Goal: Task Accomplishment & Management: Use online tool/utility

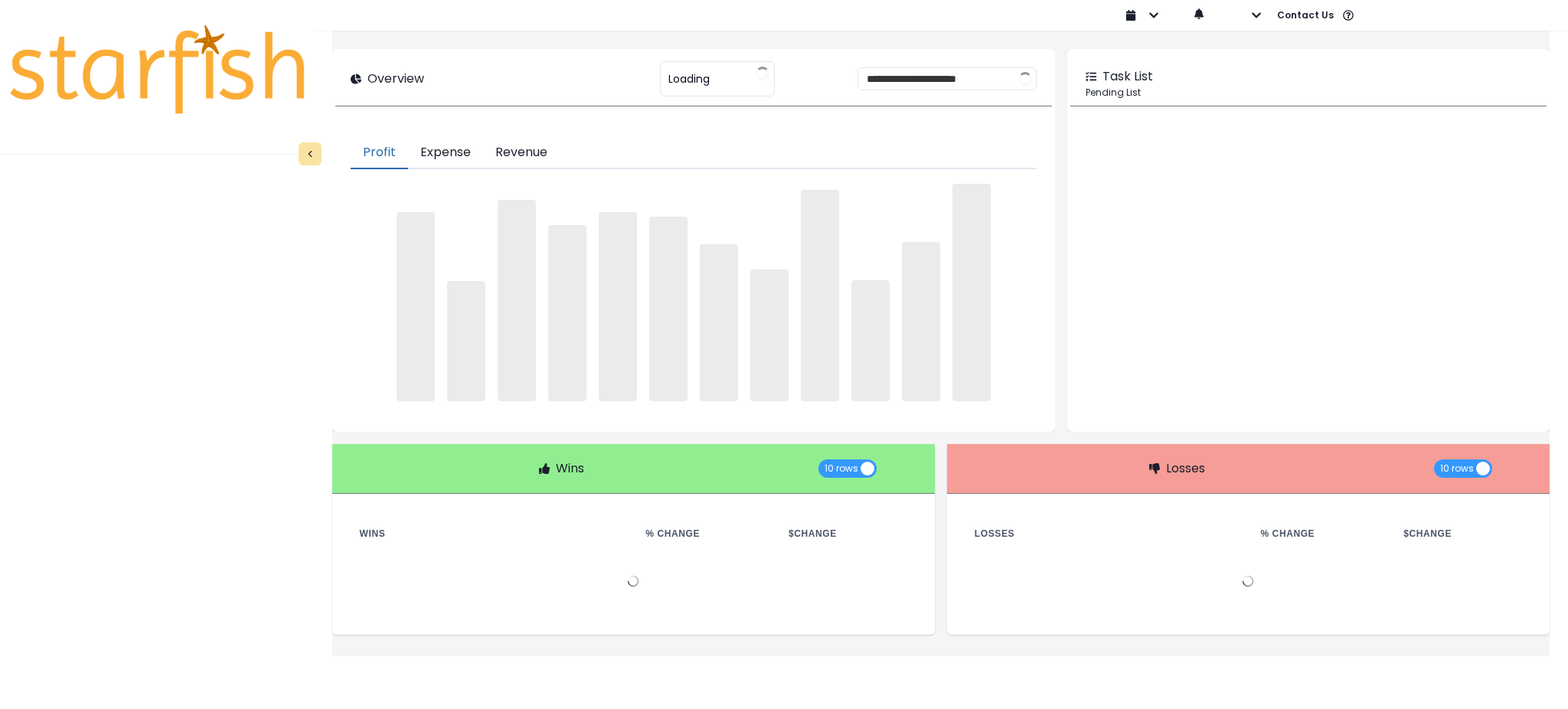
type input "********"
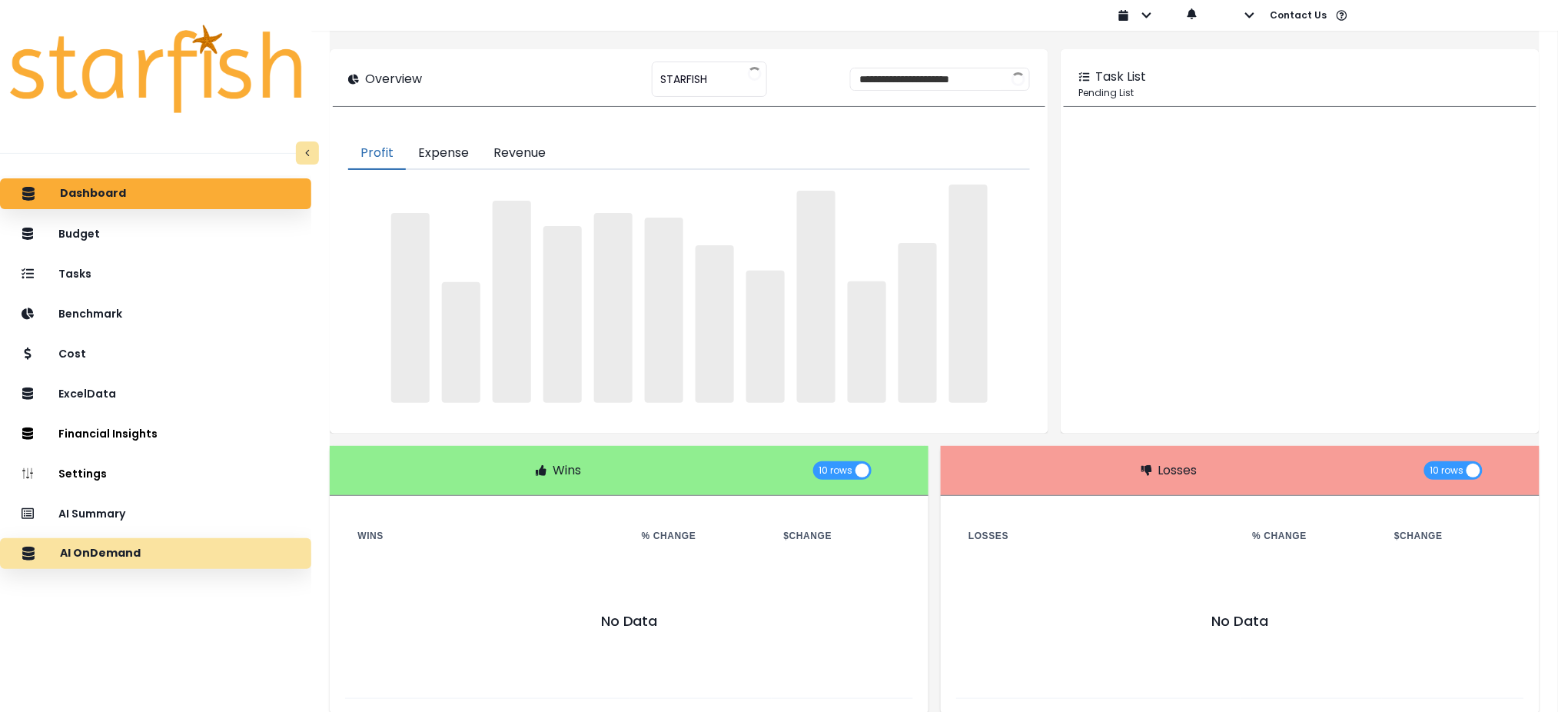
click at [179, 549] on div "AI OnDemand" at bounding box center [155, 553] width 287 height 32
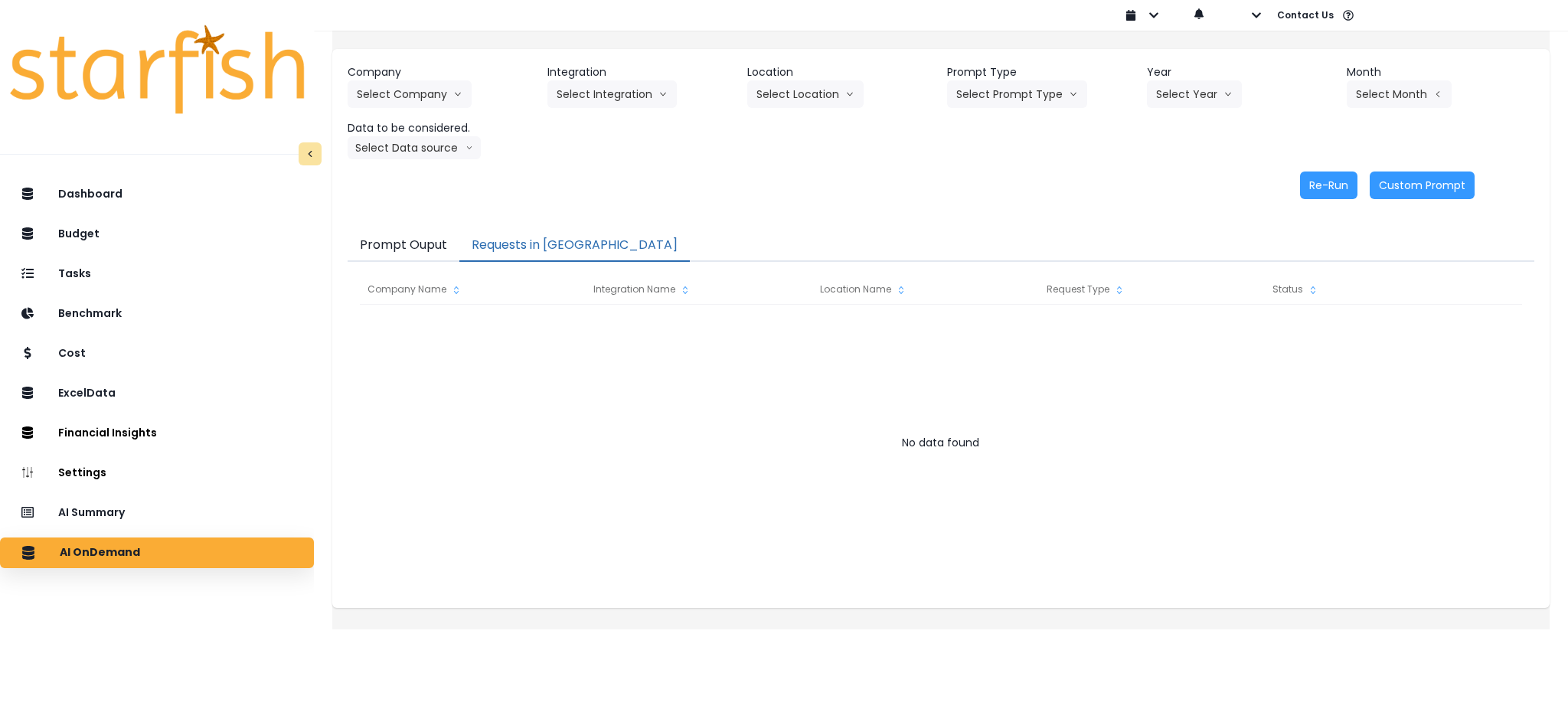
click at [541, 237] on button "Requests in [GEOGRAPHIC_DATA]" at bounding box center [574, 246] width 230 height 32
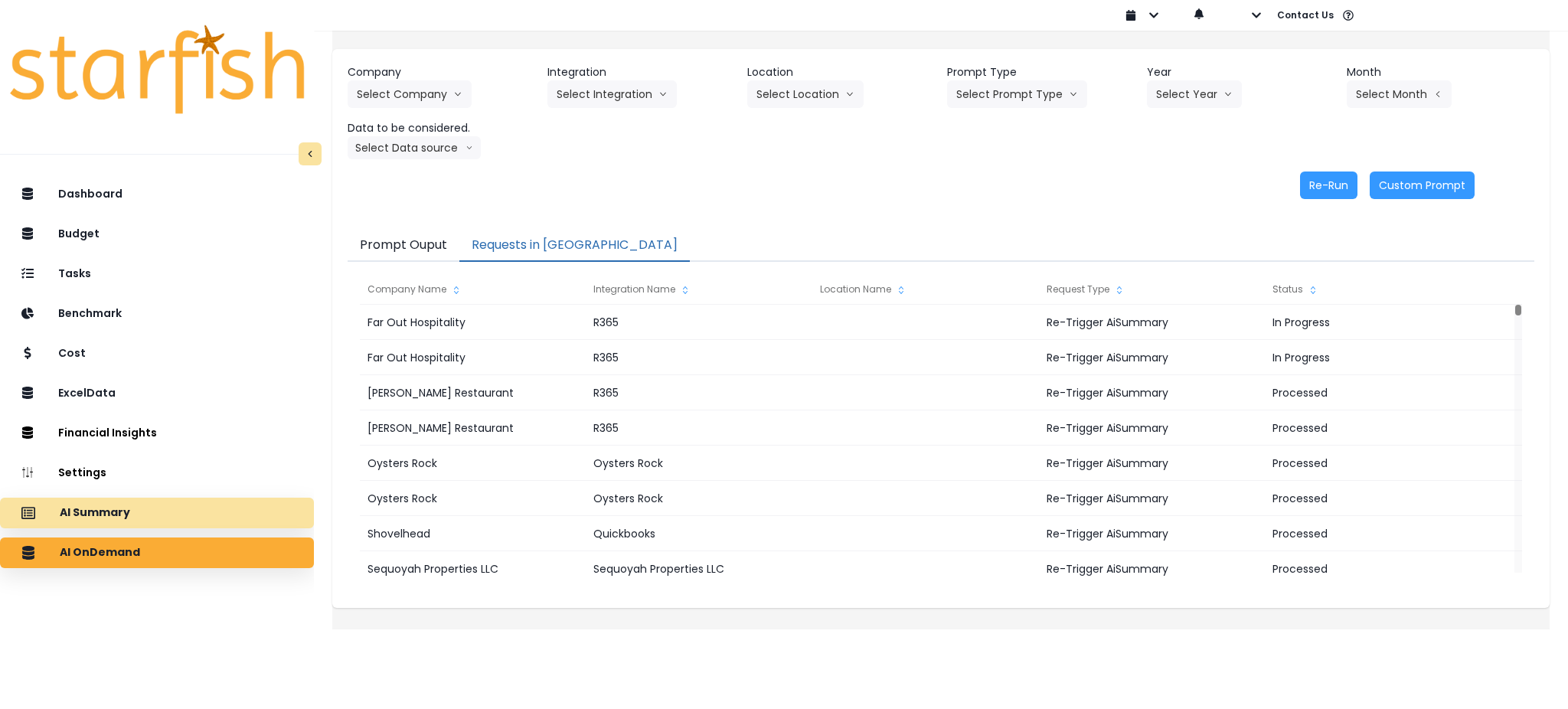
click at [154, 508] on div "AI Summary" at bounding box center [156, 513] width 290 height 32
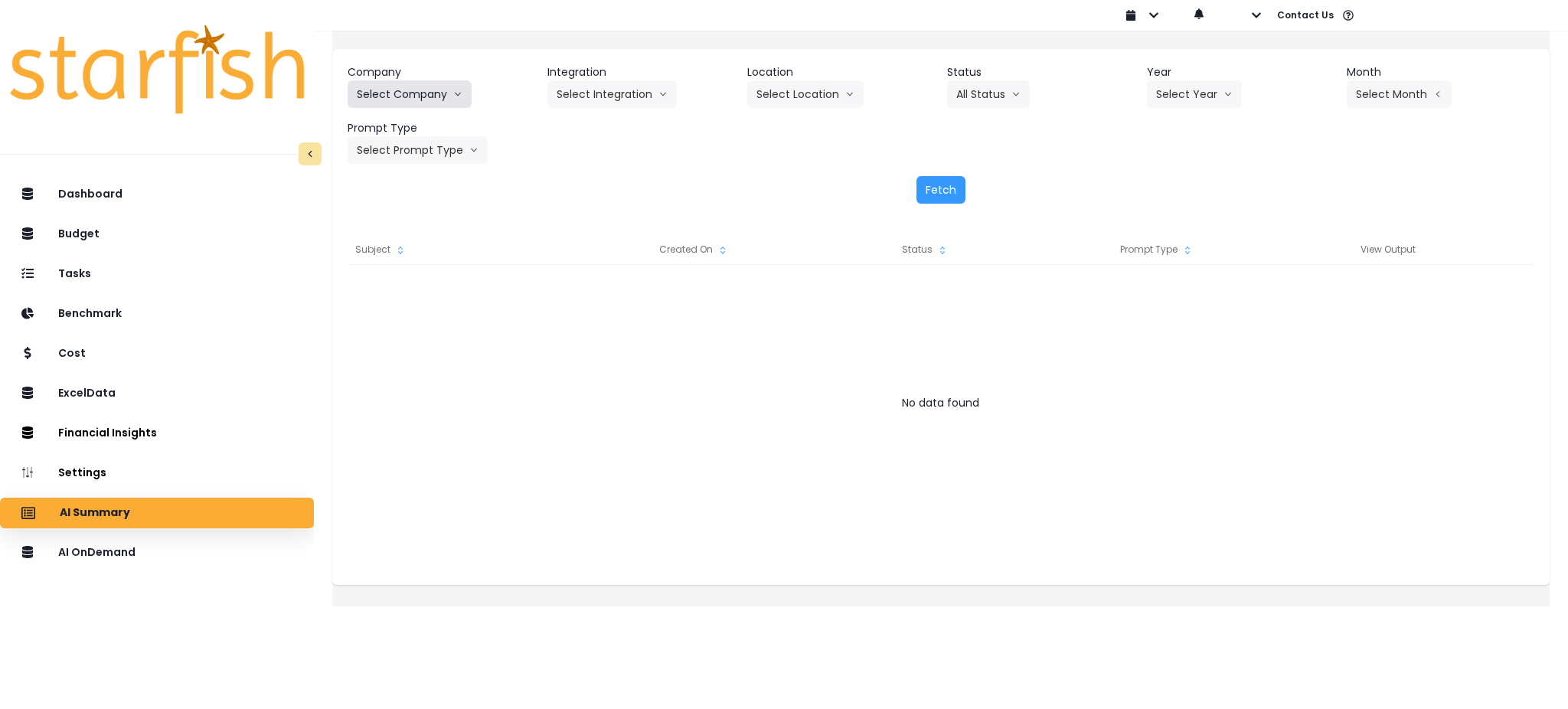
click at [455, 90] on button "Select Company" at bounding box center [409, 95] width 125 height 28
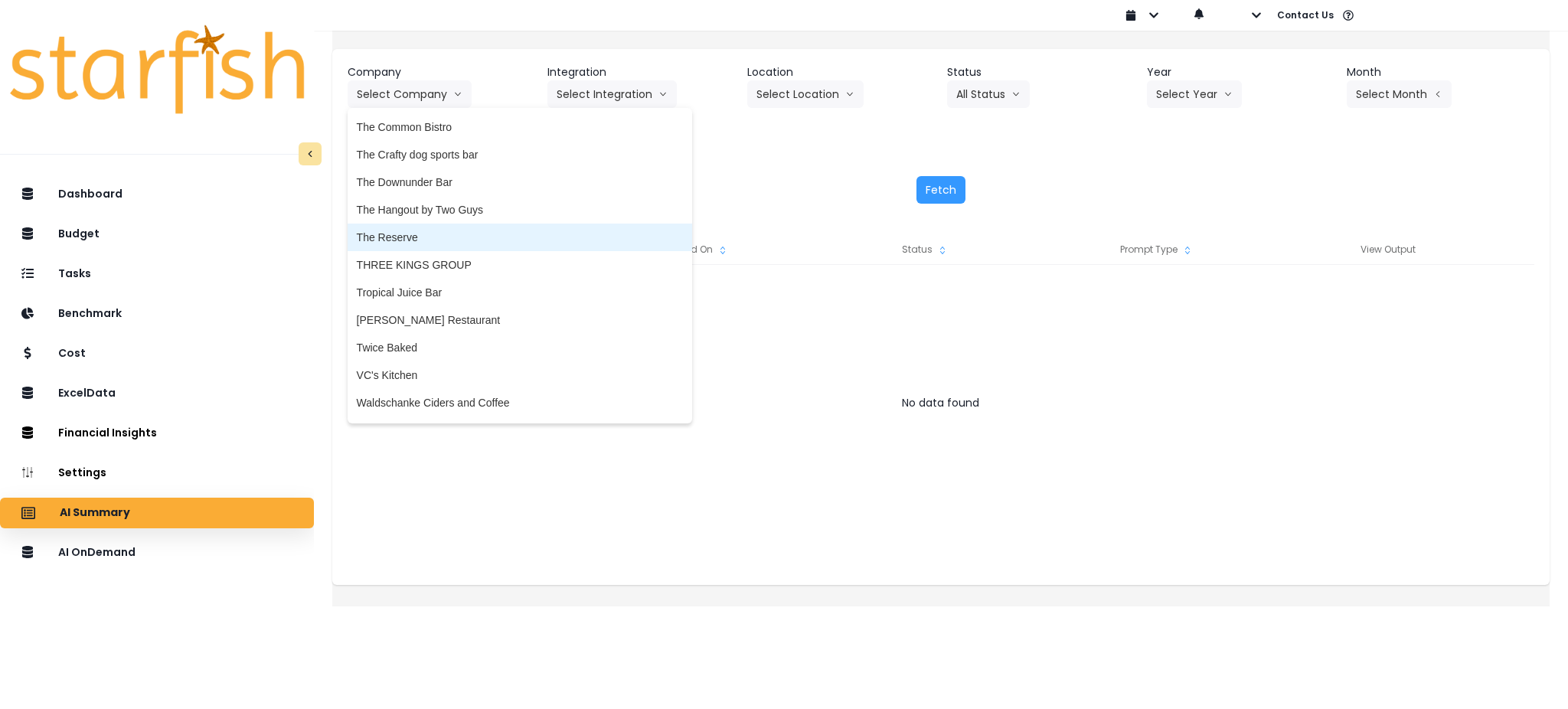
scroll to position [3062, 0]
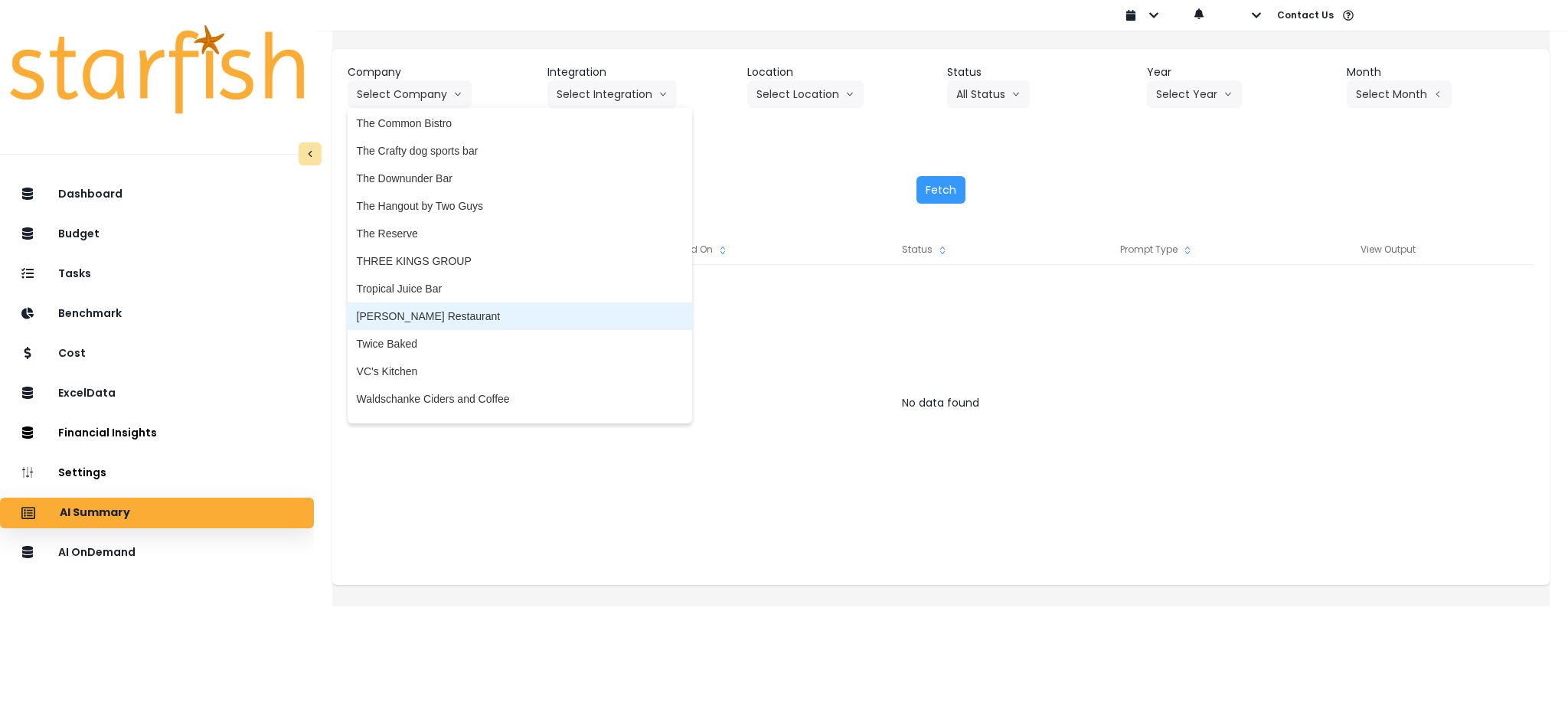
click at [486, 310] on span "[PERSON_NAME] Restaurant" at bounding box center [519, 316] width 326 height 15
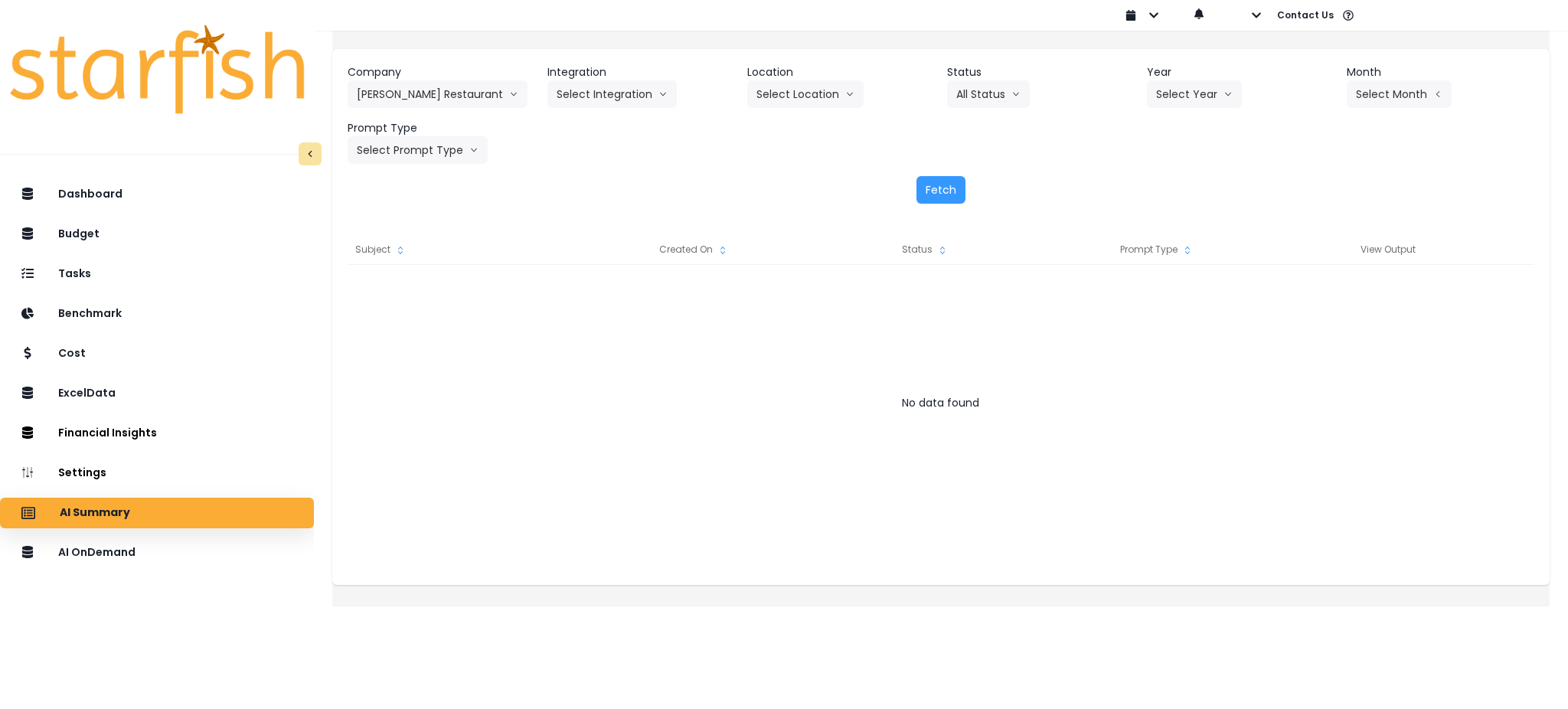
click at [611, 79] on header "Integration" at bounding box center [642, 73] width 187 height 16
click at [607, 98] on button "Select Integration" at bounding box center [613, 95] width 130 height 28
click at [578, 129] on span "R365" at bounding box center [569, 125] width 25 height 15
click at [1188, 87] on button "Select Year" at bounding box center [1193, 95] width 95 height 28
click at [1173, 173] on span "2025" at bounding box center [1169, 180] width 24 height 15
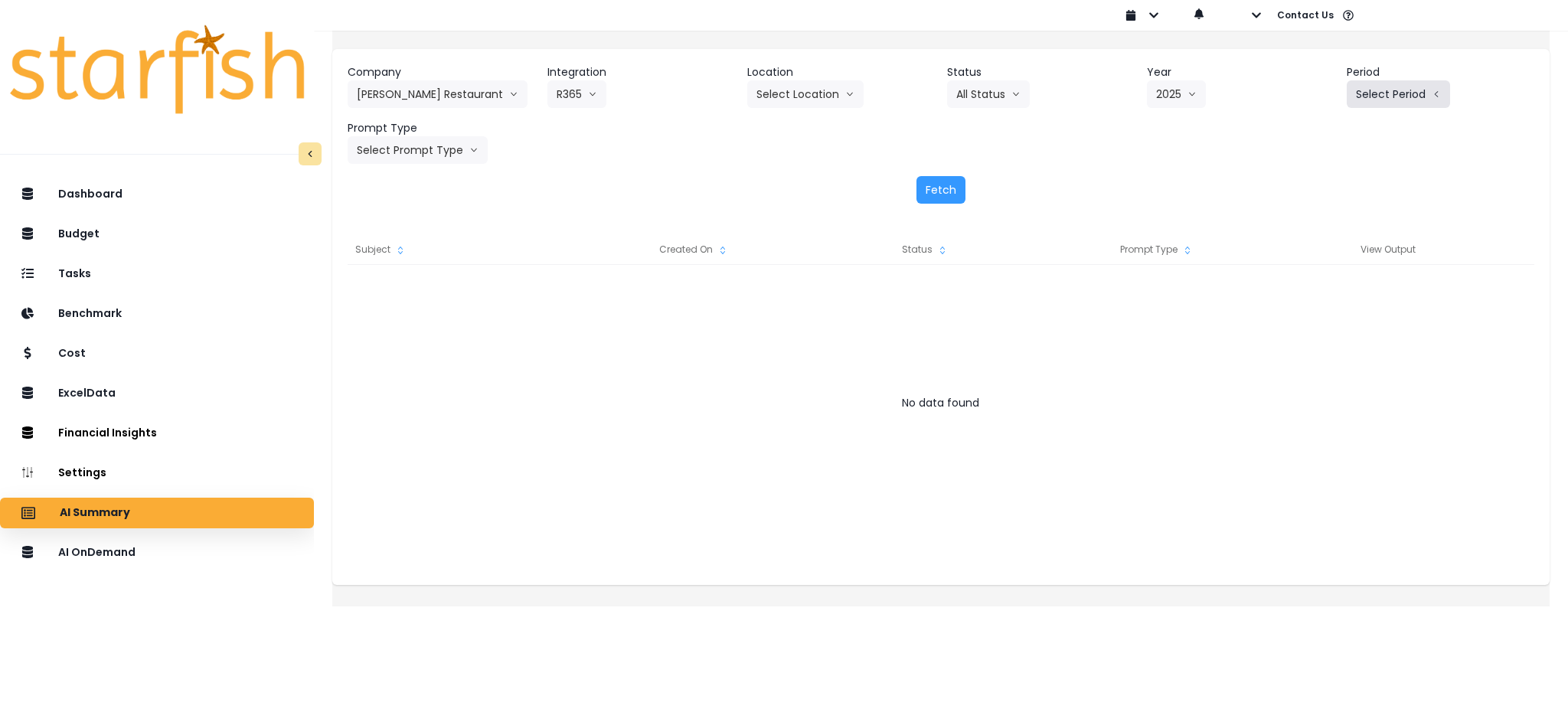
click at [1371, 95] on button "Select Period" at bounding box center [1399, 95] width 104 height 28
click at [1313, 271] on li "P7" at bounding box center [1328, 264] width 38 height 28
click at [443, 147] on button "Select Prompt Type" at bounding box center [417, 150] width 140 height 28
click at [417, 296] on span "Monthly Summary" at bounding box center [399, 292] width 87 height 15
click at [946, 190] on button "Fetch" at bounding box center [940, 190] width 49 height 28
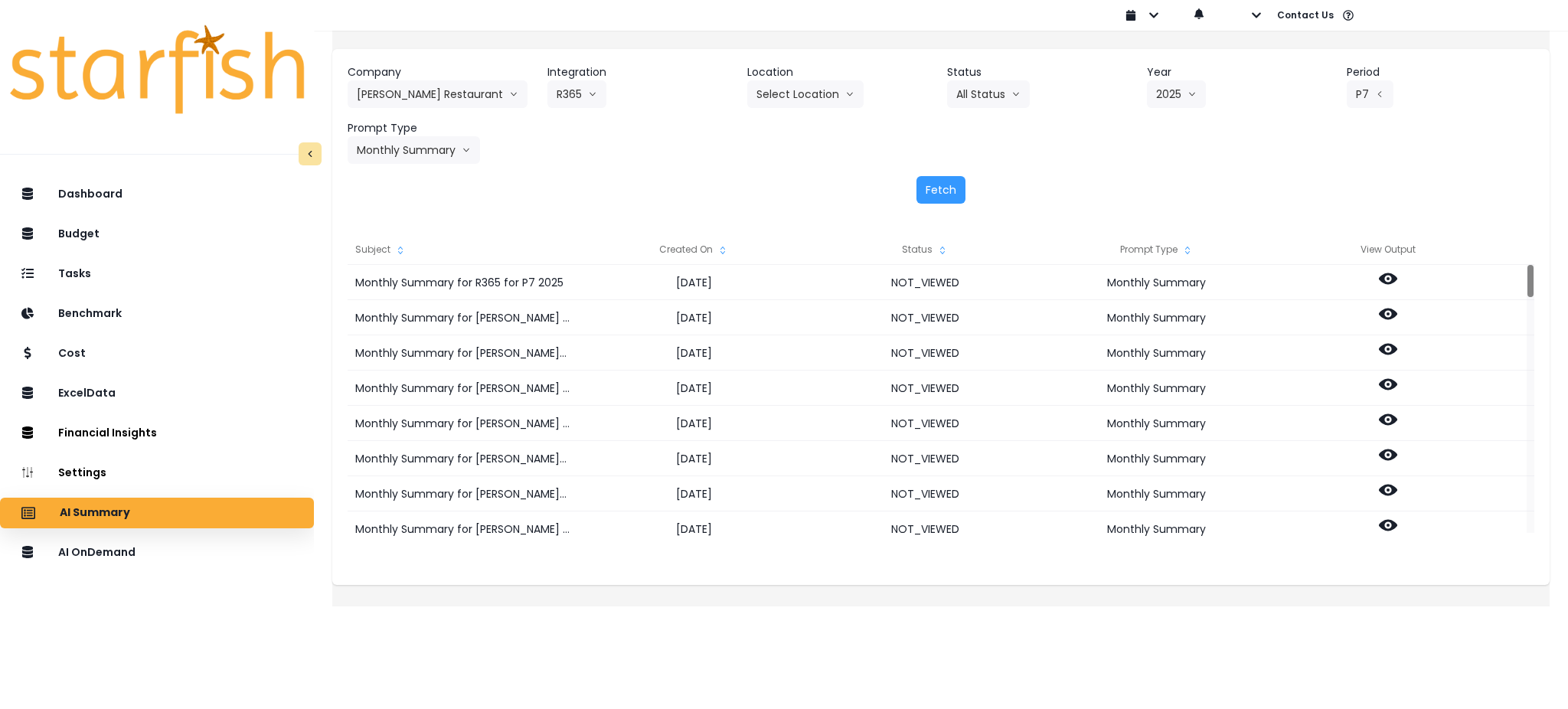
click at [725, 251] on div "Created On" at bounding box center [694, 249] width 231 height 31
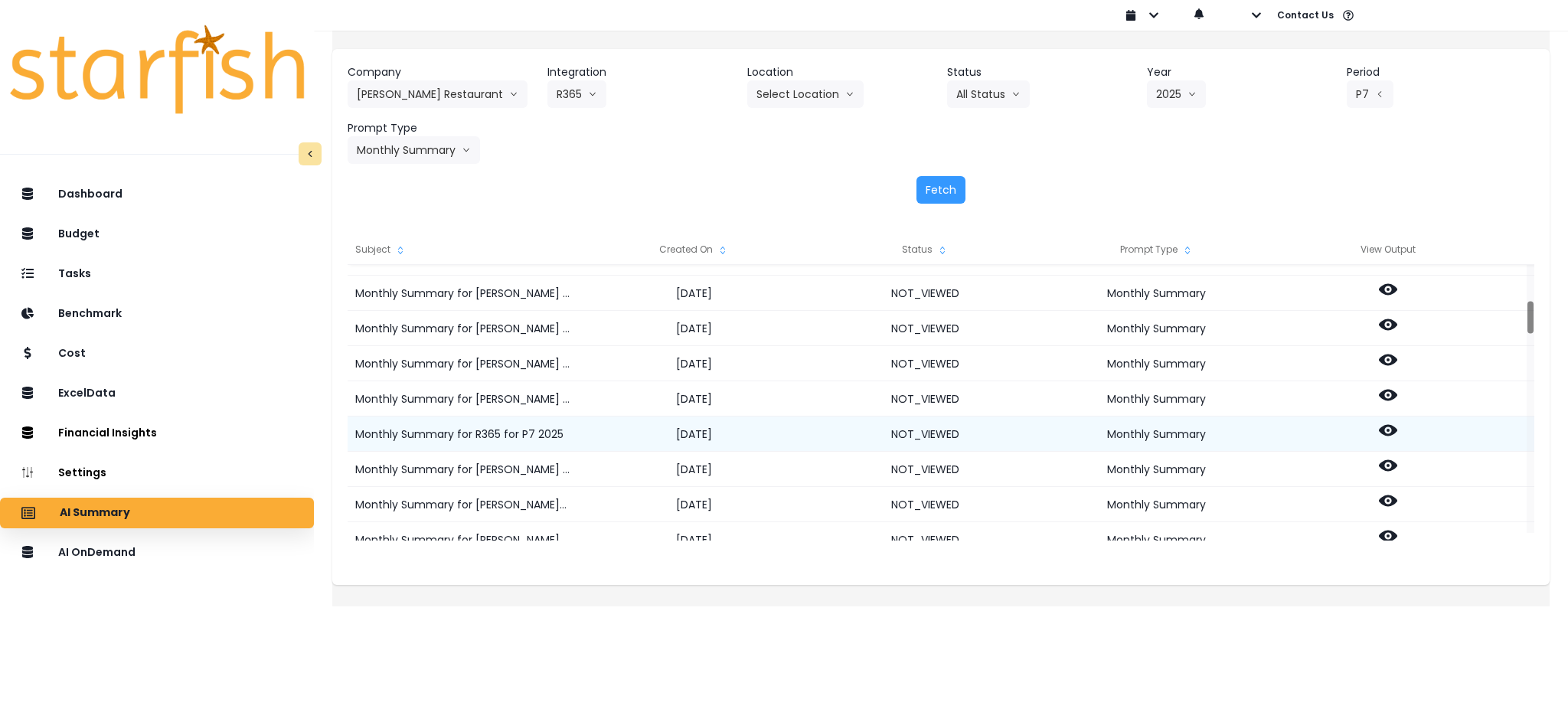
click at [1398, 432] on icon at bounding box center [1388, 430] width 18 height 18
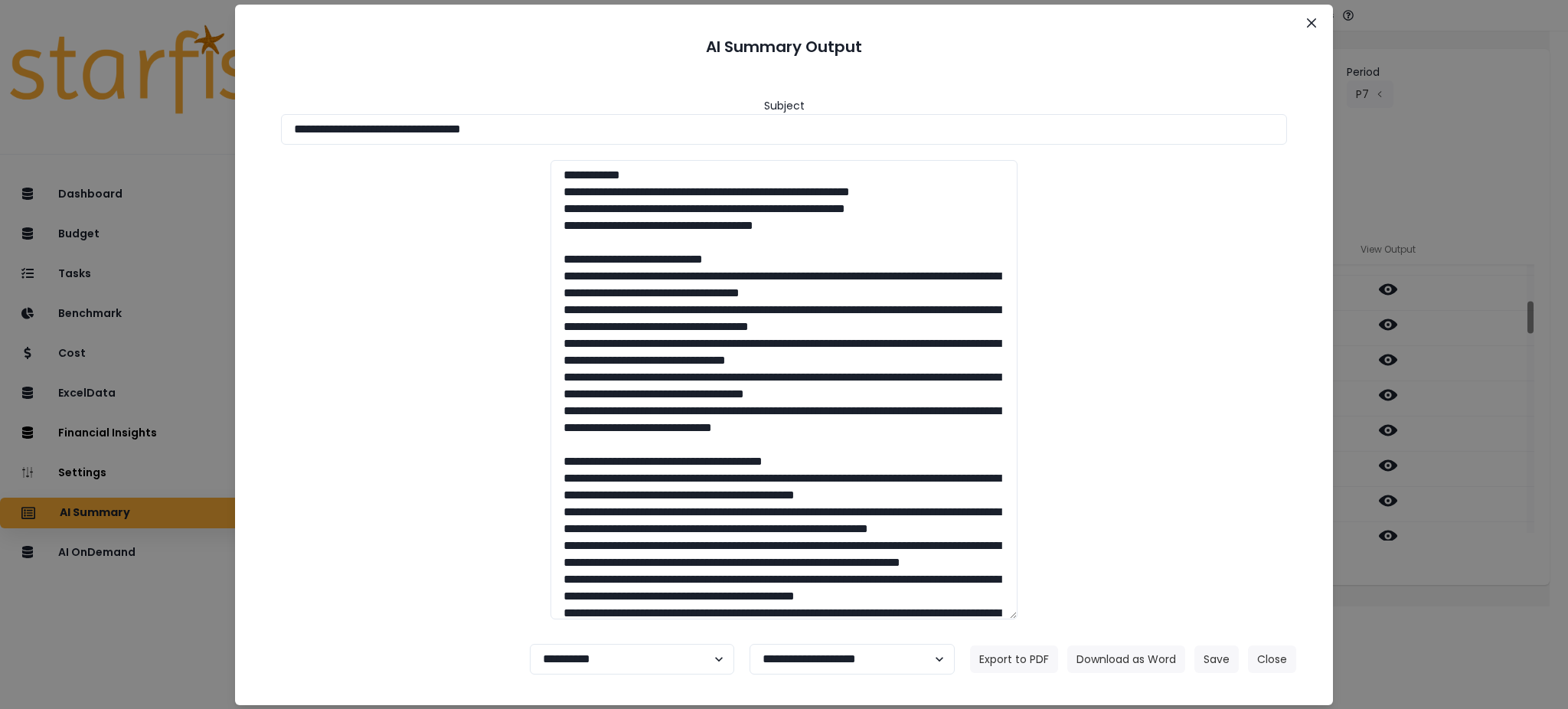
drag, startPoint x: 567, startPoint y: 129, endPoint x: 0, endPoint y: 114, distance: 567.2
click at [0, 114] on div "**********" at bounding box center [784, 354] width 1568 height 709
click at [1115, 653] on button "Download as Word" at bounding box center [1127, 659] width 118 height 28
click at [1446, 626] on div "**********" at bounding box center [784, 354] width 1568 height 709
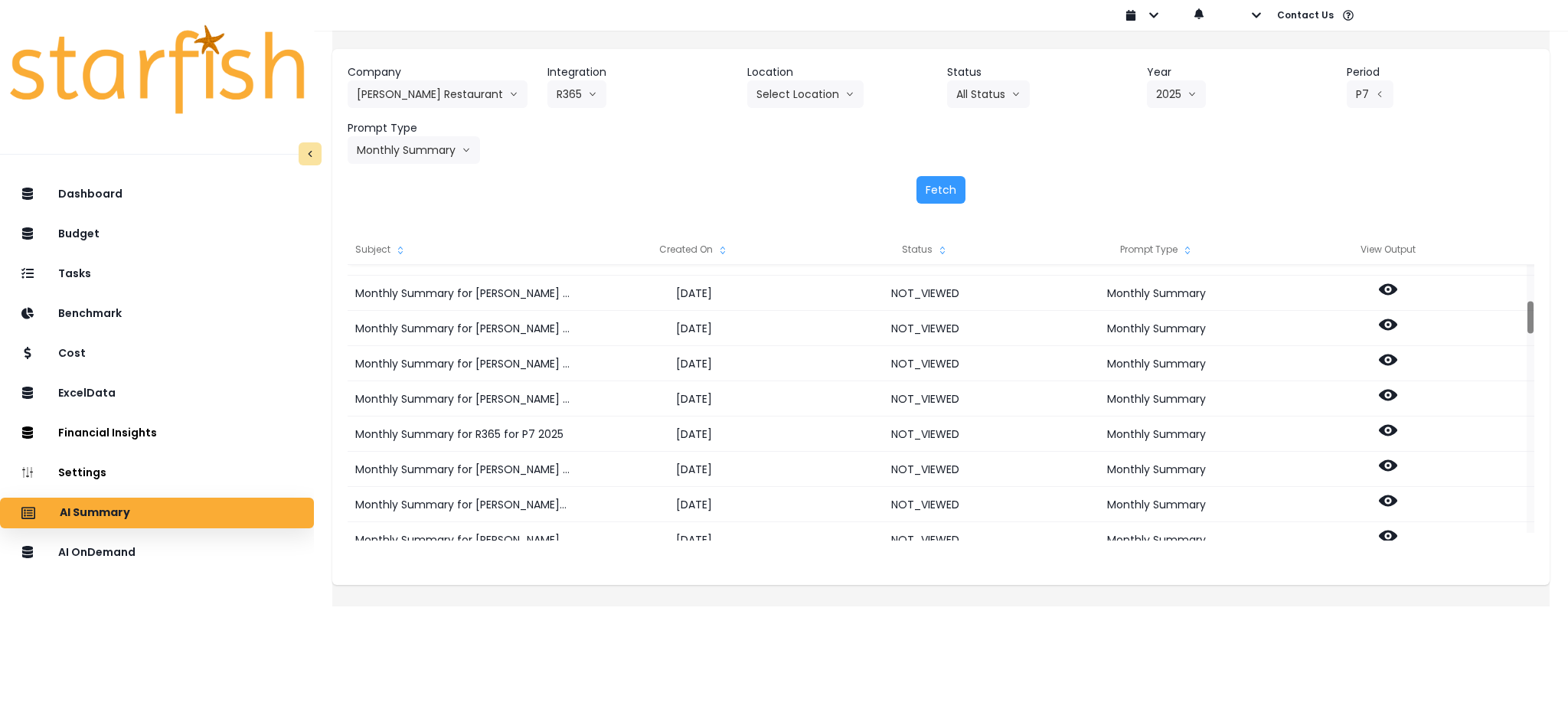
click at [1366, 576] on div "Subject Created On Status Prompt Type View Output Monthly Summary for TRULUCK'S…" at bounding box center [941, 401] width 1217 height 365
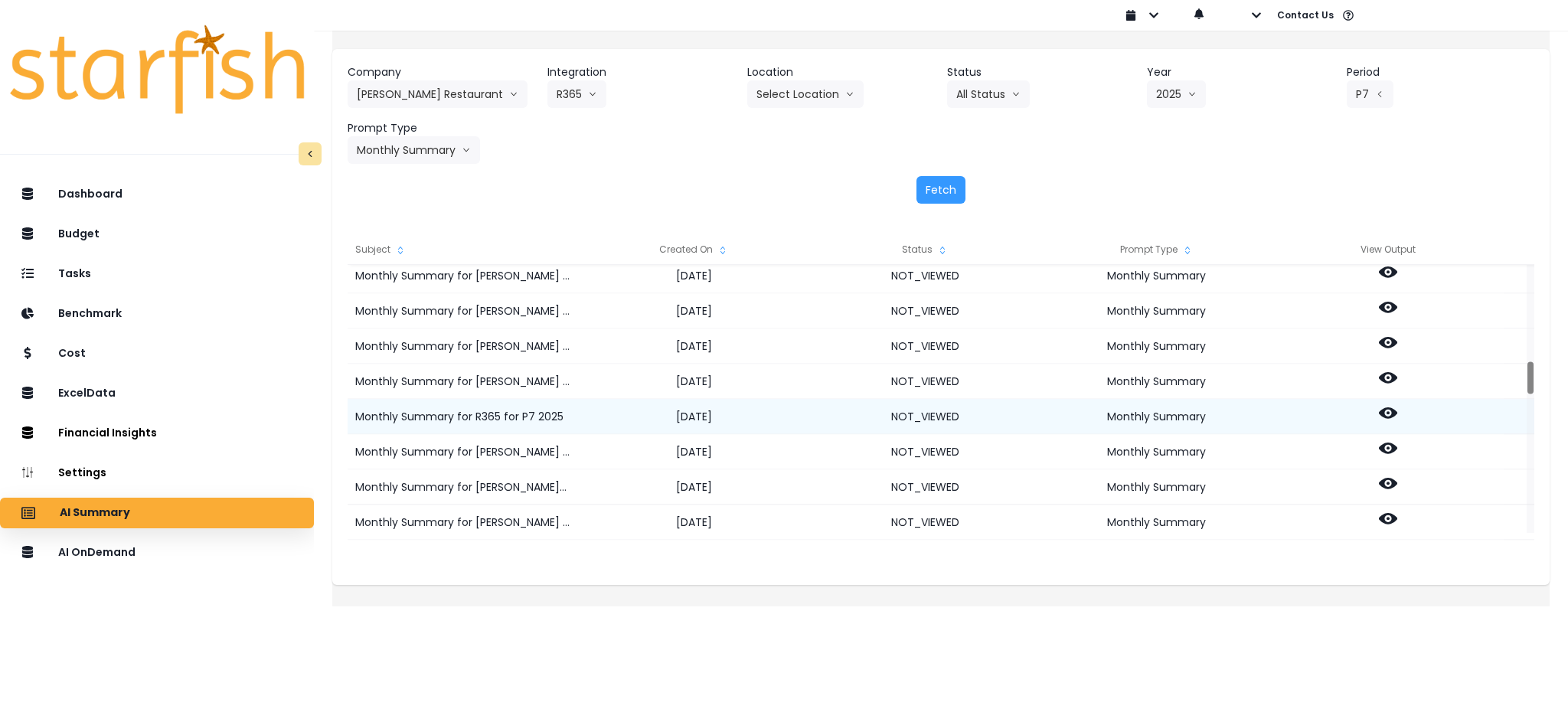
click at [1413, 408] on div at bounding box center [1389, 415] width 231 height 35
click at [1398, 412] on icon at bounding box center [1388, 412] width 18 height 18
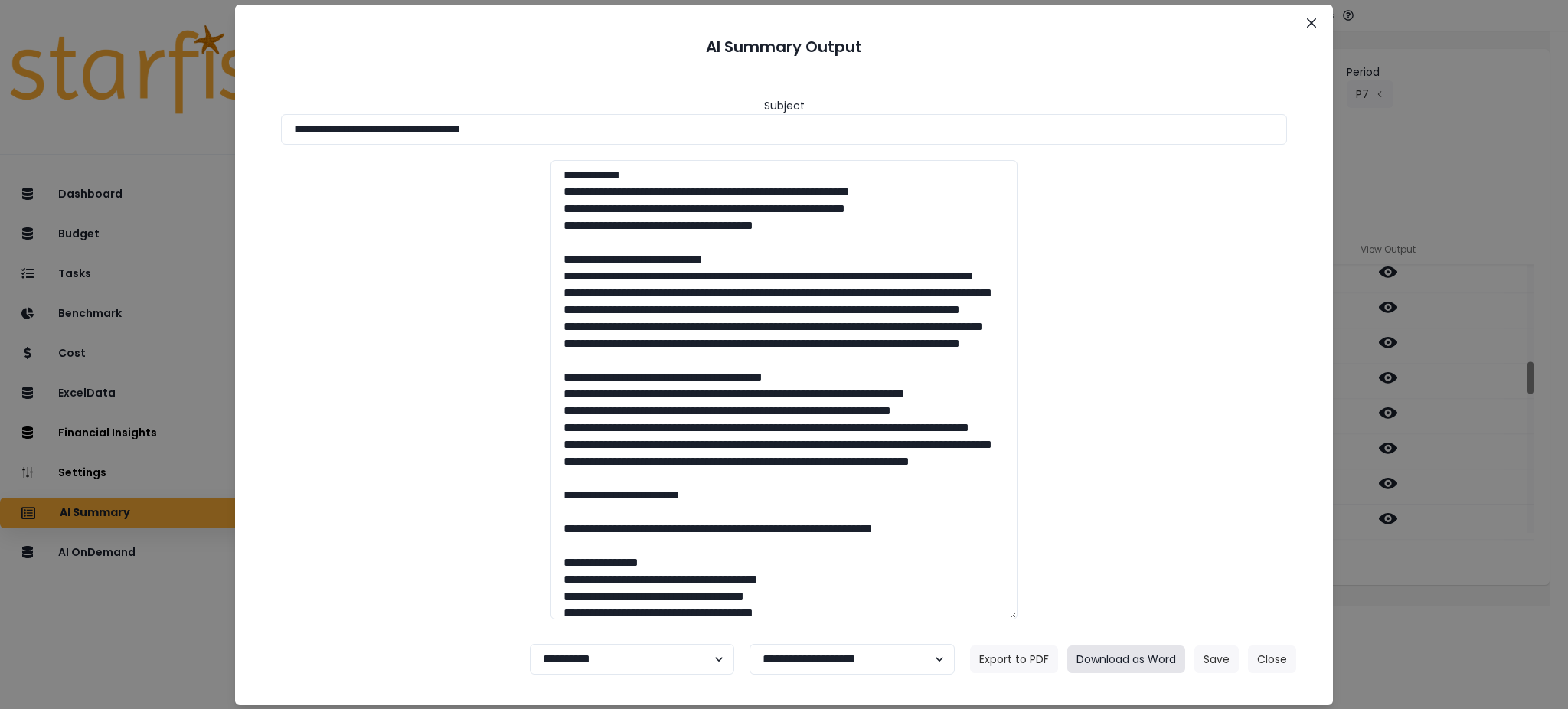
click at [1147, 645] on button "Download as Word" at bounding box center [1127, 659] width 118 height 28
click at [1277, 660] on button "Close" at bounding box center [1272, 659] width 48 height 28
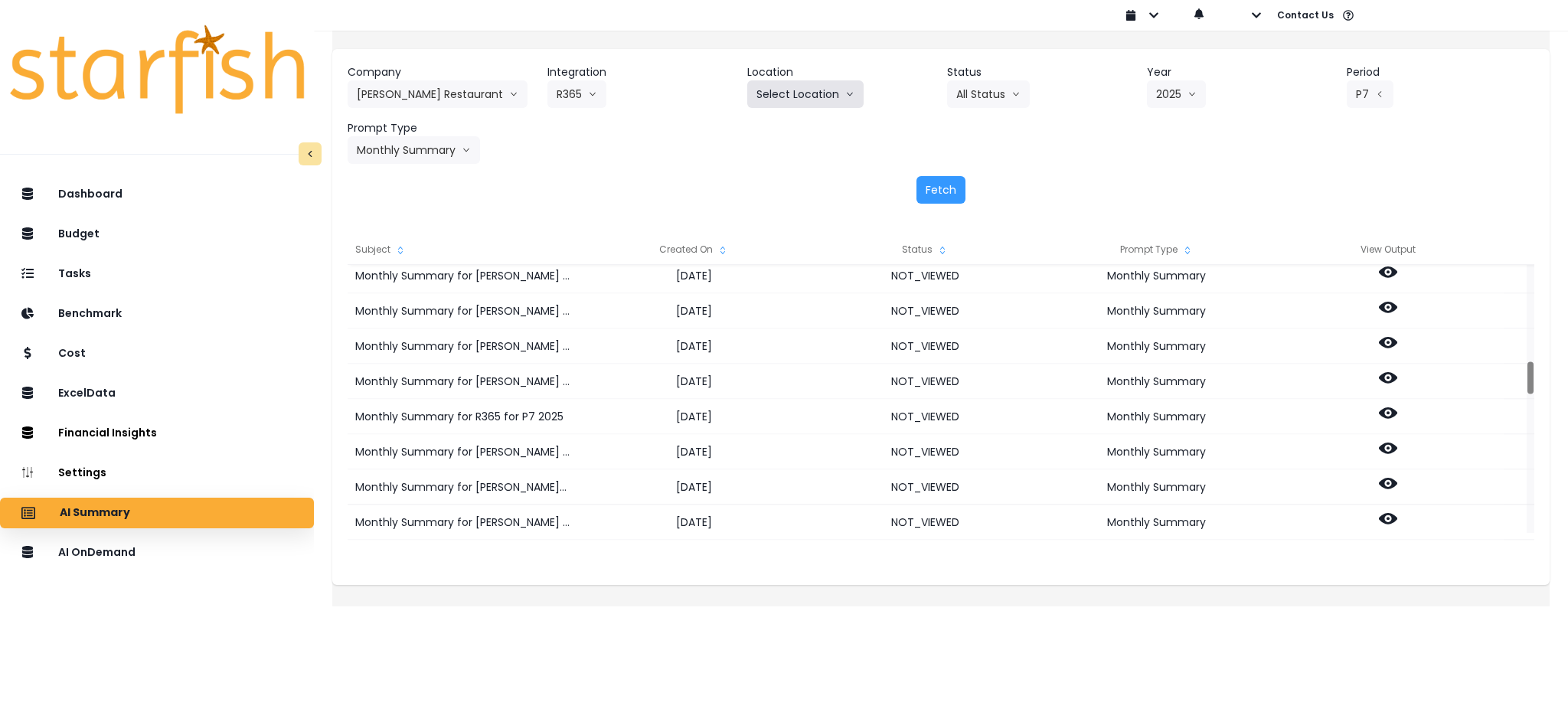
click at [777, 95] on button "Select Location" at bounding box center [805, 95] width 117 height 28
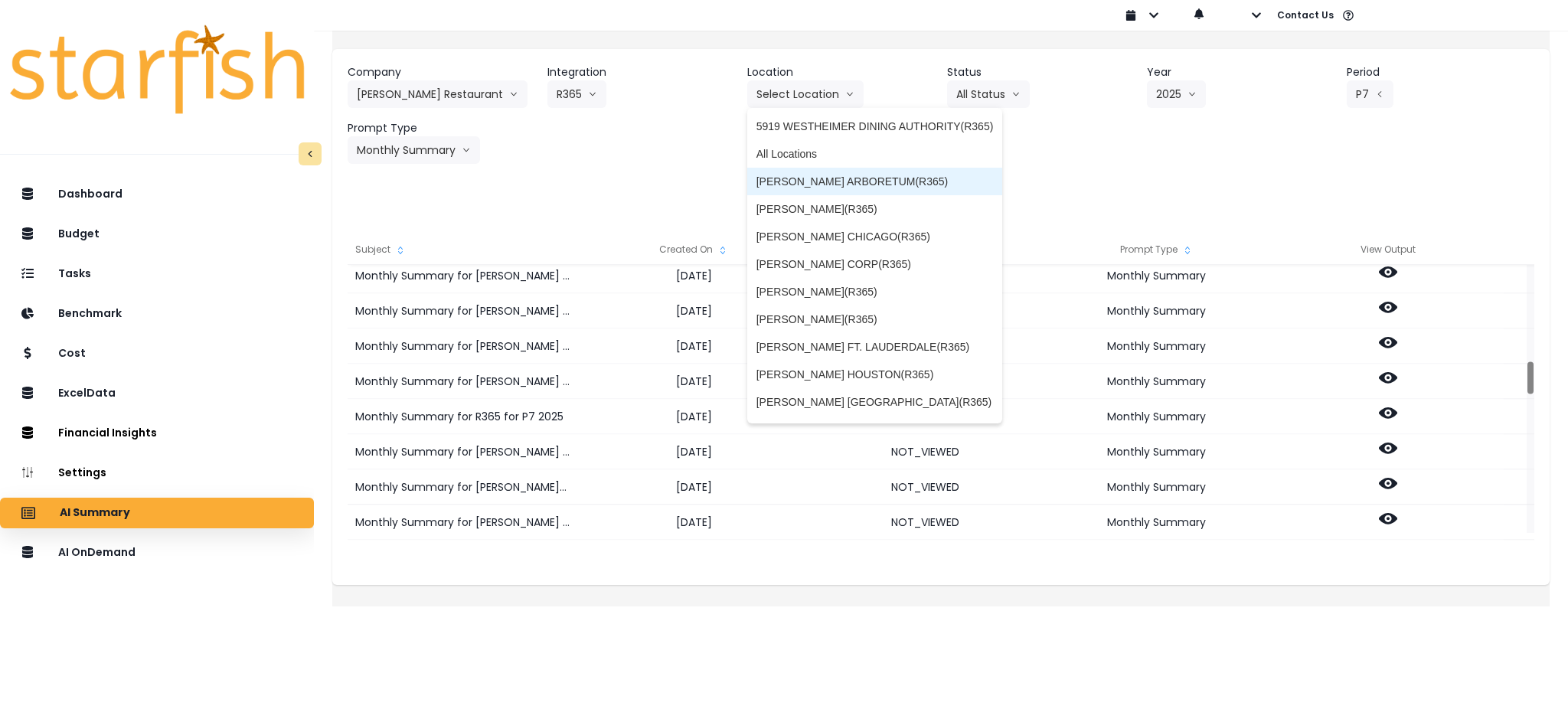
click at [794, 175] on span "TRULUCK'S ARBORETUM(R365)" at bounding box center [875, 180] width 237 height 15
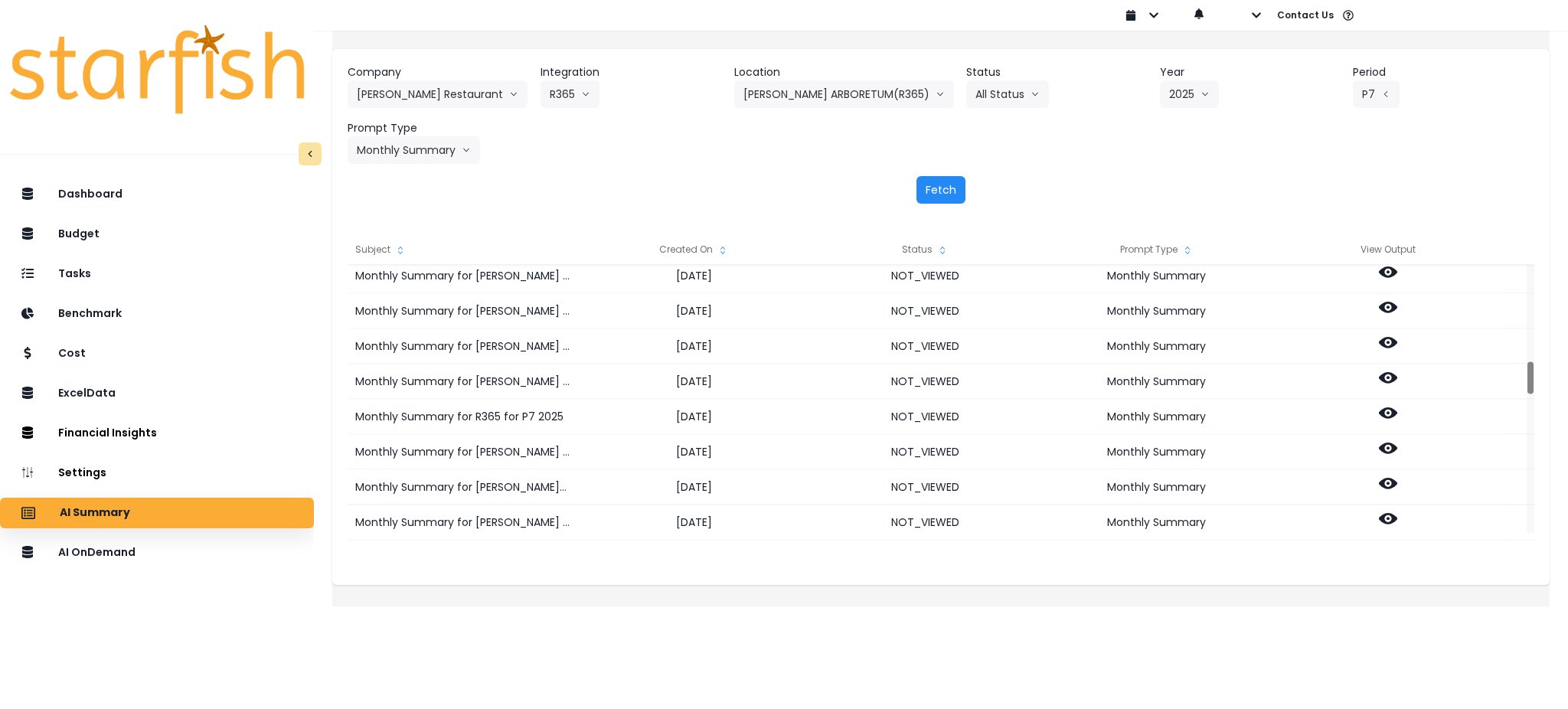
click at [943, 191] on button "Fetch" at bounding box center [940, 190] width 49 height 28
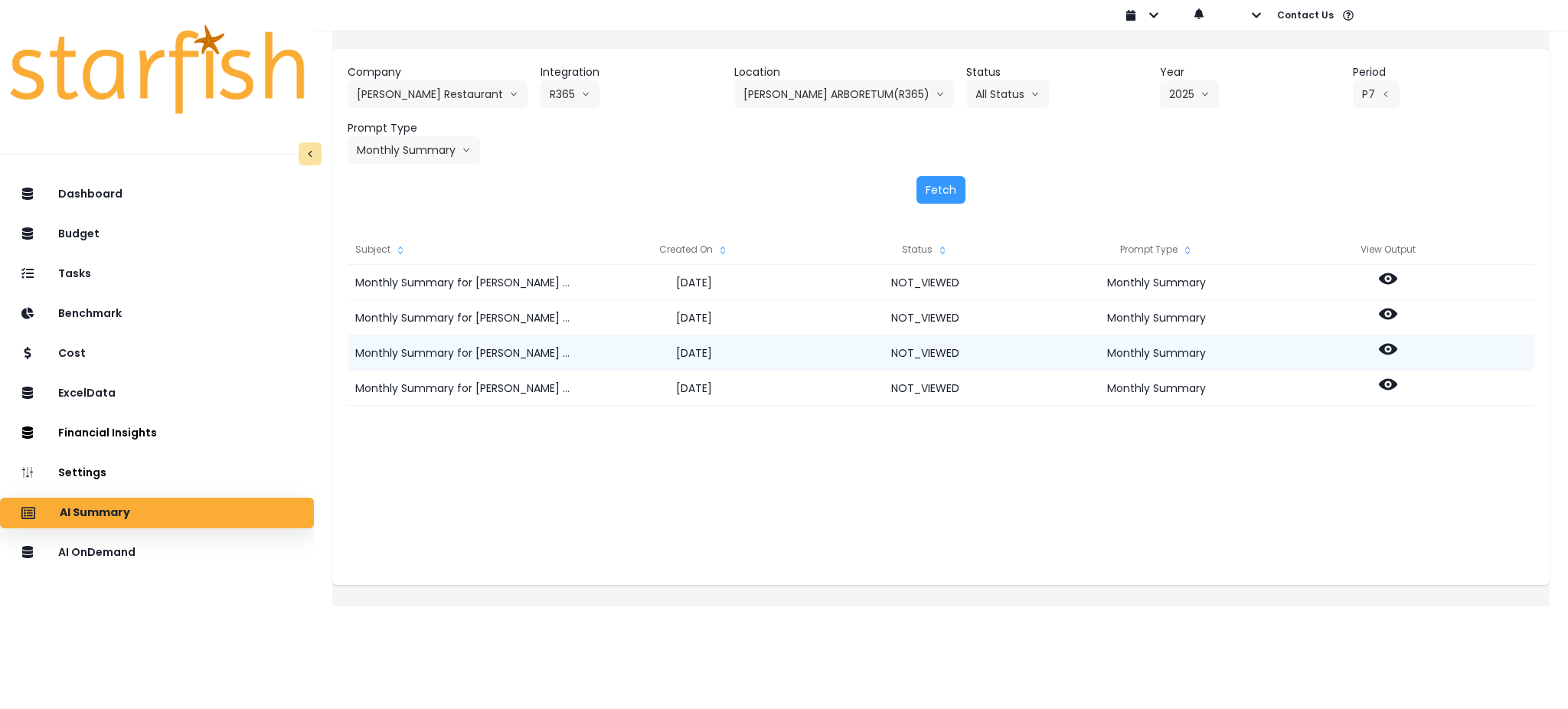
click at [1390, 350] on circle at bounding box center [1388, 349] width 3 height 3
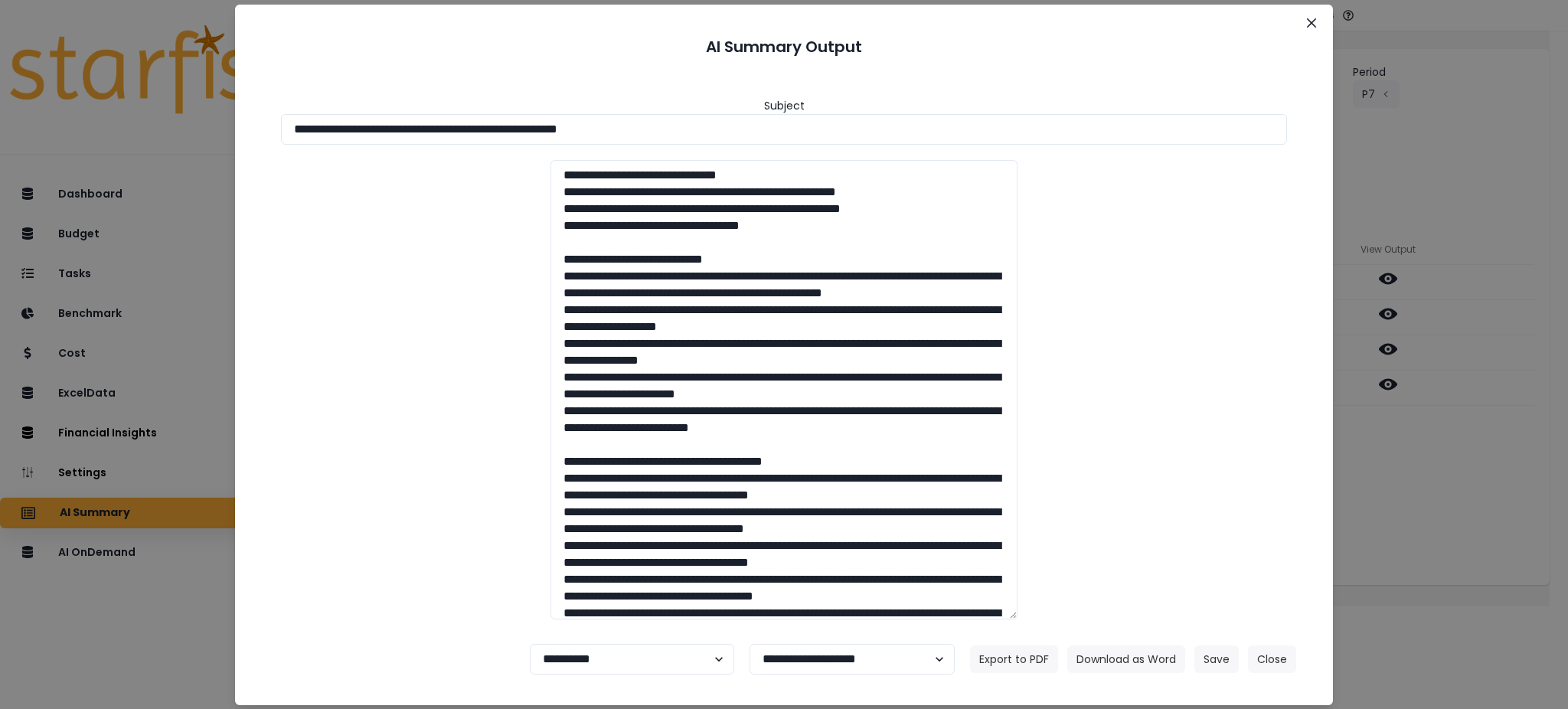
drag, startPoint x: 782, startPoint y: 133, endPoint x: 55, endPoint y: 129, distance: 727.0
click at [59, 130] on div "**********" at bounding box center [784, 354] width 1568 height 709
click at [1133, 657] on button "Download as Word" at bounding box center [1127, 659] width 118 height 28
click at [1484, 545] on div "**********" at bounding box center [784, 354] width 1568 height 709
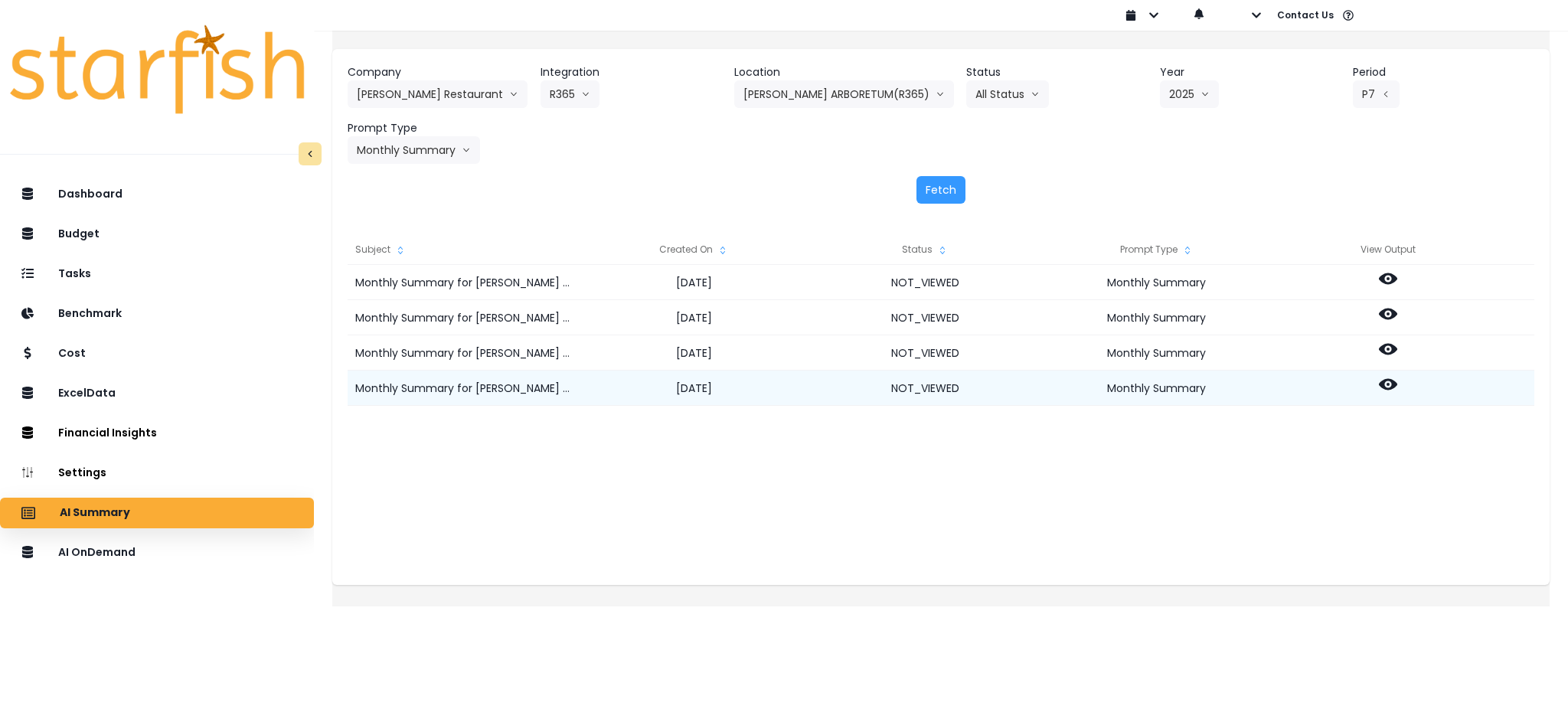
click at [1390, 385] on circle at bounding box center [1388, 383] width 3 height 3
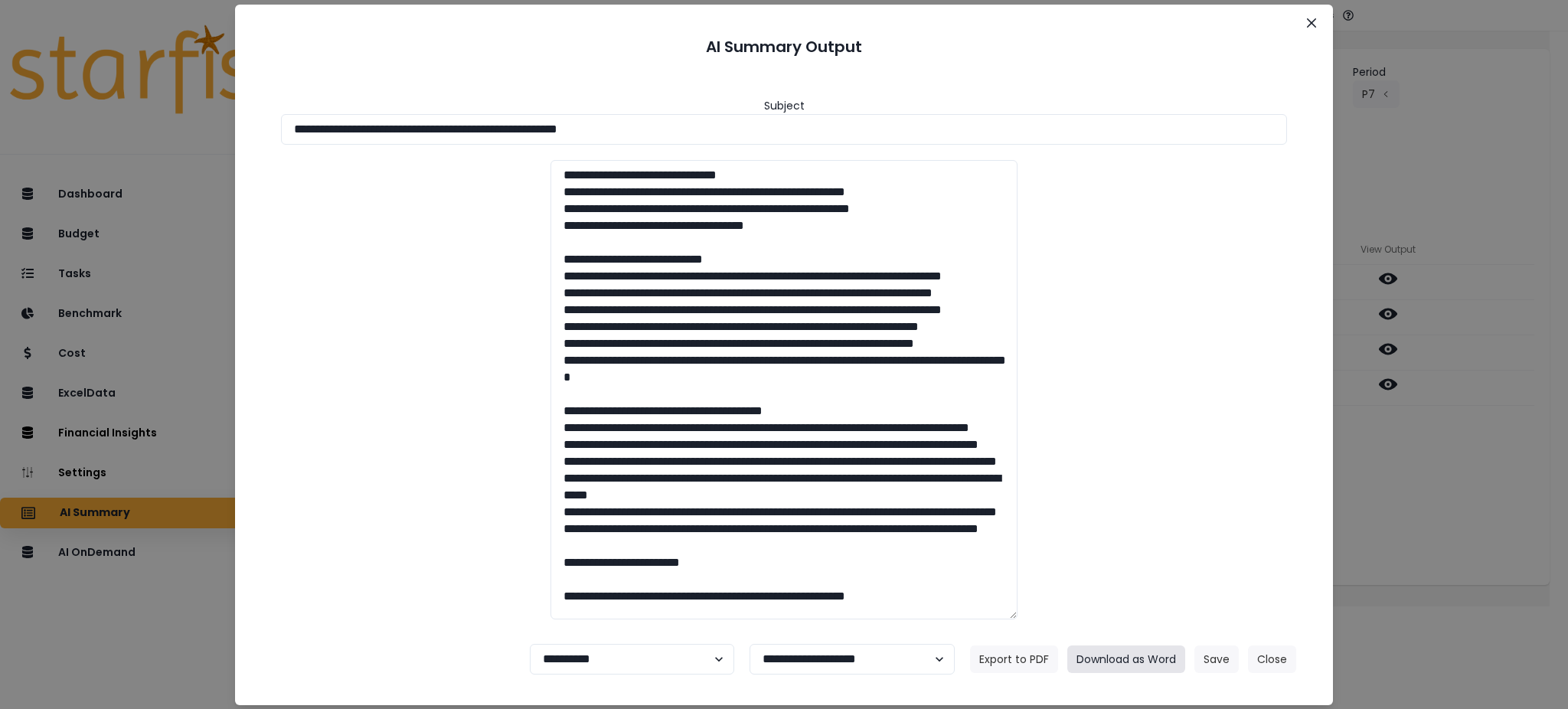
click at [1124, 660] on button "Download as Word" at bounding box center [1127, 659] width 118 height 28
click at [1270, 666] on button "Close" at bounding box center [1272, 659] width 48 height 28
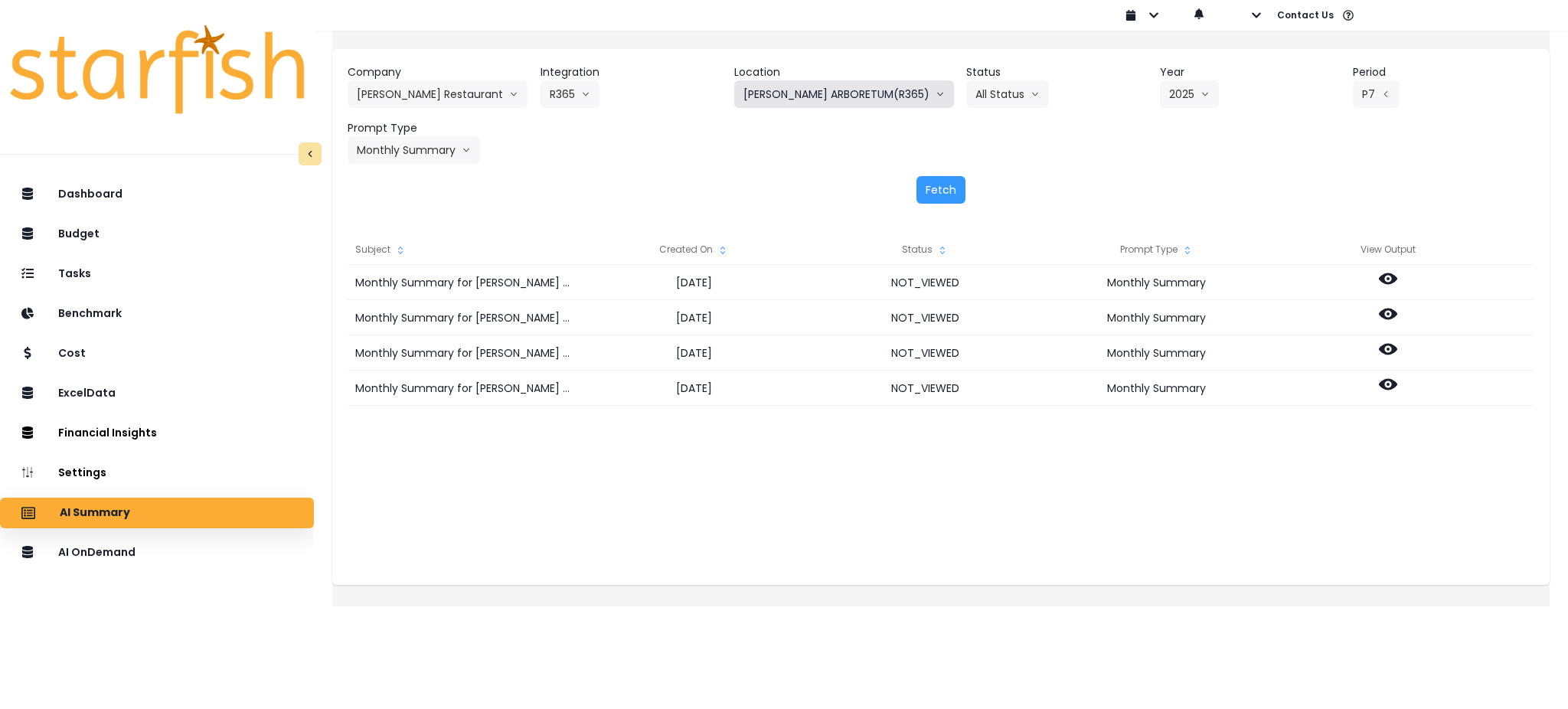
click at [801, 98] on button "TRULUCK'S ARBORETUM(R365)" at bounding box center [844, 95] width 220 height 28
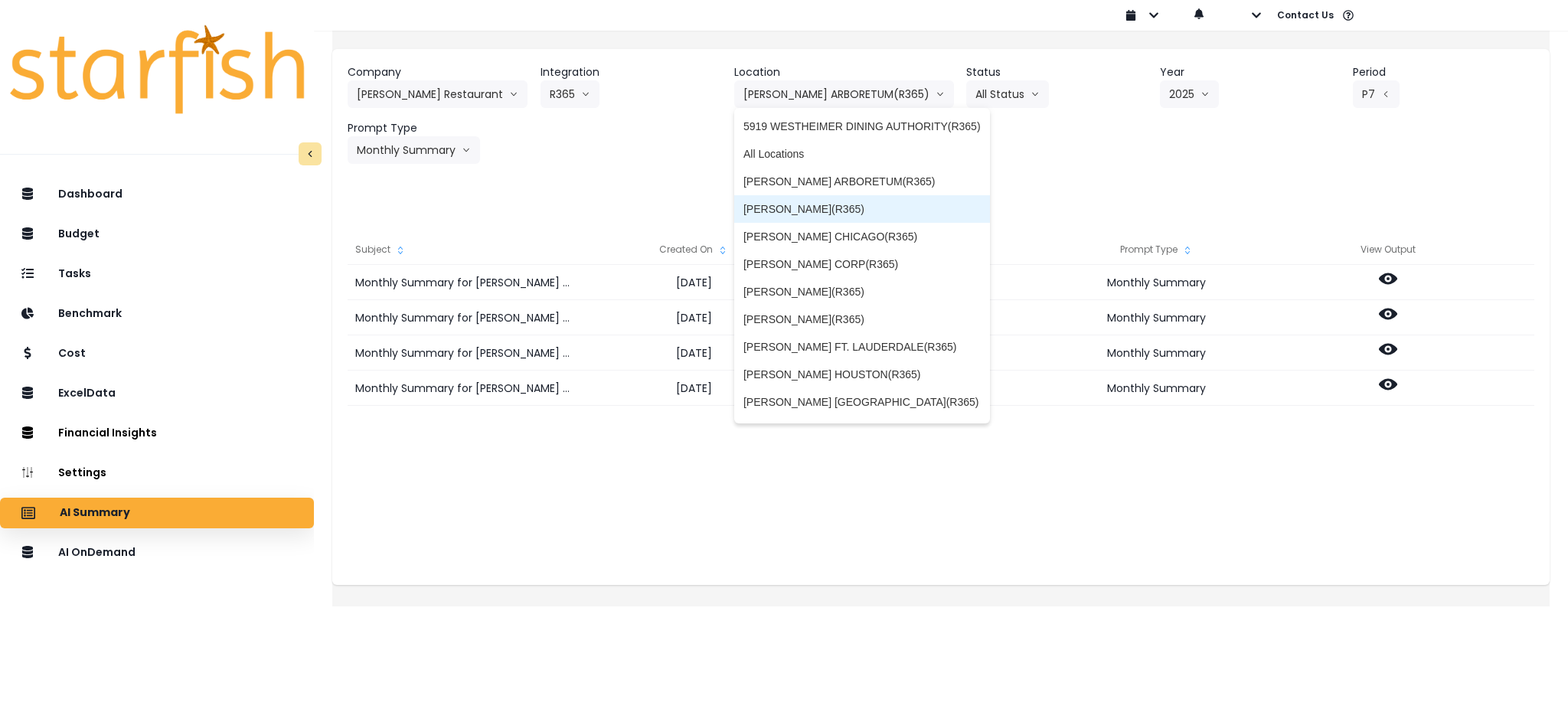
click at [813, 213] on span "TRULUCK'S AUSTIN(R365)" at bounding box center [862, 208] width 237 height 15
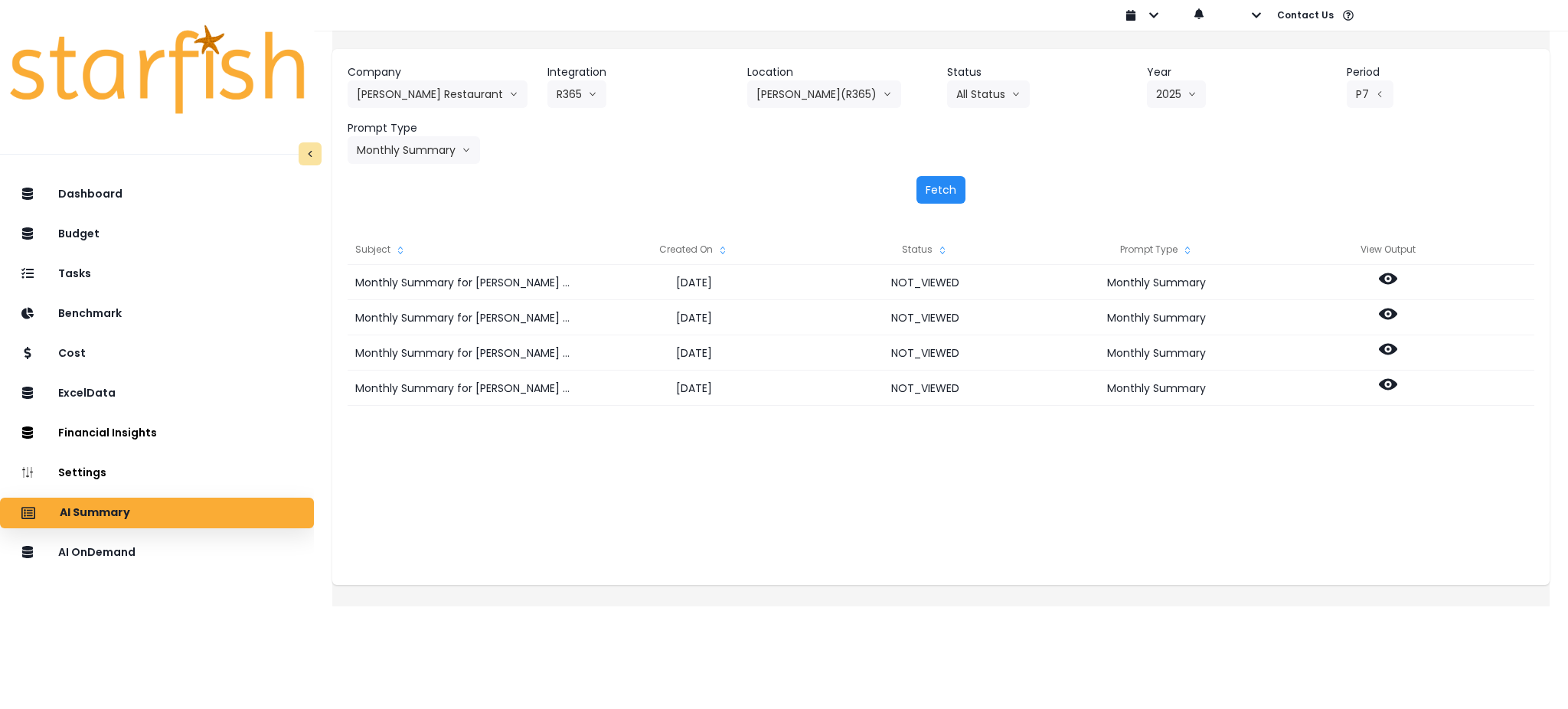
click at [919, 196] on button "Fetch" at bounding box center [940, 190] width 49 height 28
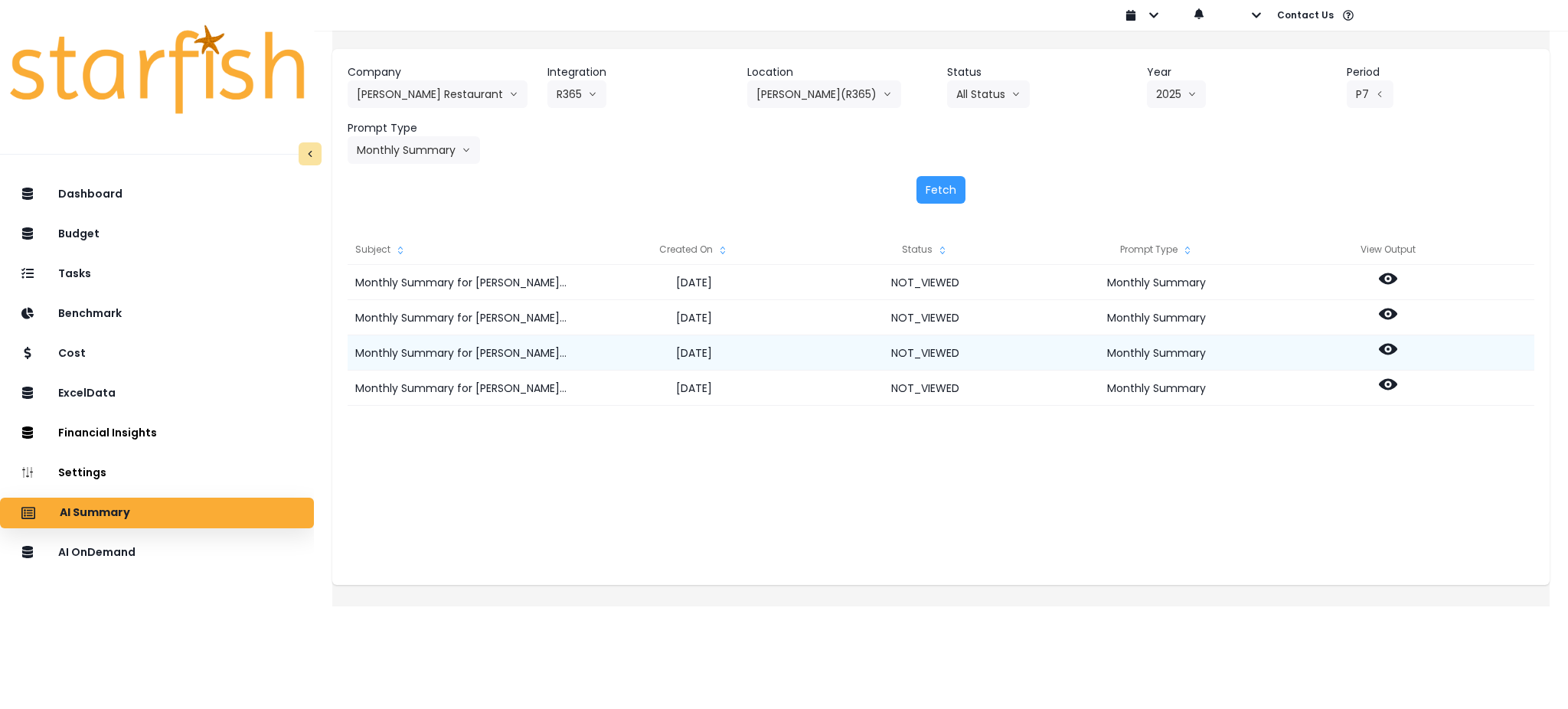
click at [1398, 350] on icon at bounding box center [1388, 349] width 18 height 18
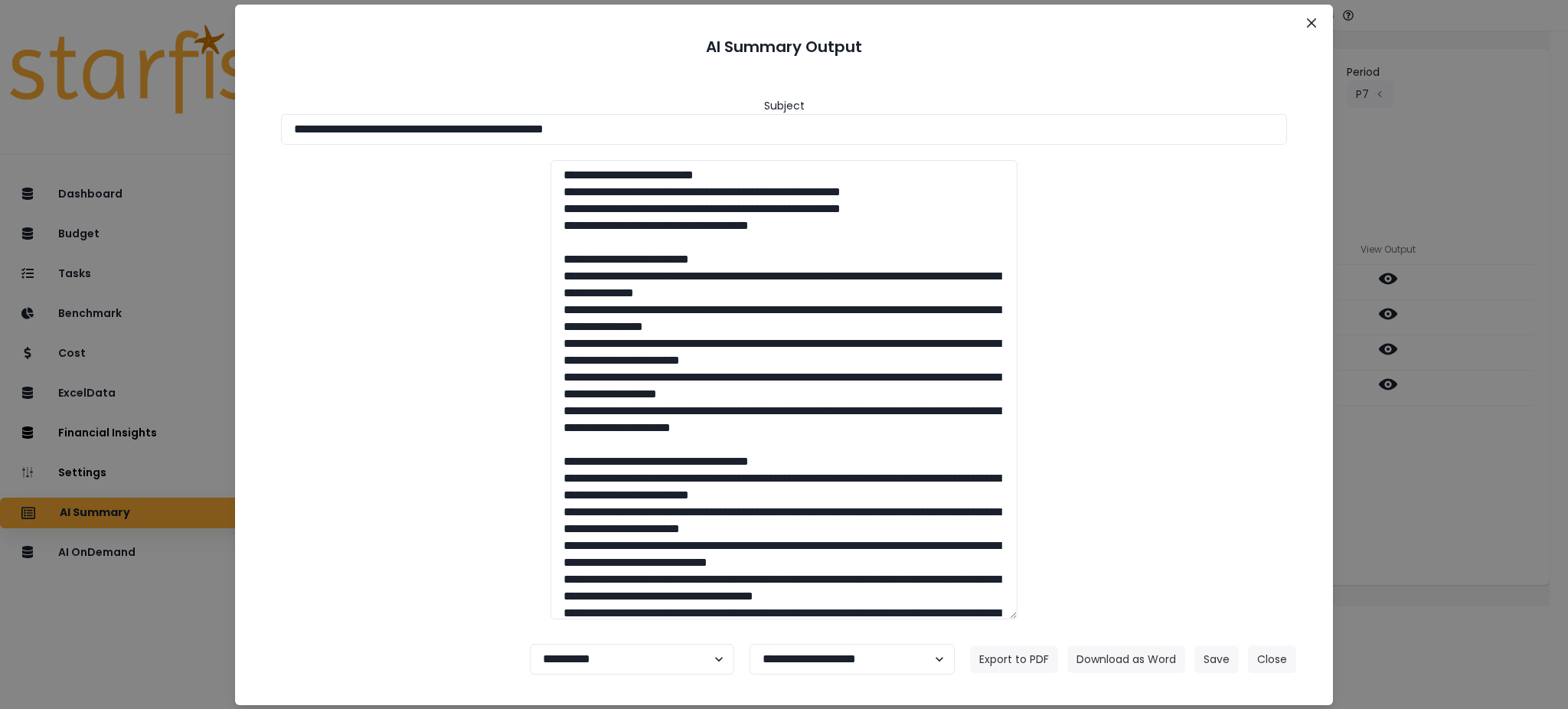
drag, startPoint x: 746, startPoint y: 130, endPoint x: 0, endPoint y: 111, distance: 746.2
click at [0, 111] on div "**********" at bounding box center [784, 354] width 1568 height 709
click at [1157, 664] on button "Download as Word" at bounding box center [1127, 659] width 118 height 28
click at [1449, 508] on div "**********" at bounding box center [784, 354] width 1568 height 709
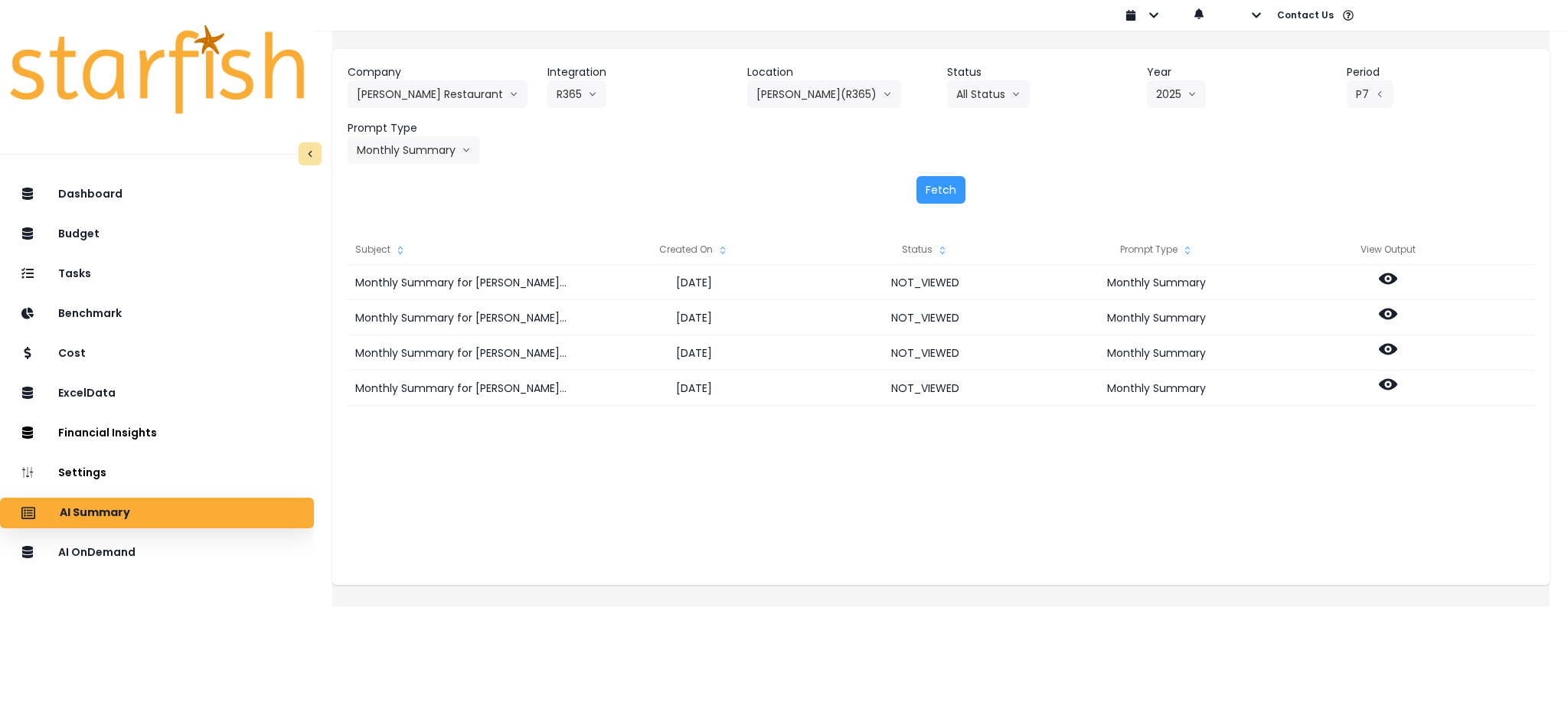
click at [1454, 485] on div "Monthly Summary for TRULUCK'S AUSTIN(R365) for P7 2025 2025-08-11 NOT_VIEWED Mo…" at bounding box center [940, 417] width 1186 height 306
click at [1564, 469] on div "Company Truluck's Restaurant 86 Costs Asti Bagel Cafe Balance Grille Bald Ginge…" at bounding box center [940, 292] width 1254 height 585
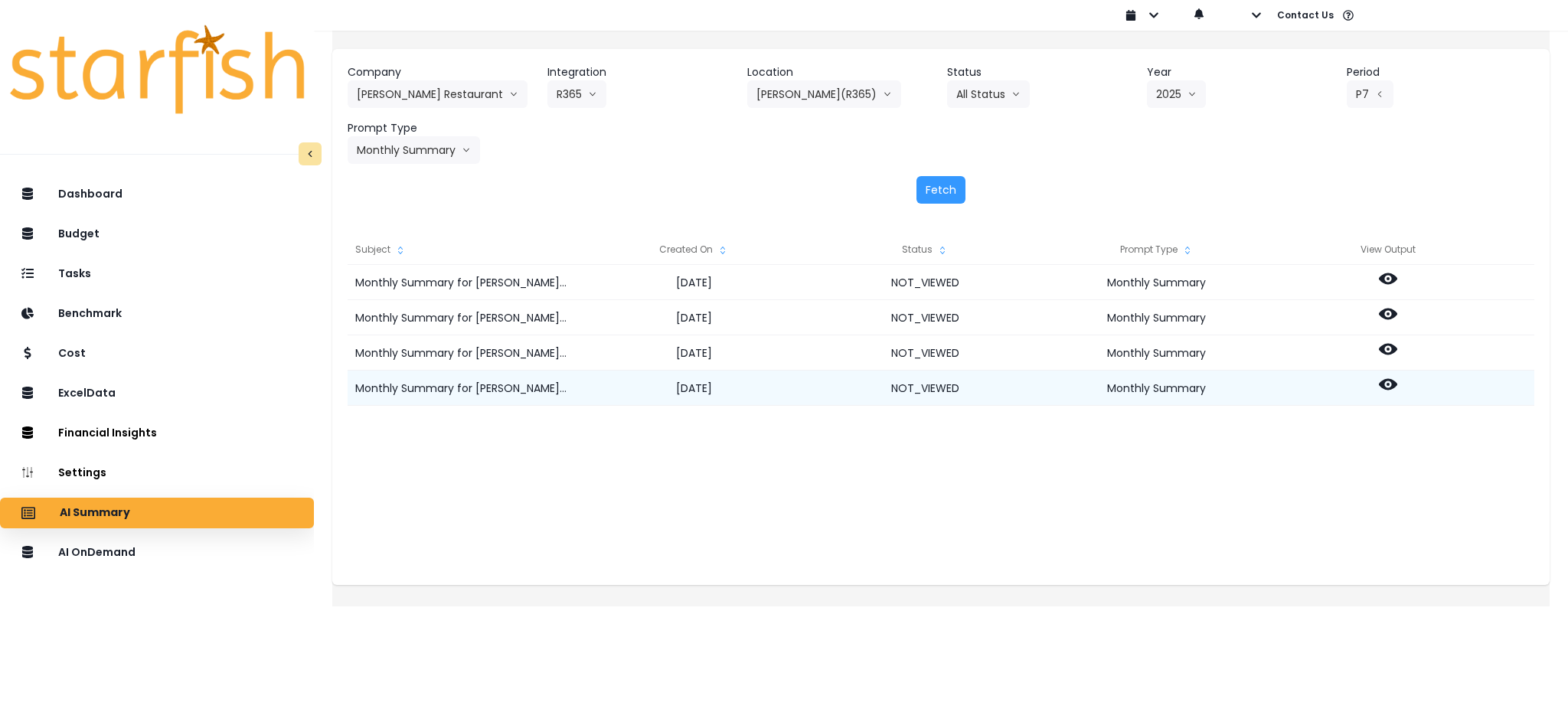
click at [1398, 377] on icon at bounding box center [1388, 384] width 18 height 18
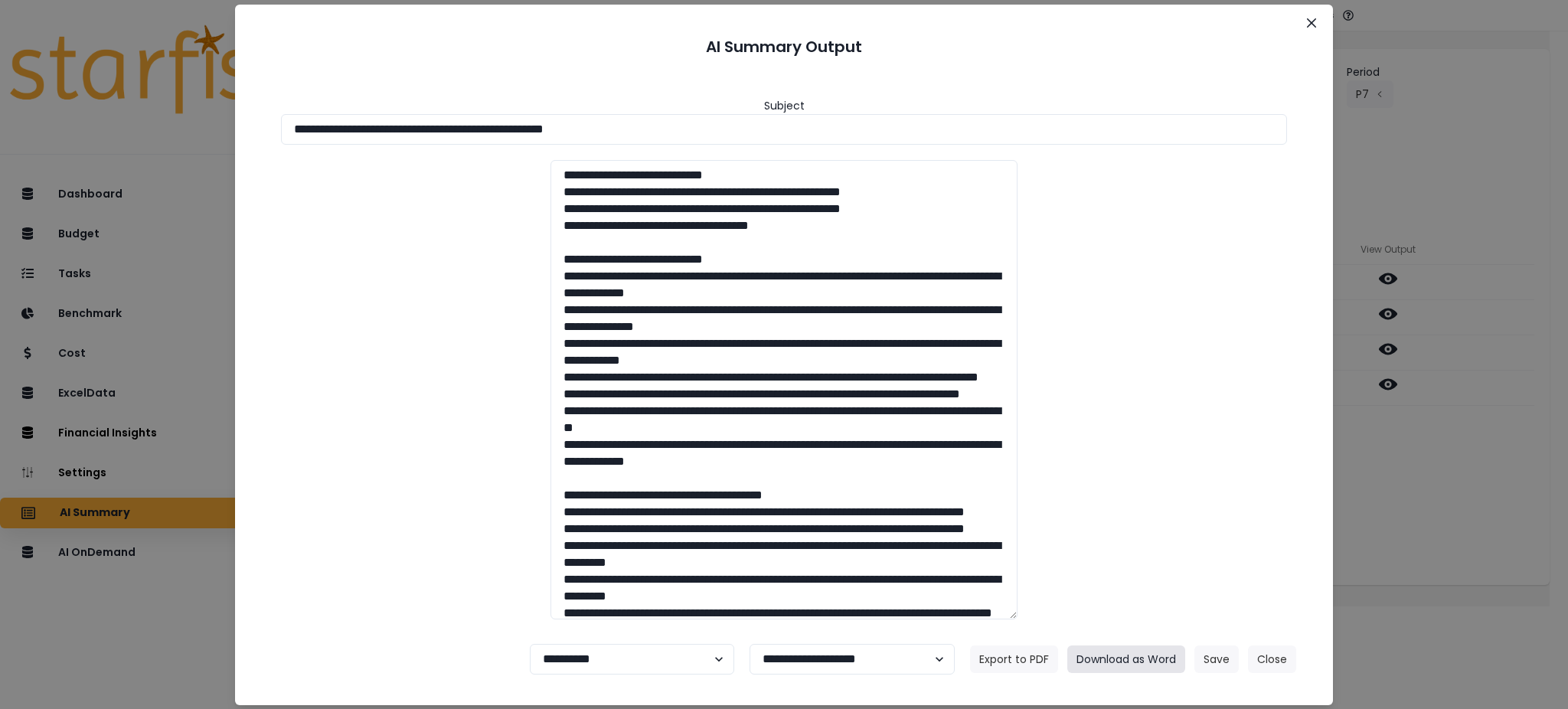
click at [1124, 657] on button "Download as Word" at bounding box center [1127, 659] width 118 height 28
click at [1281, 654] on button "Close" at bounding box center [1272, 659] width 48 height 28
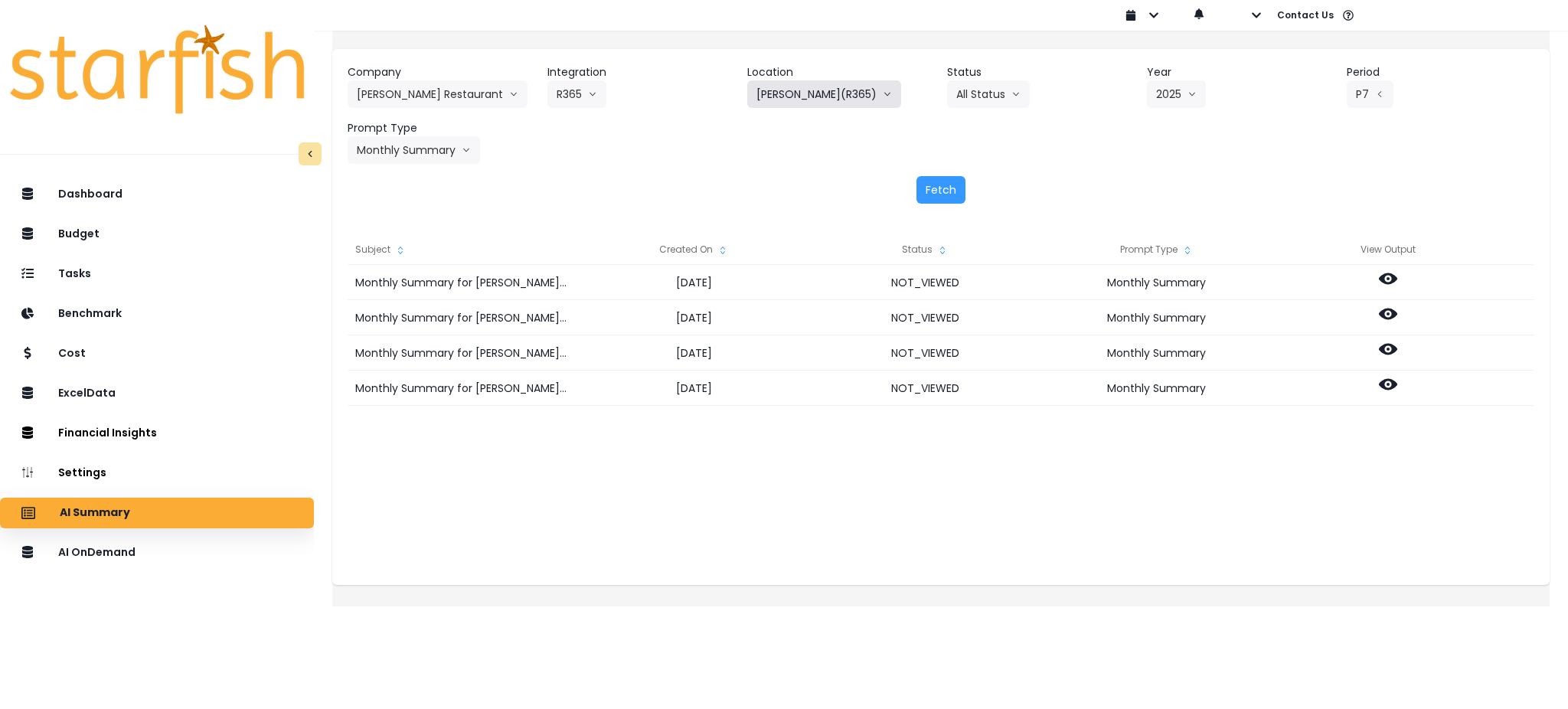
click at [843, 87] on button "TRULUCK'S AUSTIN(R365)" at bounding box center [824, 95] width 154 height 28
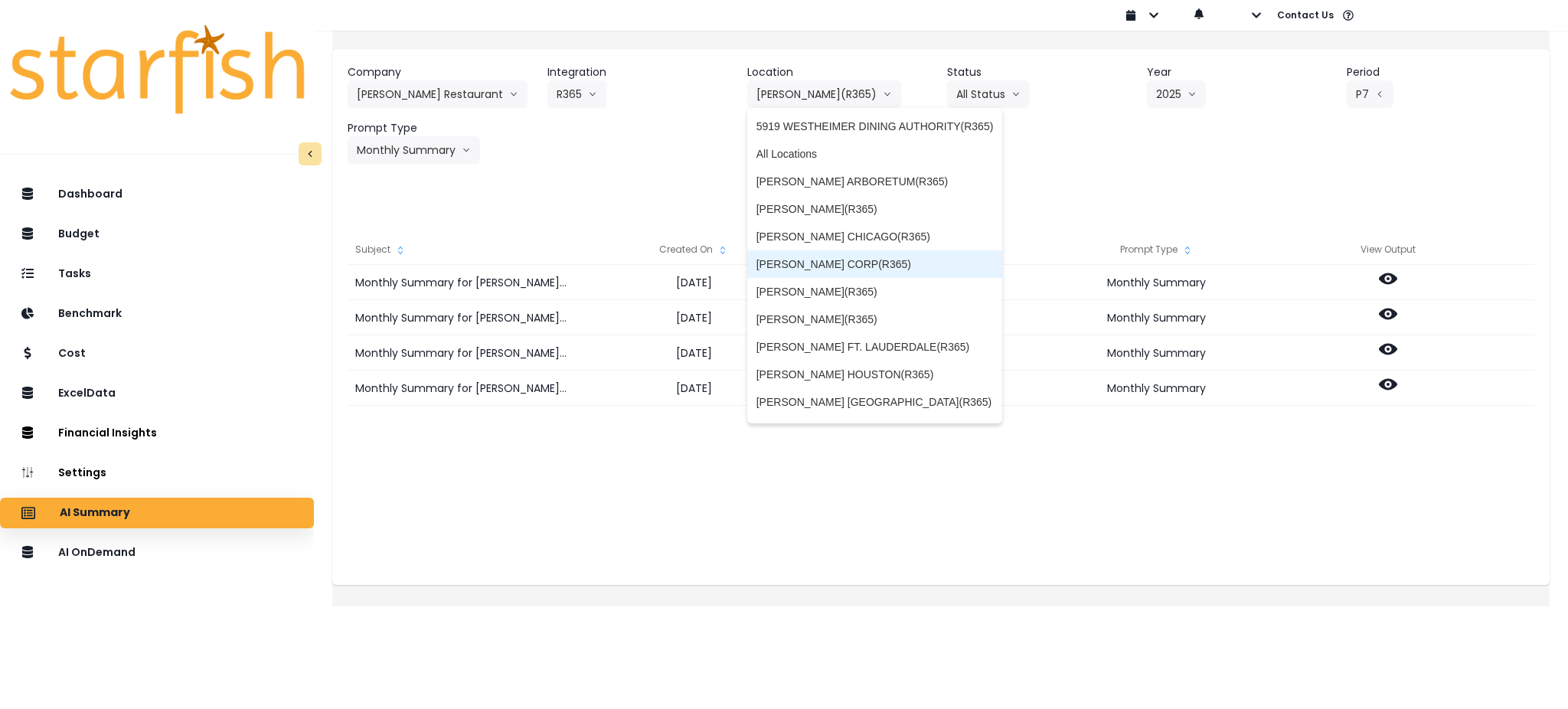
click at [833, 259] on span "TRULUCK'S CORP(R365)" at bounding box center [875, 264] width 237 height 15
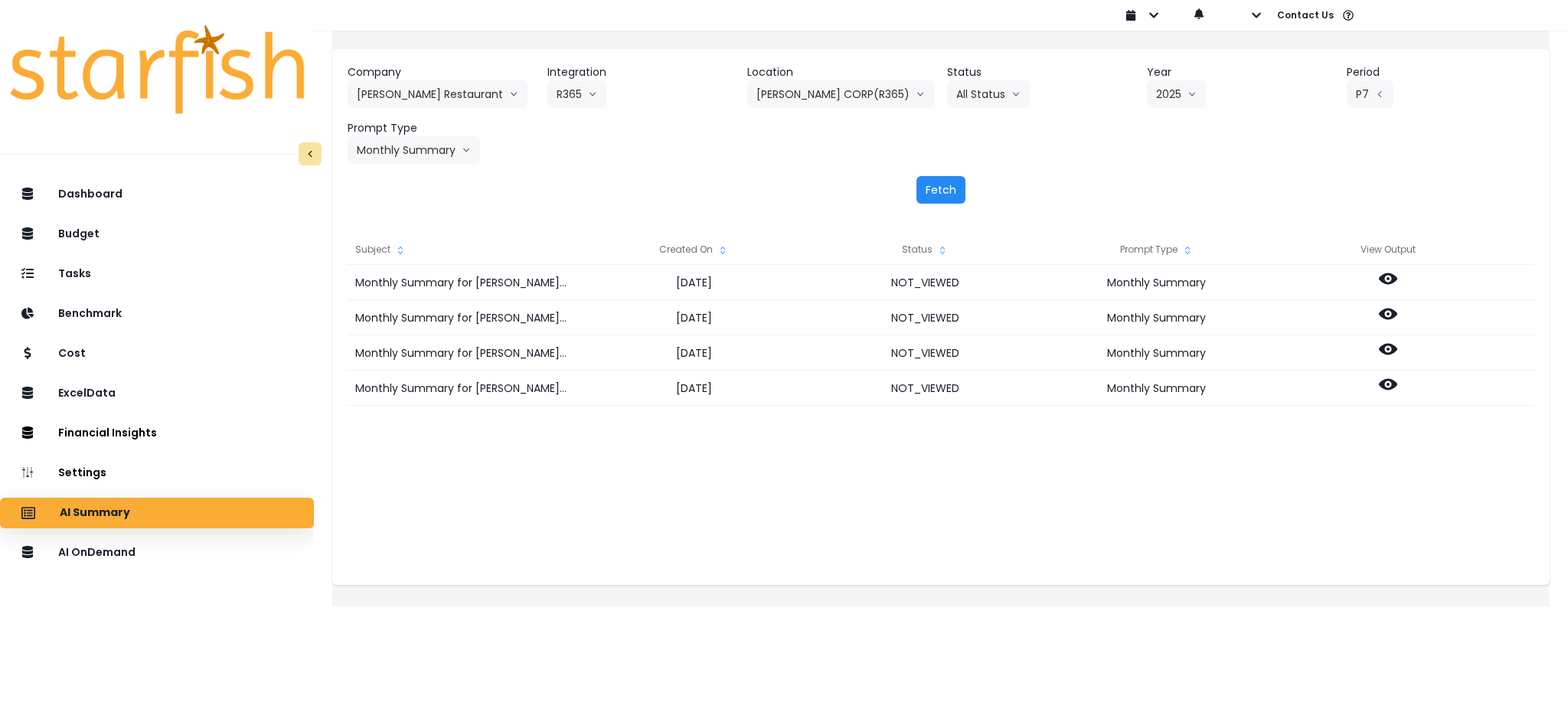
click at [940, 185] on button "Fetch" at bounding box center [940, 190] width 49 height 28
click at [940, 134] on div "Company Truluck's Restaurant 86 Costs Asti Bagel Cafe Balance Grille Bald Ginge…" at bounding box center [940, 115] width 1186 height 100
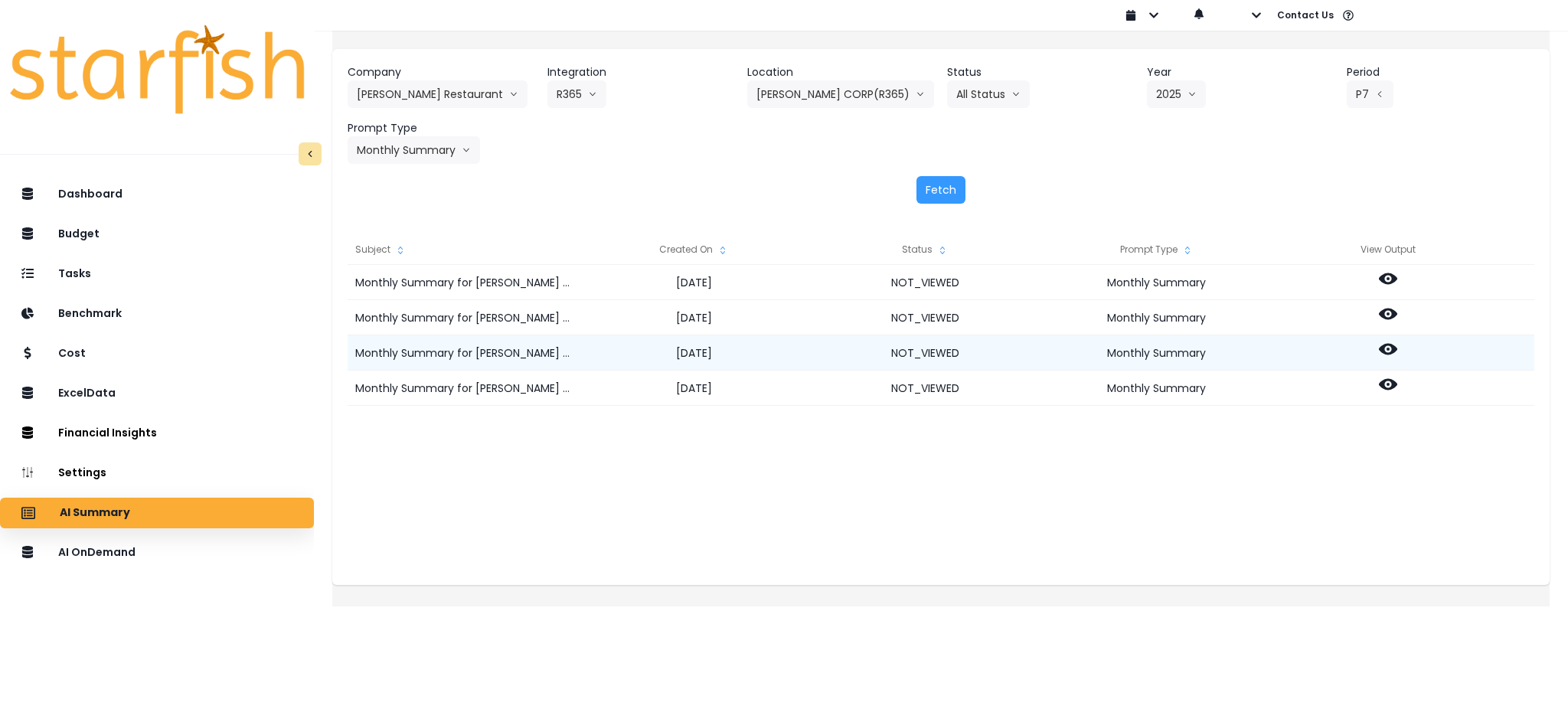
click at [1398, 349] on icon at bounding box center [1388, 349] width 18 height 18
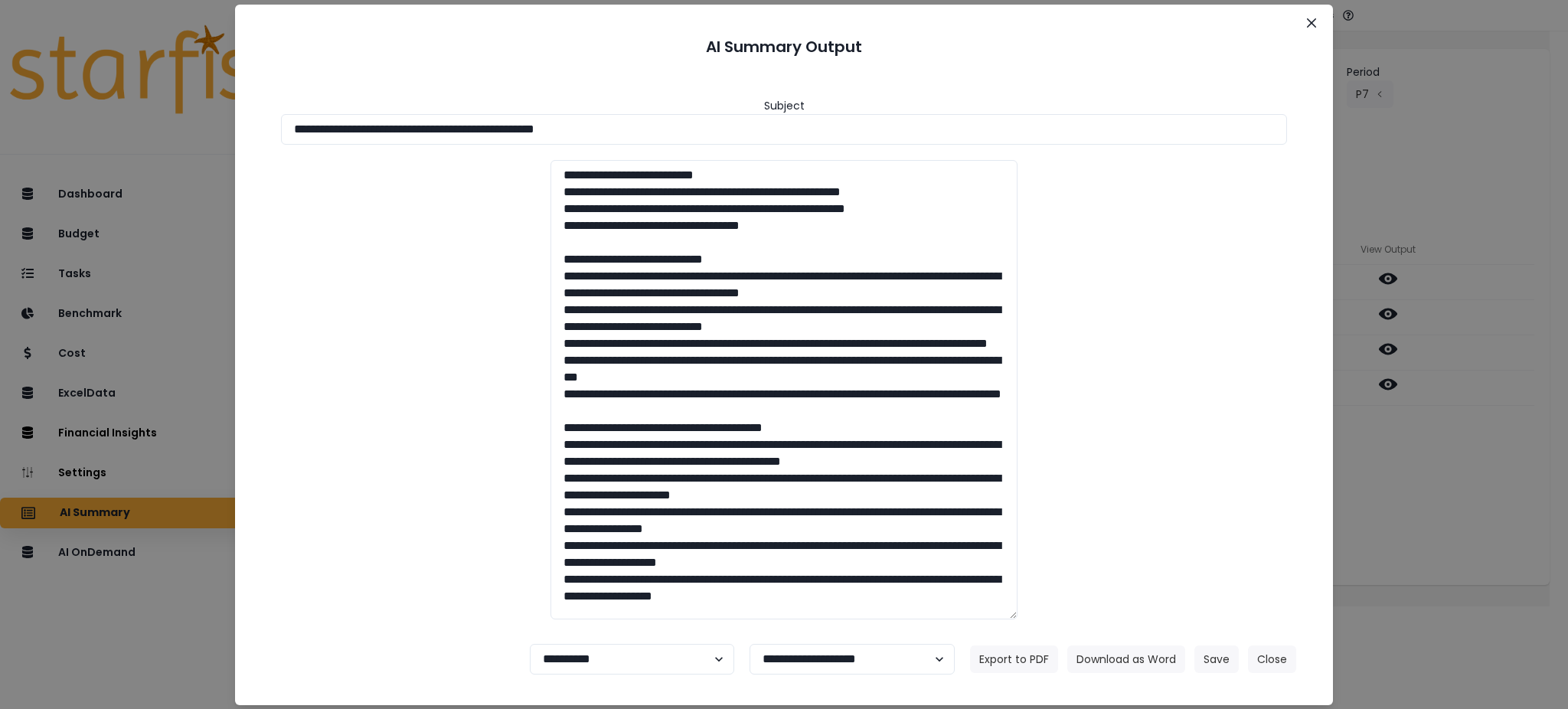
drag, startPoint x: 704, startPoint y: 131, endPoint x: 0, endPoint y: 122, distance: 704.1
click at [0, 122] on div "**********" at bounding box center [784, 354] width 1568 height 709
click at [1135, 660] on button "Download as Word" at bounding box center [1127, 659] width 118 height 28
drag, startPoint x: 1408, startPoint y: 495, endPoint x: 1455, endPoint y: 378, distance: 126.1
click at [1408, 495] on div "**********" at bounding box center [784, 354] width 1568 height 709
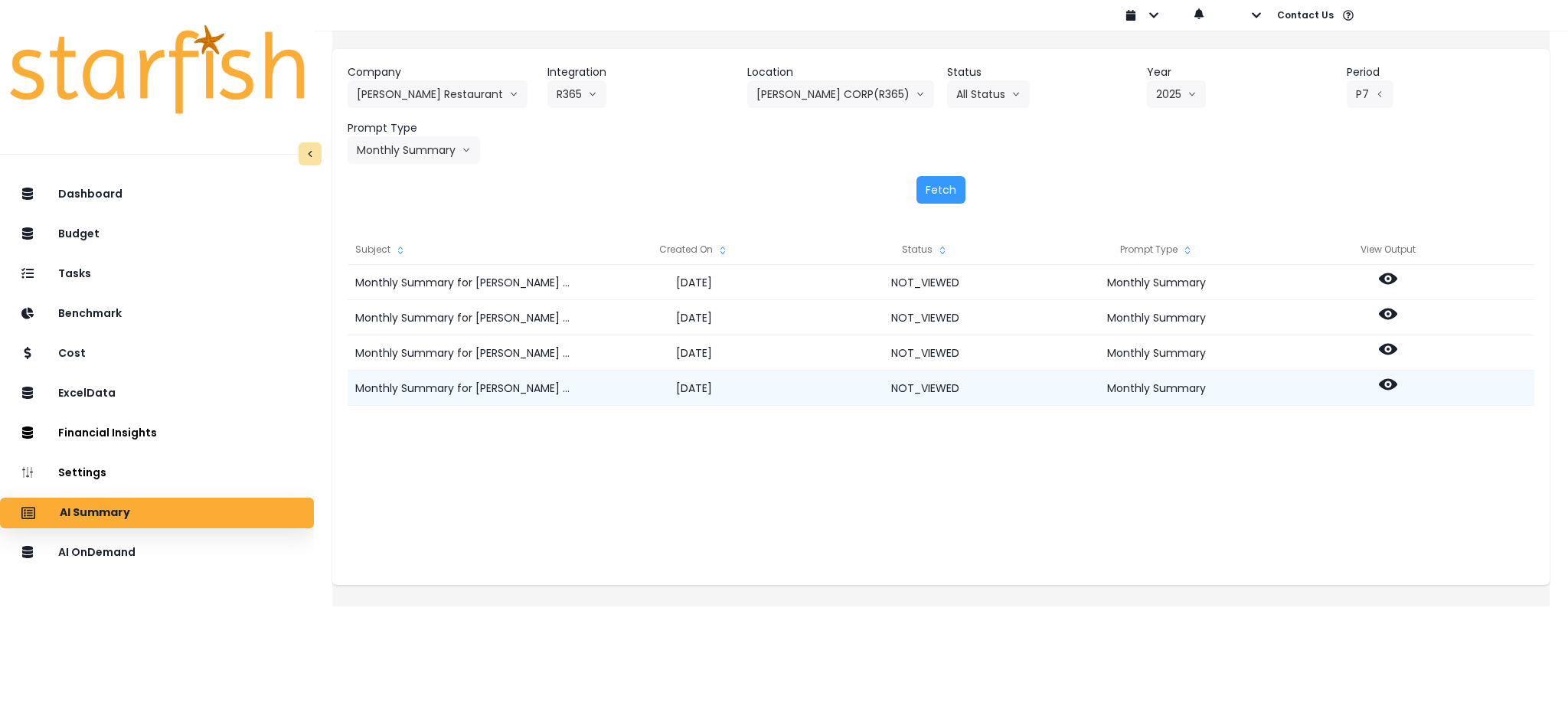
click at [1390, 384] on circle at bounding box center [1388, 383] width 3 height 3
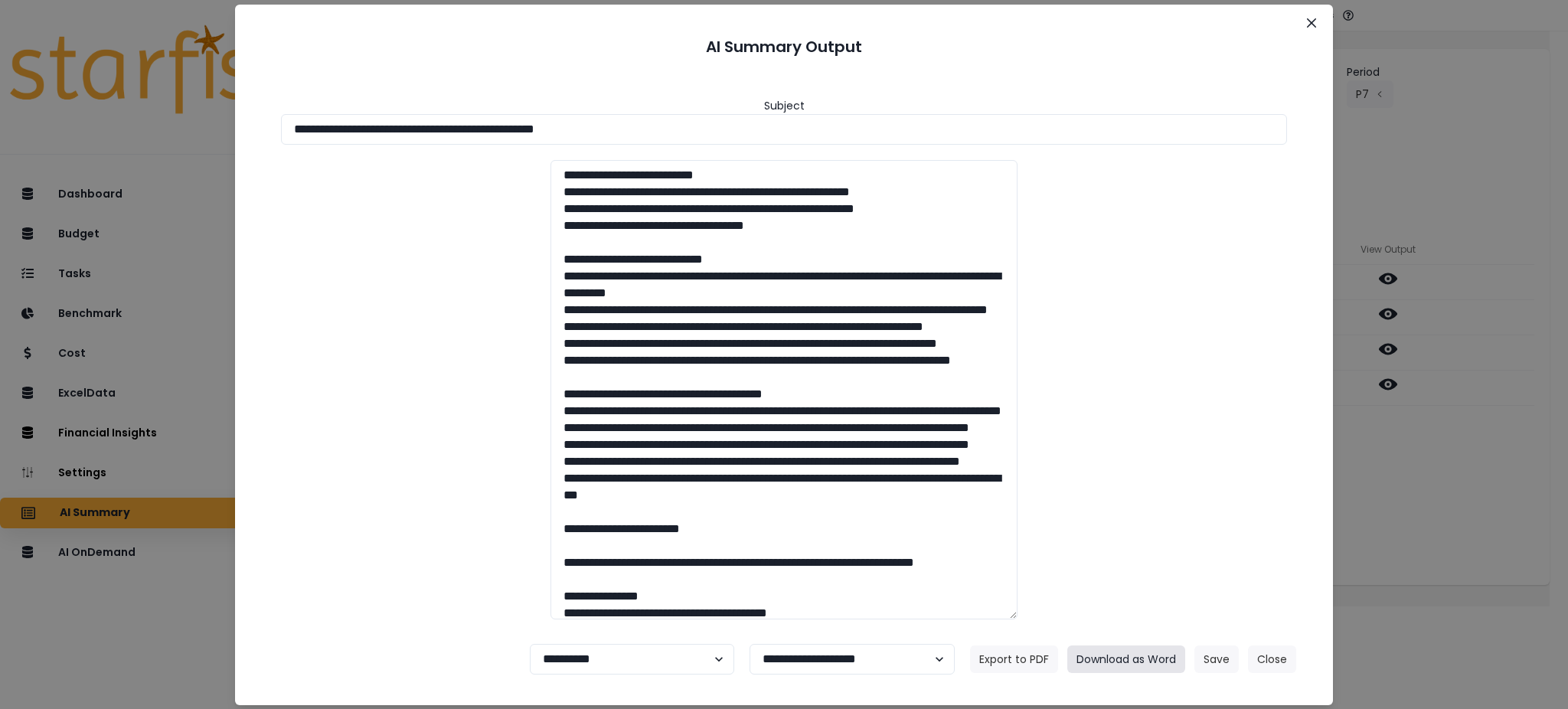
click at [1112, 655] on button "Download as Word" at bounding box center [1127, 659] width 118 height 28
click at [1269, 653] on button "Close" at bounding box center [1272, 659] width 48 height 28
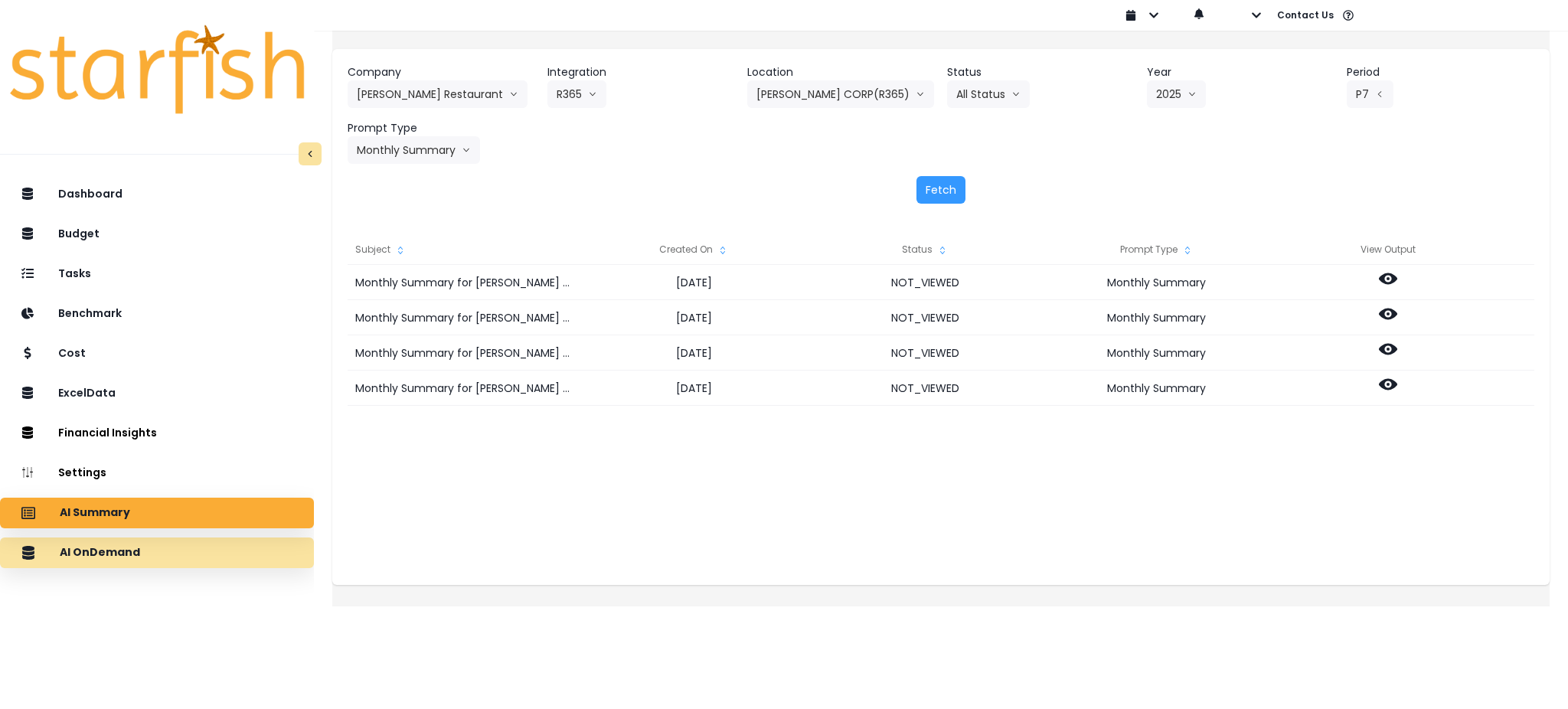
click at [137, 552] on p "AI OnDemand" at bounding box center [100, 553] width 81 height 14
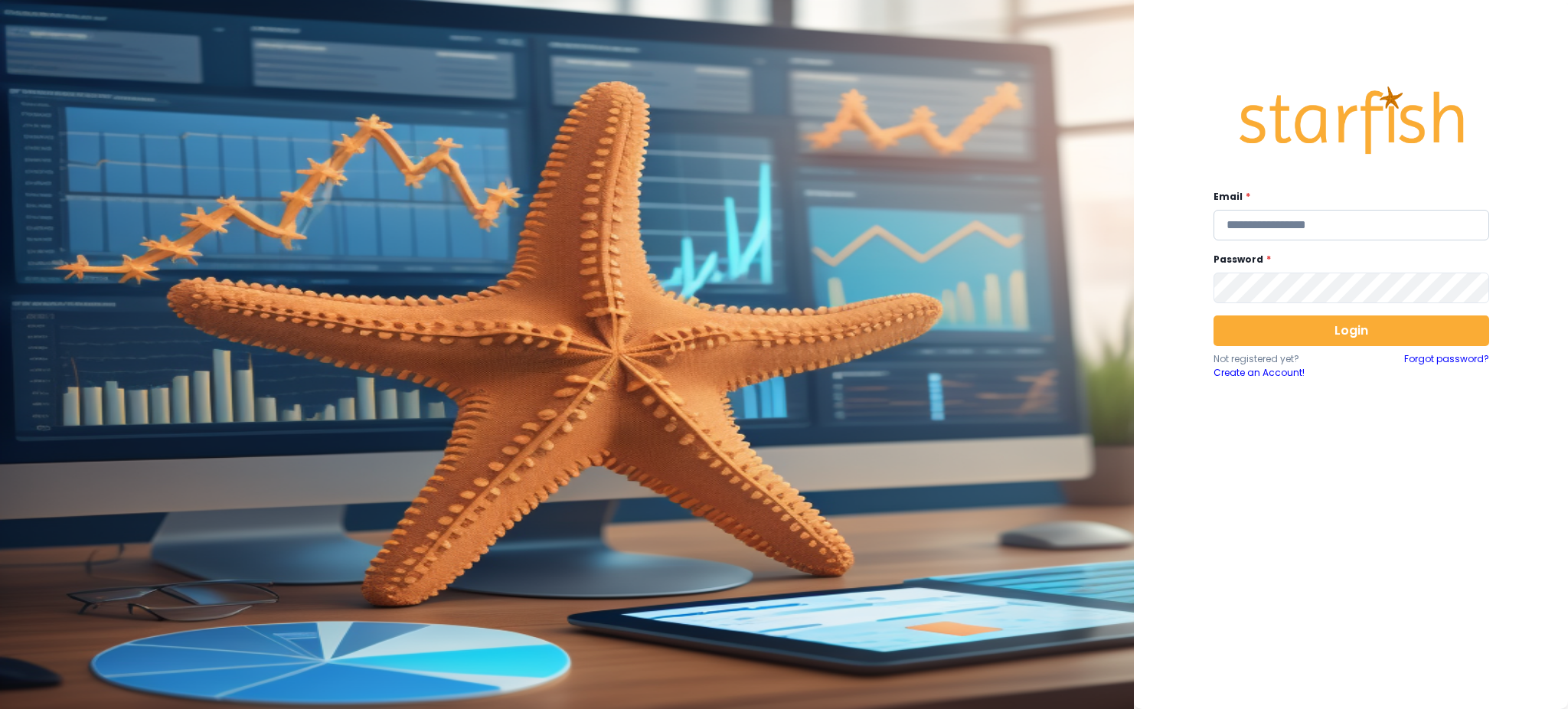
click at [1255, 227] on input "email" at bounding box center [1351, 225] width 276 height 31
type input "**********"
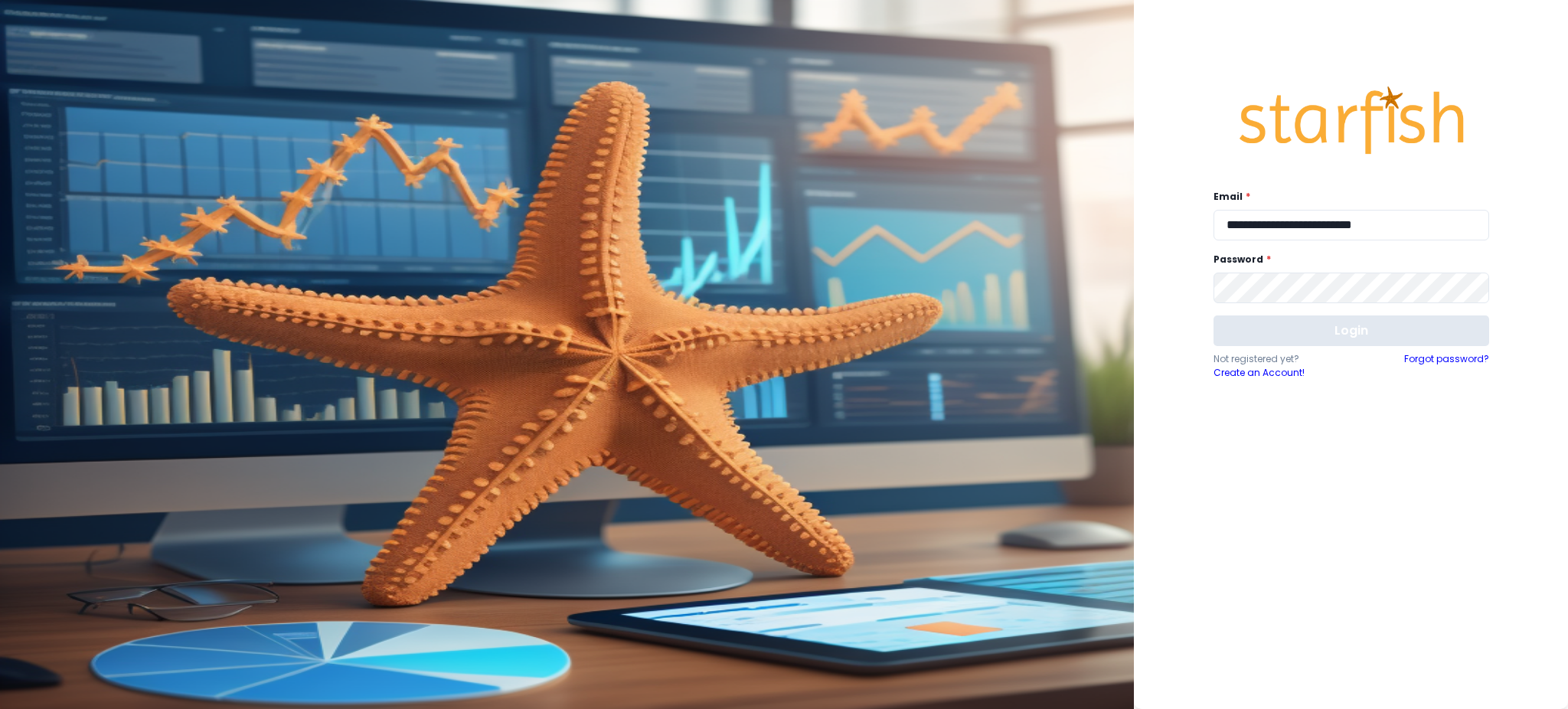
click at [1268, 334] on button "Login" at bounding box center [1351, 331] width 276 height 31
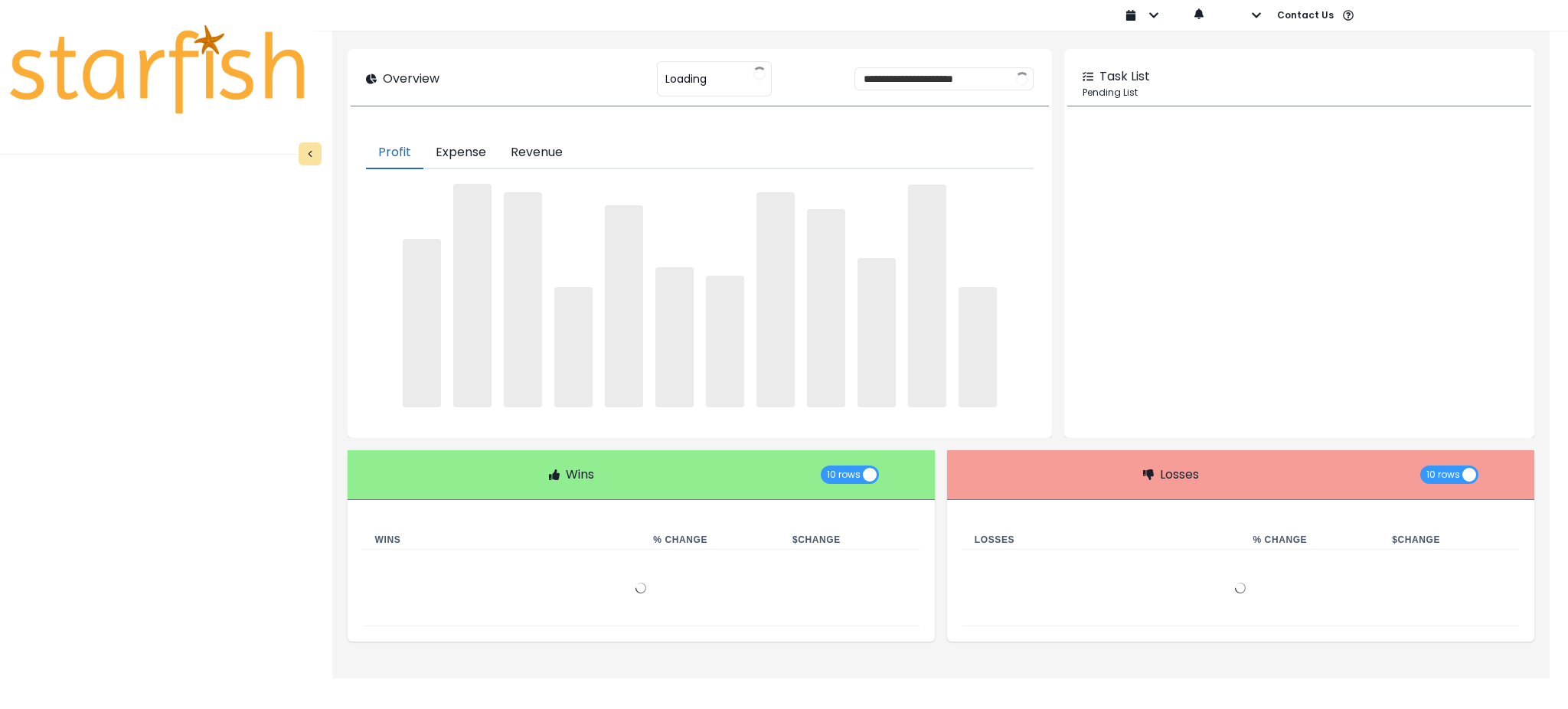
type input "********"
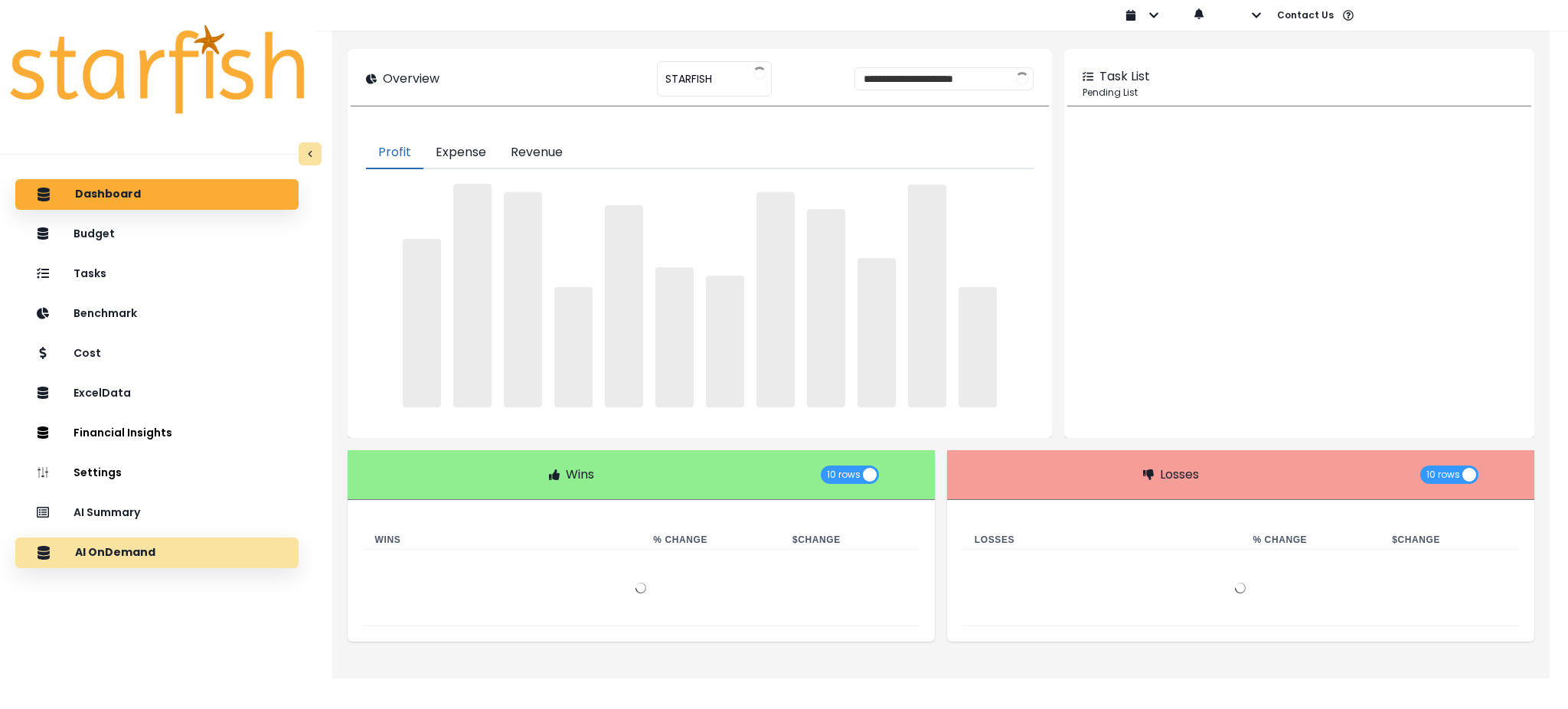
click at [131, 548] on p "AI OnDemand" at bounding box center [115, 553] width 81 height 14
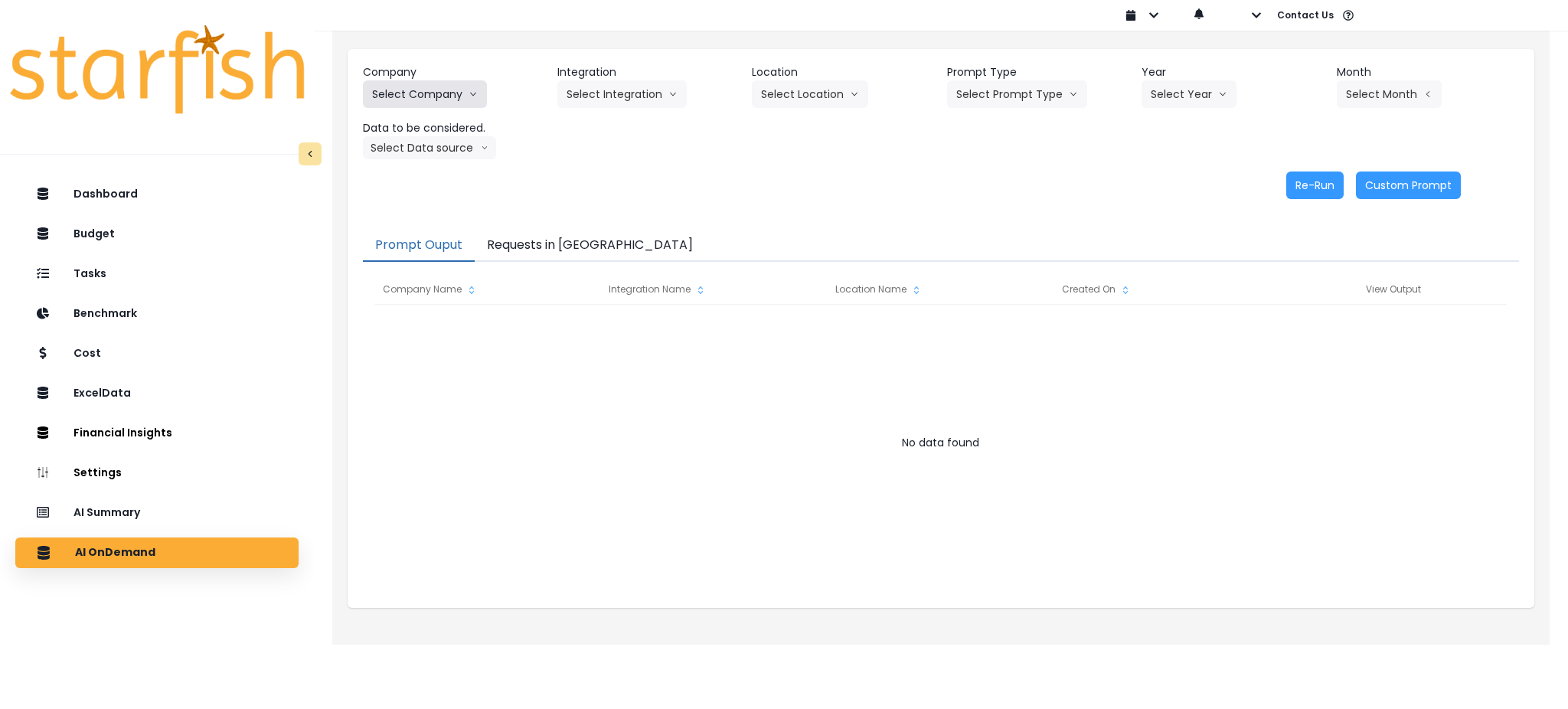
click at [465, 99] on button "Select Company" at bounding box center [424, 95] width 125 height 28
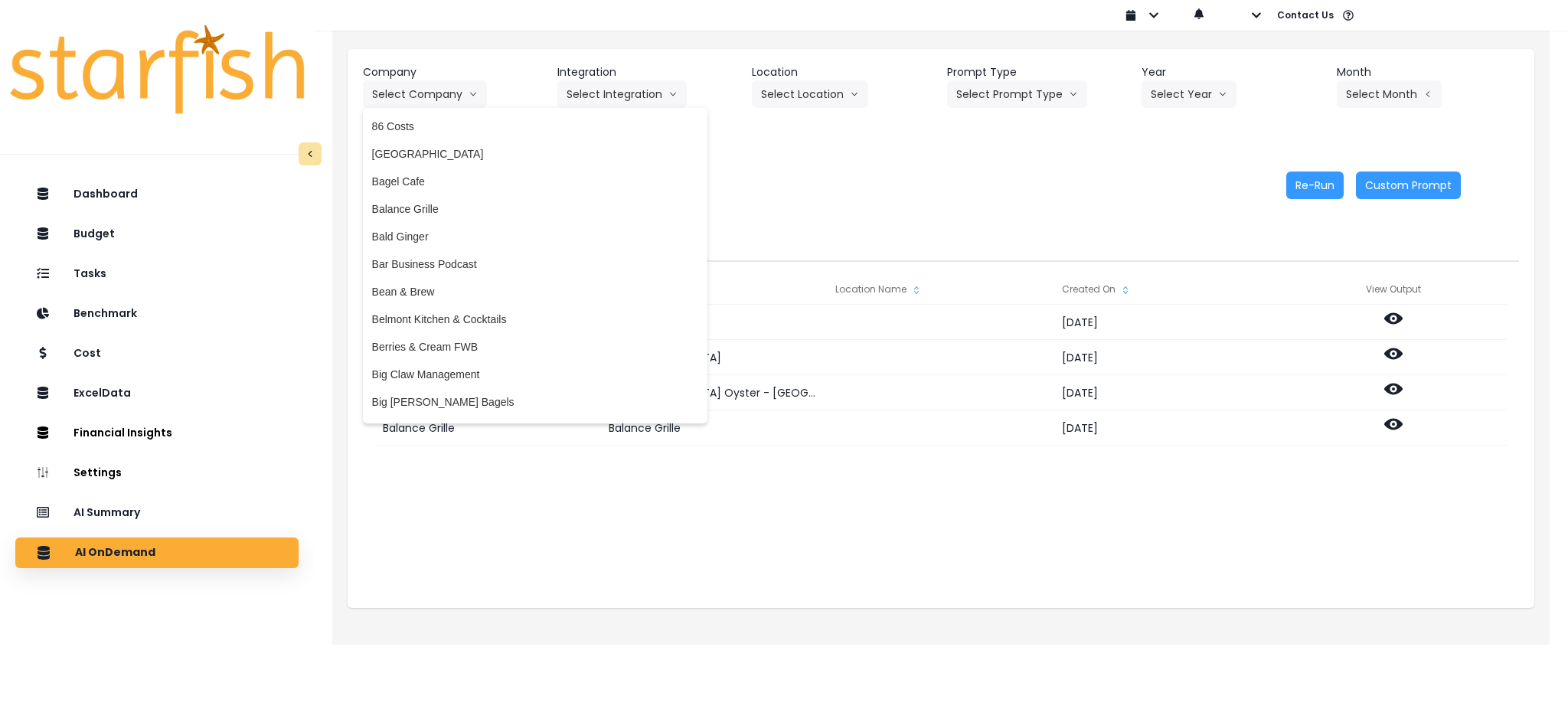
scroll to position [3165, 0]
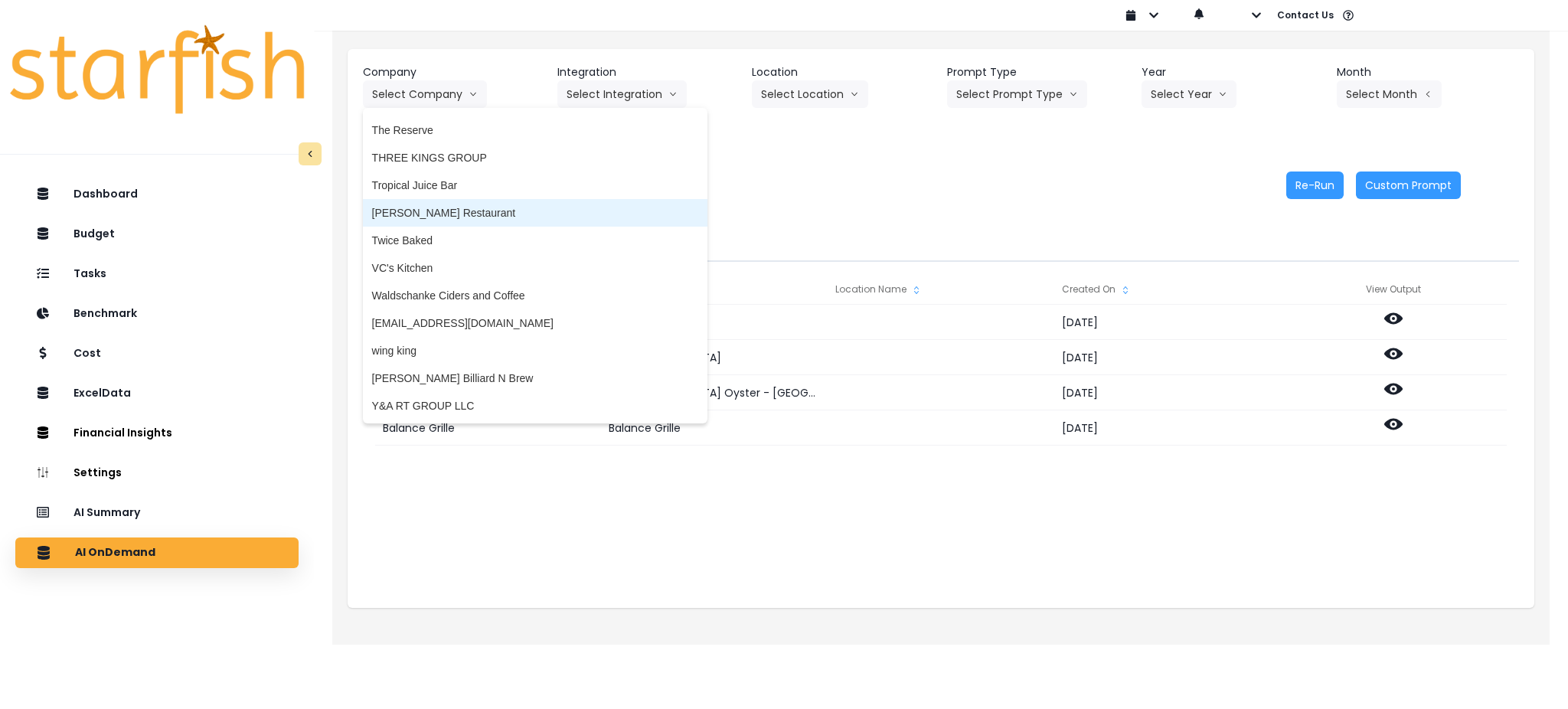
click at [433, 218] on span "[PERSON_NAME] Restaurant" at bounding box center [535, 212] width 326 height 15
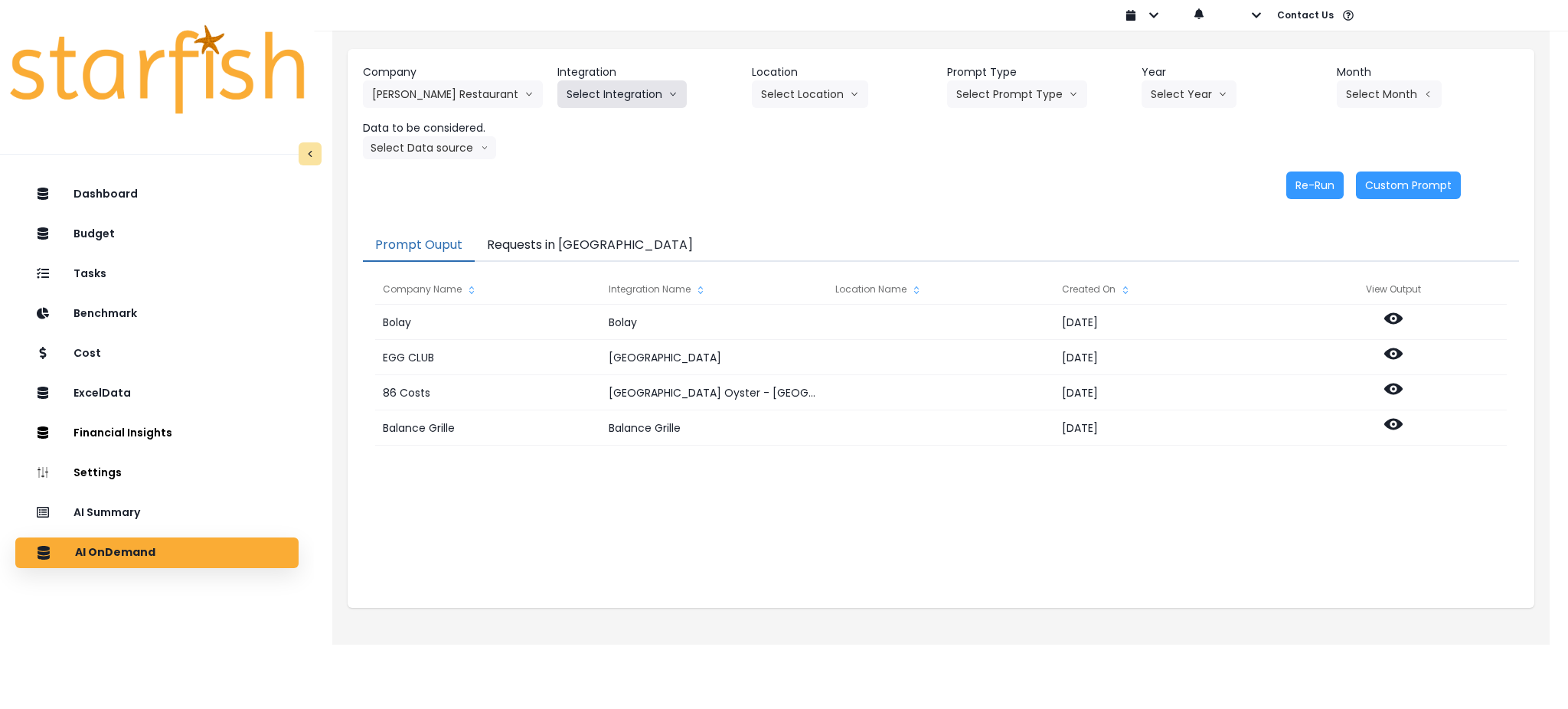
click at [673, 94] on icon "arrow down line" at bounding box center [672, 94] width 9 height 15
click at [576, 127] on span "R365" at bounding box center [579, 125] width 25 height 15
click at [738, 101] on div "Integration R365 R365" at bounding box center [649, 87] width 182 height 44
click at [797, 90] on button "Select Location" at bounding box center [810, 95] width 117 height 28
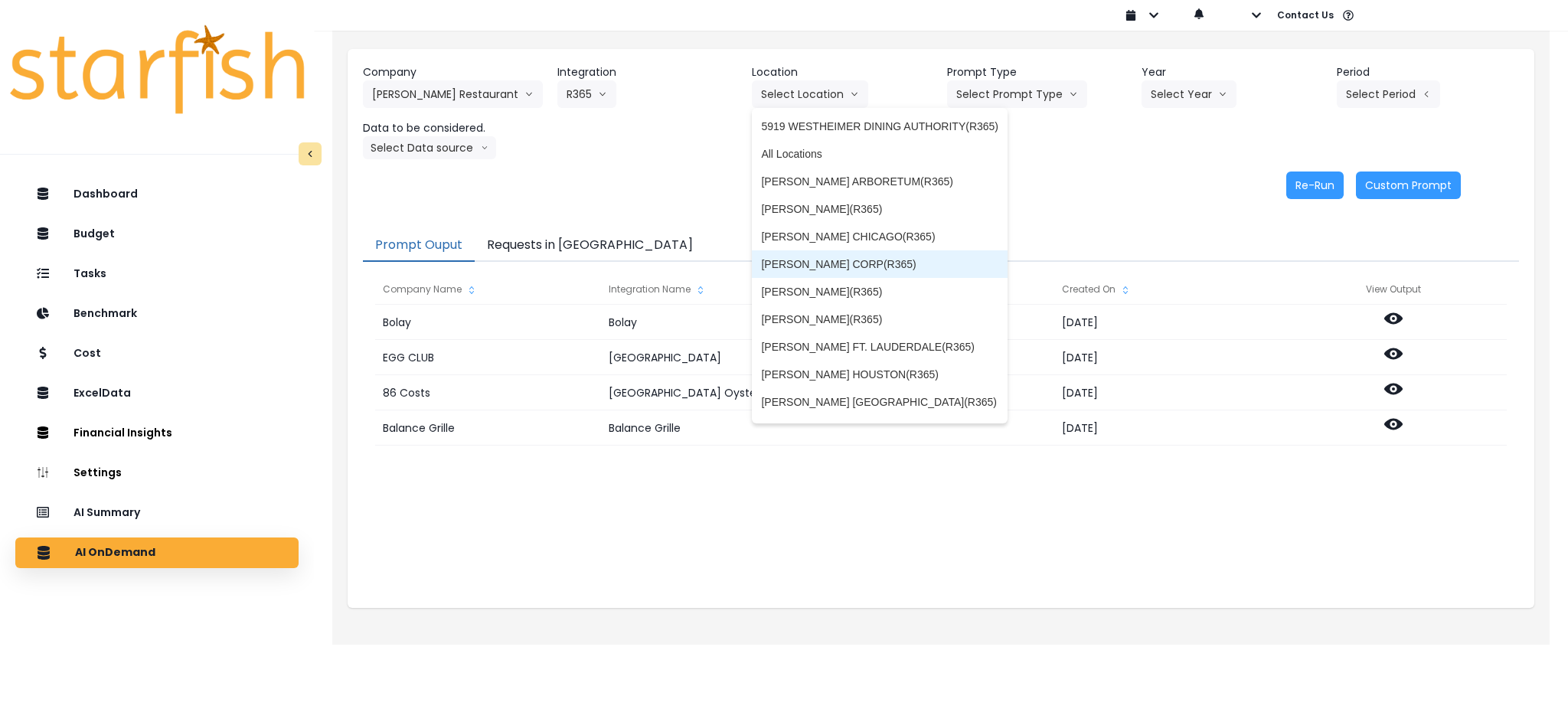
click at [829, 252] on li "TRULUCK'S CORP(R365)" at bounding box center [880, 264] width 256 height 28
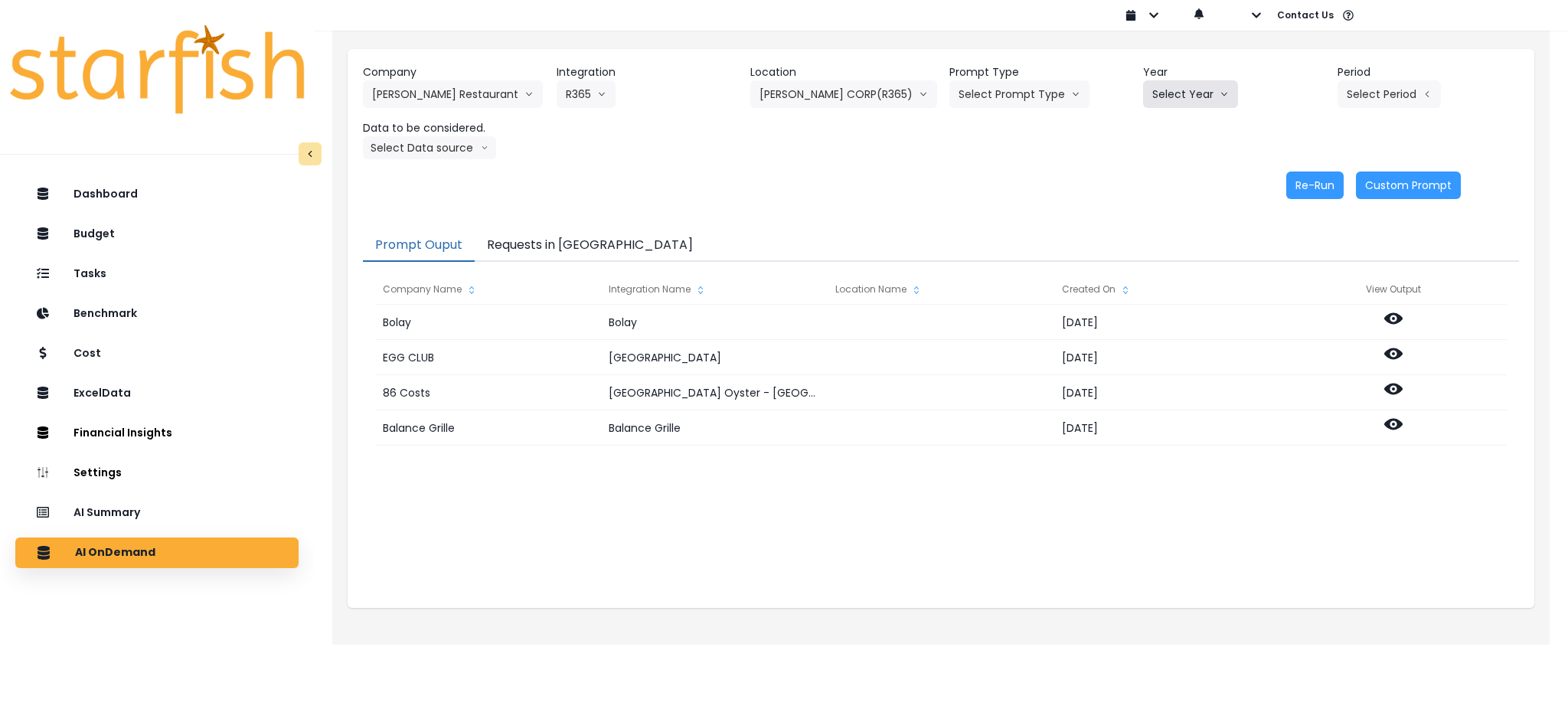
click at [1183, 90] on button "Select Year" at bounding box center [1190, 95] width 95 height 28
click at [1154, 184] on span "2025" at bounding box center [1165, 180] width 24 height 15
click at [1349, 100] on button "Select Period" at bounding box center [1390, 95] width 104 height 28
click at [1309, 257] on span "P7" at bounding box center [1318, 264] width 19 height 15
click at [462, 146] on button "Select Data source" at bounding box center [429, 147] width 133 height 23
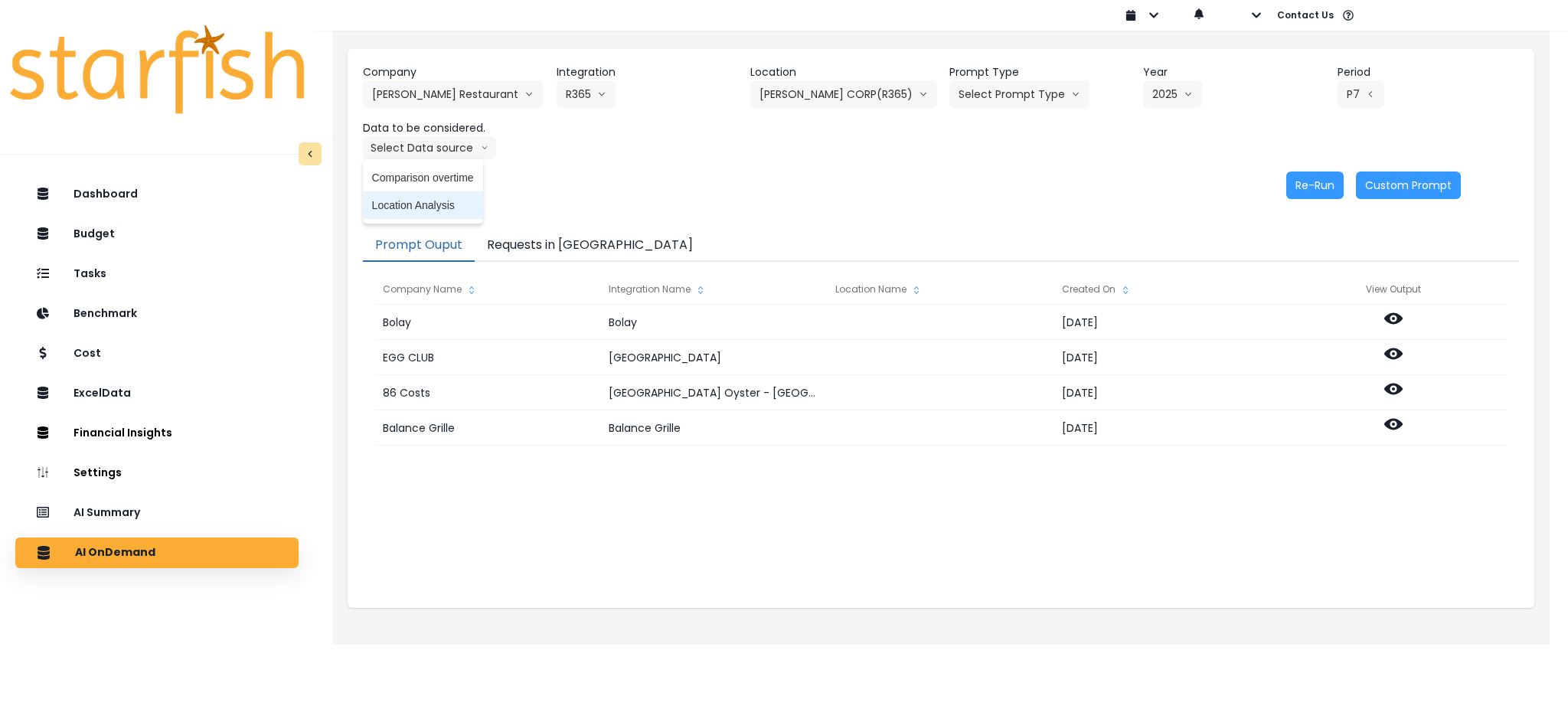
click at [402, 195] on li "Location Analysis" at bounding box center [422, 205] width 121 height 28
click at [1328, 184] on button "Re-Run" at bounding box center [1315, 185] width 58 height 28
click at [565, 243] on button "Requests in [GEOGRAPHIC_DATA]" at bounding box center [590, 246] width 230 height 32
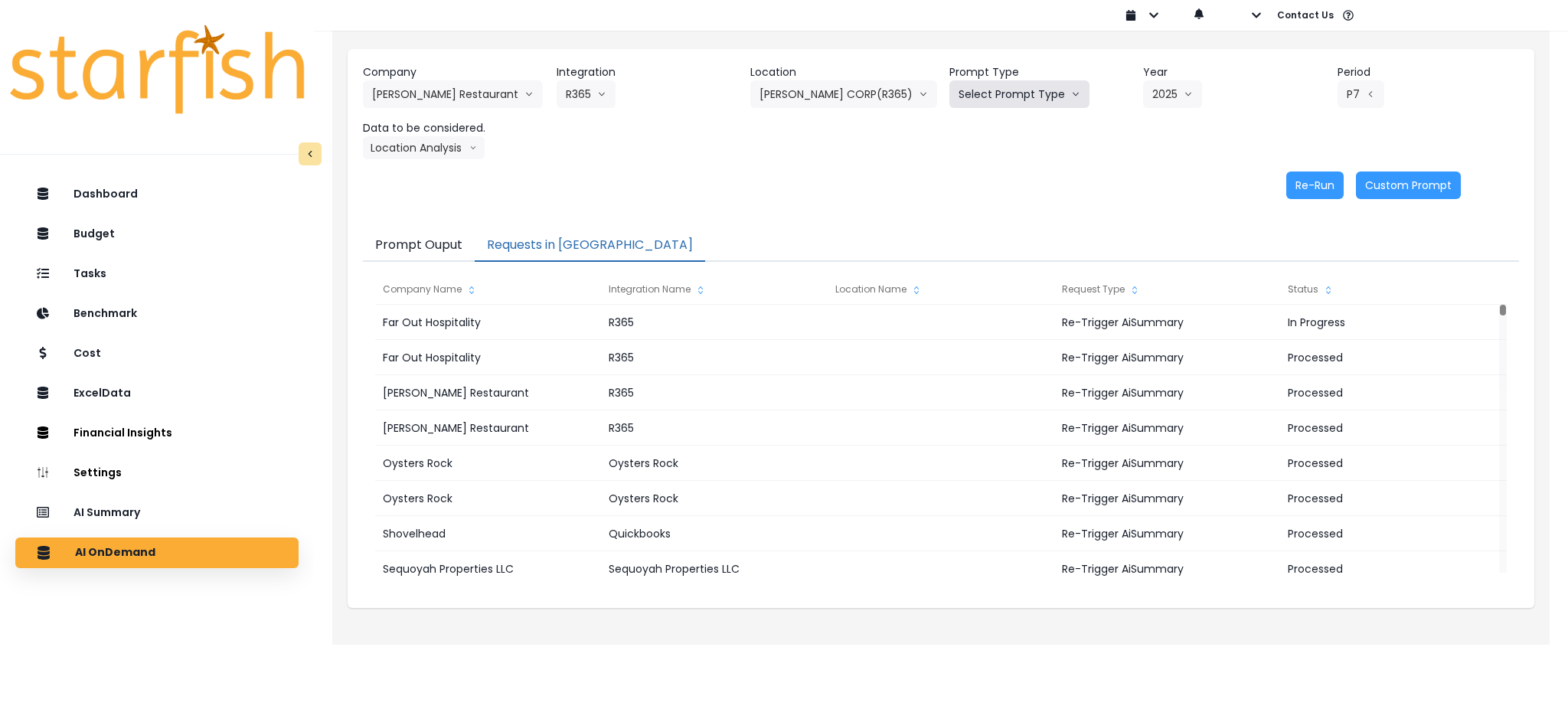
click at [971, 98] on button "Select Prompt Type" at bounding box center [1019, 95] width 140 height 28
click at [982, 205] on span "Monthly Summary" at bounding box center [1001, 208] width 87 height 15
click at [1299, 184] on button "Re-Run" at bounding box center [1315, 185] width 58 height 28
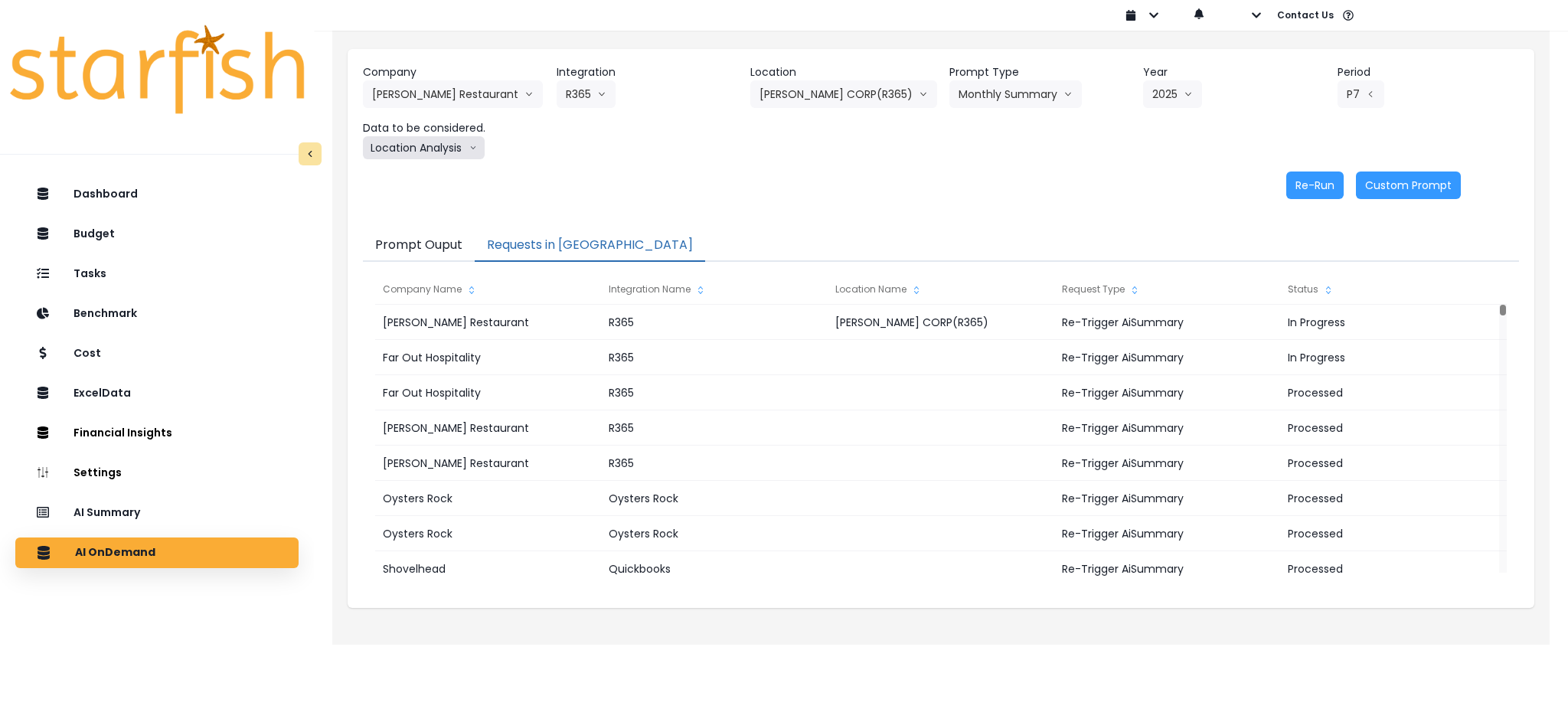
click at [459, 141] on button "Location Analysis" at bounding box center [423, 147] width 122 height 23
click at [438, 177] on span "Comparison overtime" at bounding box center [423, 177] width 102 height 15
click at [1309, 187] on button "Re-Run" at bounding box center [1315, 185] width 58 height 28
click at [896, 201] on div "Company Truluck's Restaurant 86 Costs Asti Bagel Cafe Balance Grille Bald Ginge…" at bounding box center [940, 131] width 1186 height 165
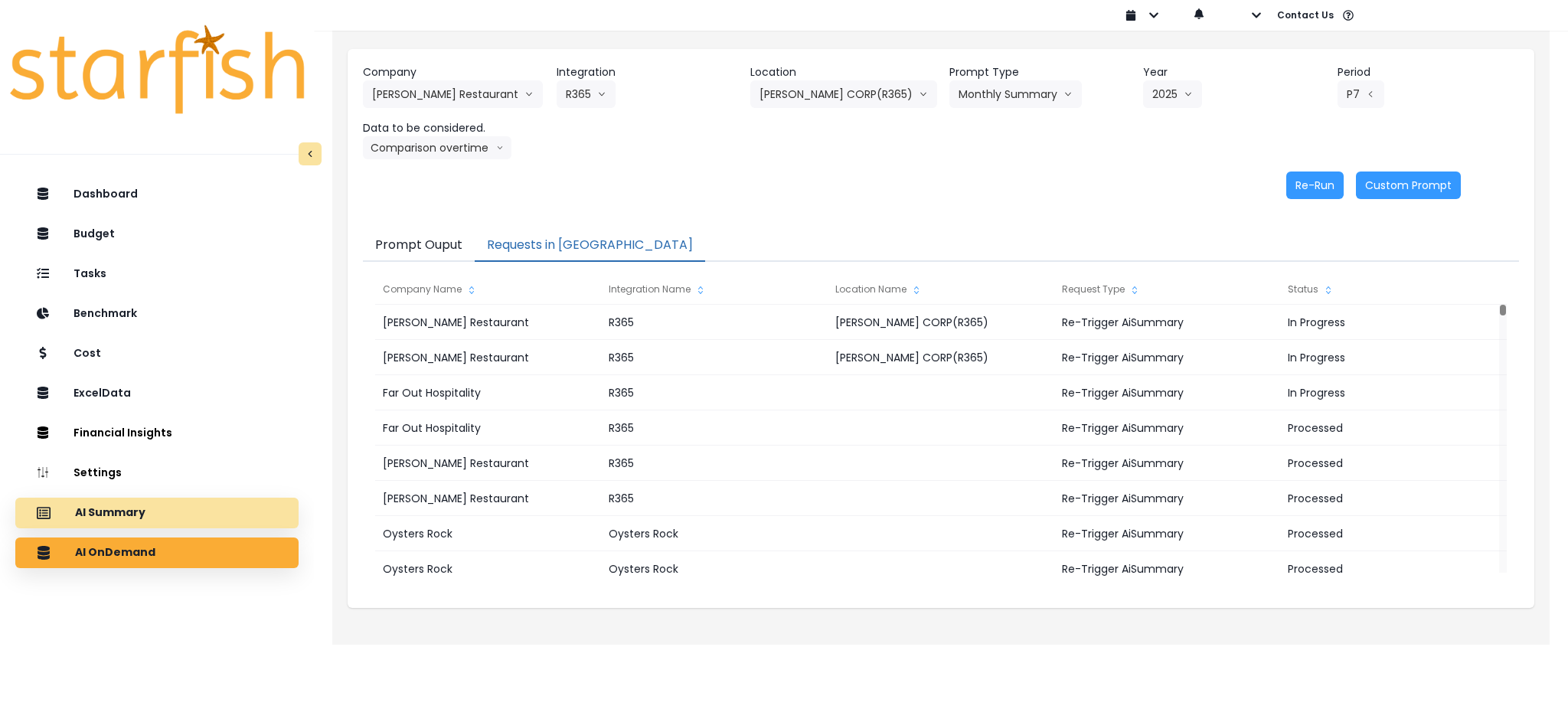
click at [160, 513] on div "AI Summary" at bounding box center [157, 513] width 259 height 32
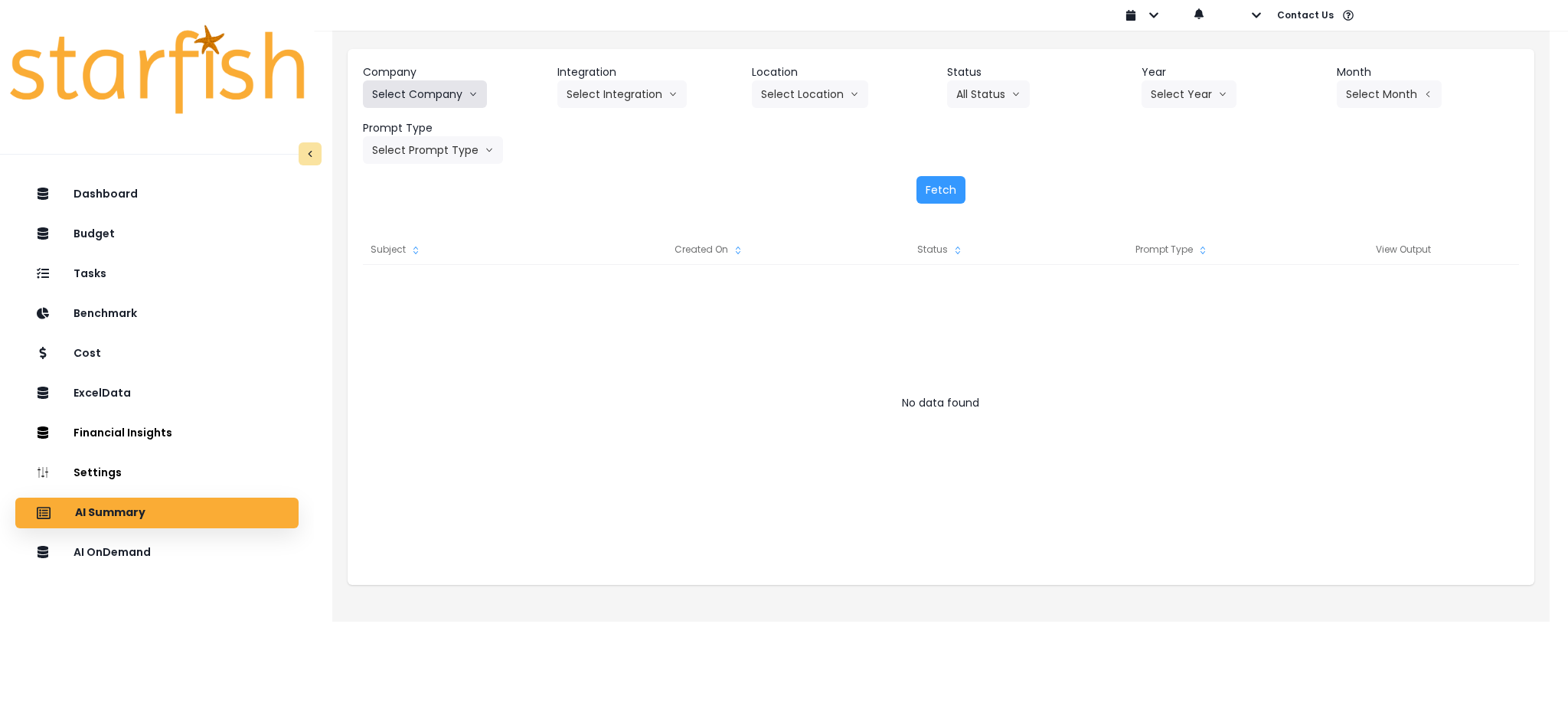
click at [429, 95] on button "Select Company" at bounding box center [424, 95] width 125 height 28
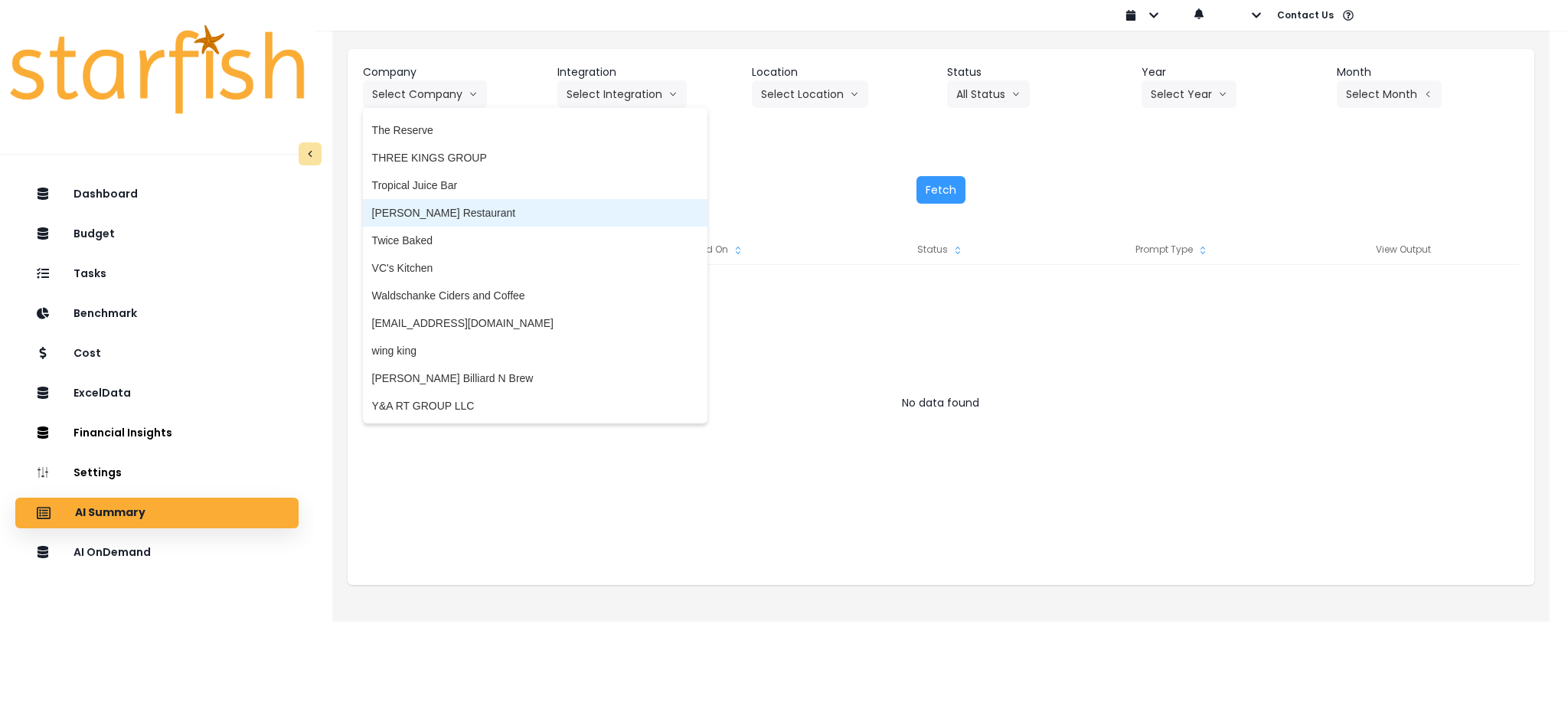
click at [407, 208] on span "[PERSON_NAME] Restaurant" at bounding box center [535, 212] width 326 height 15
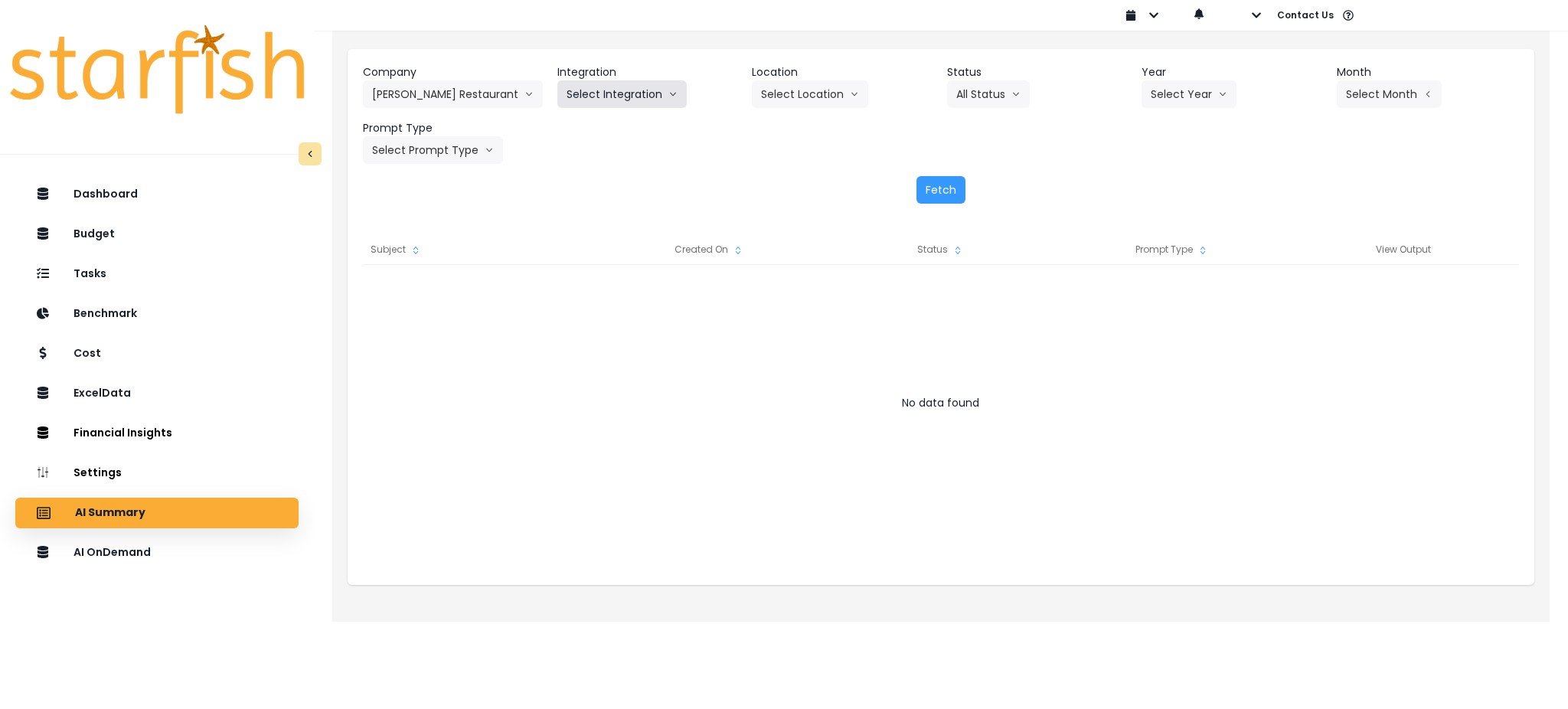
click at [635, 103] on button "Select Integration" at bounding box center [623, 95] width 130 height 28
click at [571, 134] on li "R365" at bounding box center [580, 126] width 44 height 28
click at [1185, 100] on button "Select Year" at bounding box center [1188, 95] width 95 height 28
drag, startPoint x: 1175, startPoint y: 183, endPoint x: 1350, endPoint y: 111, distance: 189.2
click at [1175, 183] on li "2025" at bounding box center [1163, 181] width 42 height 28
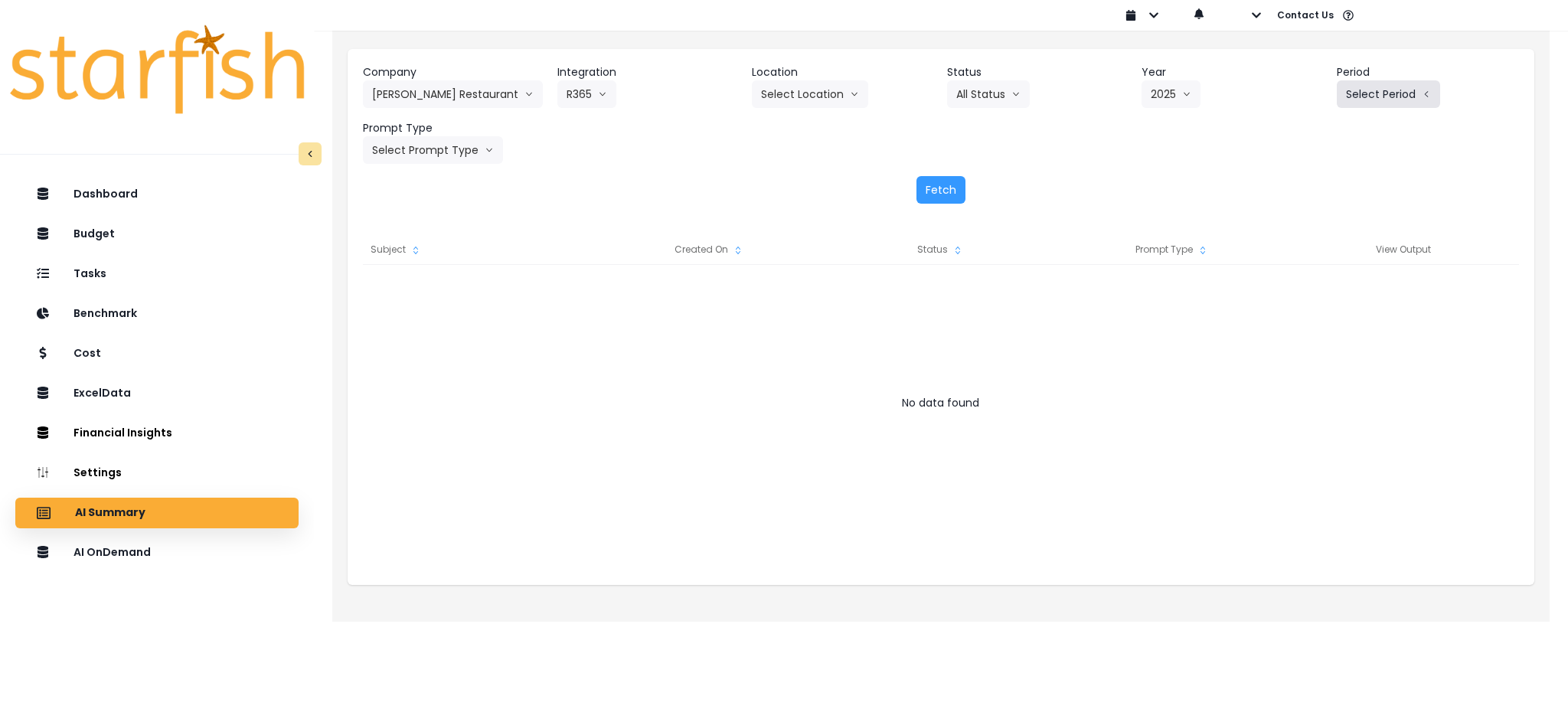
click at [1366, 88] on button "Select Period" at bounding box center [1389, 95] width 104 height 28
click at [1316, 255] on li "P7" at bounding box center [1318, 264] width 38 height 28
click at [410, 148] on button "Select Prompt Type" at bounding box center [432, 150] width 140 height 28
click at [412, 290] on span "Monthly Summary" at bounding box center [415, 292] width 87 height 15
click at [826, 90] on button "Select Location" at bounding box center [810, 95] width 117 height 28
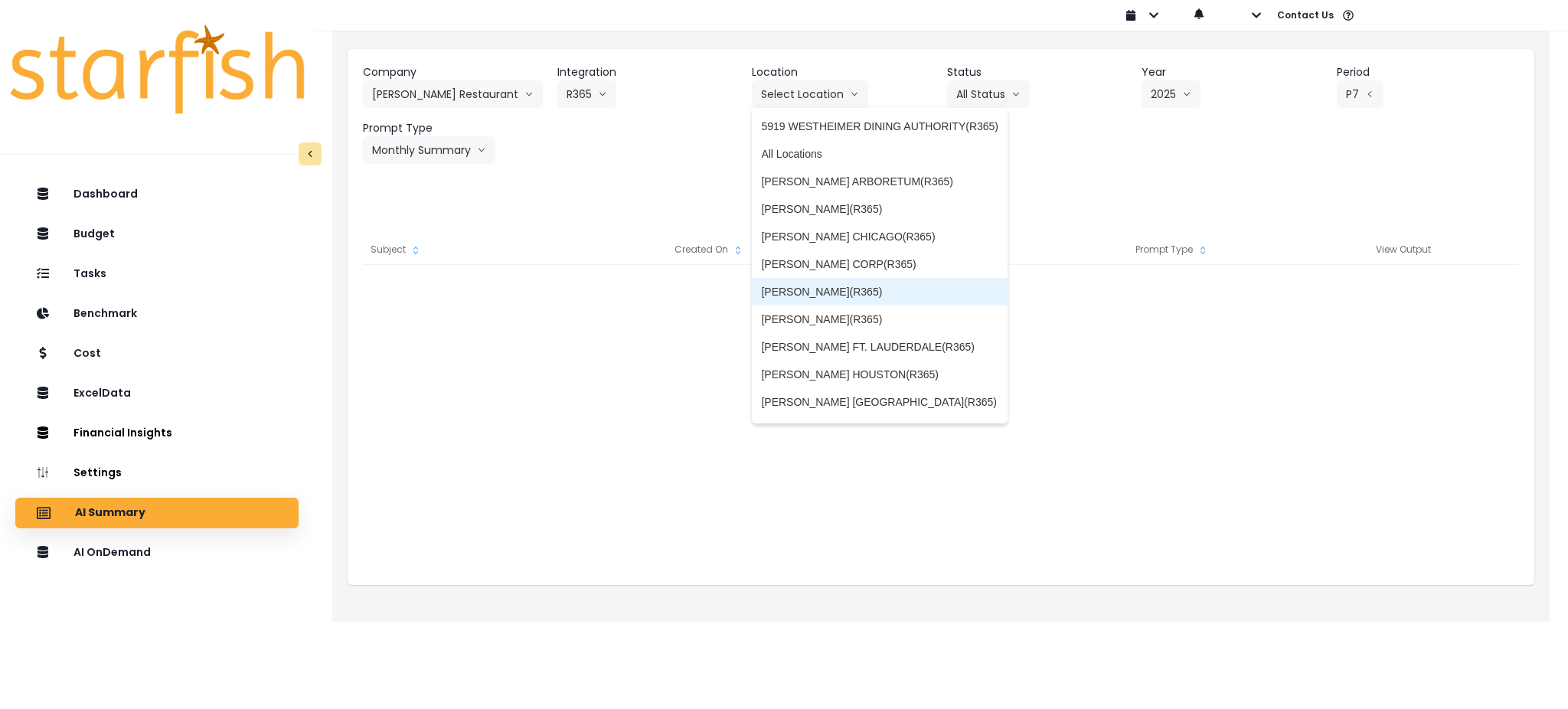
click at [853, 293] on span "TRULUCK'S DALLAS(R365)" at bounding box center [880, 291] width 237 height 15
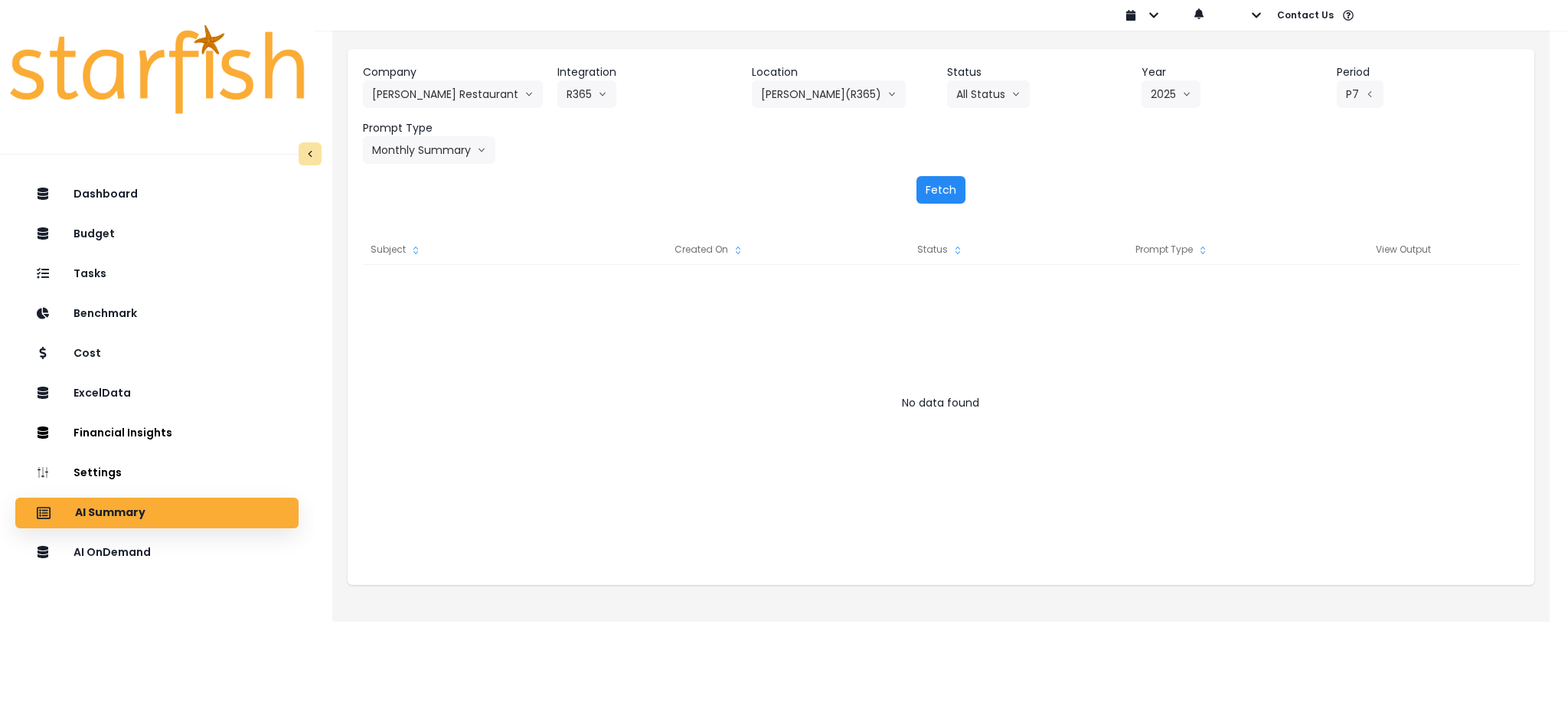
click at [947, 194] on button "Fetch" at bounding box center [940, 190] width 49 height 28
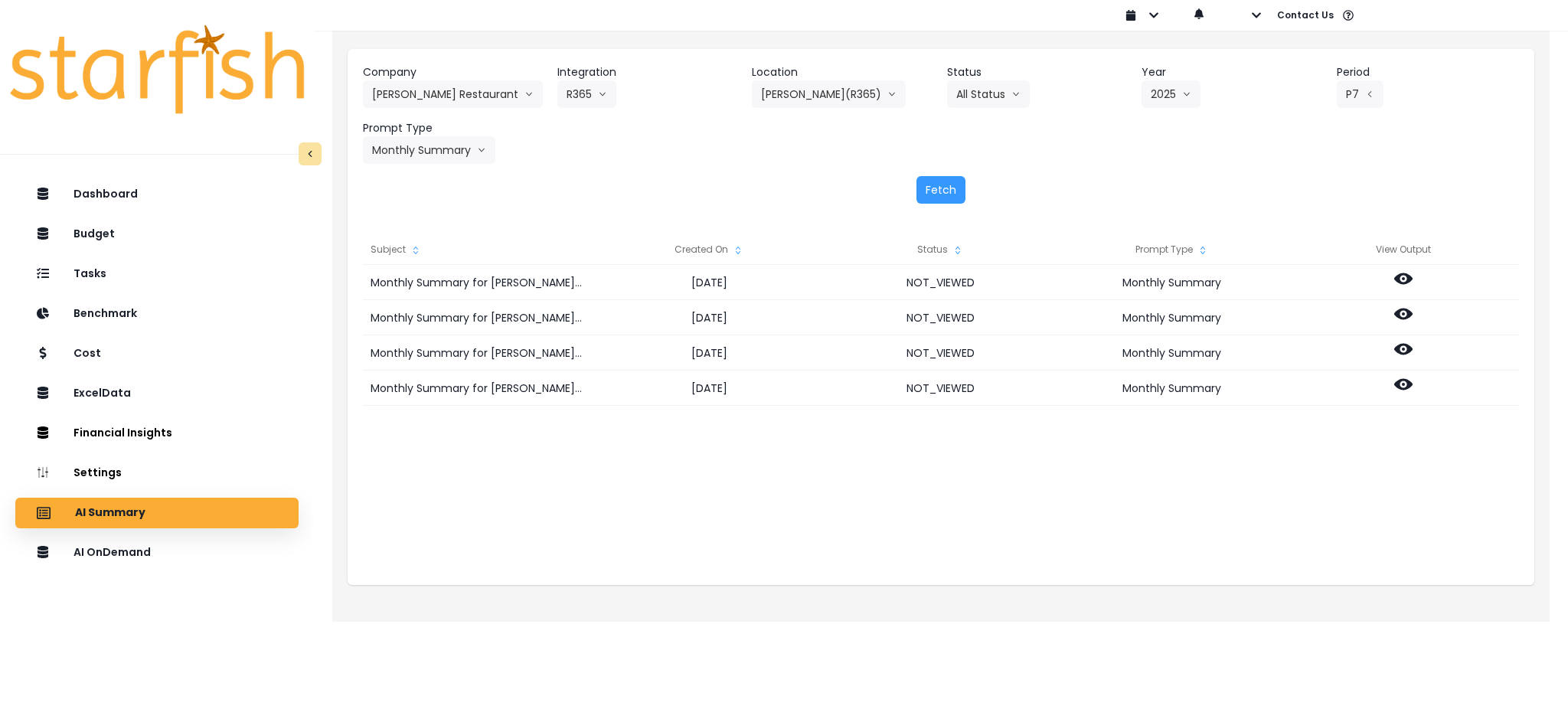
drag, startPoint x: 887, startPoint y: 475, endPoint x: 1020, endPoint y: 596, distance: 179.8
click at [887, 475] on div "Monthly Summary for TRULUCK'S DALLAS(R365) for P7 2025 2025-08-11 NOT_VIEWED Mo…" at bounding box center [940, 417] width 1157 height 306
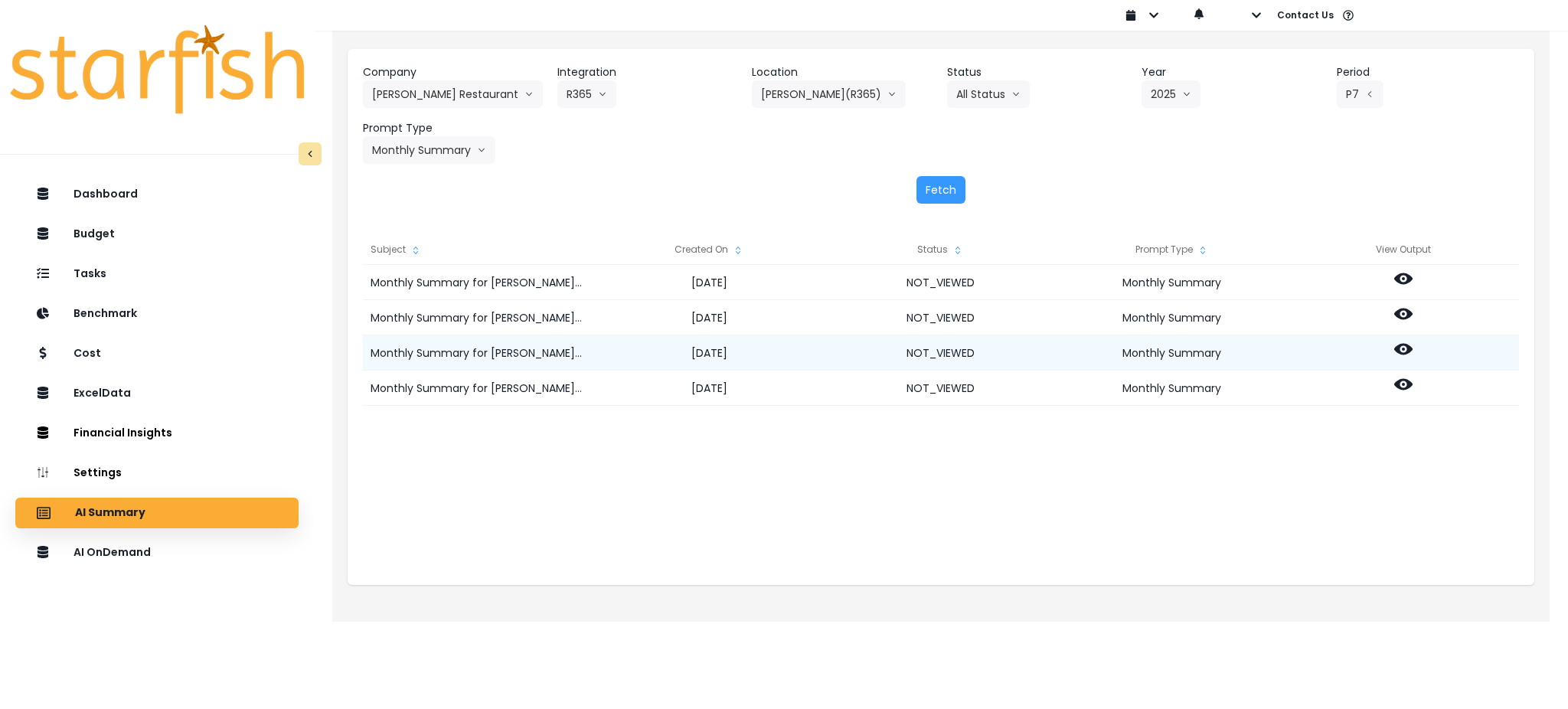
click at [1406, 349] on icon at bounding box center [1404, 349] width 18 height 18
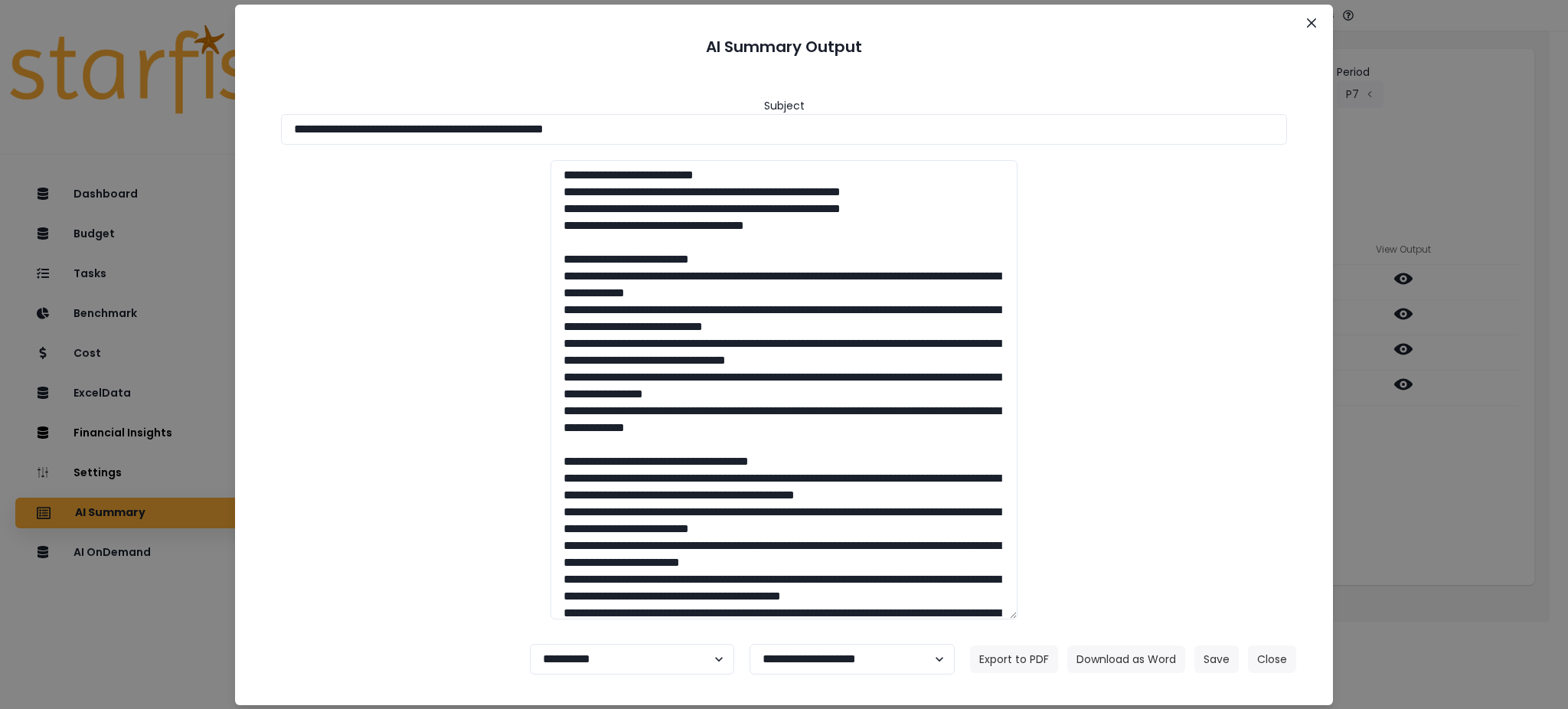
drag, startPoint x: 679, startPoint y: 130, endPoint x: 0, endPoint y: 111, distance: 679.3
click at [0, 111] on div "**********" at bounding box center [784, 354] width 1568 height 709
click at [1101, 653] on button "Download as Word" at bounding box center [1127, 659] width 118 height 28
click at [1520, 506] on div "**********" at bounding box center [784, 354] width 1568 height 709
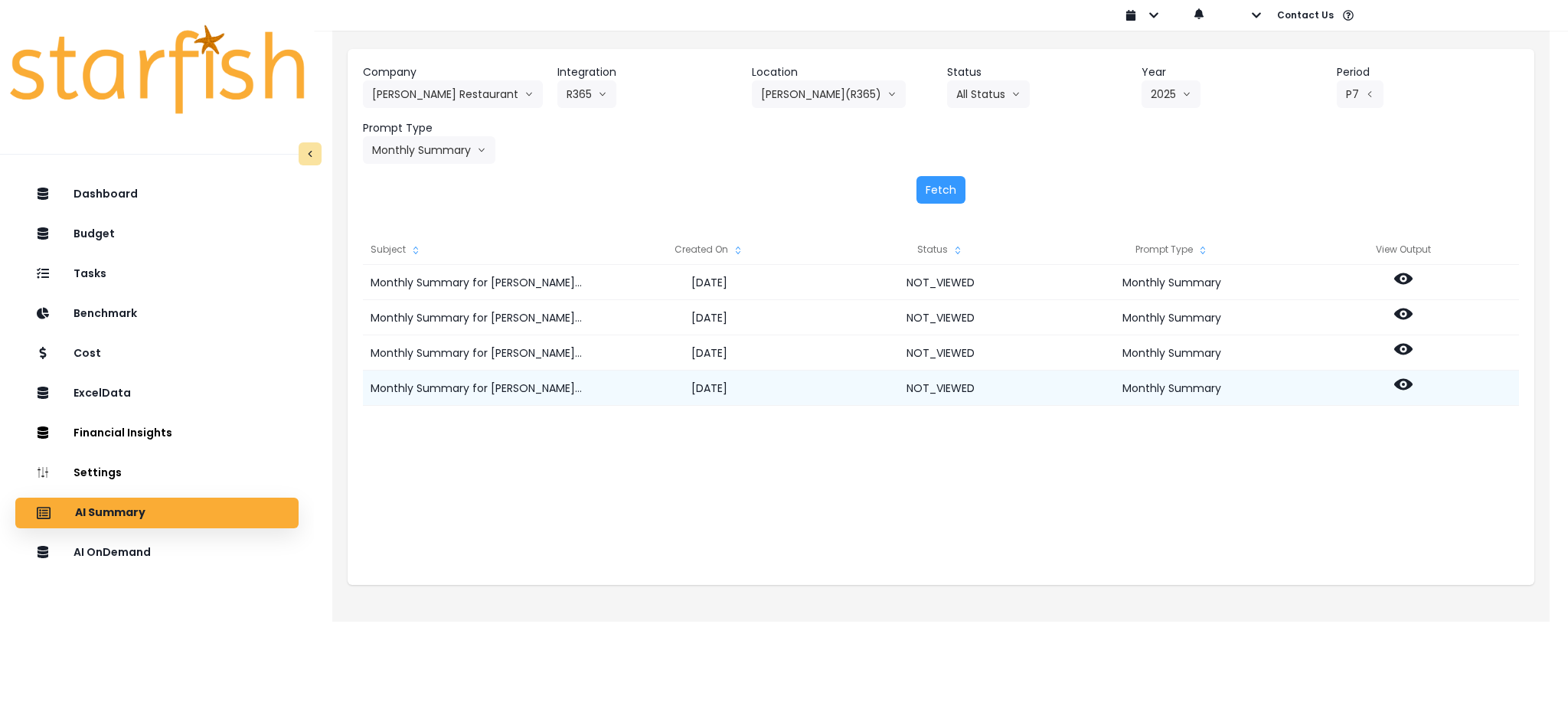
click at [1406, 385] on icon at bounding box center [1404, 384] width 18 height 18
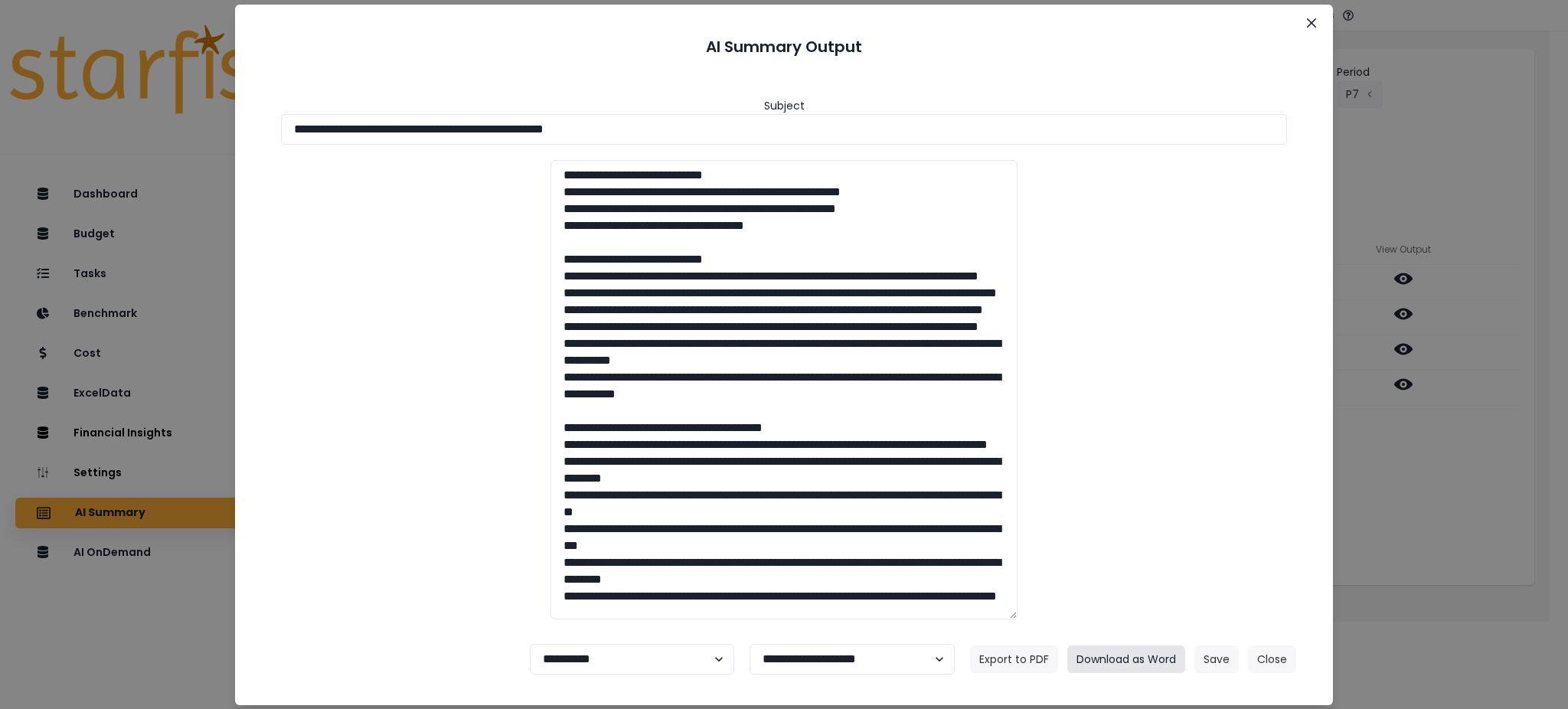
click at [1134, 652] on button "Download as Word" at bounding box center [1127, 659] width 118 height 28
click at [1311, 20] on icon "Close" at bounding box center [1311, 22] width 9 height 9
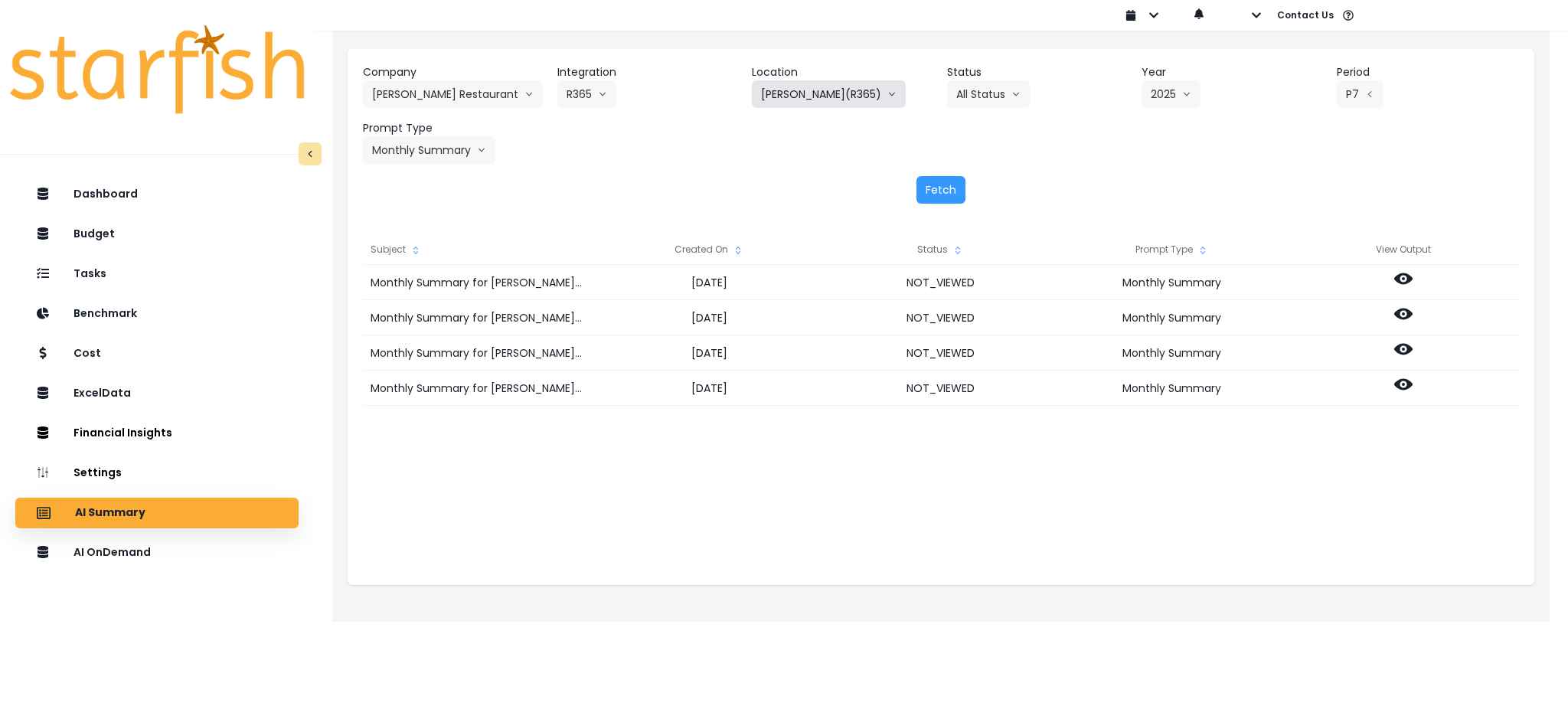
click at [863, 96] on button "TRULUCK'S DALLAS(R365)" at bounding box center [829, 95] width 154 height 28
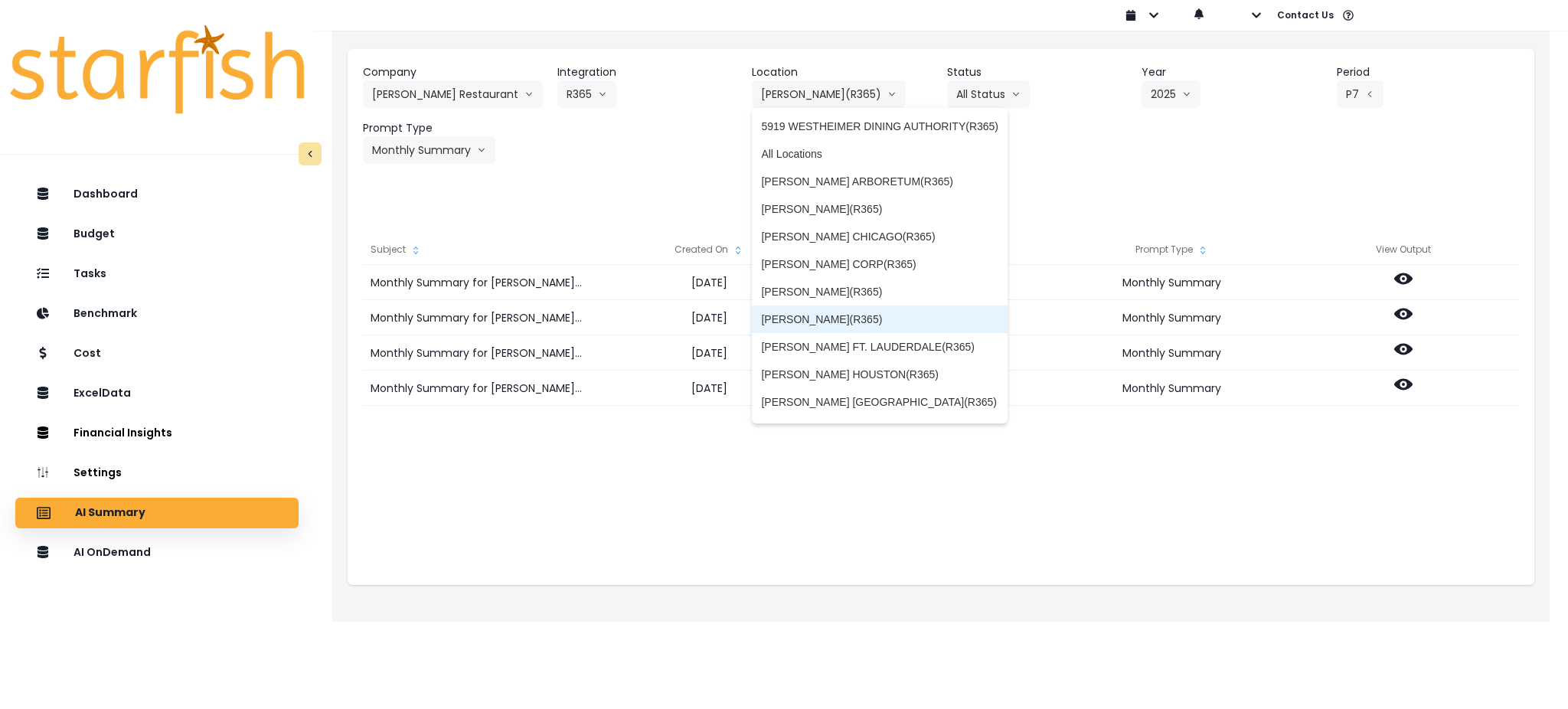
click at [842, 323] on span "TRULUCK'S DC(R365)" at bounding box center [880, 319] width 237 height 15
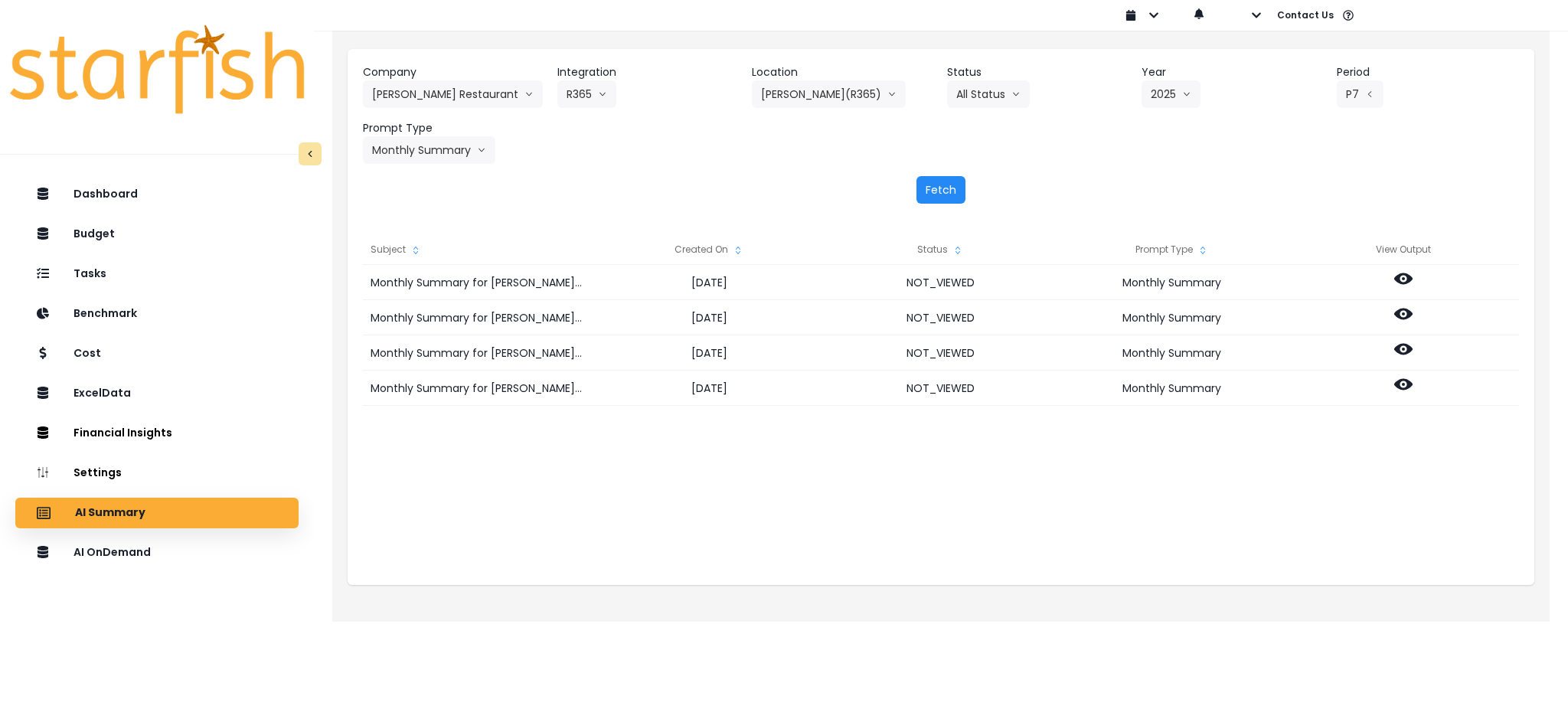
click at [922, 189] on button "Fetch" at bounding box center [940, 190] width 49 height 28
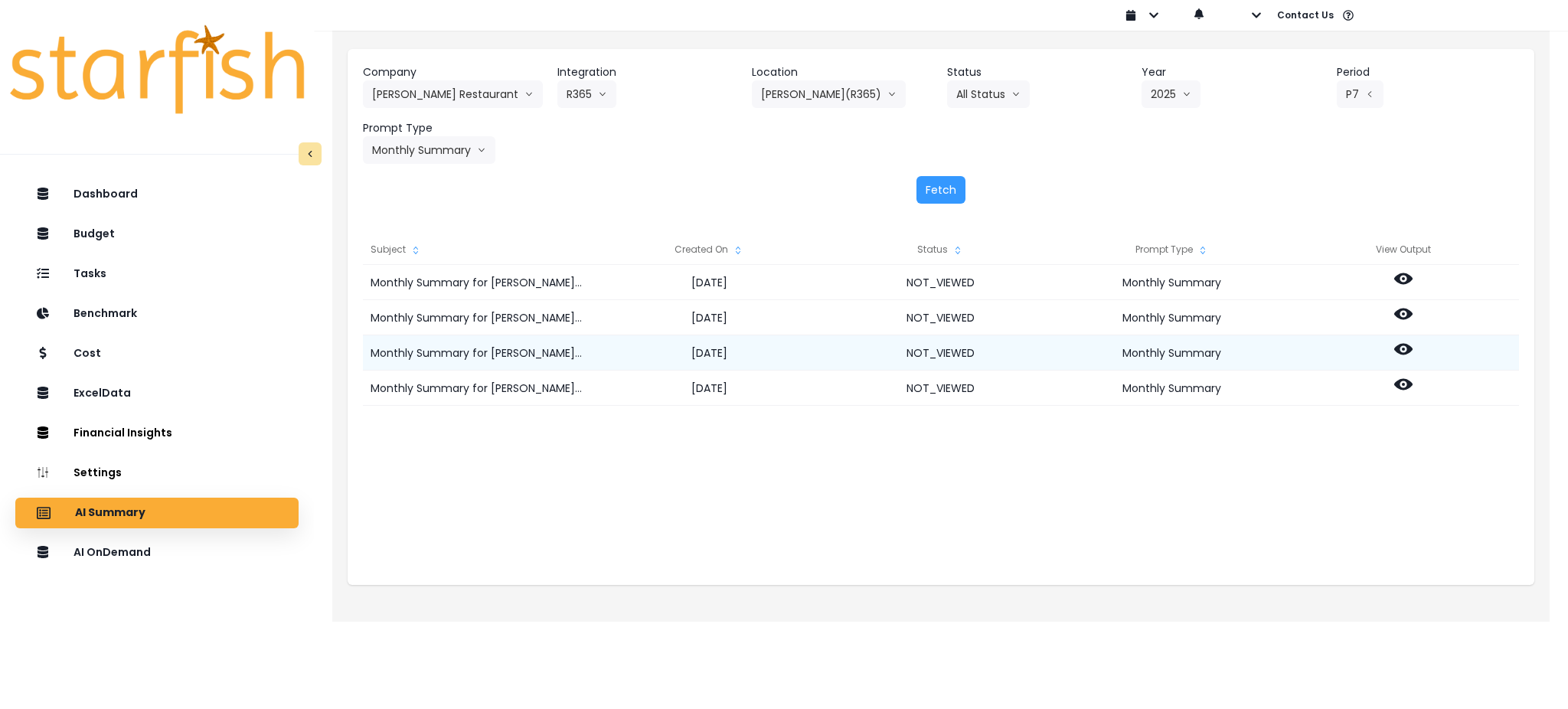
click at [1402, 350] on circle at bounding box center [1403, 349] width 3 height 3
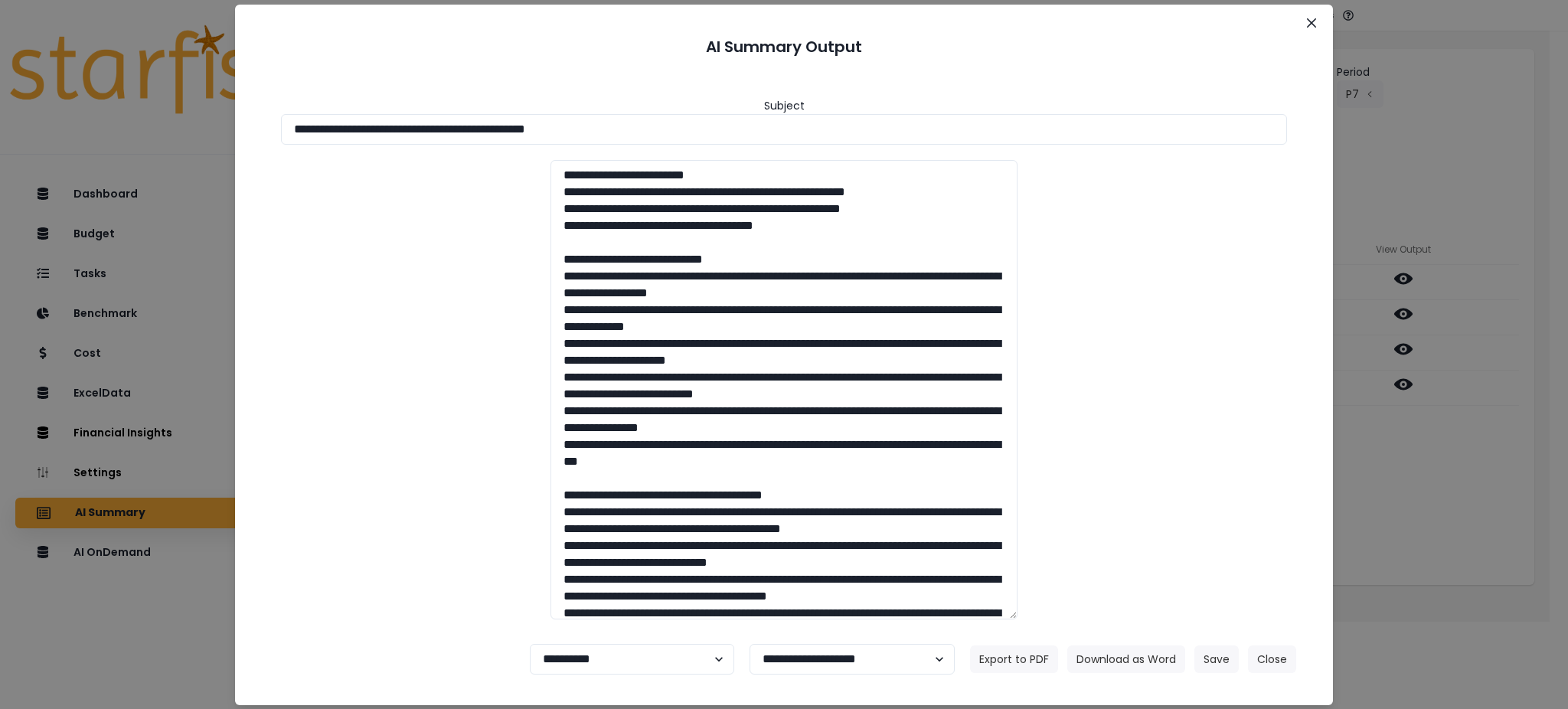
drag, startPoint x: 683, startPoint y: 120, endPoint x: 0, endPoint y: 126, distance: 683.0
click at [0, 126] on div "**********" at bounding box center [784, 354] width 1568 height 709
click at [1141, 660] on button "Download as Word" at bounding box center [1127, 659] width 118 height 28
click at [1412, 490] on div "**********" at bounding box center [784, 354] width 1568 height 709
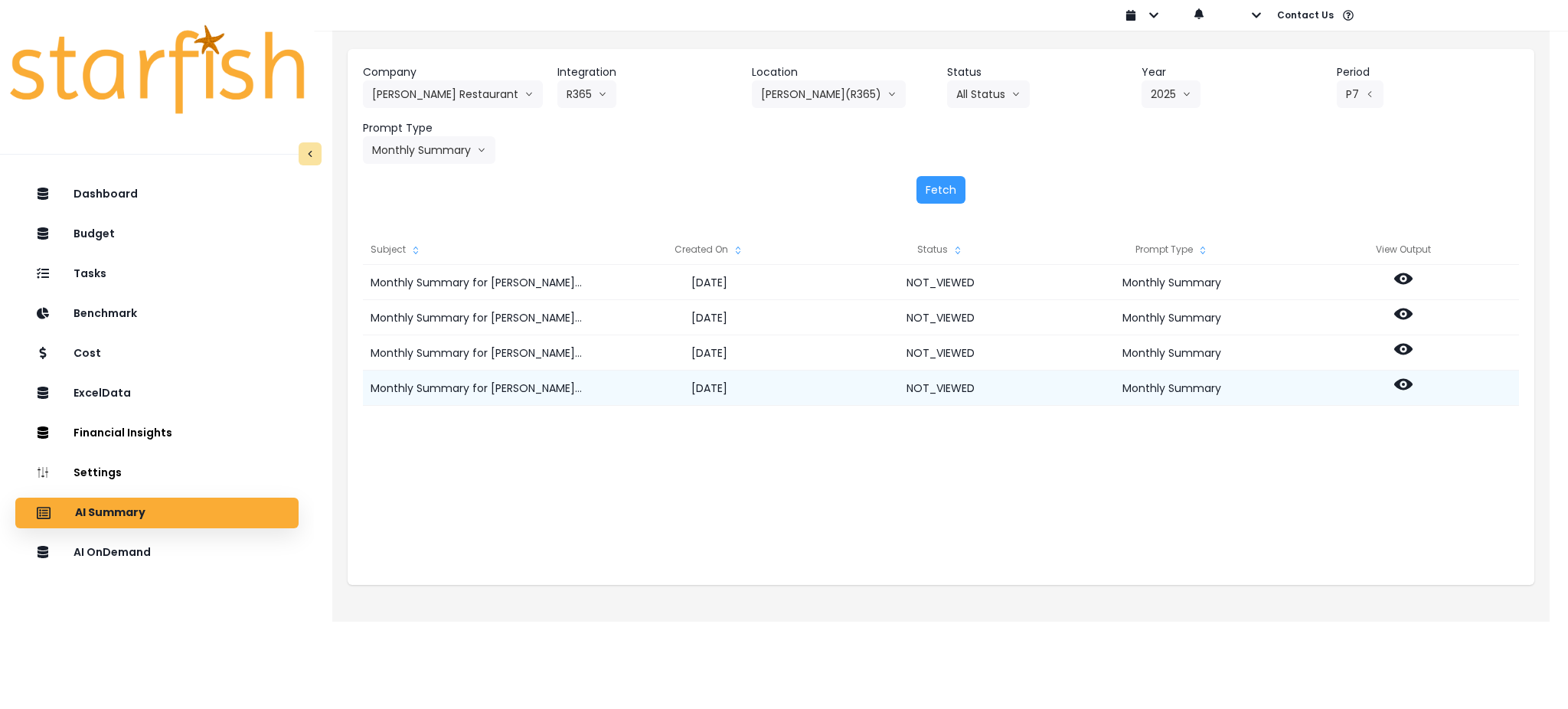
click at [1404, 375] on icon at bounding box center [1404, 384] width 18 height 18
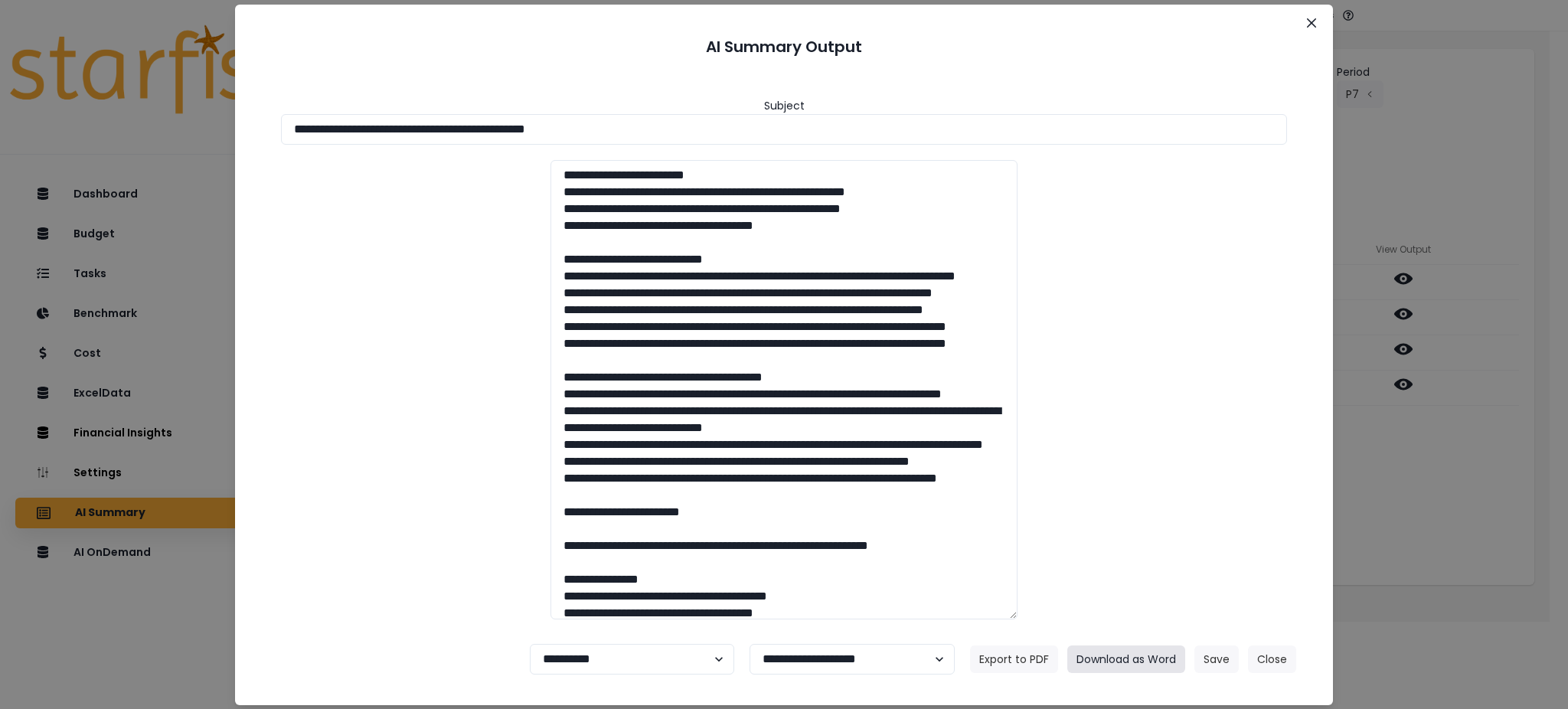
click at [1115, 658] on button "Download as Word" at bounding box center [1127, 659] width 118 height 28
click at [1272, 658] on button "Close" at bounding box center [1272, 659] width 48 height 28
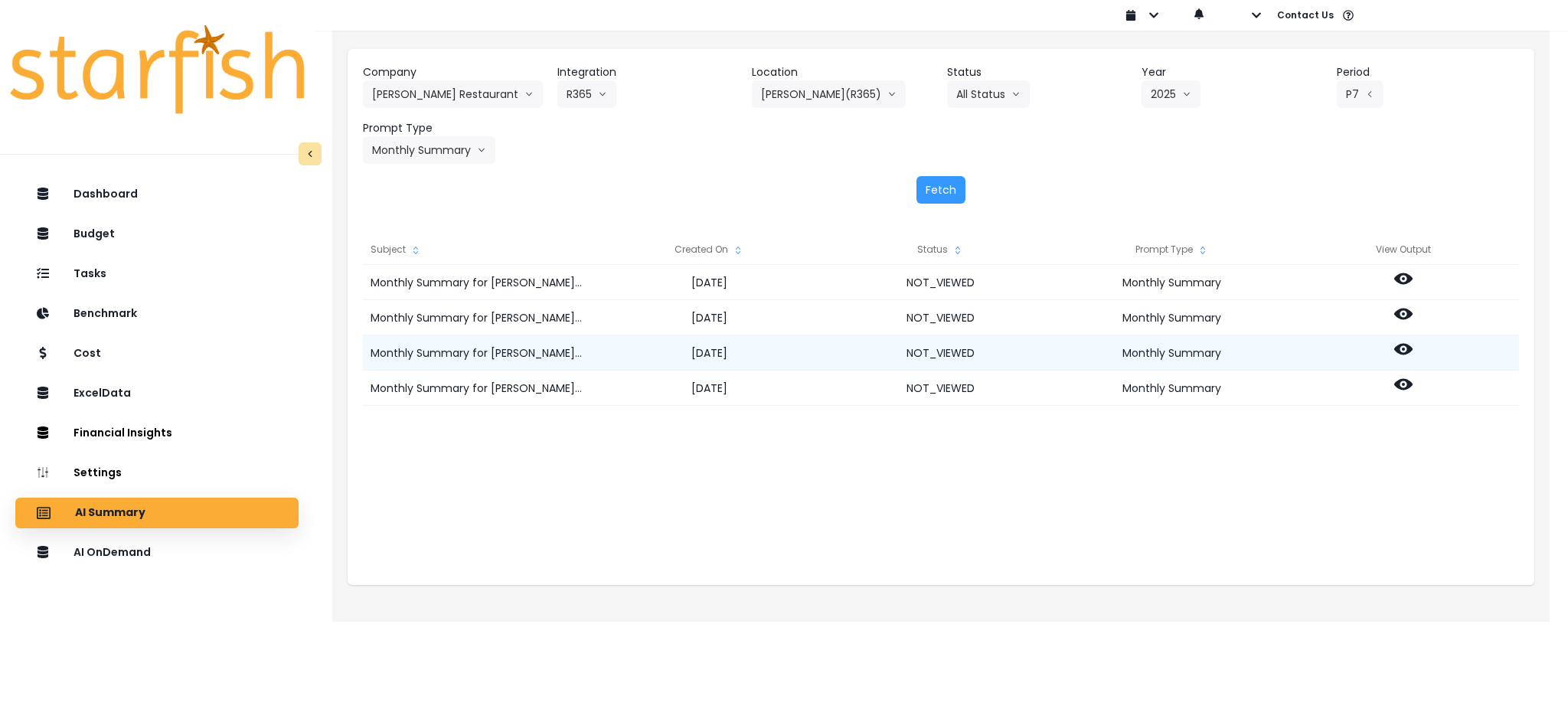
click at [1398, 349] on icon at bounding box center [1404, 350] width 18 height 12
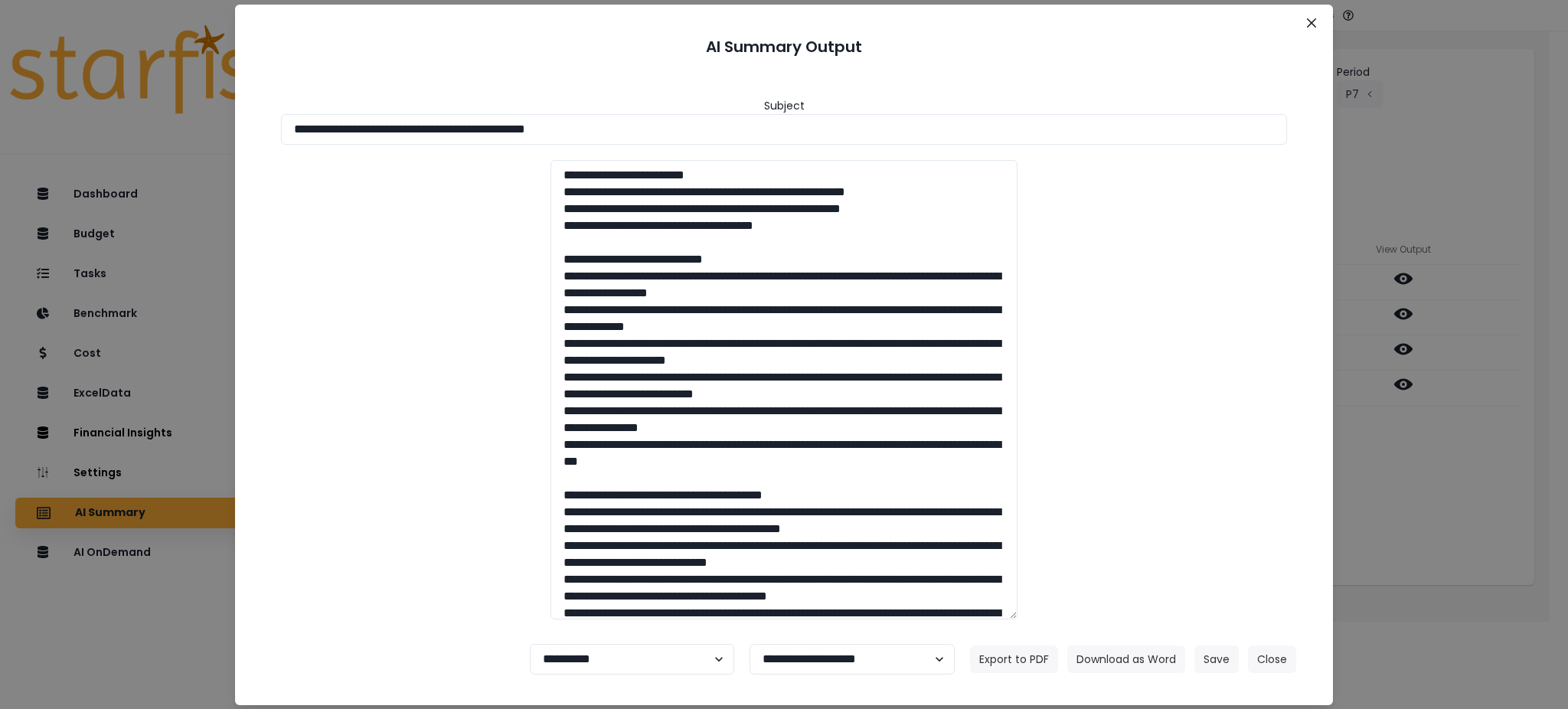
click at [1416, 434] on div "**********" at bounding box center [784, 354] width 1568 height 709
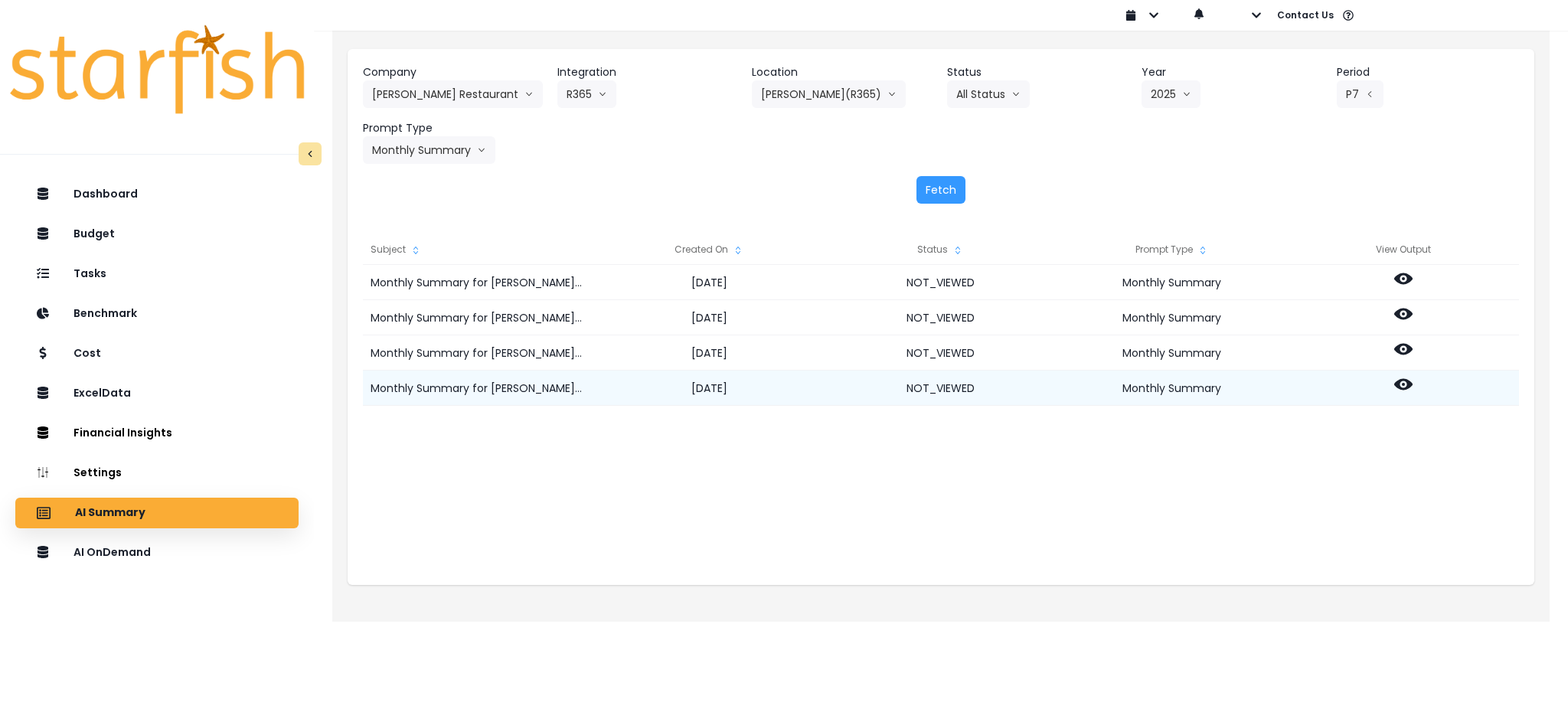
click at [1392, 385] on div at bounding box center [1404, 387] width 231 height 35
click at [1399, 381] on icon at bounding box center [1404, 384] width 18 height 12
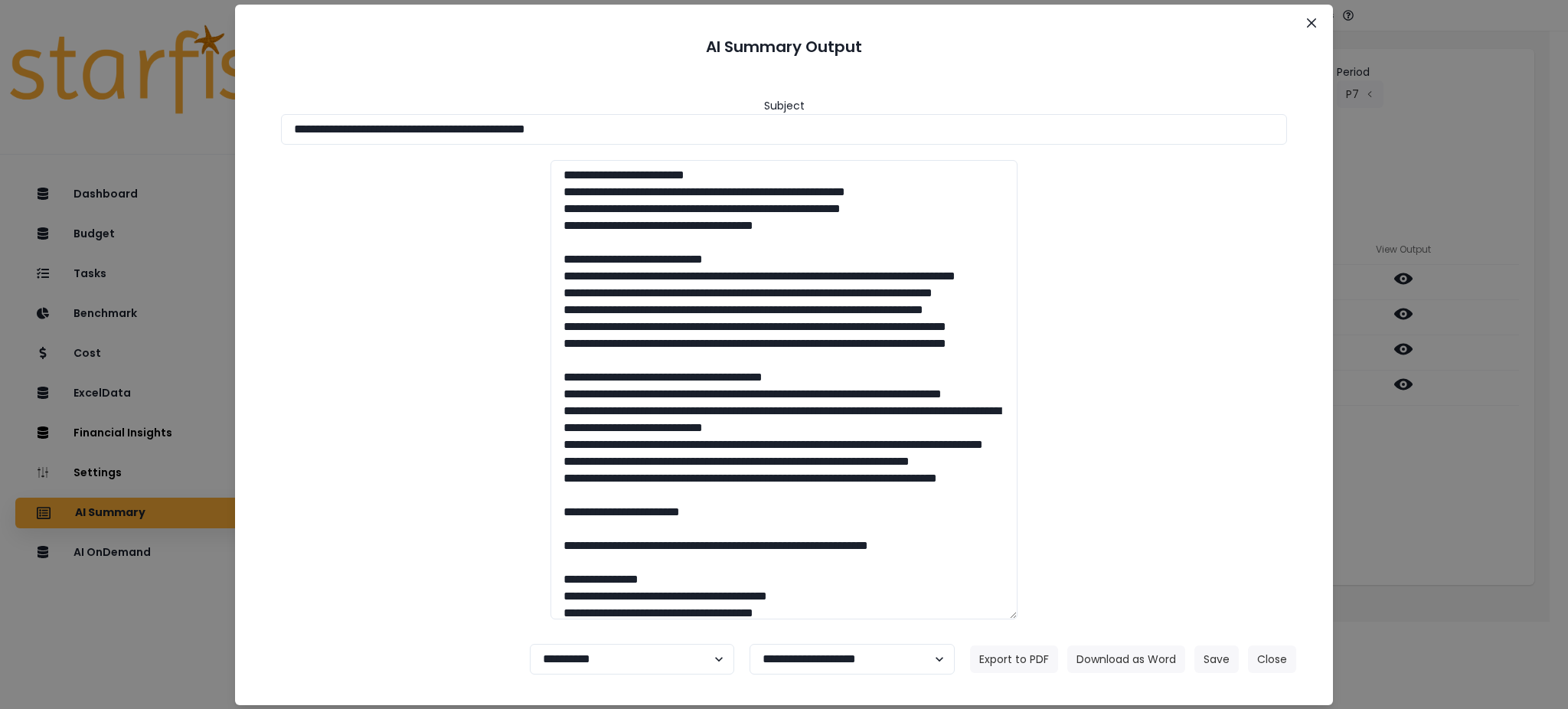
click at [1435, 501] on div "**********" at bounding box center [784, 354] width 1568 height 709
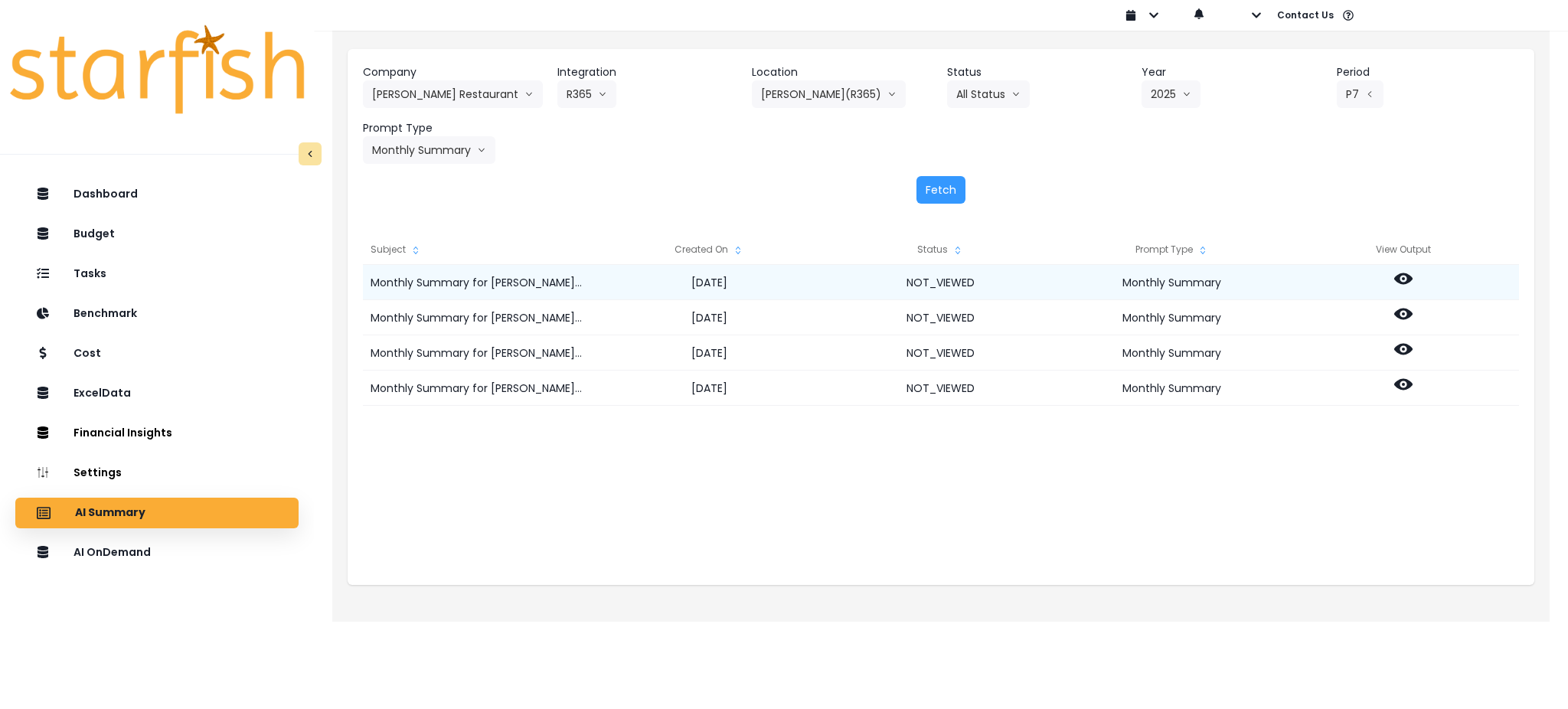
click at [1395, 280] on icon at bounding box center [1404, 279] width 18 height 18
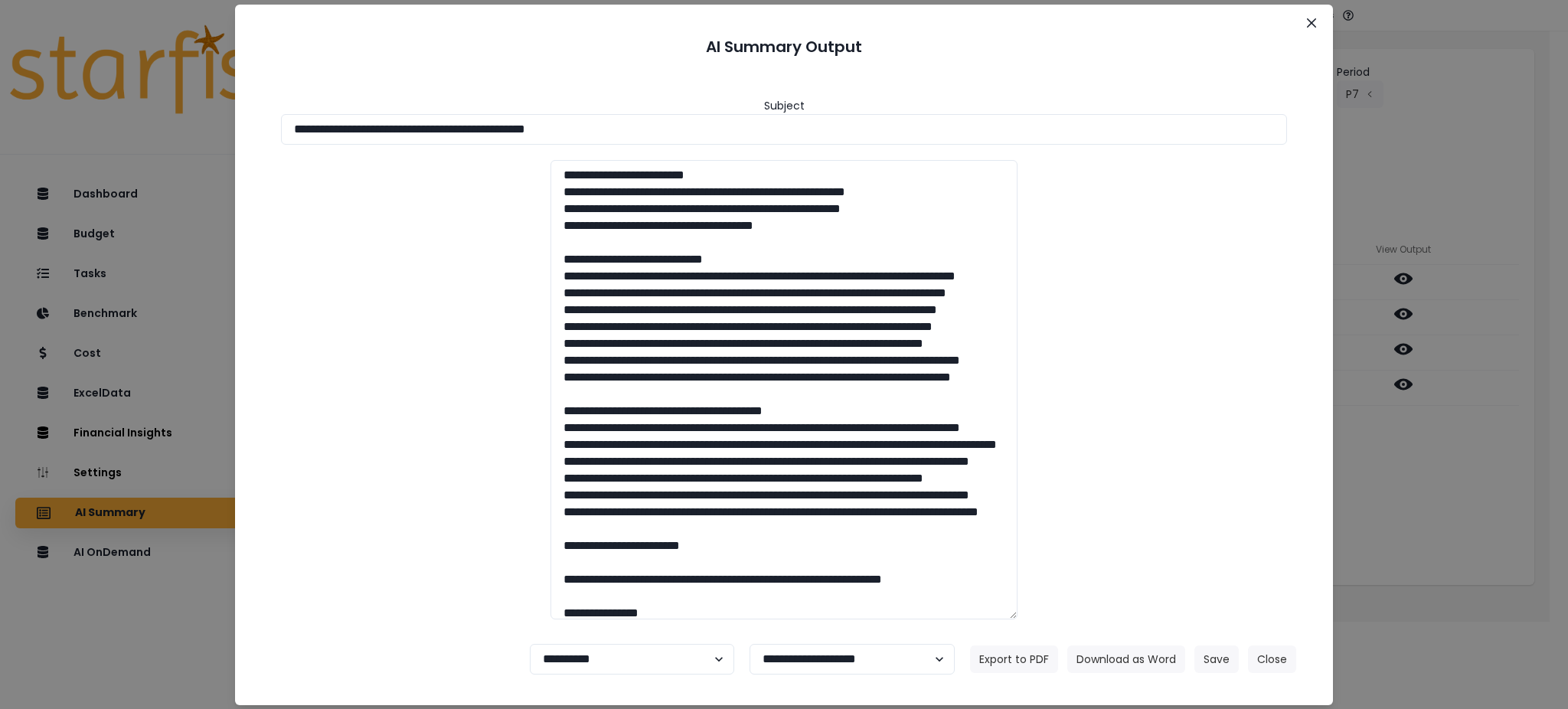
click at [1465, 474] on div "**********" at bounding box center [784, 354] width 1568 height 709
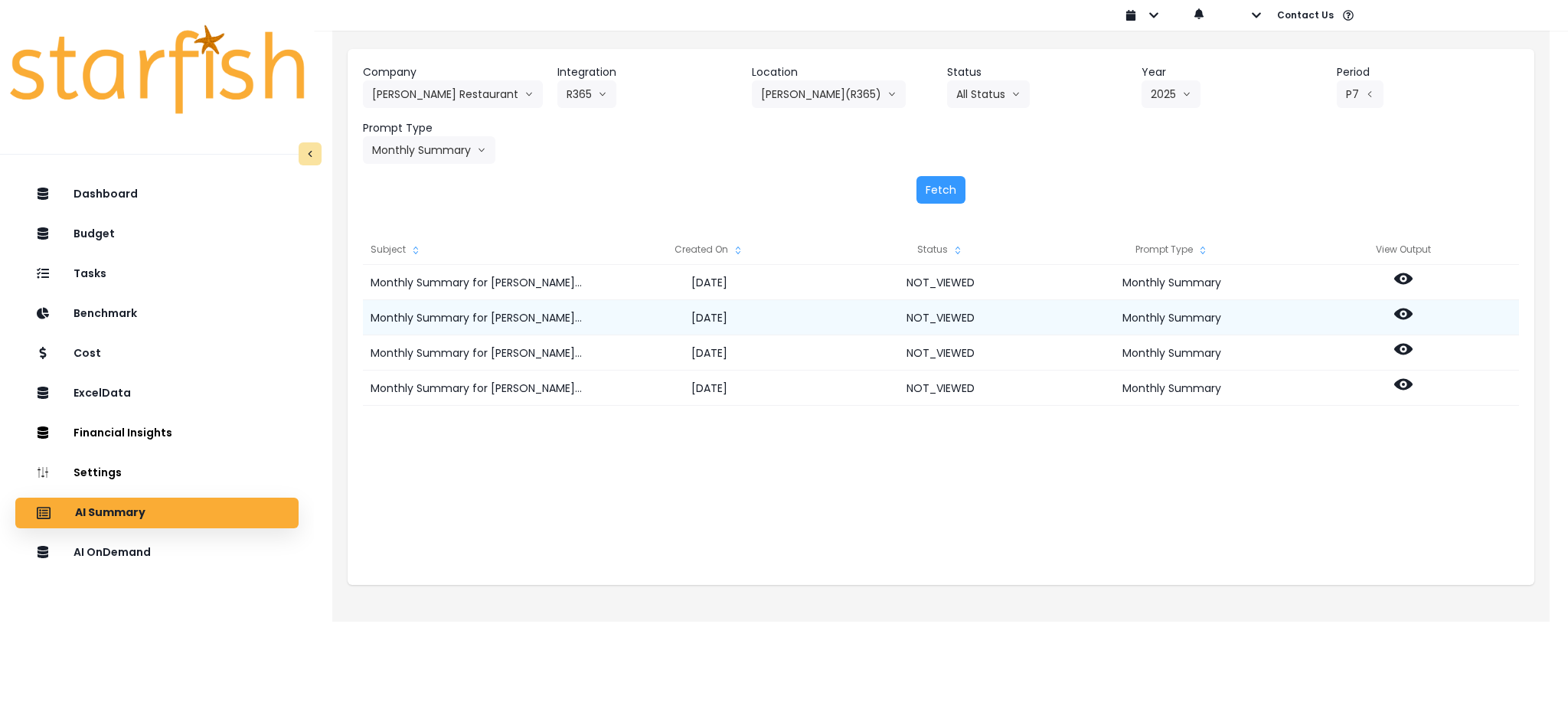
click at [1406, 310] on icon at bounding box center [1404, 315] width 18 height 12
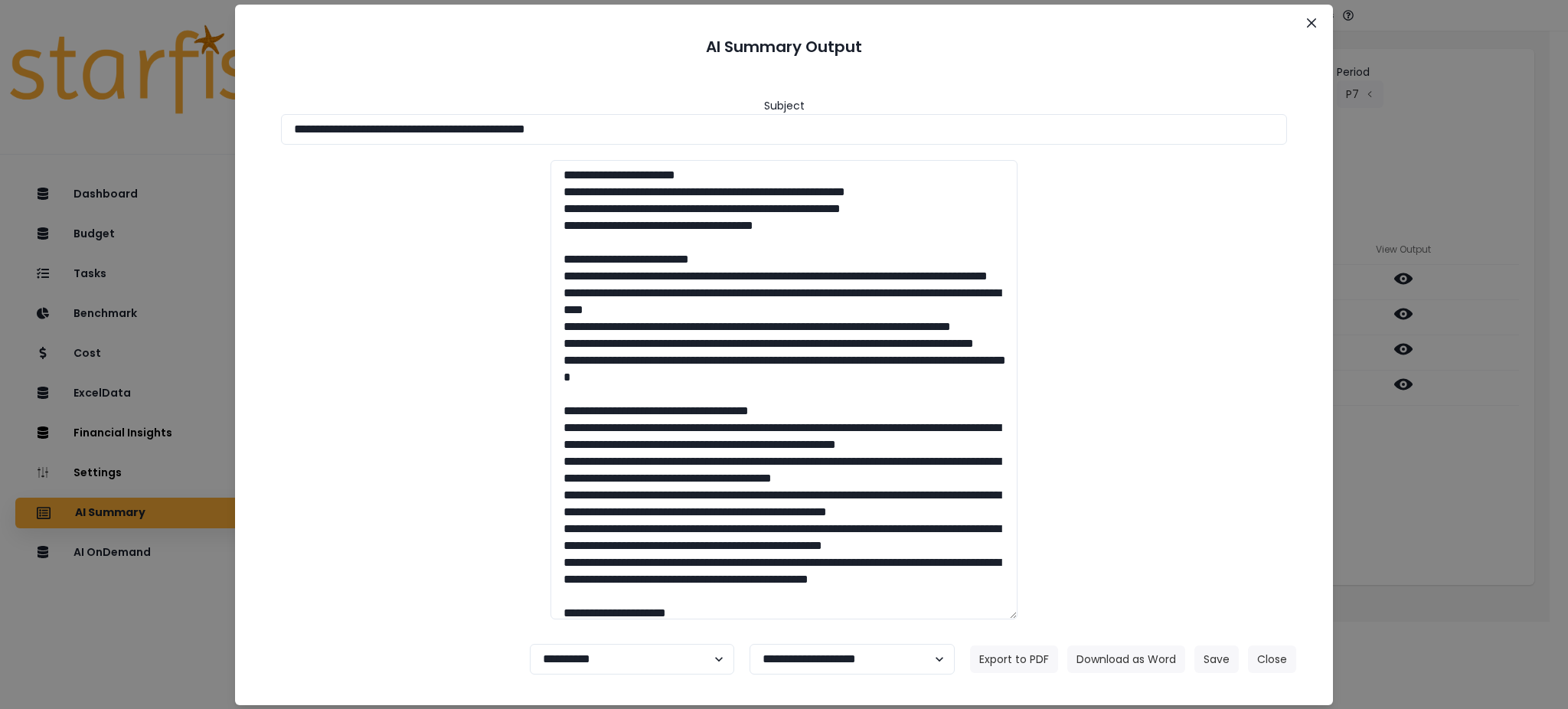
click at [1458, 483] on div "**********" at bounding box center [784, 354] width 1568 height 709
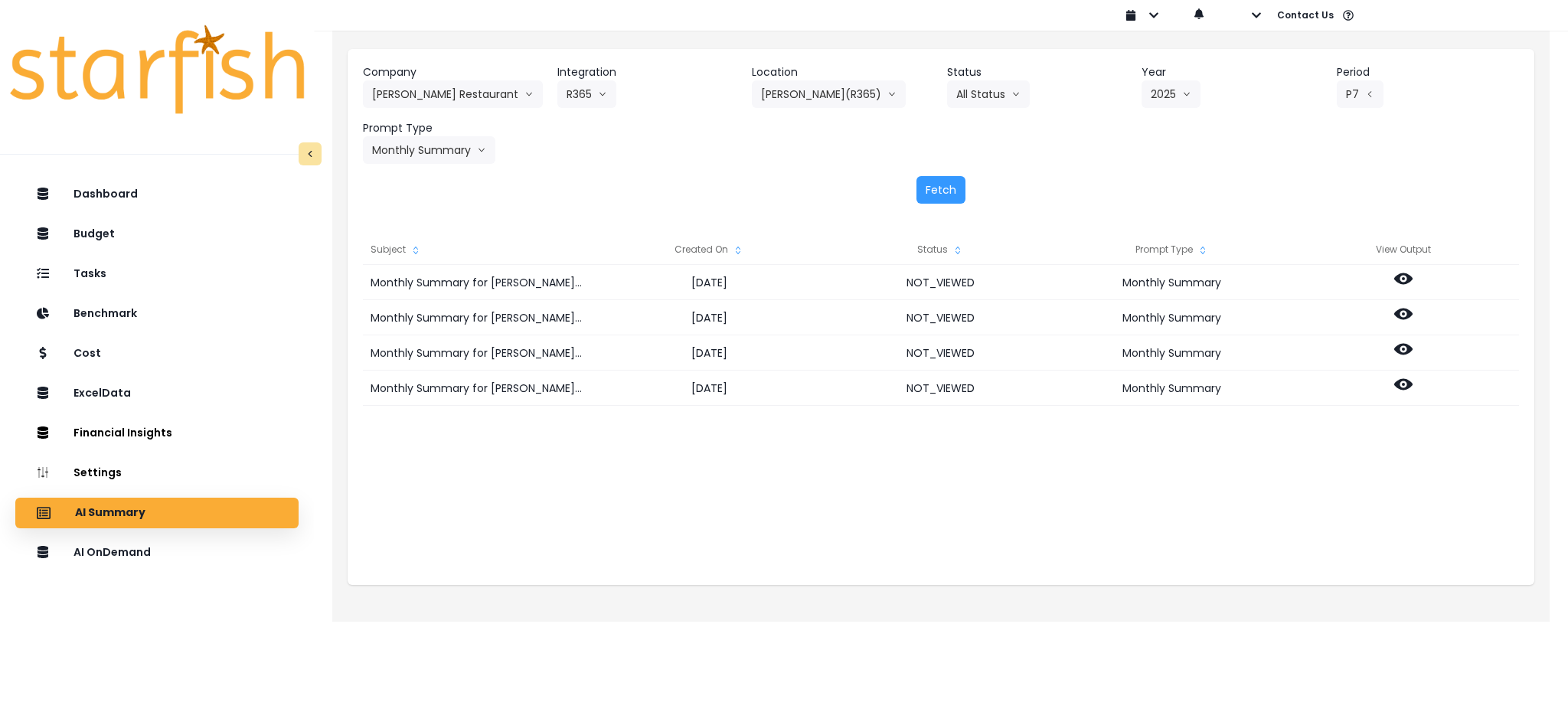
click at [1422, 163] on div "Company Truluck's Restaurant 86 Costs Asti Bagel Cafe Balance Grille Bald Ginge…" at bounding box center [940, 133] width 1186 height 170
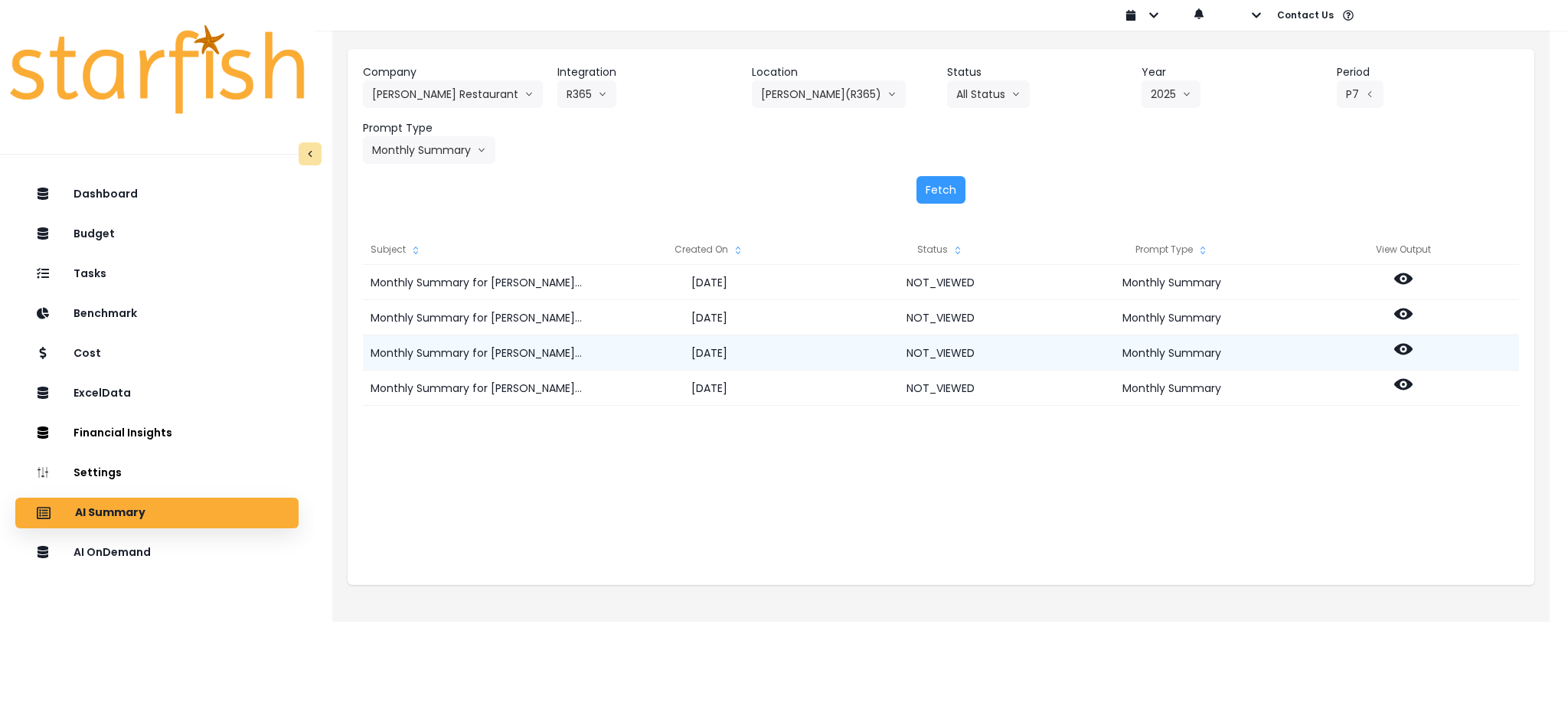
click at [1403, 350] on circle at bounding box center [1403, 349] width 3 height 3
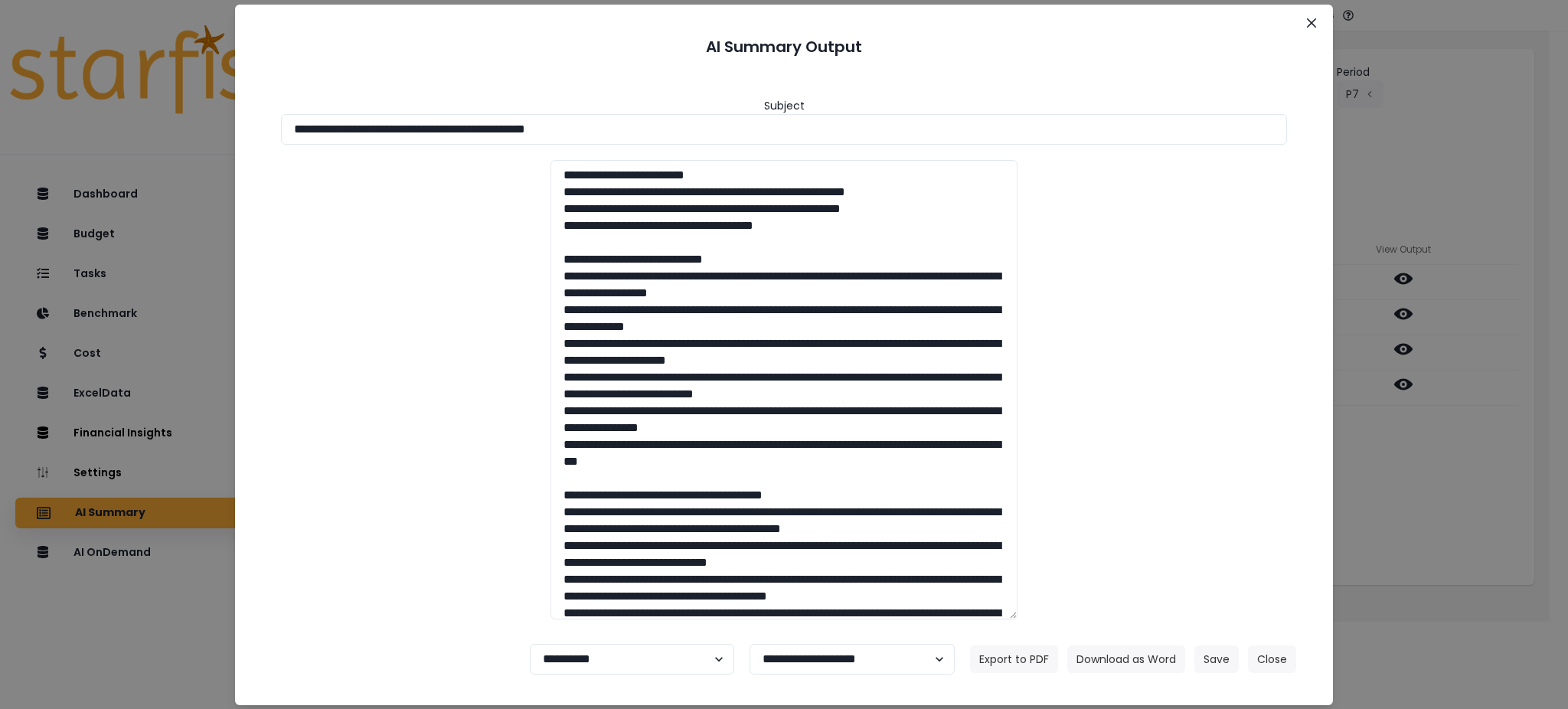
drag, startPoint x: 641, startPoint y: 126, endPoint x: 0, endPoint y: 73, distance: 643.2
click at [0, 73] on div "**********" at bounding box center [784, 354] width 1568 height 709
click at [1110, 658] on button "Download as Word" at bounding box center [1127, 659] width 118 height 28
click at [1283, 660] on button "Close" at bounding box center [1272, 659] width 48 height 28
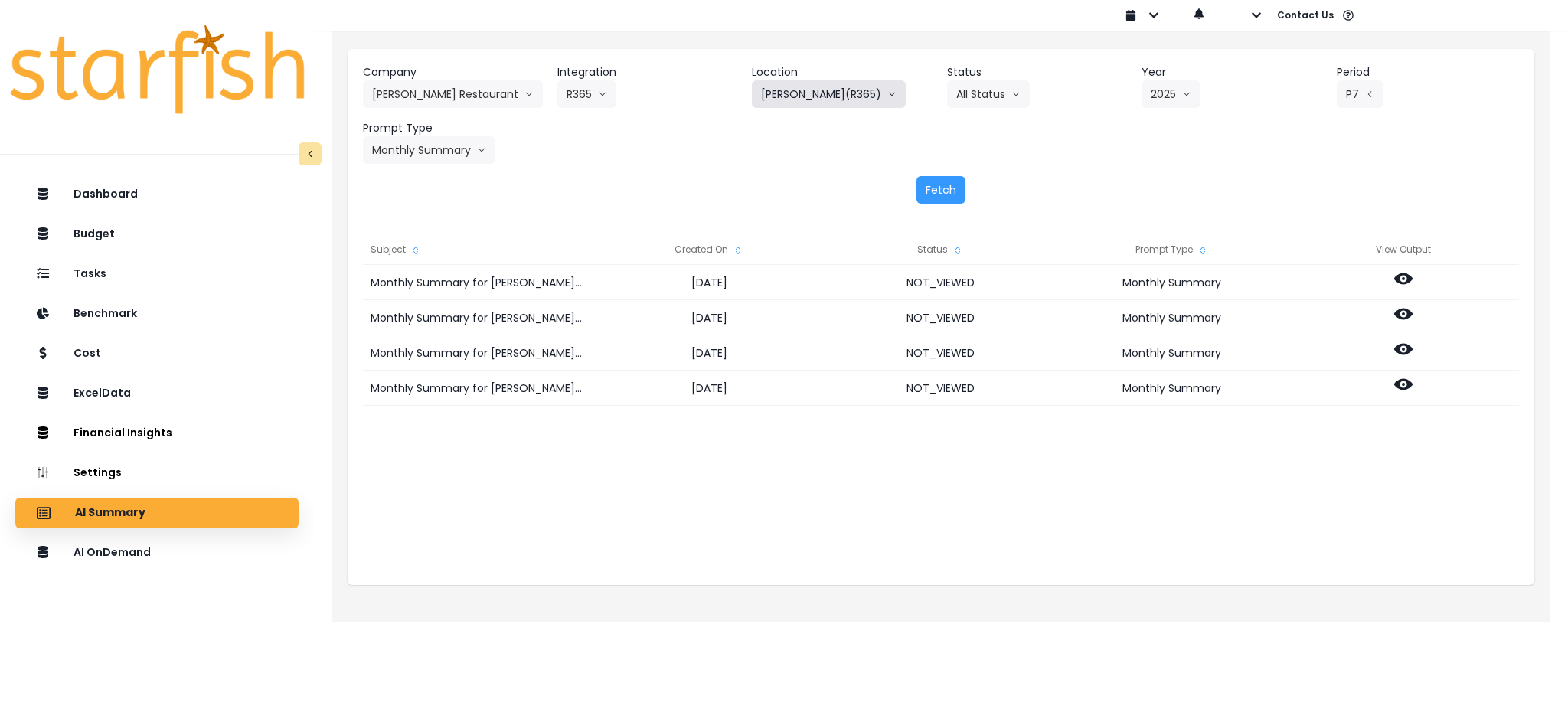
click at [814, 97] on button "TRULUCK'S DC(R365)" at bounding box center [829, 95] width 154 height 28
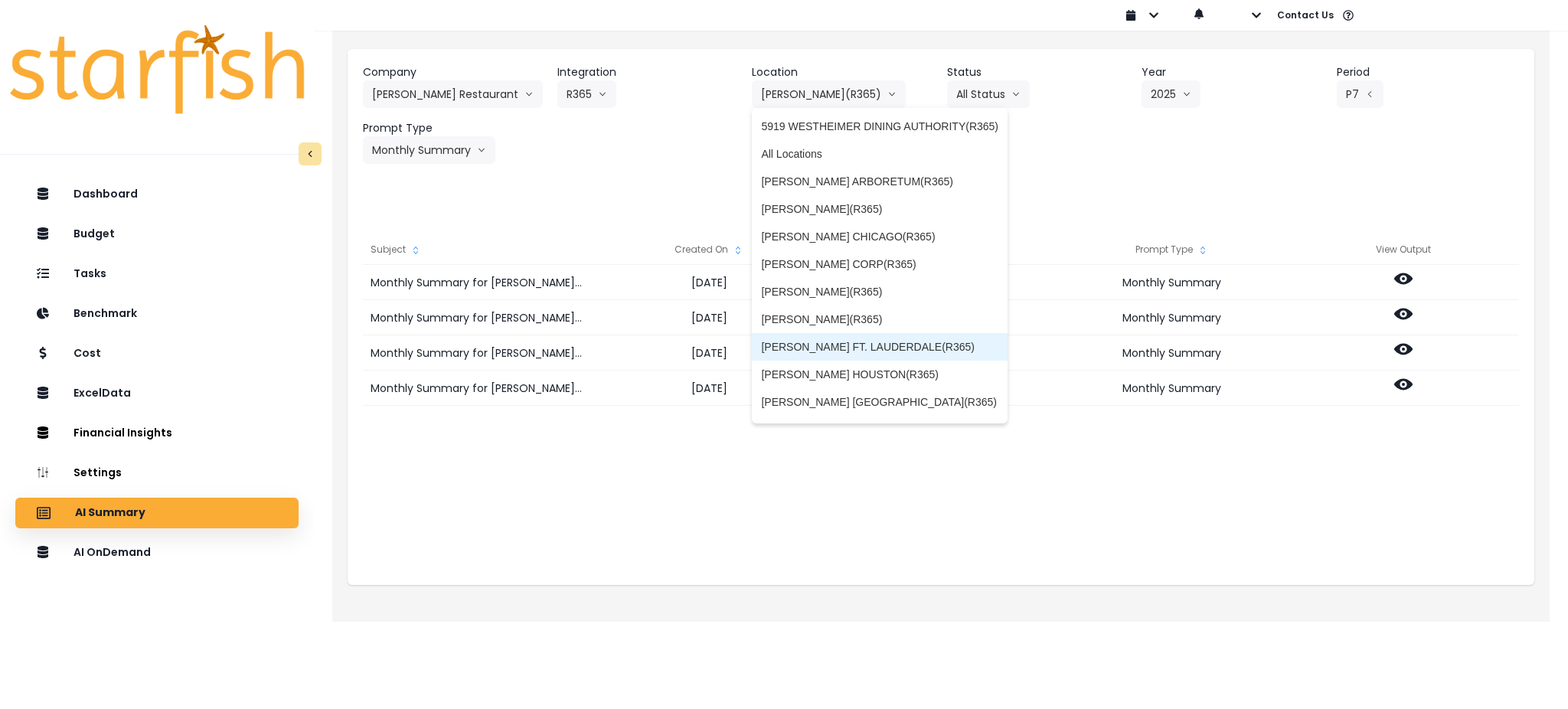
click at [854, 346] on span "TRULUCK'S FT. LAUDERDALE(R365)" at bounding box center [880, 347] width 237 height 15
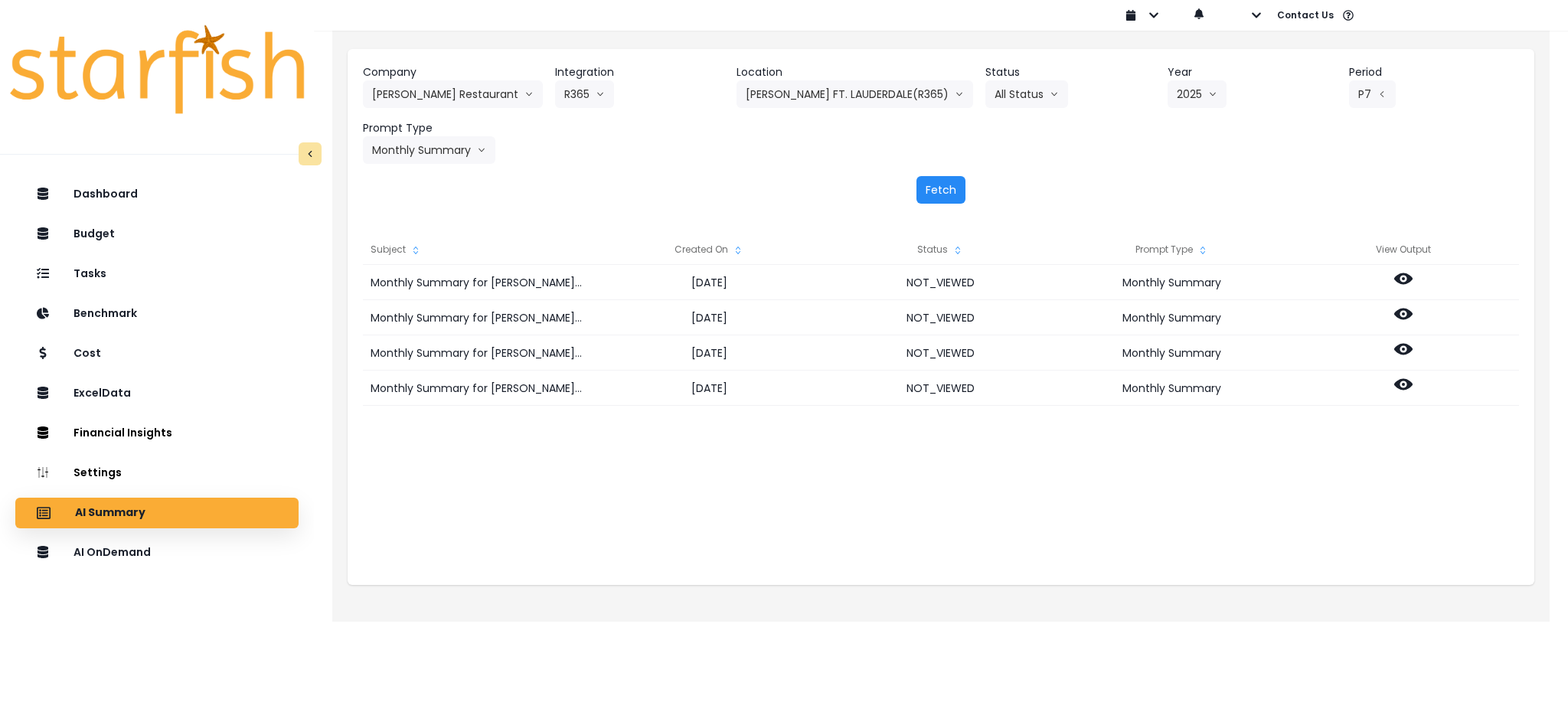
click at [947, 187] on button "Fetch" at bounding box center [940, 190] width 49 height 28
click at [696, 506] on div "Monthly Summary for TRULUCK'S FT. LAUDERDALE(R365) for P7 2025 2025-08-11 NOT_V…" at bounding box center [940, 417] width 1157 height 306
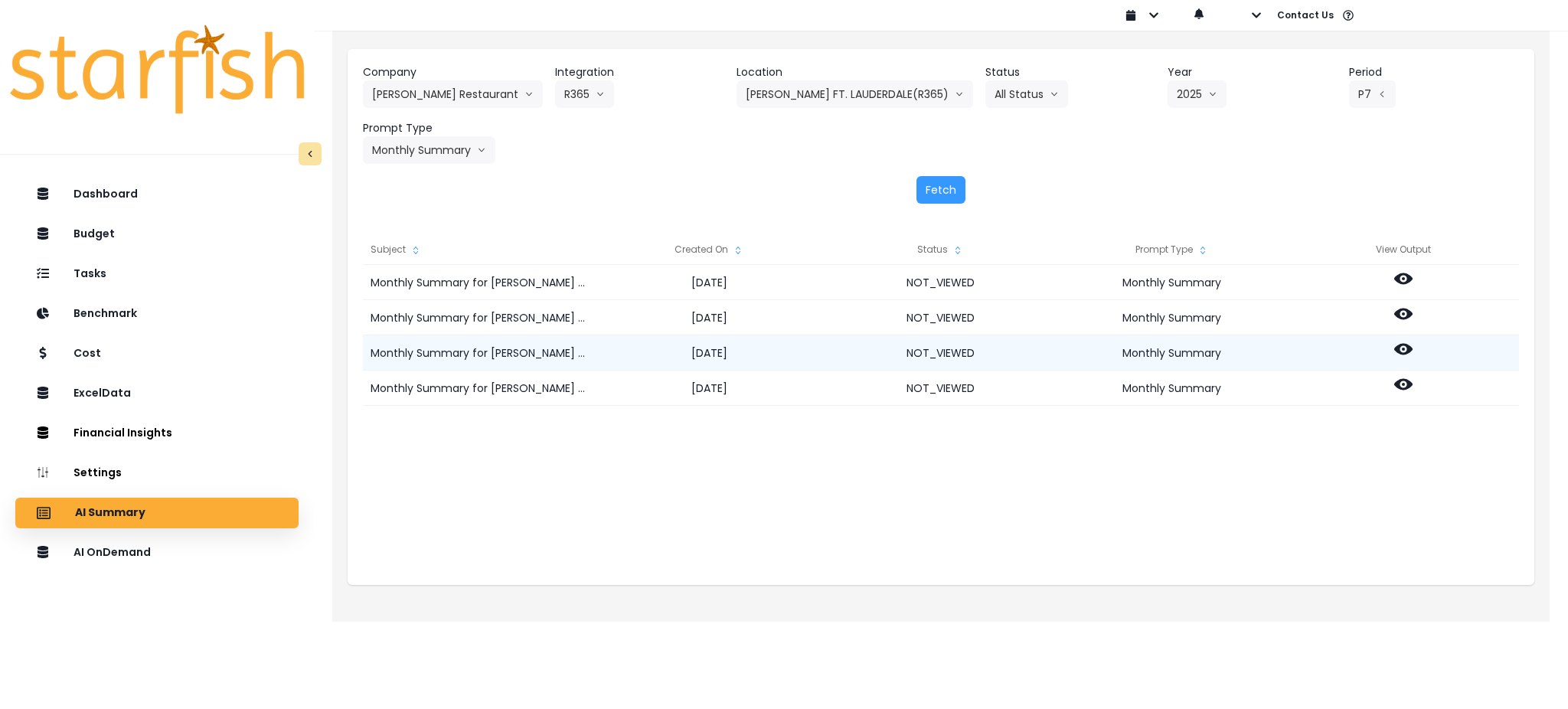
click at [1402, 347] on icon at bounding box center [1404, 349] width 18 height 18
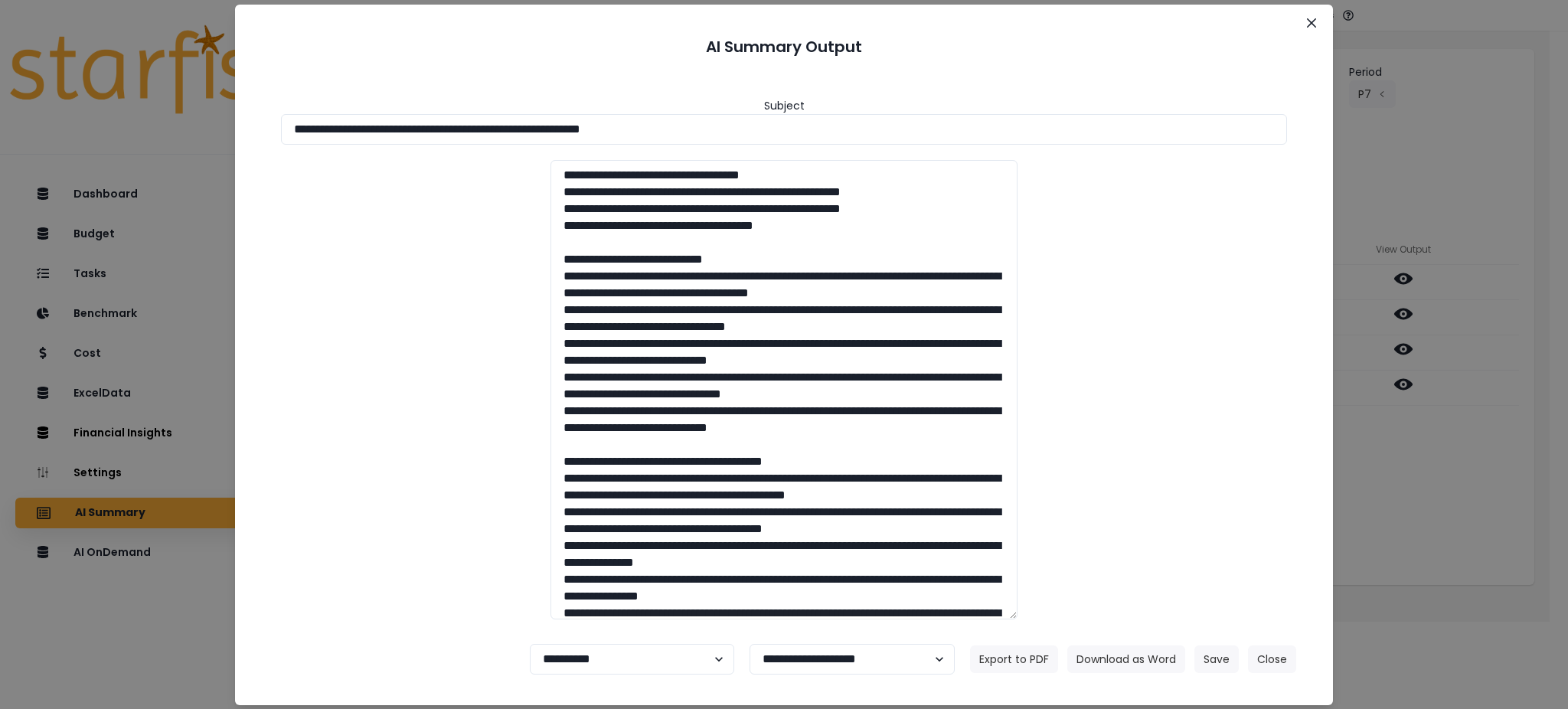
drag, startPoint x: 744, startPoint y: 134, endPoint x: 0, endPoint y: 105, distance: 744.6
click at [0, 105] on div "**********" at bounding box center [784, 354] width 1568 height 709
click at [1095, 660] on button "Download as Word" at bounding box center [1127, 659] width 118 height 28
click at [1415, 495] on div "**********" at bounding box center [784, 354] width 1568 height 709
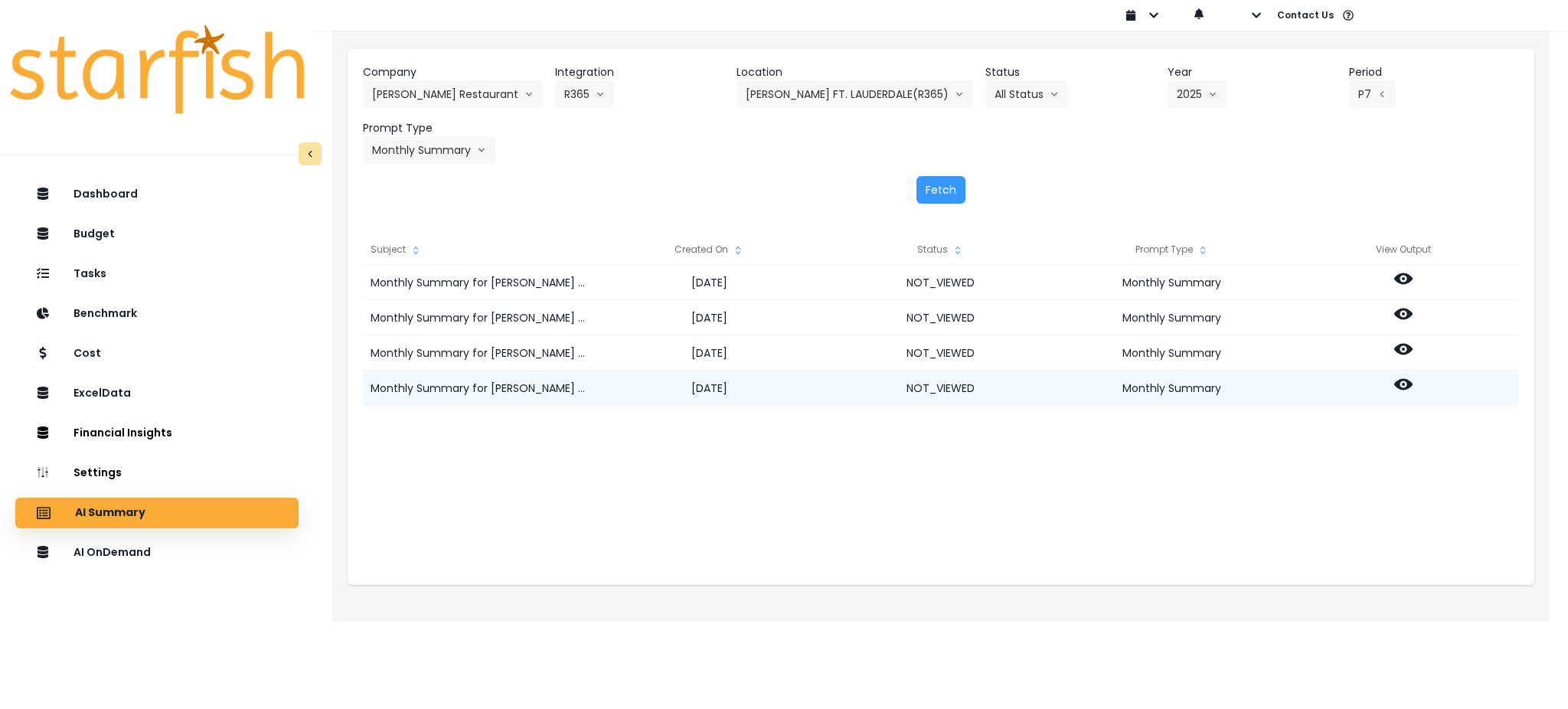
click at [1403, 390] on icon at bounding box center [1404, 384] width 18 height 18
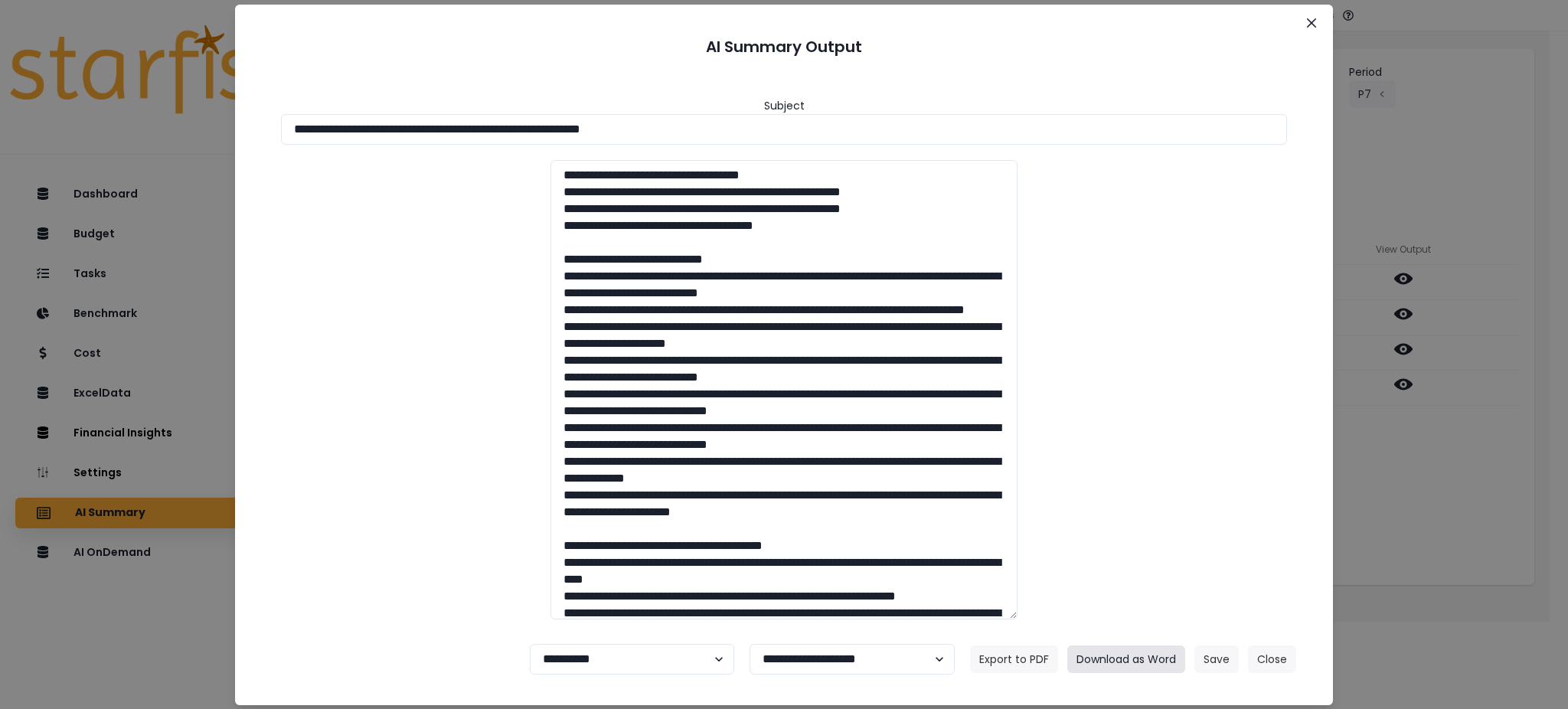
click at [1142, 657] on button "Download as Word" at bounding box center [1127, 659] width 118 height 28
click at [1274, 657] on button "Close" at bounding box center [1272, 659] width 48 height 28
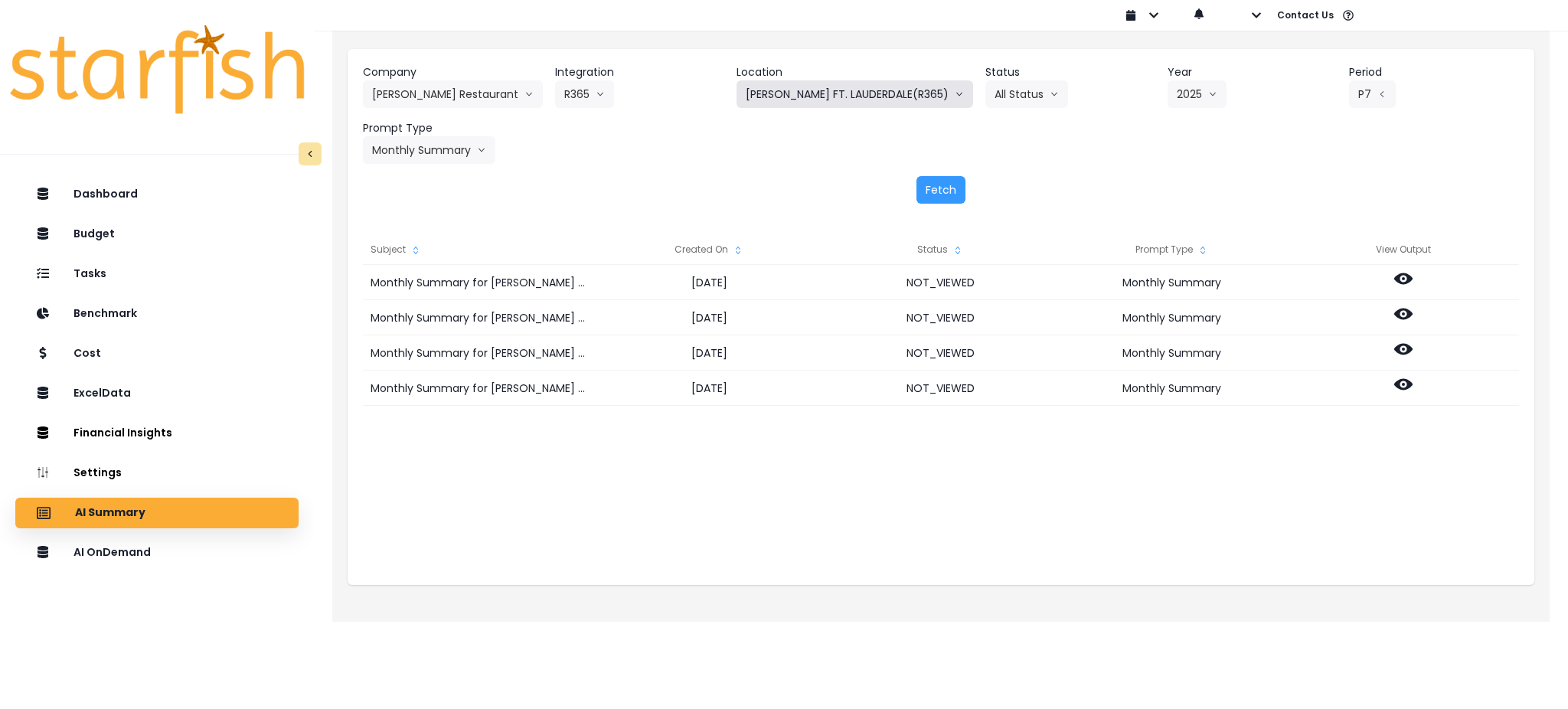
click at [865, 85] on button "TRULUCK'S FT. LAUDERDALE(R365)" at bounding box center [855, 95] width 237 height 28
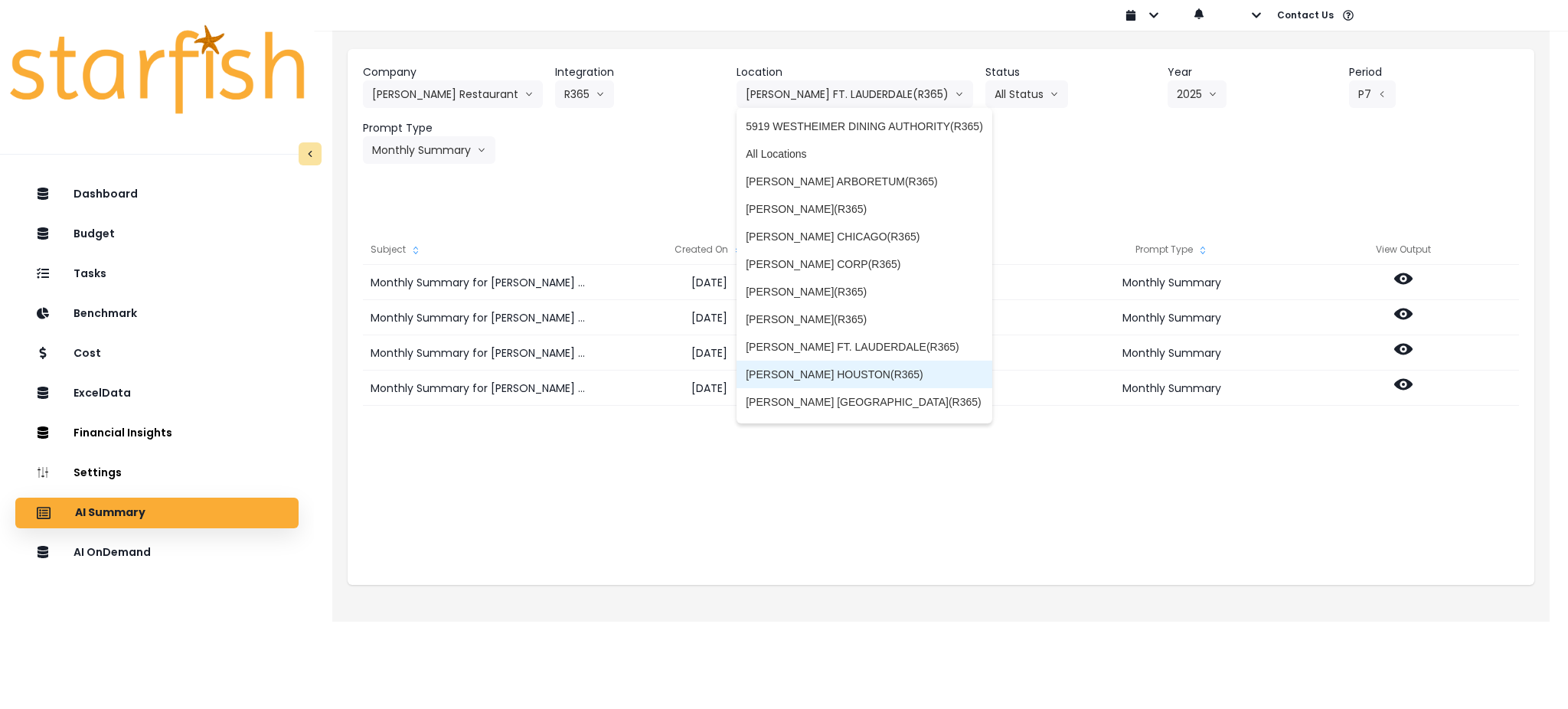
click at [877, 381] on span "TRULUCK'S HOUSTON(R365)" at bounding box center [865, 373] width 237 height 15
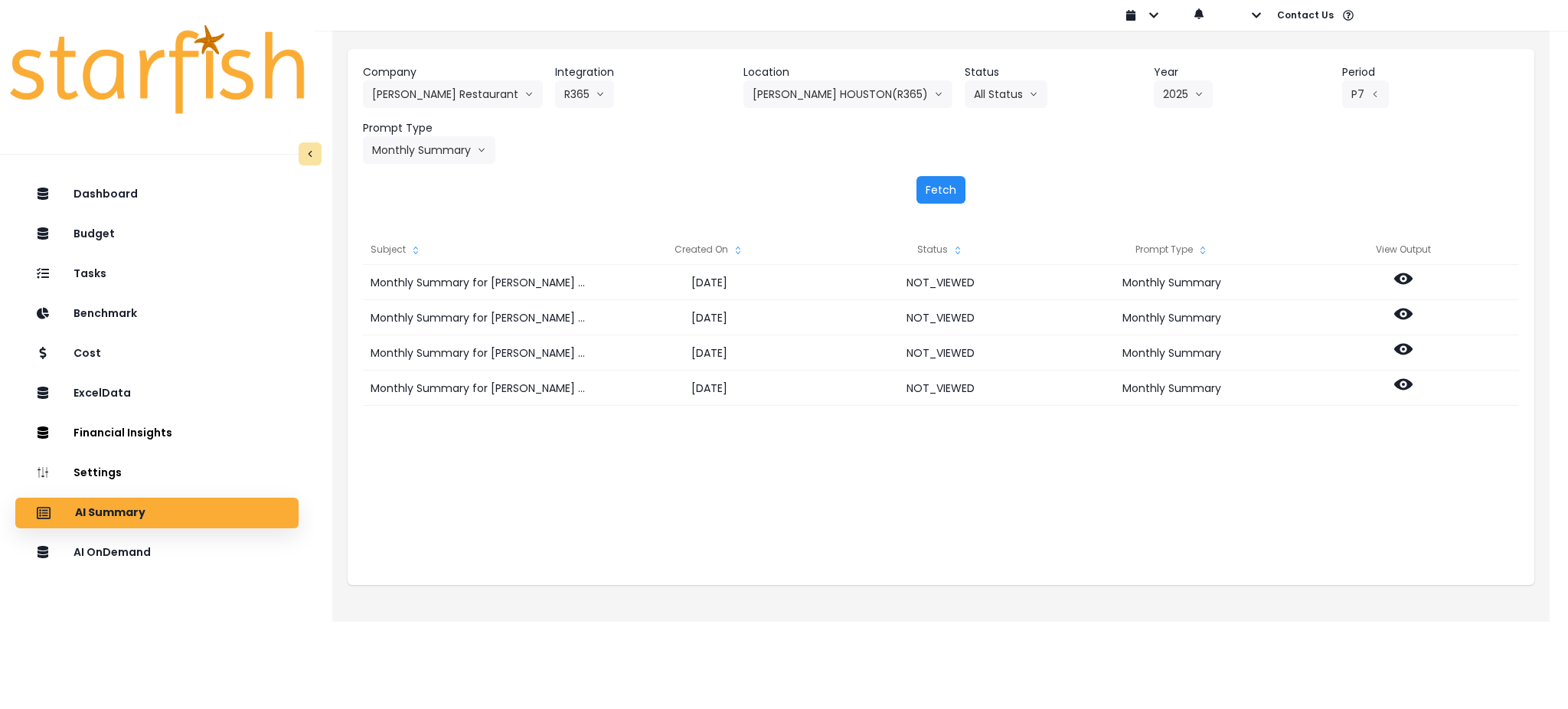
click at [925, 200] on button "Fetch" at bounding box center [940, 190] width 49 height 28
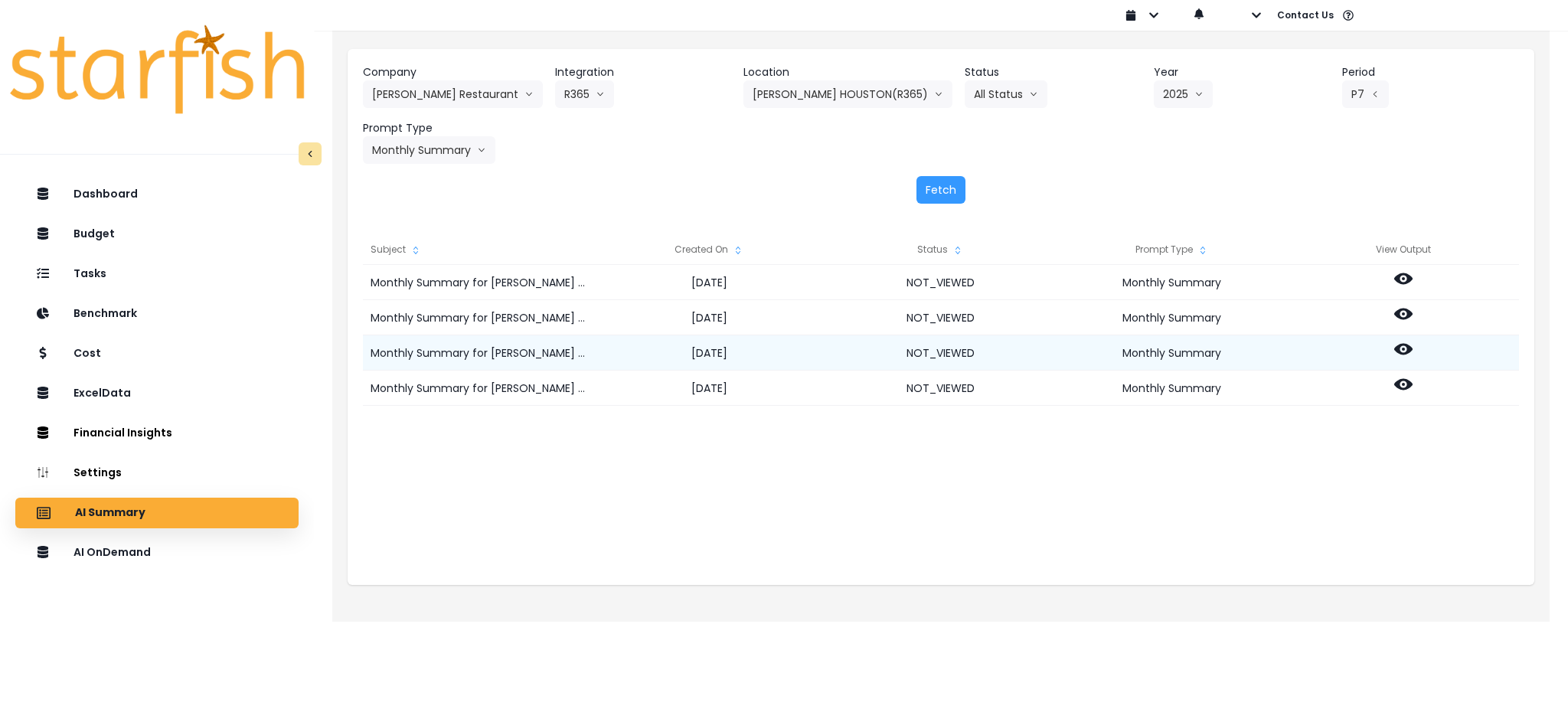
click at [1397, 345] on icon at bounding box center [1404, 349] width 18 height 18
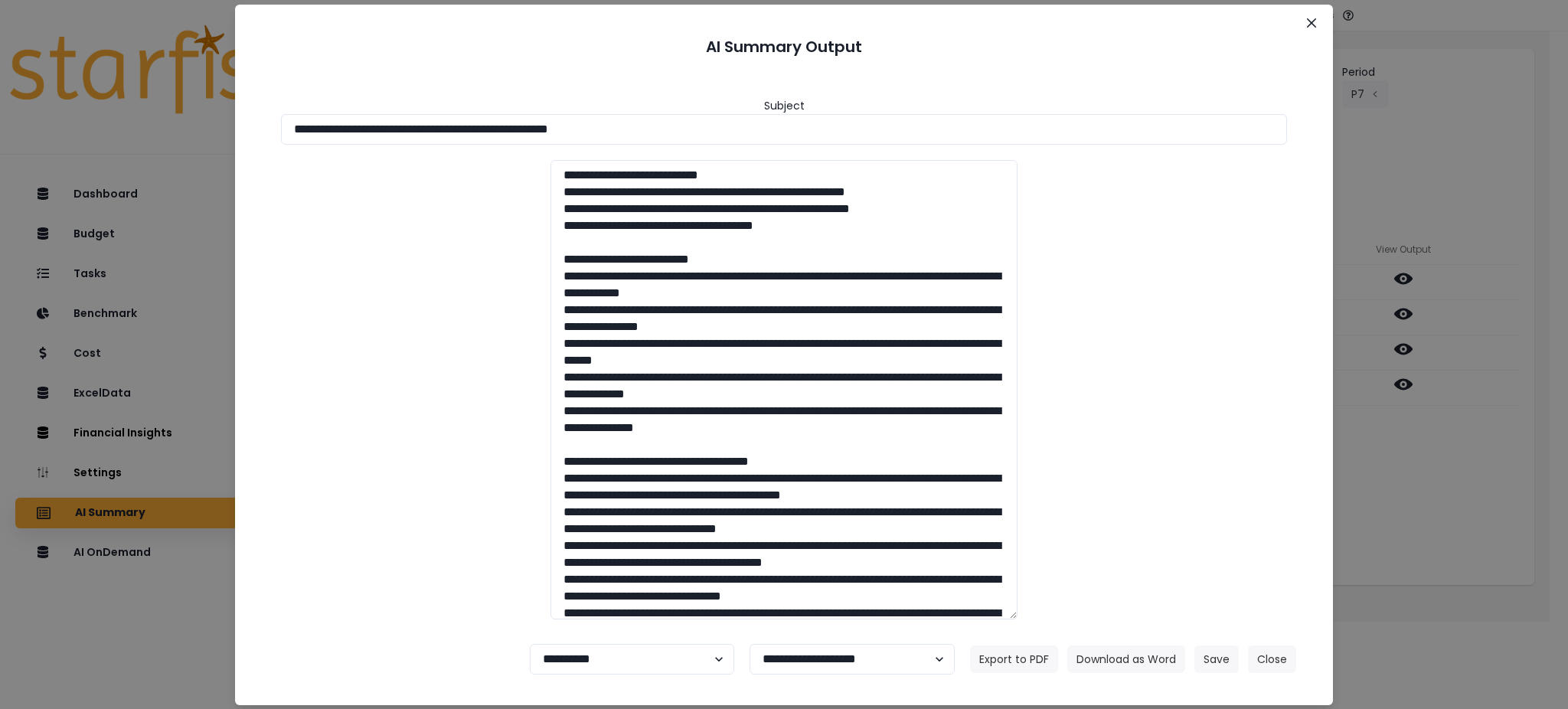
drag, startPoint x: 706, startPoint y: 125, endPoint x: 43, endPoint y: 126, distance: 663.0
click at [46, 126] on div "**********" at bounding box center [784, 354] width 1568 height 709
click at [1125, 645] on button "Download as Word" at bounding box center [1127, 659] width 118 height 28
click at [1419, 493] on div "**********" at bounding box center [784, 354] width 1568 height 709
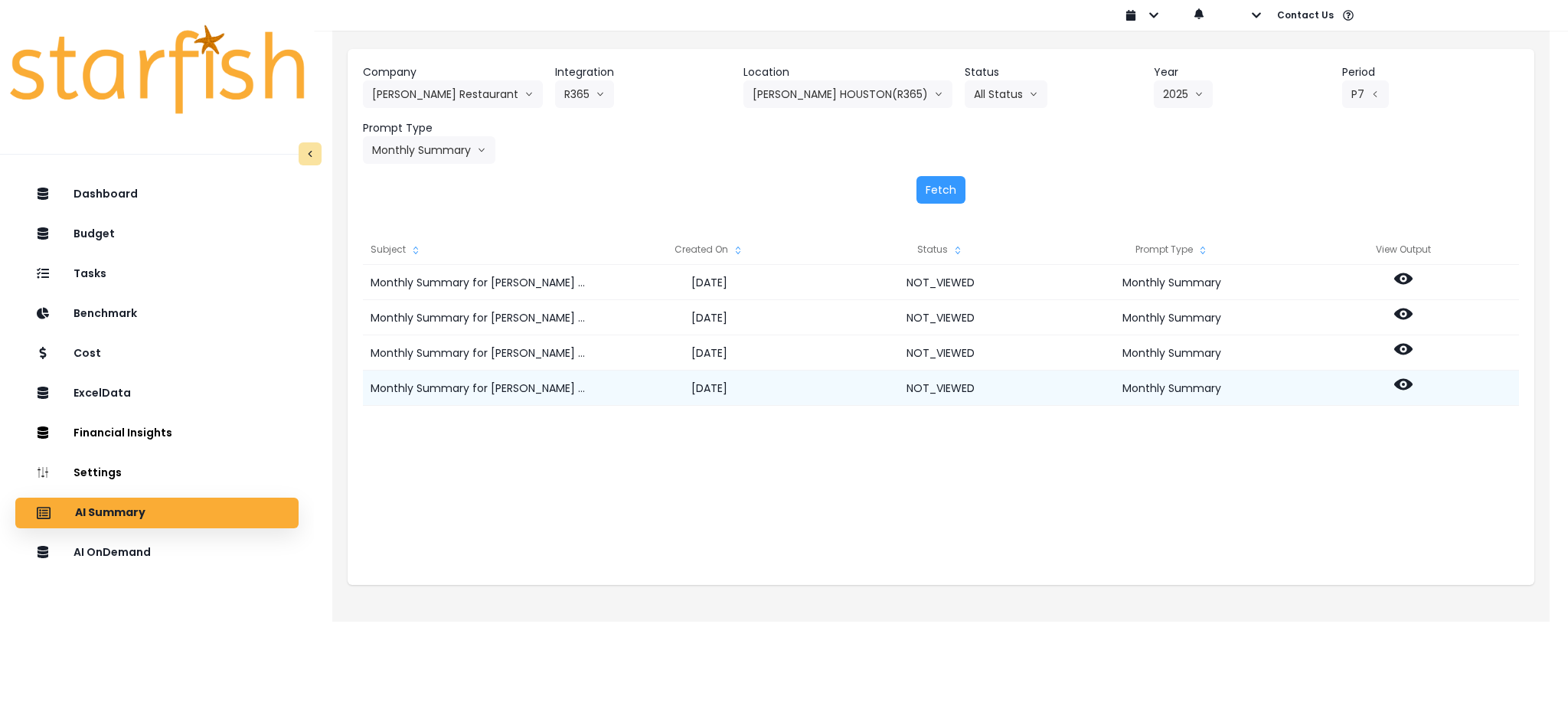
click at [1406, 385] on icon at bounding box center [1404, 384] width 18 height 18
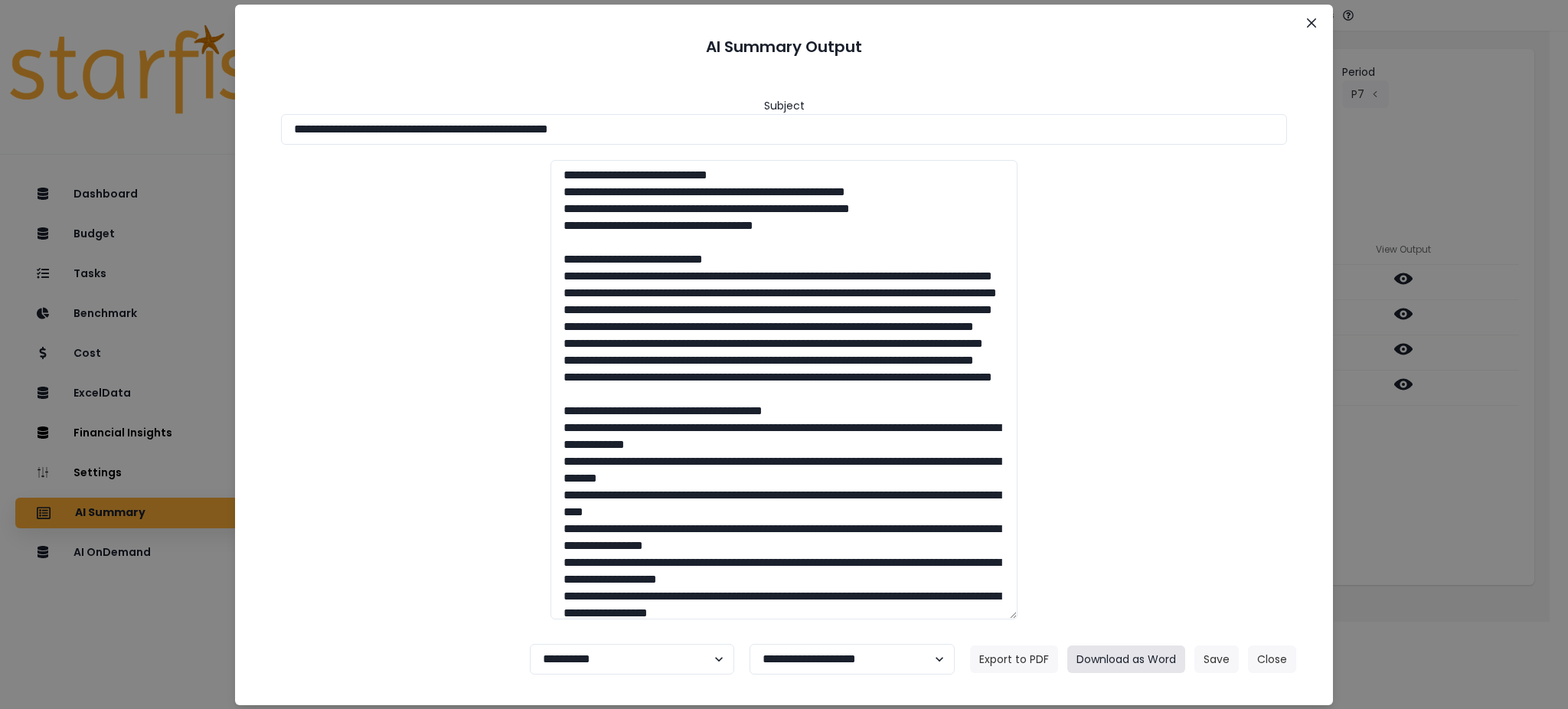
click at [1117, 657] on button "Download as Word" at bounding box center [1127, 659] width 118 height 28
click at [1279, 658] on button "Close" at bounding box center [1272, 659] width 48 height 28
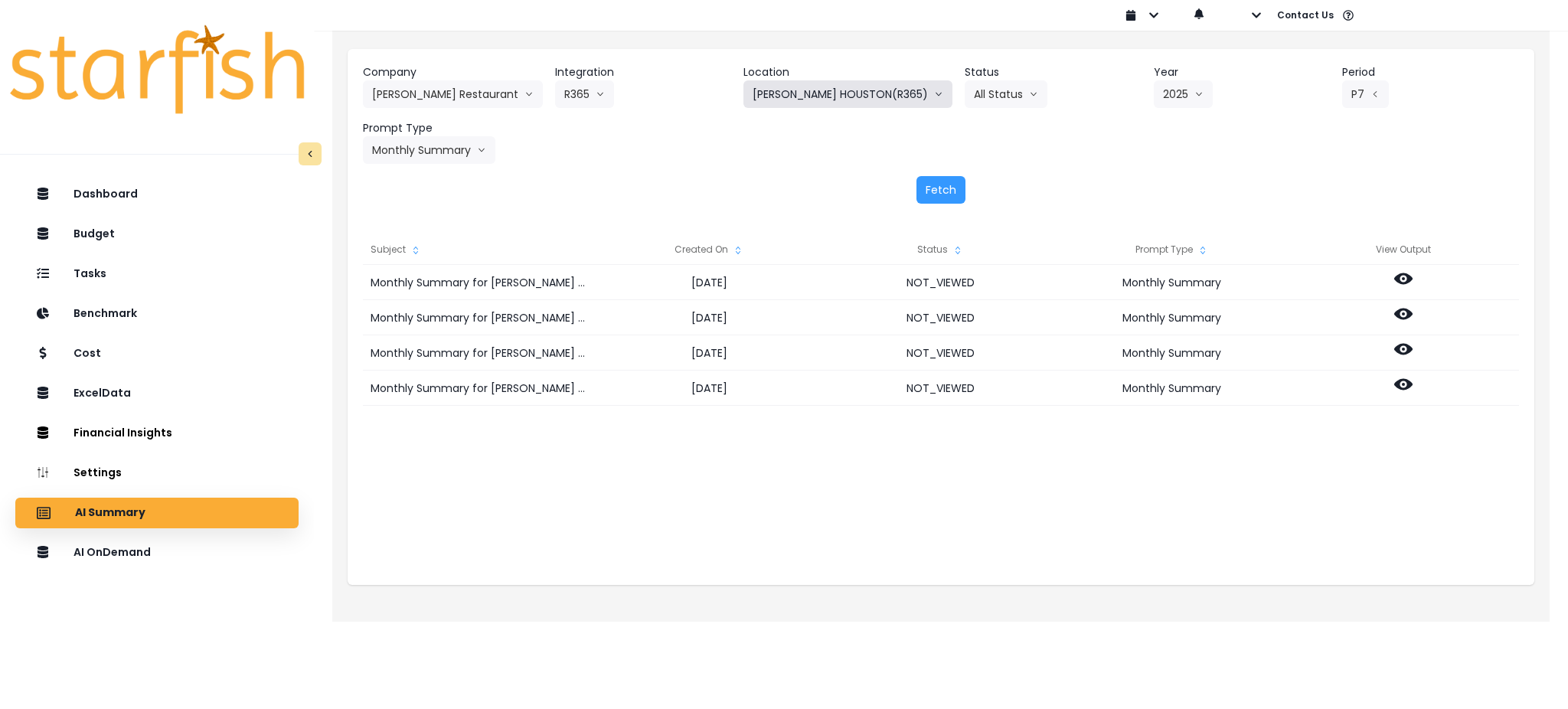
click at [803, 93] on button "TRULUCK'S HOUSTON(R365)" at bounding box center [848, 95] width 209 height 28
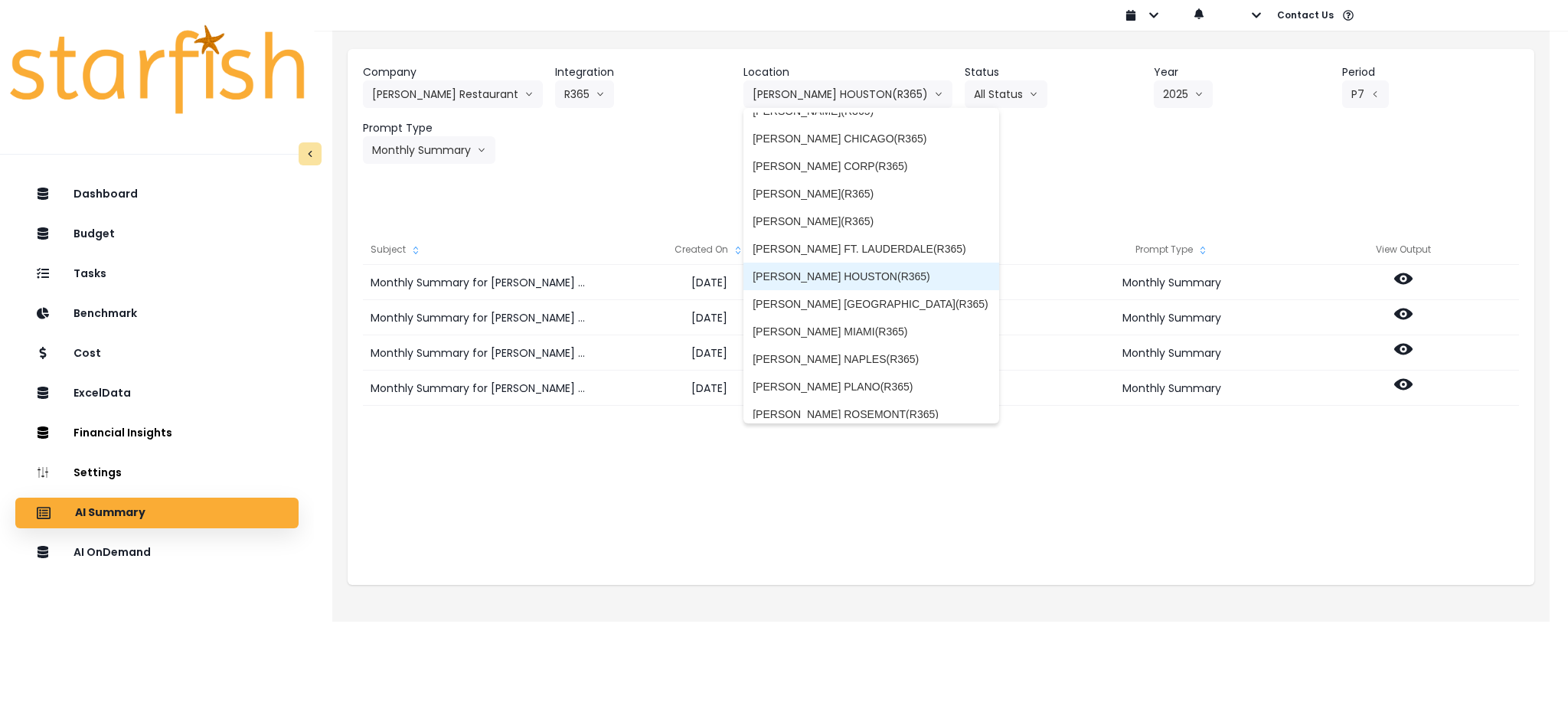
scroll to position [102, 0]
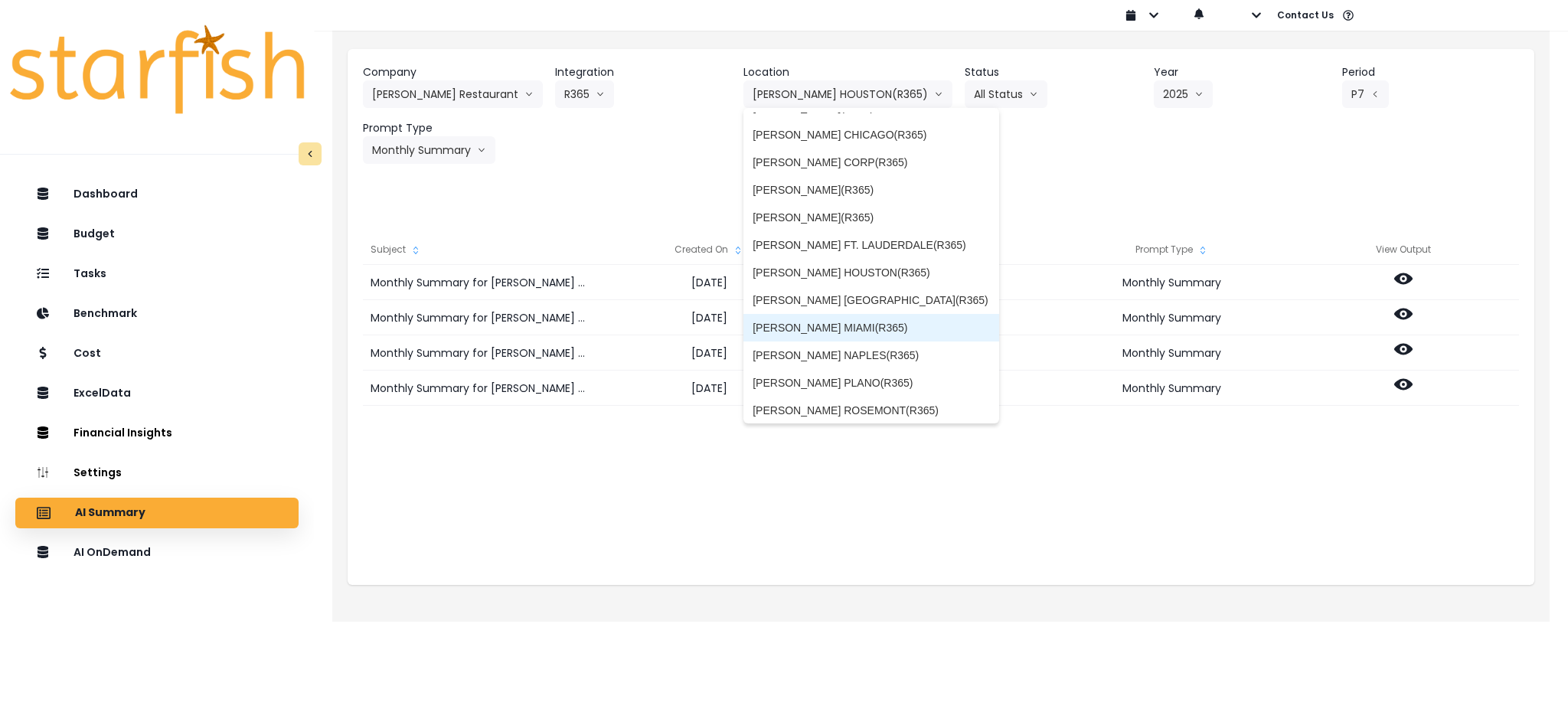
click at [859, 323] on span "TRULUCK'S MIAMI(R365)" at bounding box center [872, 327] width 237 height 15
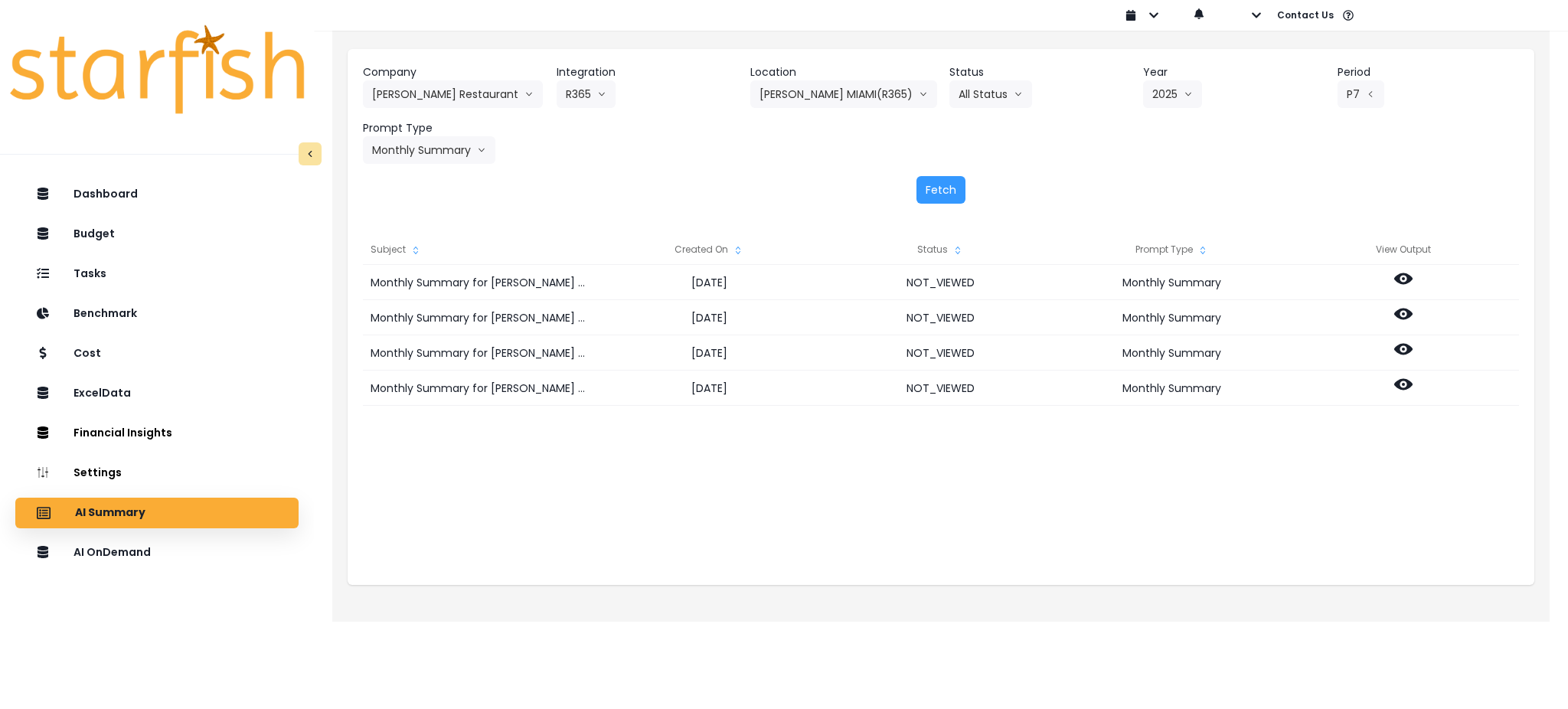
click at [943, 206] on div "Company Truluck's Restaurant 86 Costs Asti Bagel Cafe Balance Grille Bald Ginge…" at bounding box center [940, 133] width 1186 height 170
click at [943, 196] on button "Fetch" at bounding box center [940, 190] width 49 height 28
click at [1068, 176] on div "Fetch" at bounding box center [940, 190] width 1157 height 28
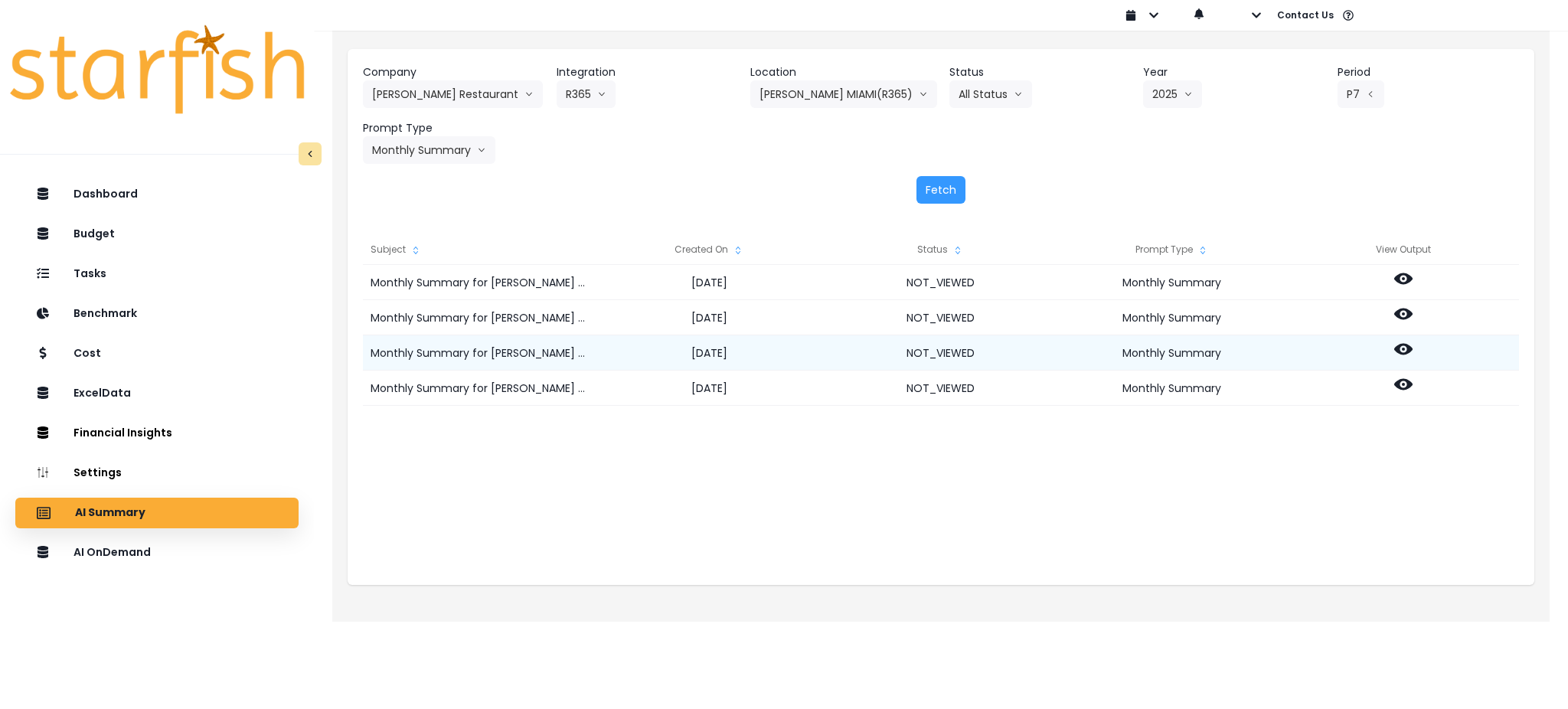
click at [1400, 346] on icon at bounding box center [1404, 350] width 18 height 12
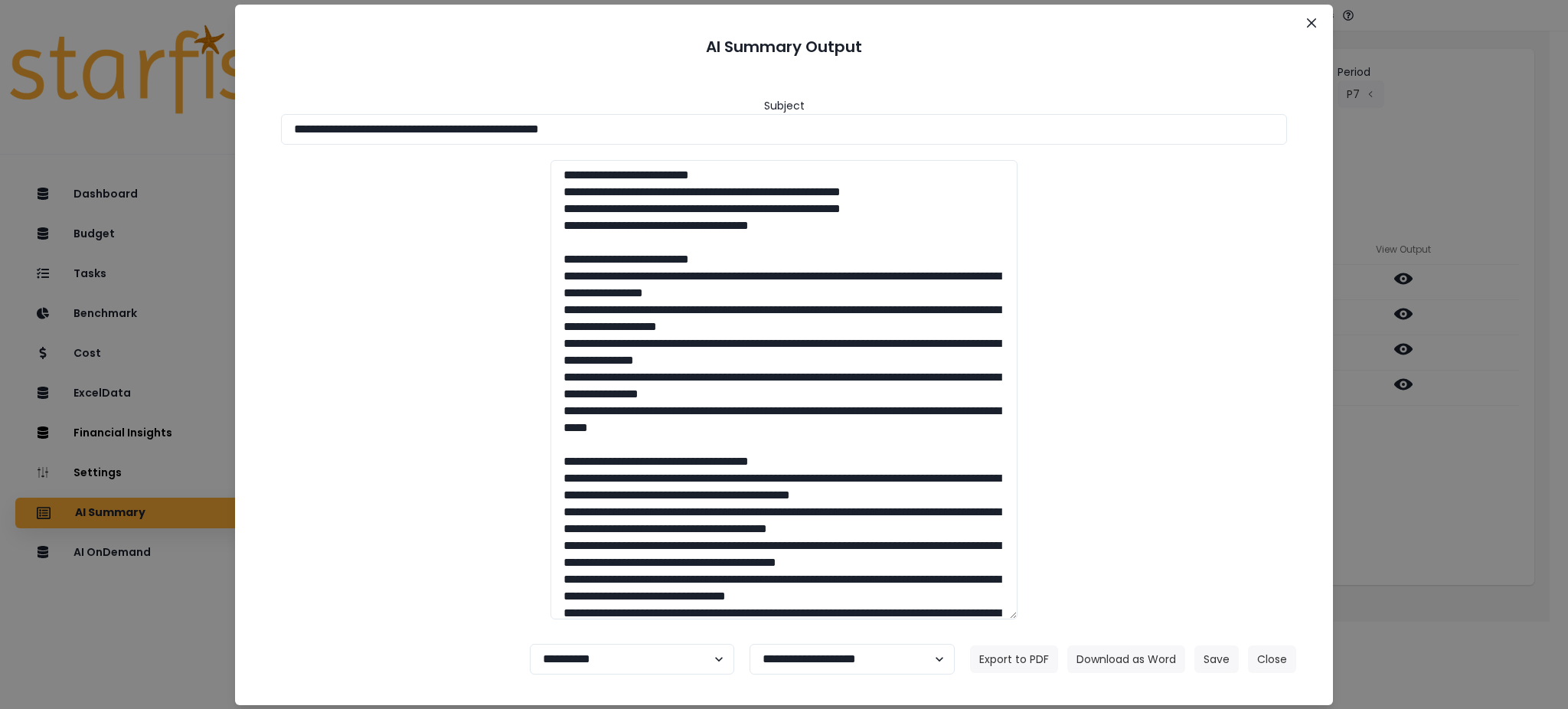
drag, startPoint x: 702, startPoint y: 125, endPoint x: 0, endPoint y: 85, distance: 703.1
click at [0, 85] on div "**********" at bounding box center [784, 354] width 1568 height 709
click at [1137, 655] on button "Download as Word" at bounding box center [1127, 659] width 118 height 28
click at [1426, 501] on div "**********" at bounding box center [784, 354] width 1568 height 709
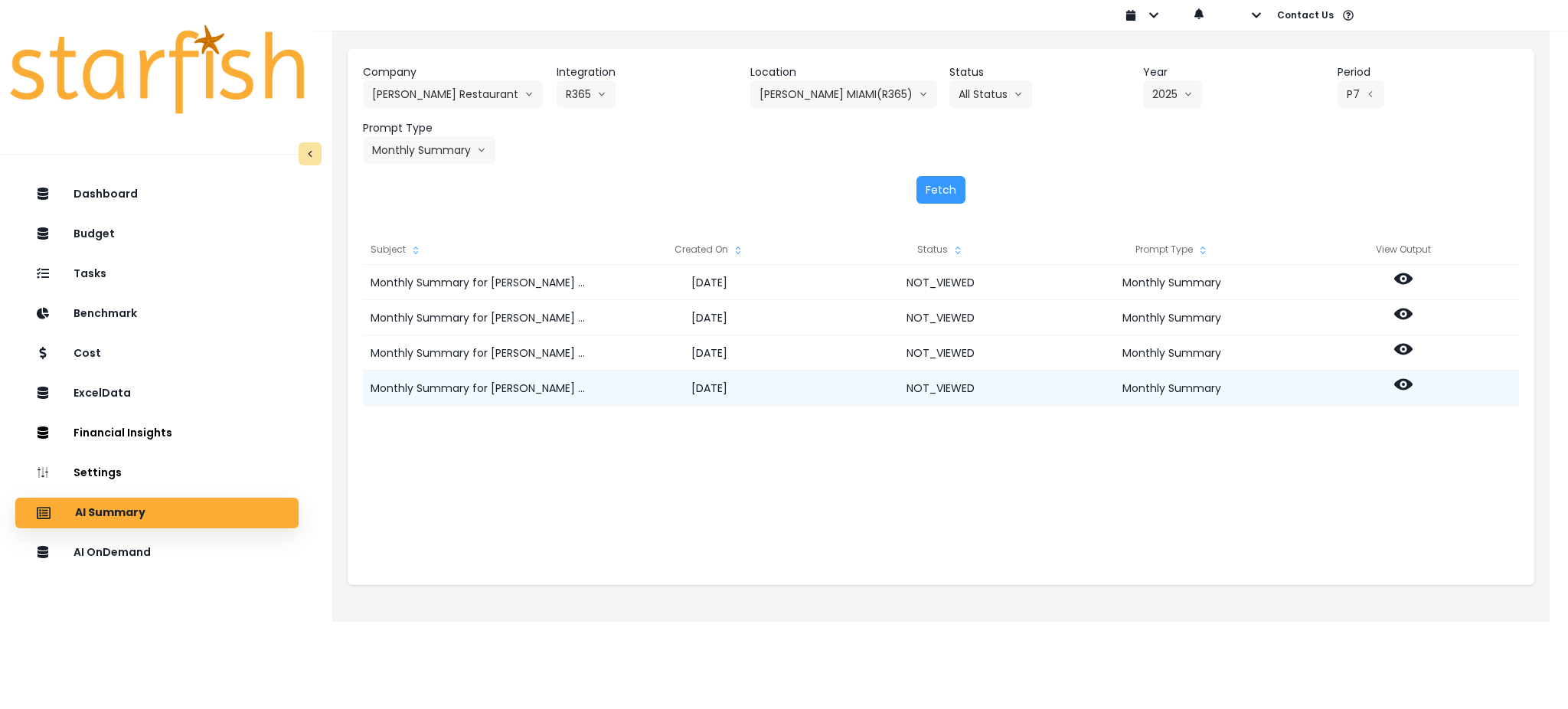
click at [1399, 380] on icon at bounding box center [1404, 384] width 18 height 12
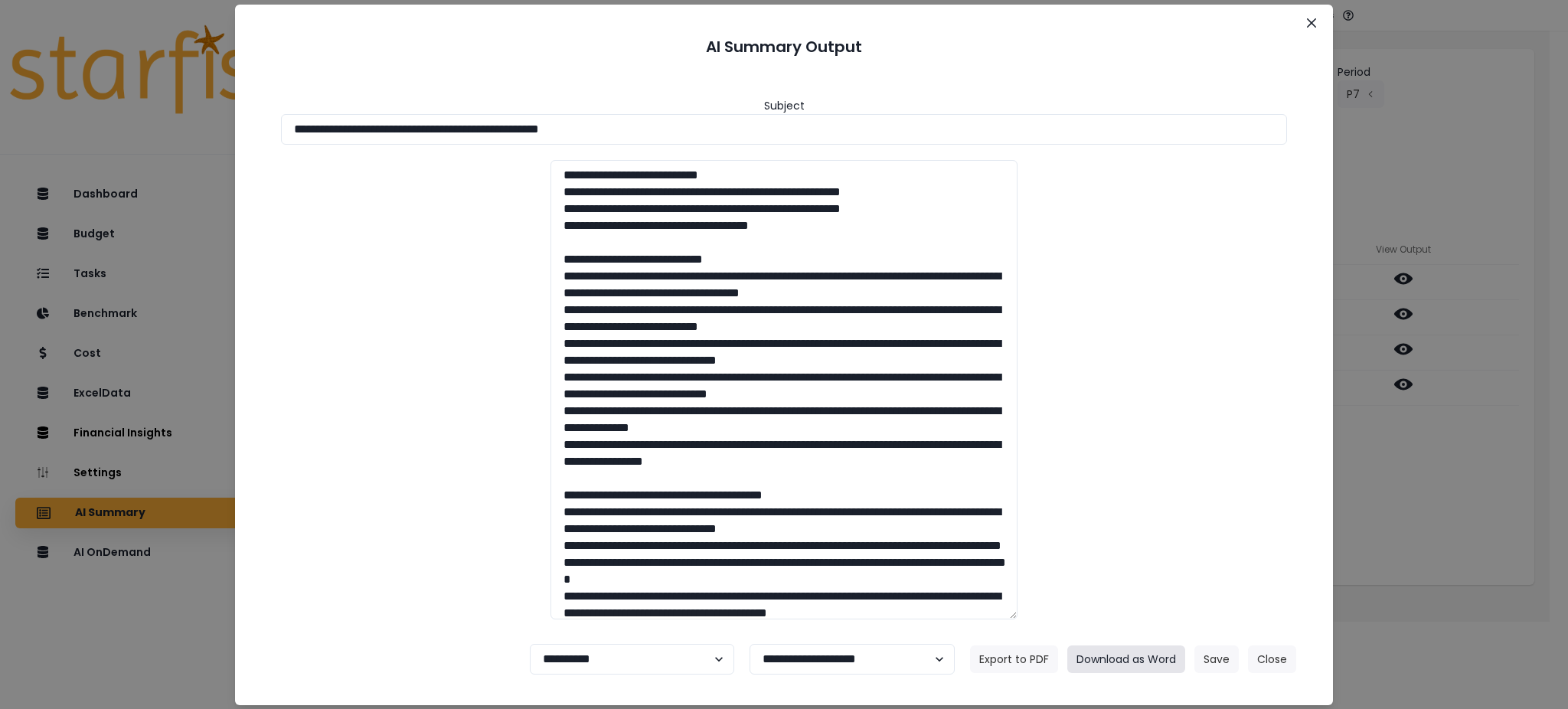
click at [1129, 657] on button "Download as Word" at bounding box center [1127, 659] width 118 height 28
click at [1279, 656] on button "Close" at bounding box center [1272, 659] width 48 height 28
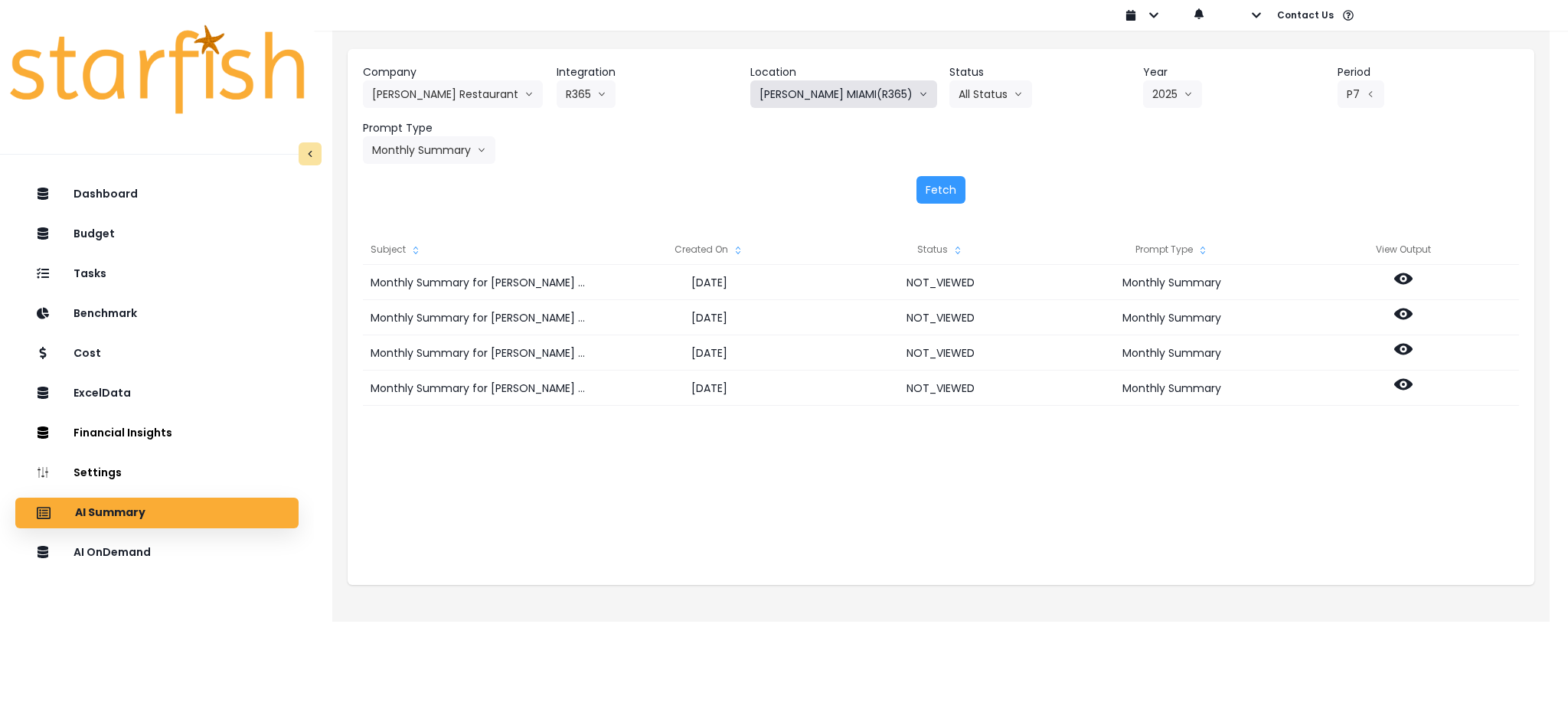
click at [763, 81] on button "TRULUCK'S MIAMI(R365)" at bounding box center [844, 95] width 187 height 28
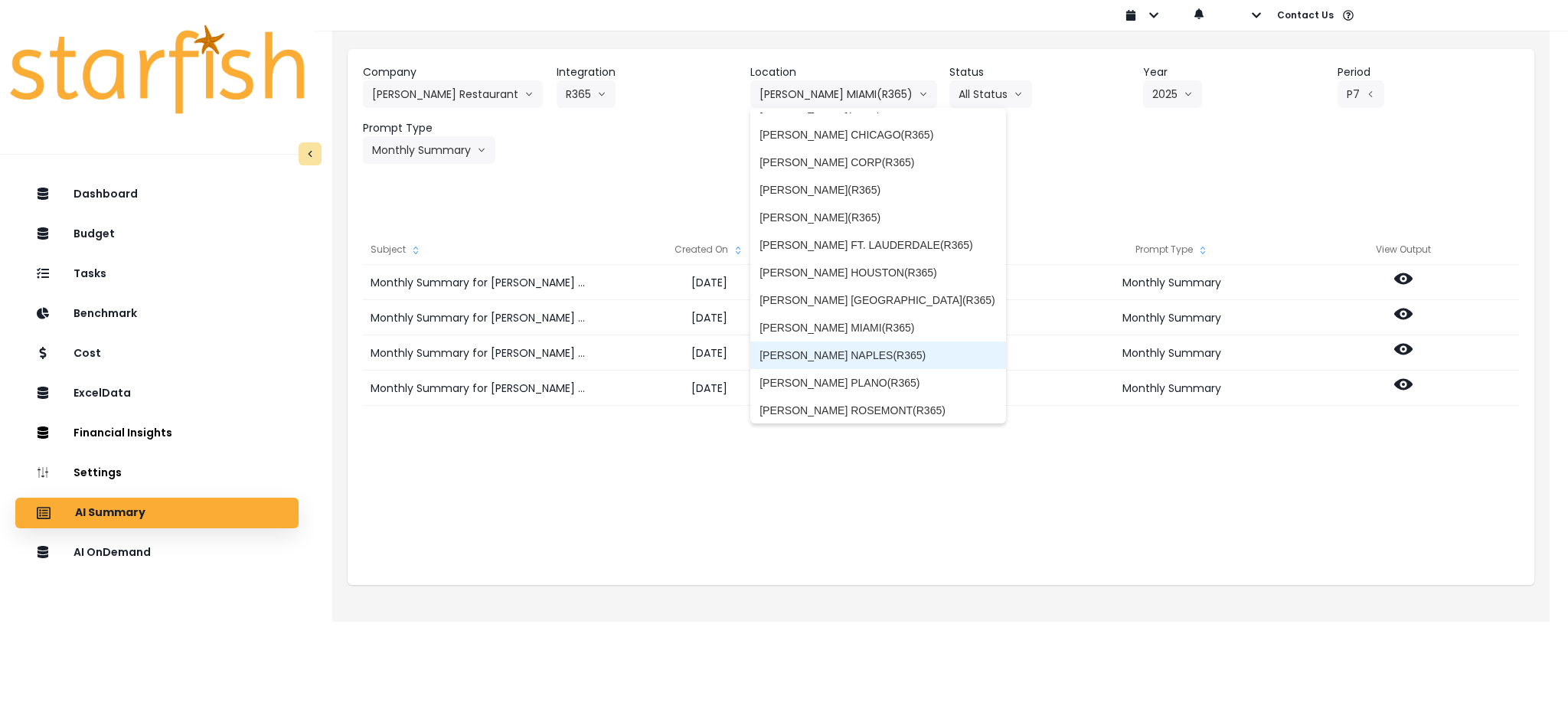
click at [849, 355] on span "TRULUCK'S NAPLES(R365)" at bounding box center [879, 354] width 237 height 15
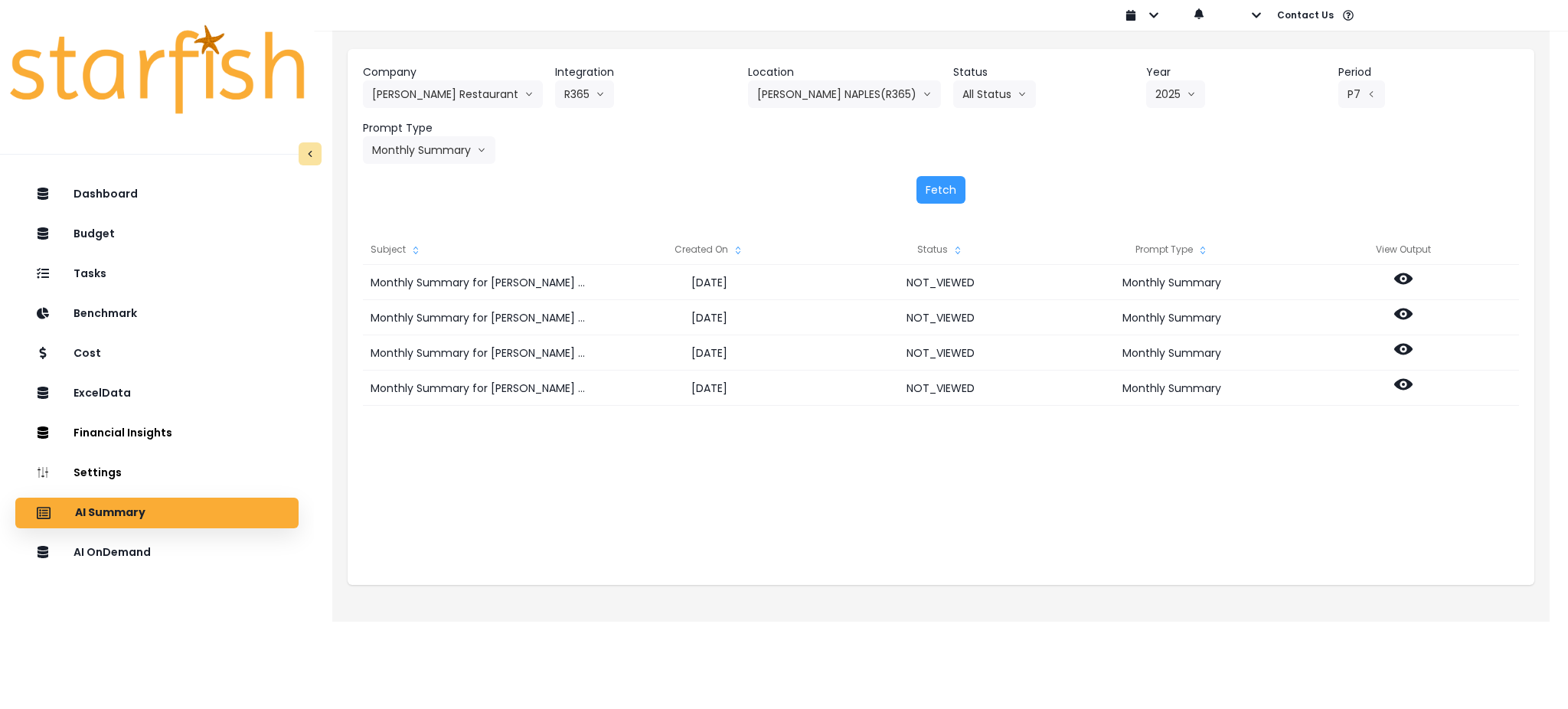
click at [1024, 180] on div "Fetch" at bounding box center [940, 190] width 1157 height 28
click at [925, 192] on button "Fetch" at bounding box center [940, 190] width 49 height 28
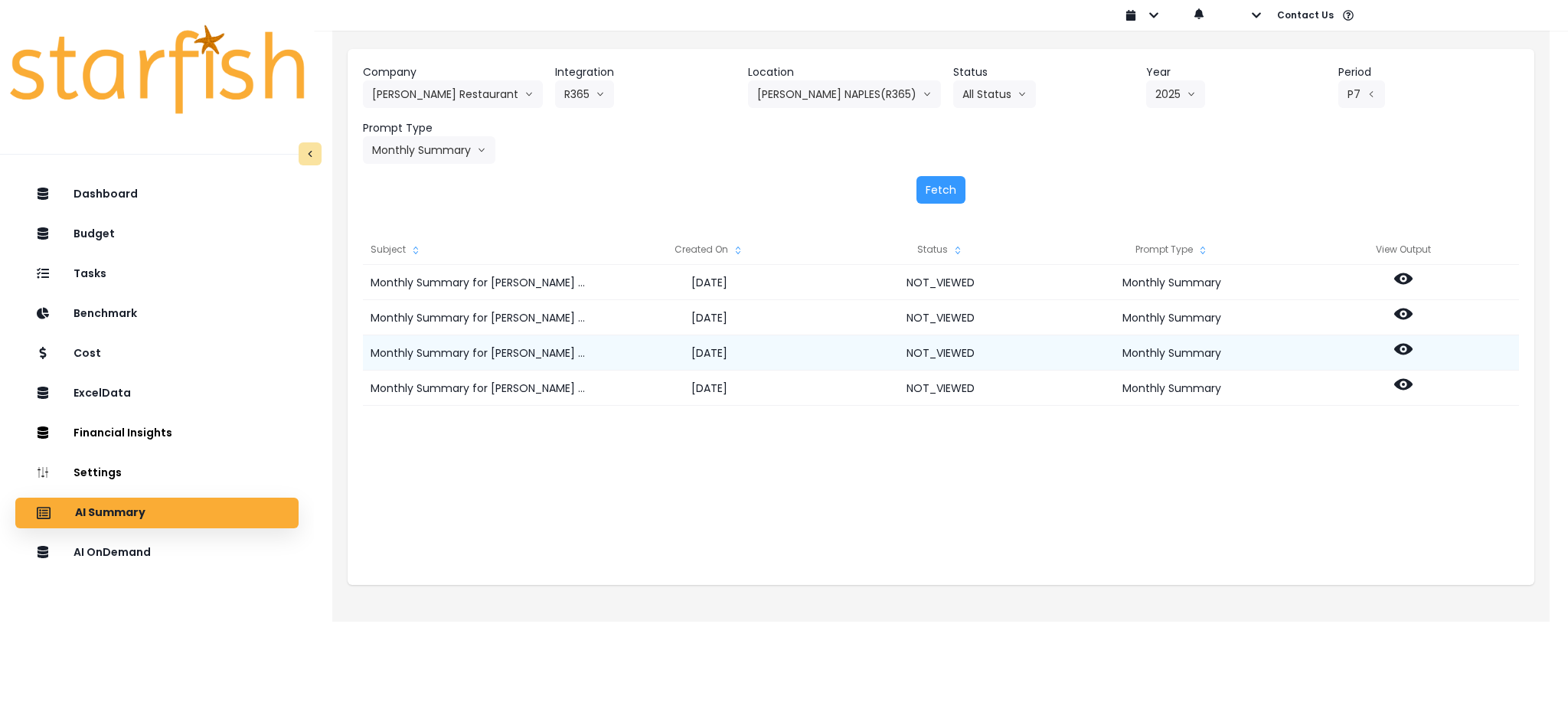
click at [1405, 350] on icon at bounding box center [1404, 349] width 18 height 18
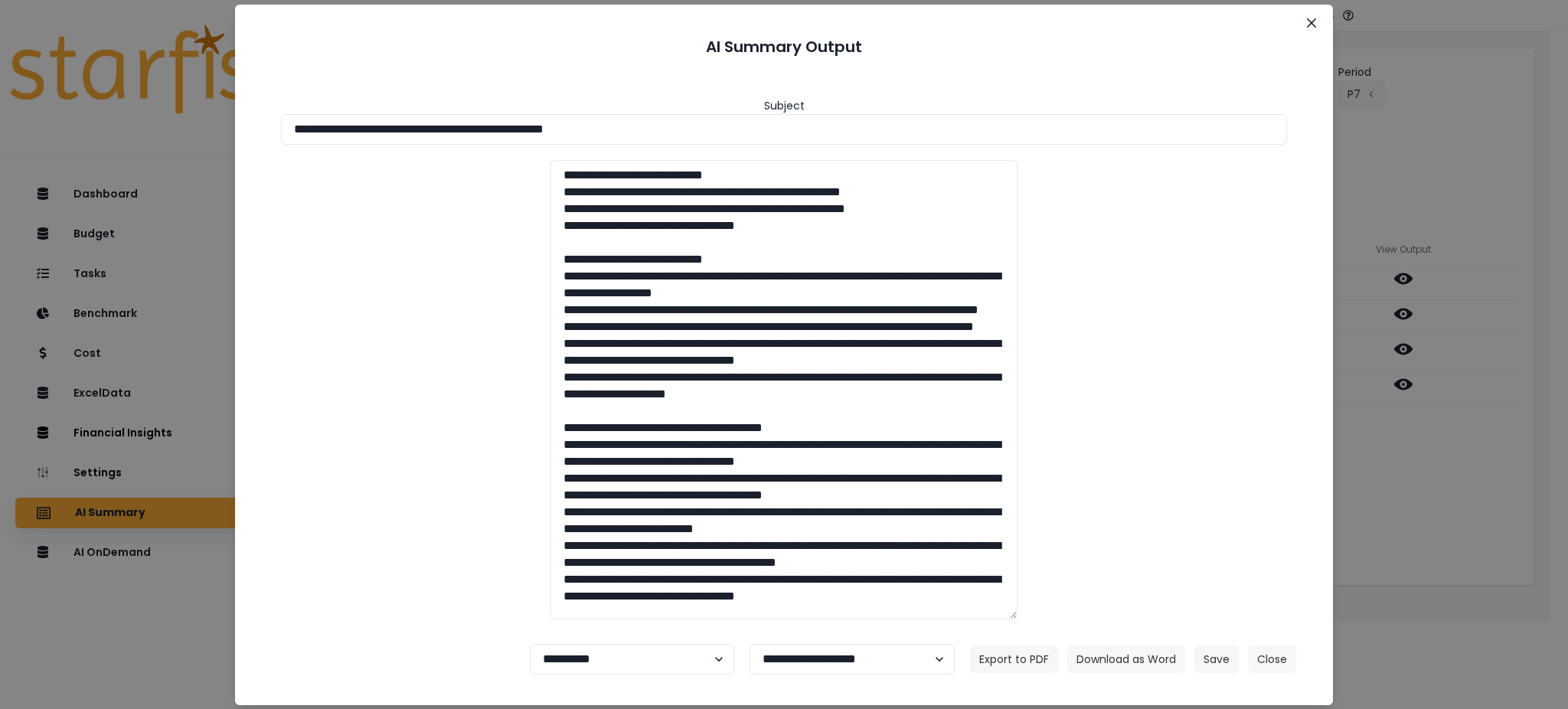
drag, startPoint x: 699, startPoint y: 132, endPoint x: 0, endPoint y: 73, distance: 701.5
click at [0, 73] on div "**********" at bounding box center [784, 354] width 1568 height 709
click at [1119, 653] on button "Download as Word" at bounding box center [1127, 659] width 118 height 28
click at [1451, 465] on div "**********" at bounding box center [784, 354] width 1568 height 709
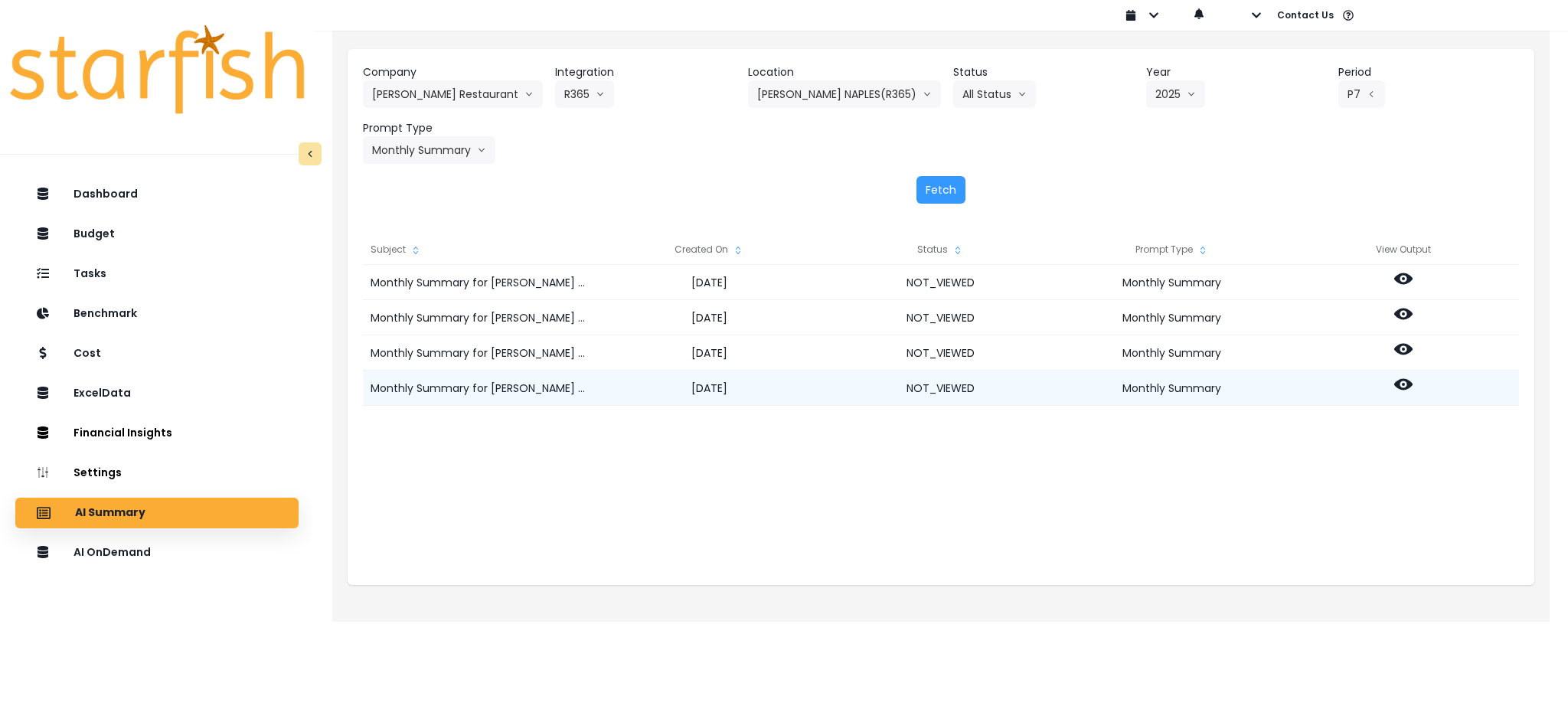
click at [1403, 378] on icon at bounding box center [1404, 384] width 18 height 12
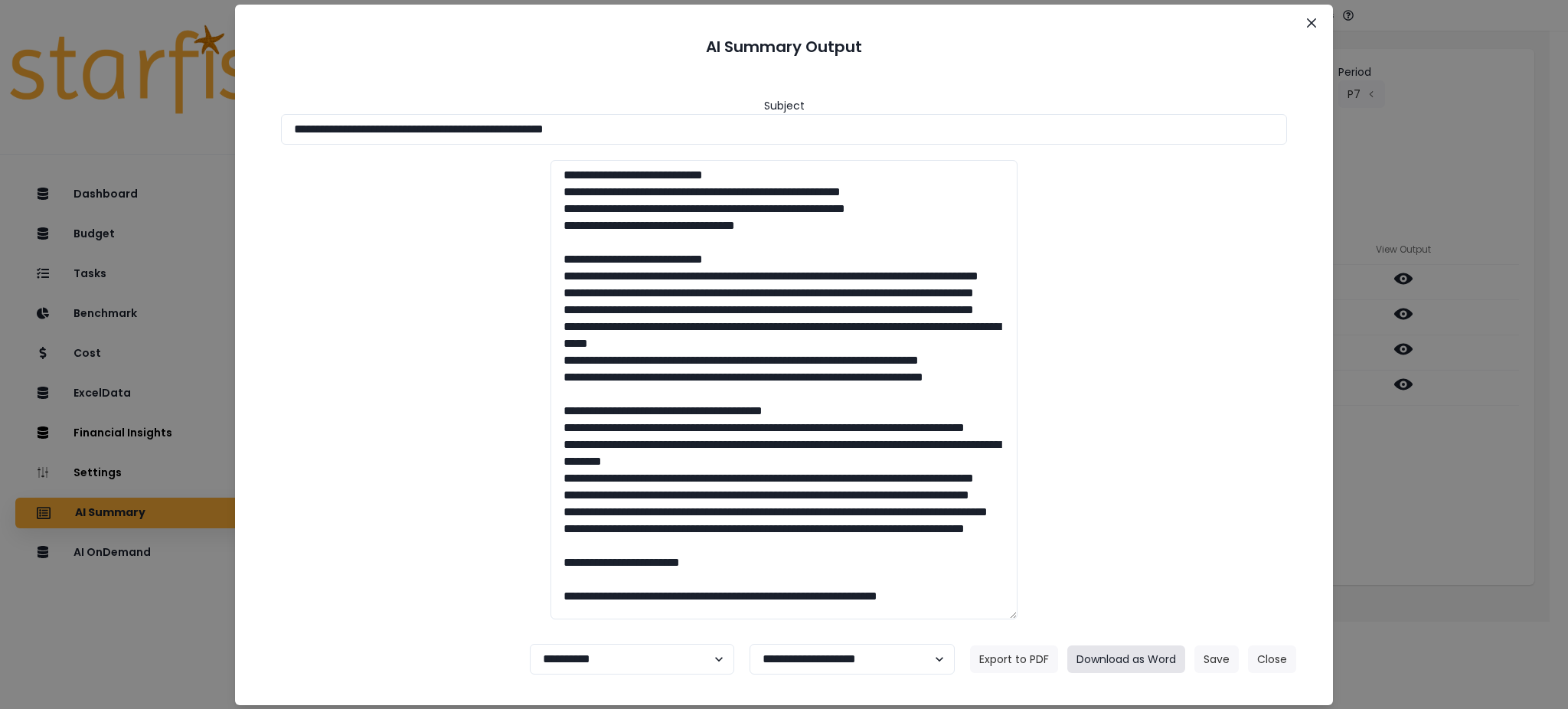
click at [1118, 662] on button "Download as Word" at bounding box center [1127, 659] width 118 height 28
drag, startPoint x: 1435, startPoint y: 470, endPoint x: 1423, endPoint y: 395, distance: 76.0
click at [1435, 470] on div "**********" at bounding box center [784, 354] width 1568 height 709
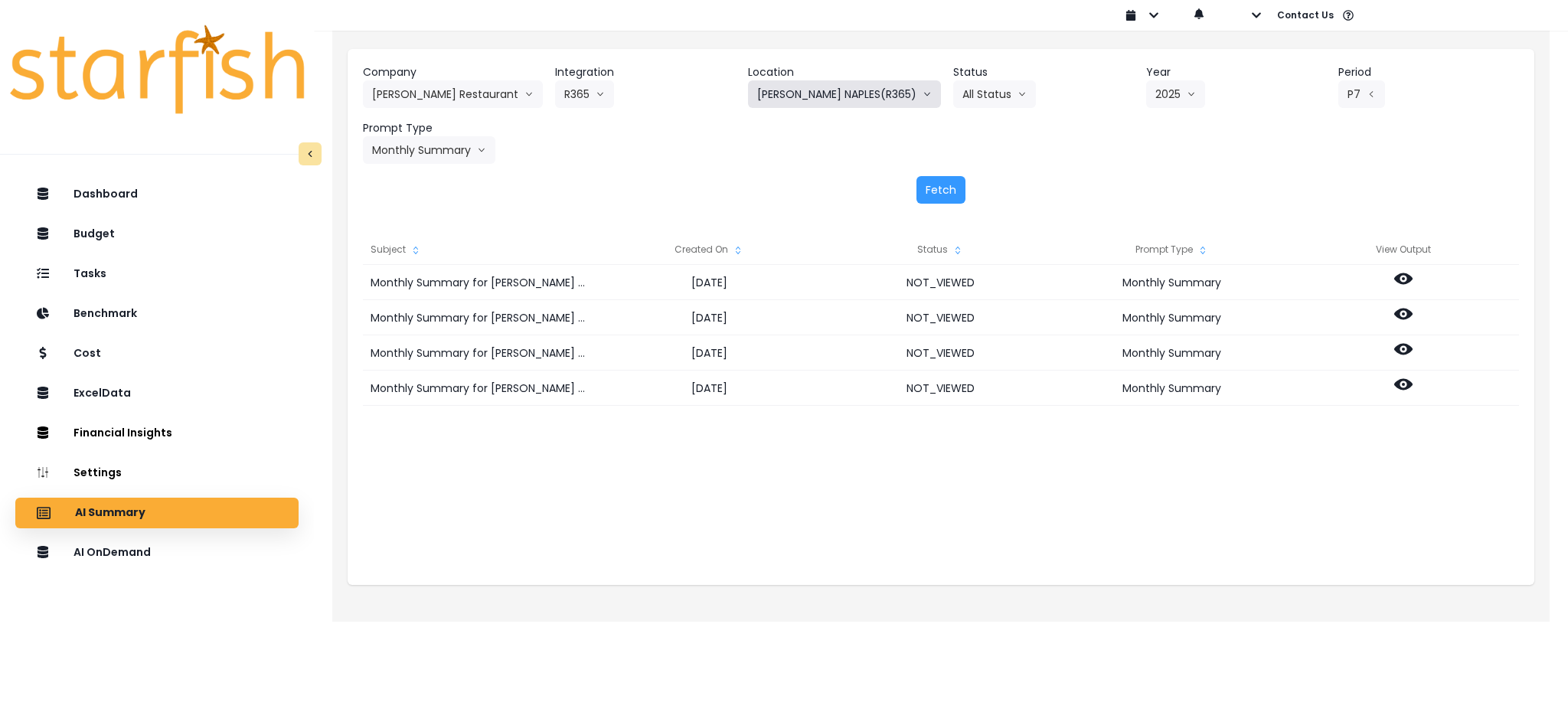
click at [836, 84] on button "TRULUCK'S NAPLES(R365)" at bounding box center [845, 95] width 193 height 28
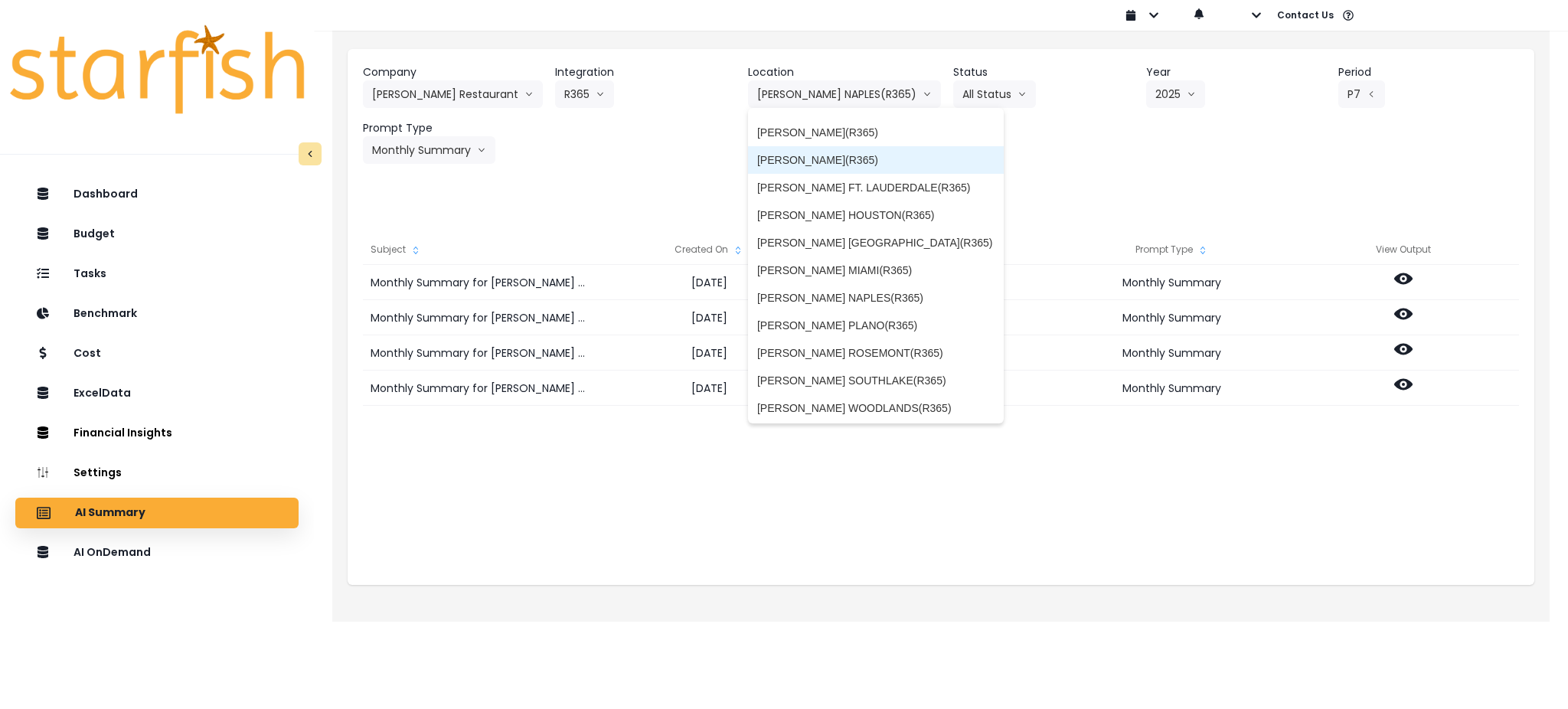
scroll to position [162, 0]
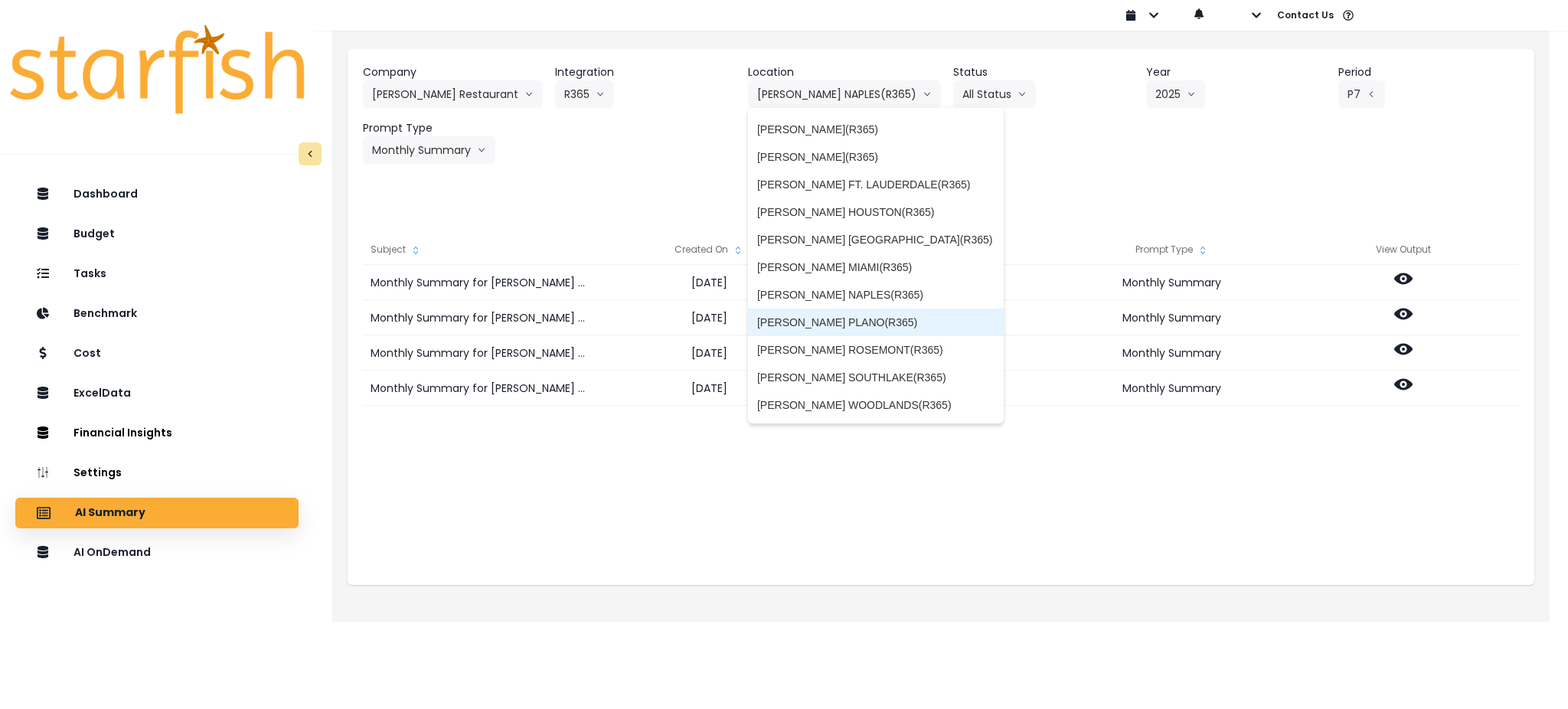
click at [872, 322] on span "TRULUCK'S PLANO(R365)" at bounding box center [876, 322] width 237 height 15
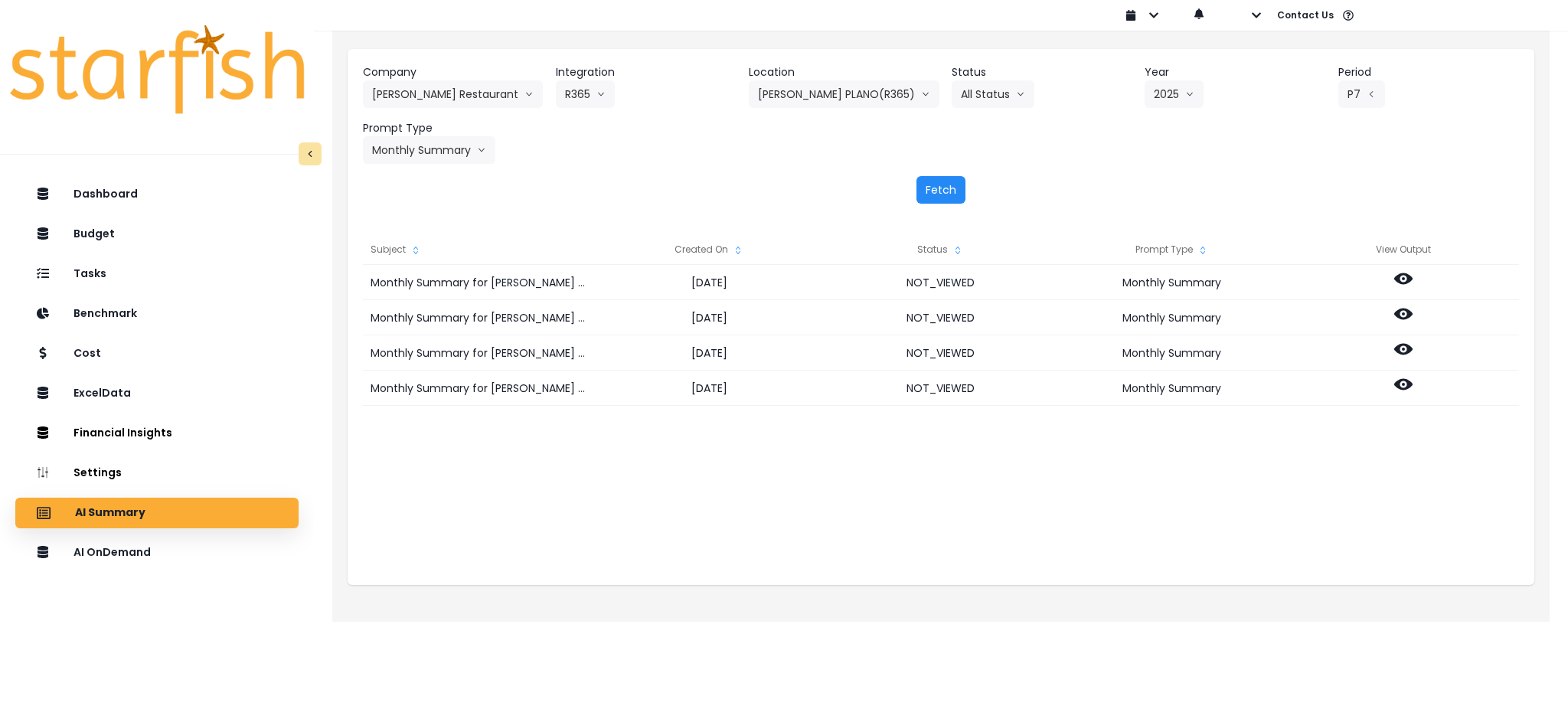
click at [933, 193] on button "Fetch" at bounding box center [940, 190] width 49 height 28
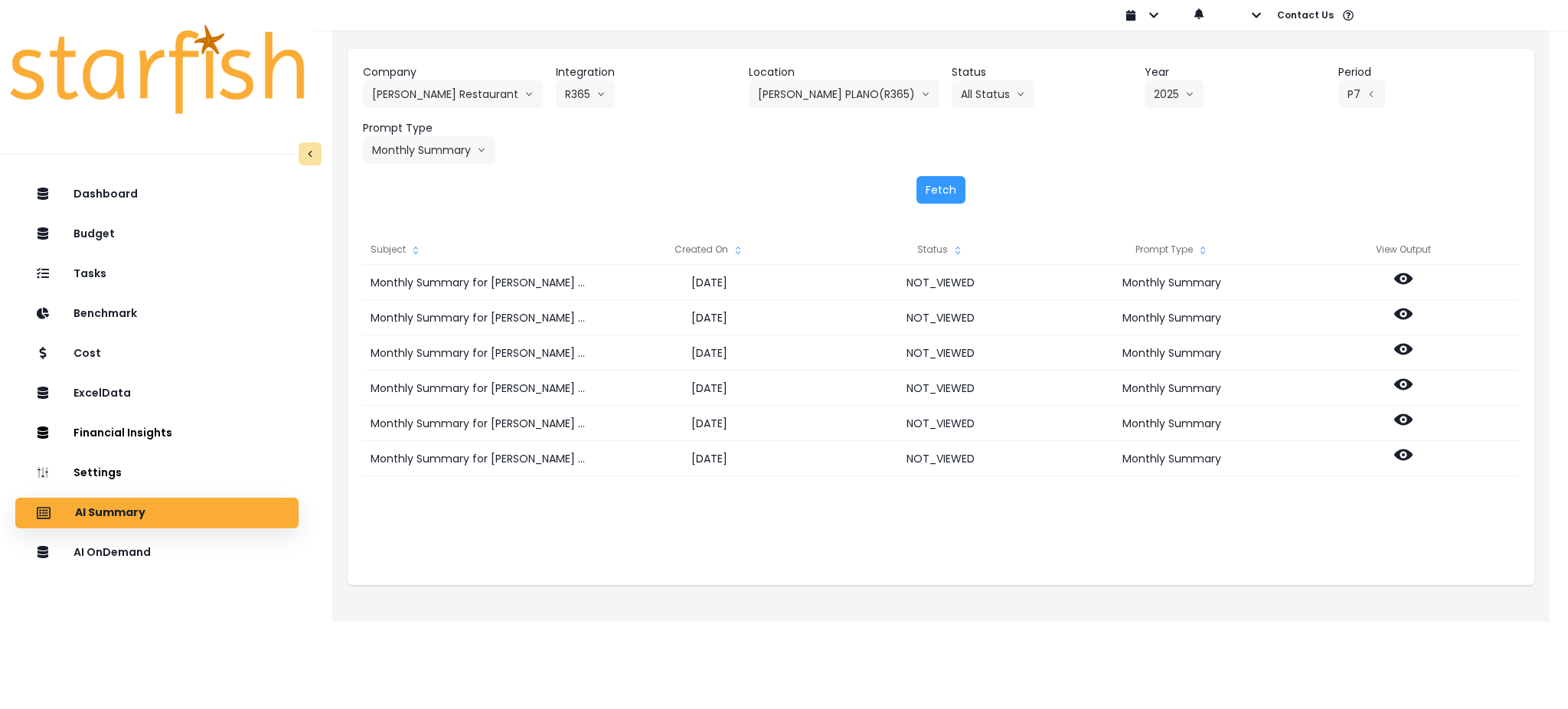
click at [716, 147] on div "Company Truluck's Restaurant 86 Costs Asti Bagel Cafe Balance Grille Bald Ginge…" at bounding box center [940, 115] width 1157 height 100
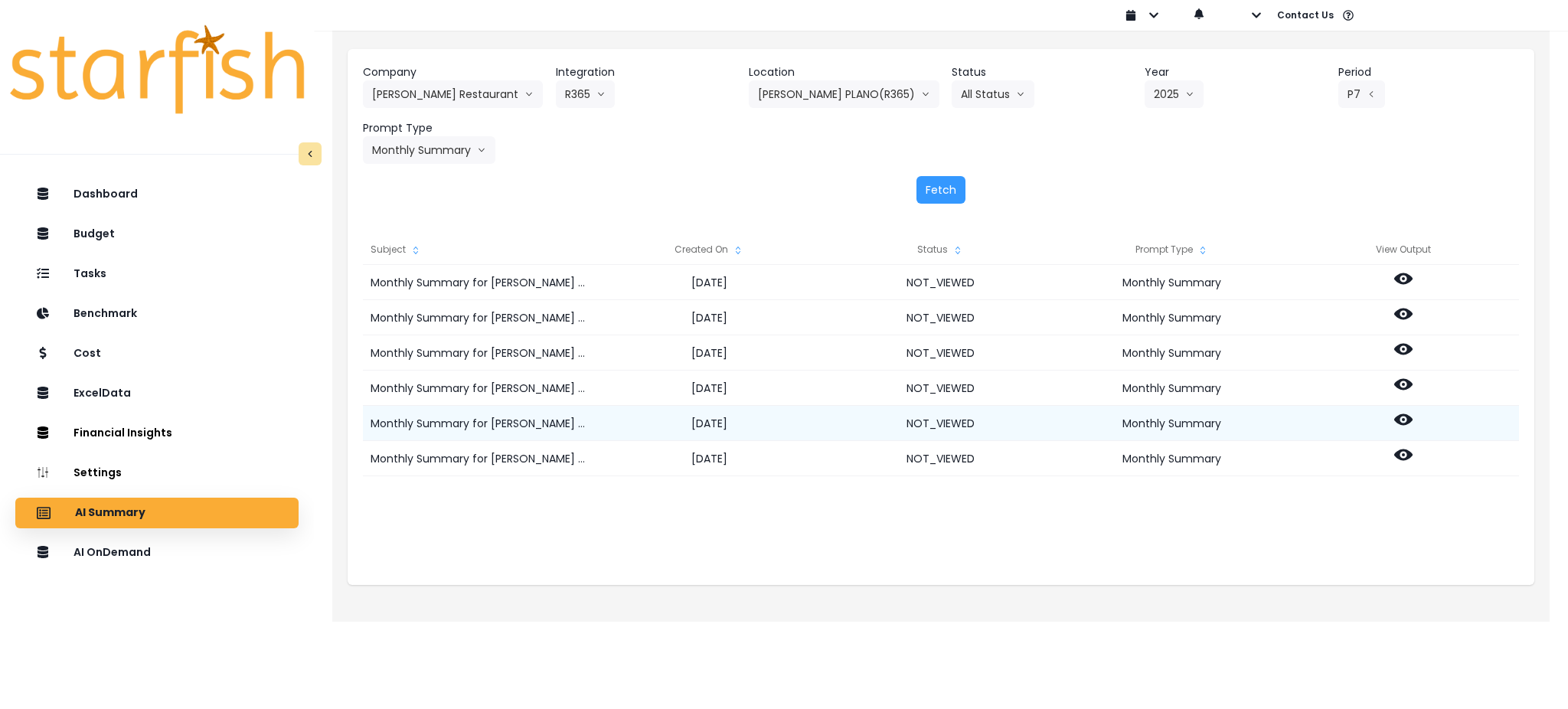
click at [1401, 421] on icon at bounding box center [1404, 419] width 18 height 18
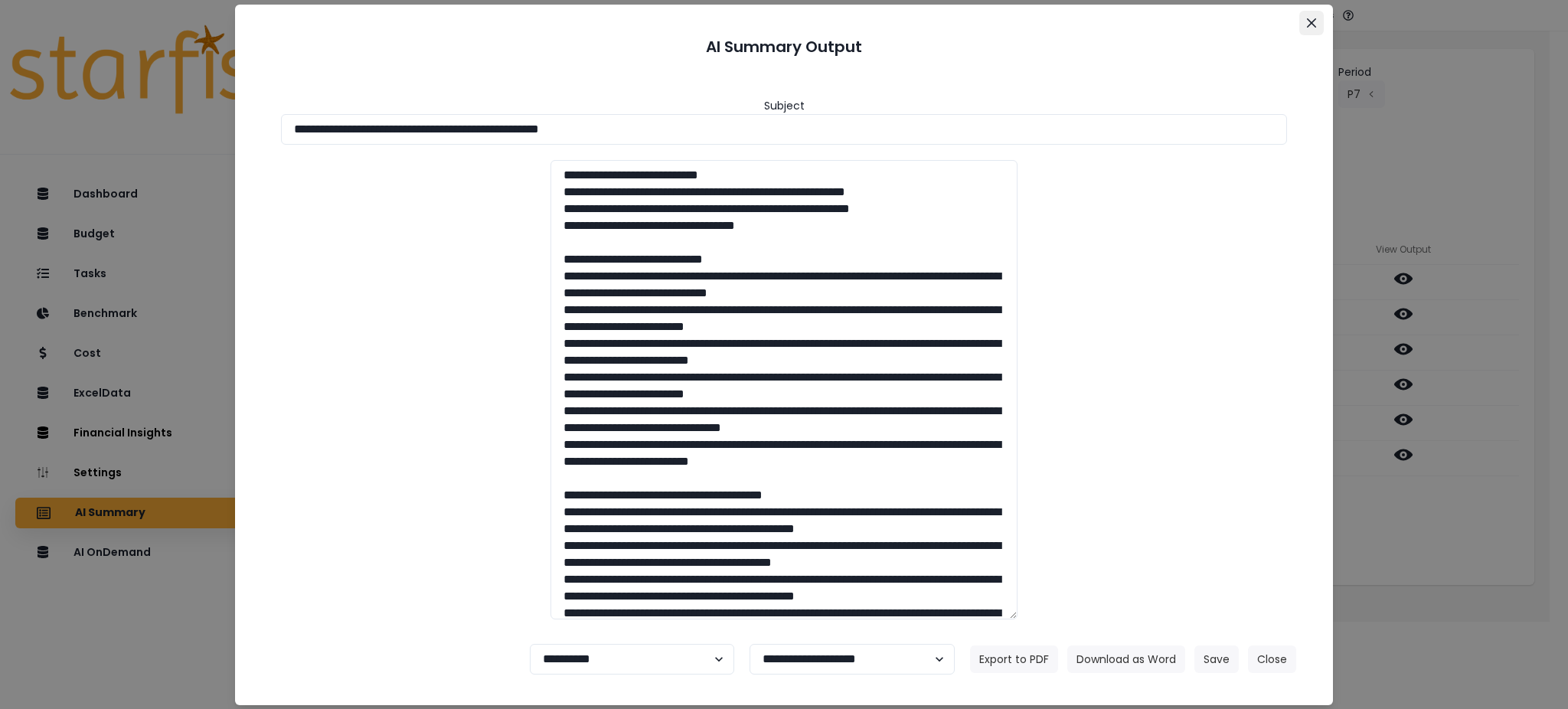
click at [1321, 25] on button "Close" at bounding box center [1311, 23] width 25 height 25
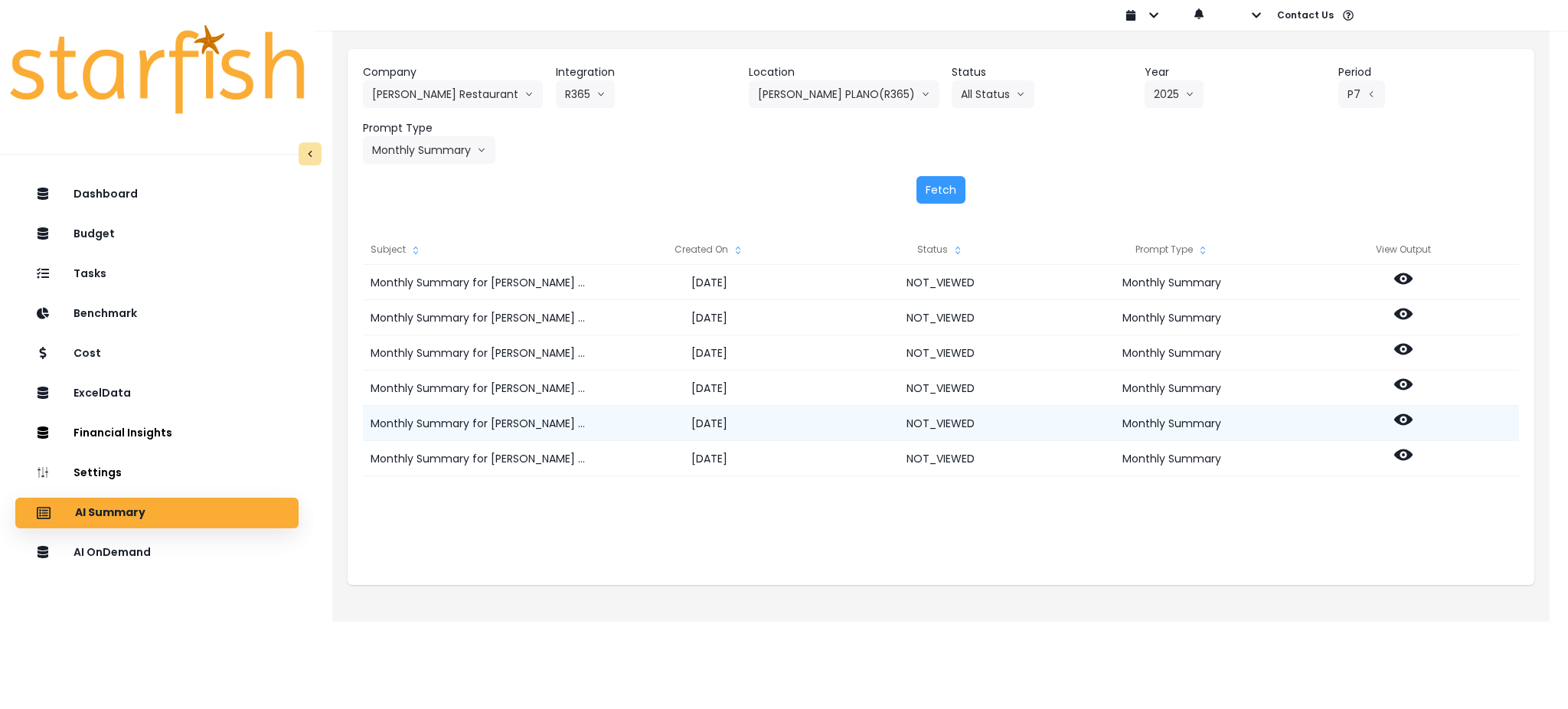
click at [1401, 422] on icon at bounding box center [1404, 420] width 18 height 12
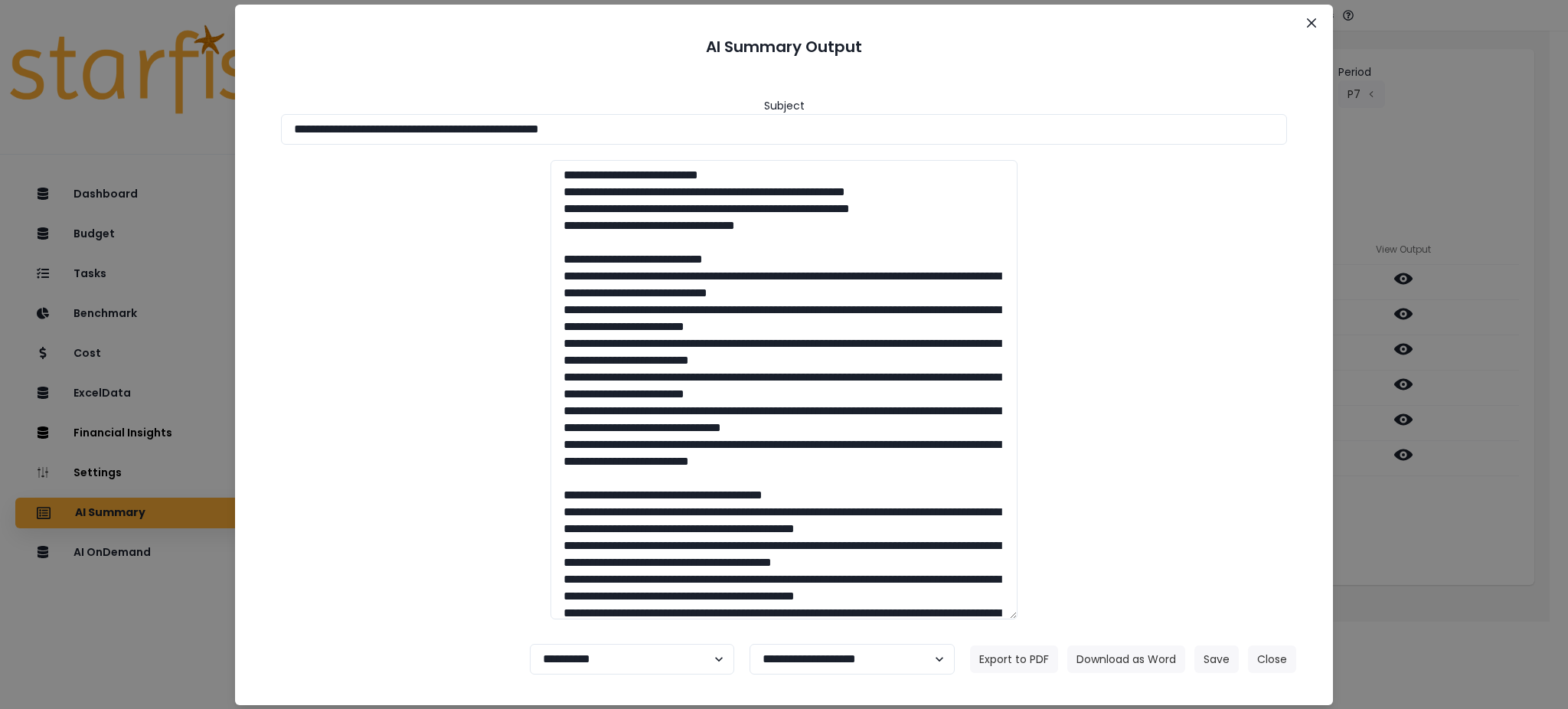
drag, startPoint x: 700, startPoint y: 131, endPoint x: 0, endPoint y: 101, distance: 700.6
click at [0, 101] on div "**********" at bounding box center [784, 354] width 1568 height 709
click at [1099, 655] on button "Download as Word" at bounding box center [1127, 659] width 118 height 28
click at [1419, 525] on div "**********" at bounding box center [784, 354] width 1568 height 709
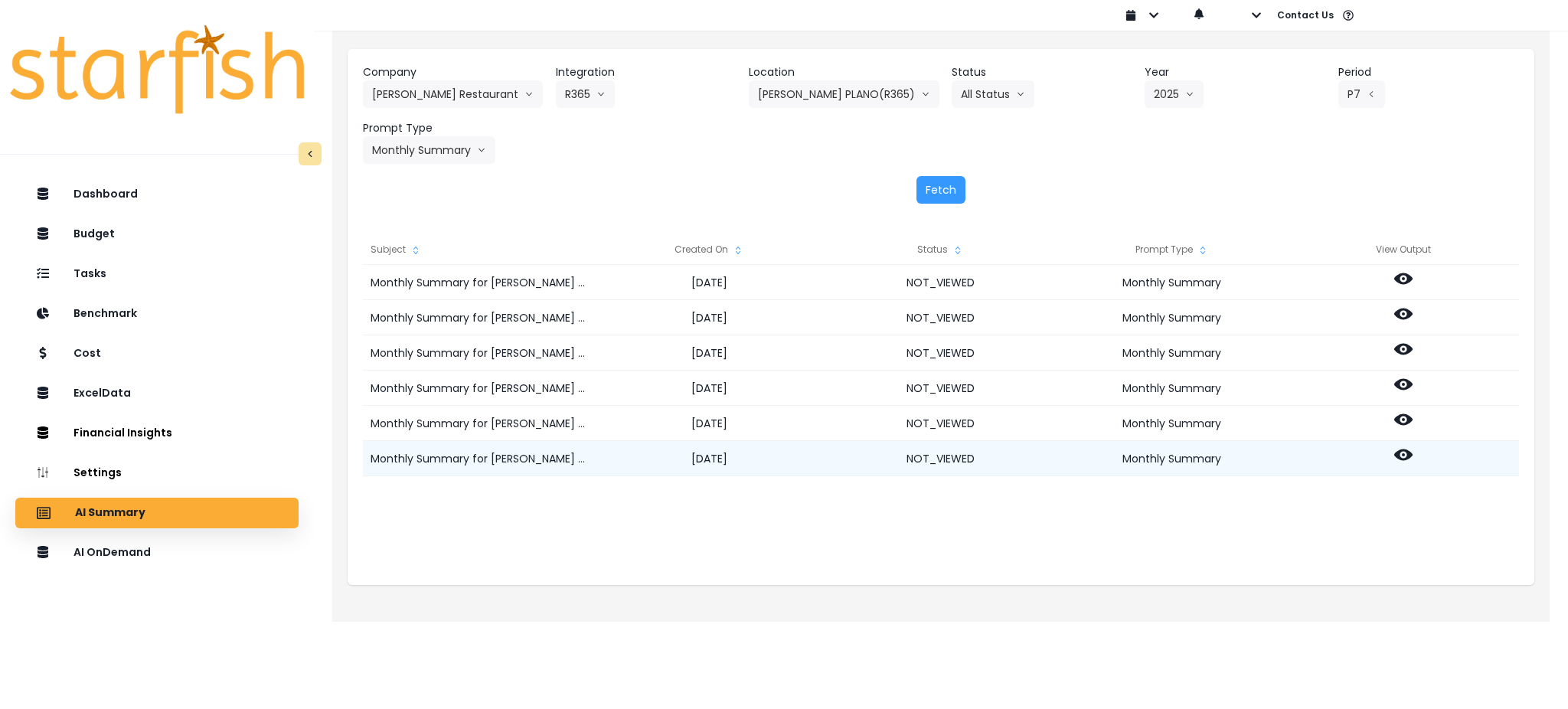
click at [1407, 451] on icon at bounding box center [1404, 455] width 18 height 12
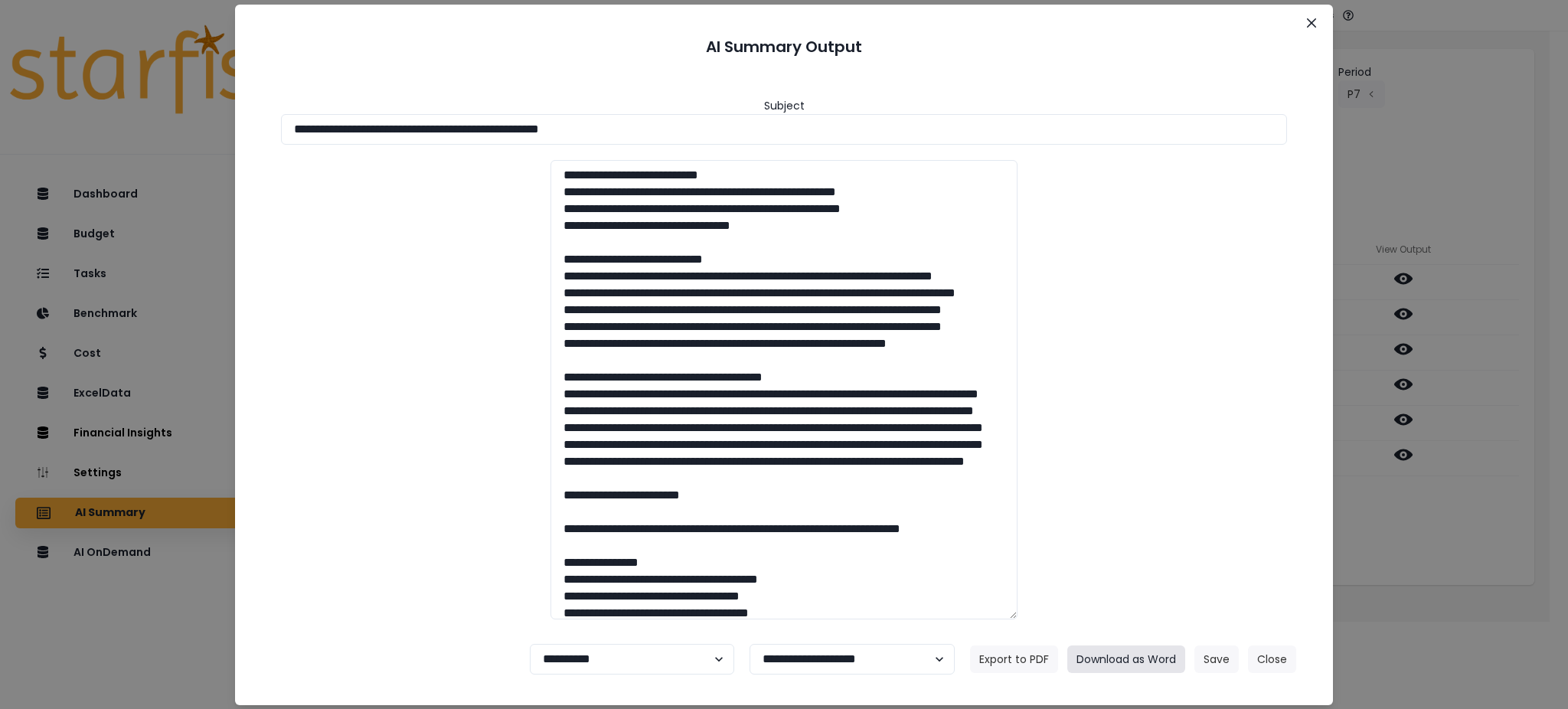
click at [1114, 660] on button "Download as Word" at bounding box center [1127, 659] width 118 height 28
click at [1275, 642] on footer "**********" at bounding box center [783, 658] width 1061 height 55
click at [1275, 656] on button "Close" at bounding box center [1272, 659] width 48 height 28
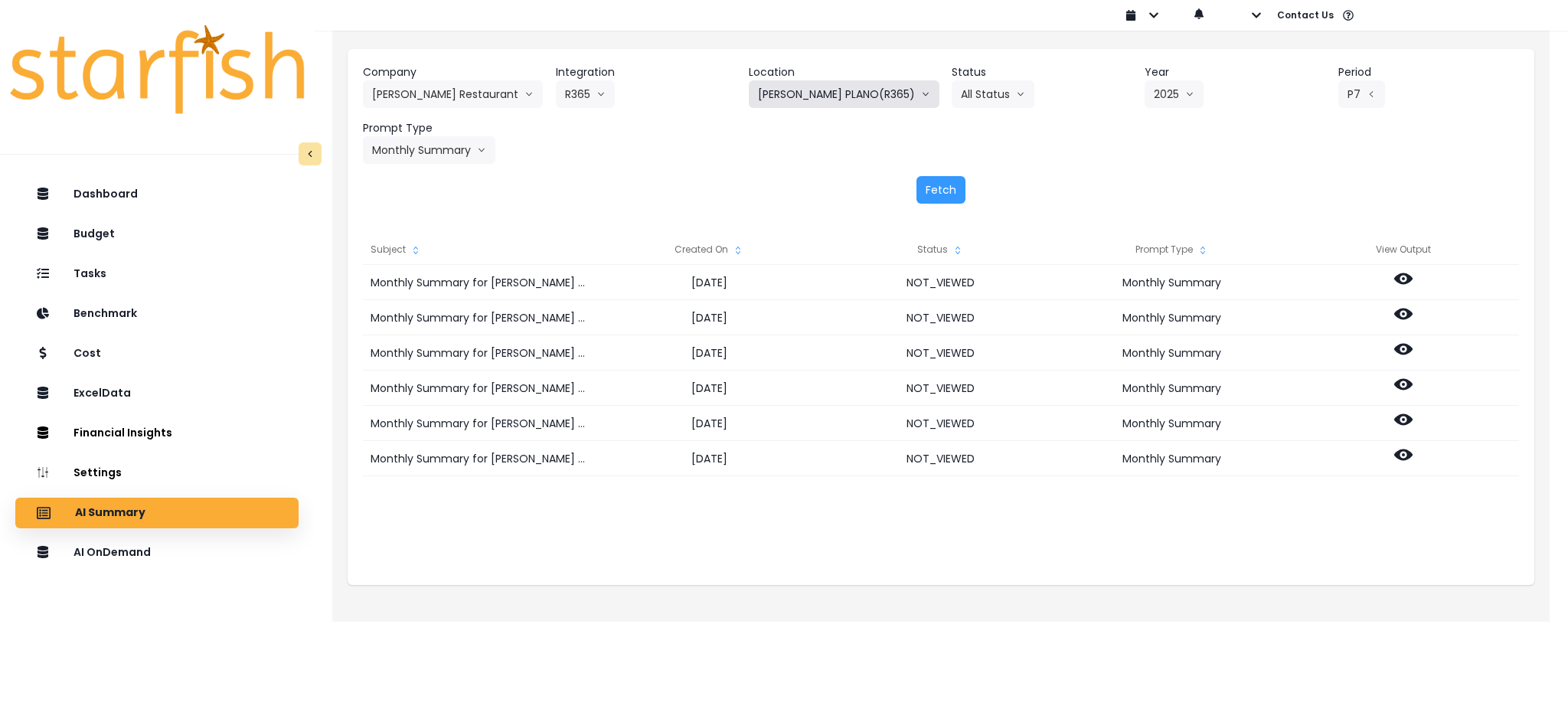
click at [811, 89] on button "TRULUCK'S PLANO(R365)" at bounding box center [844, 95] width 190 height 28
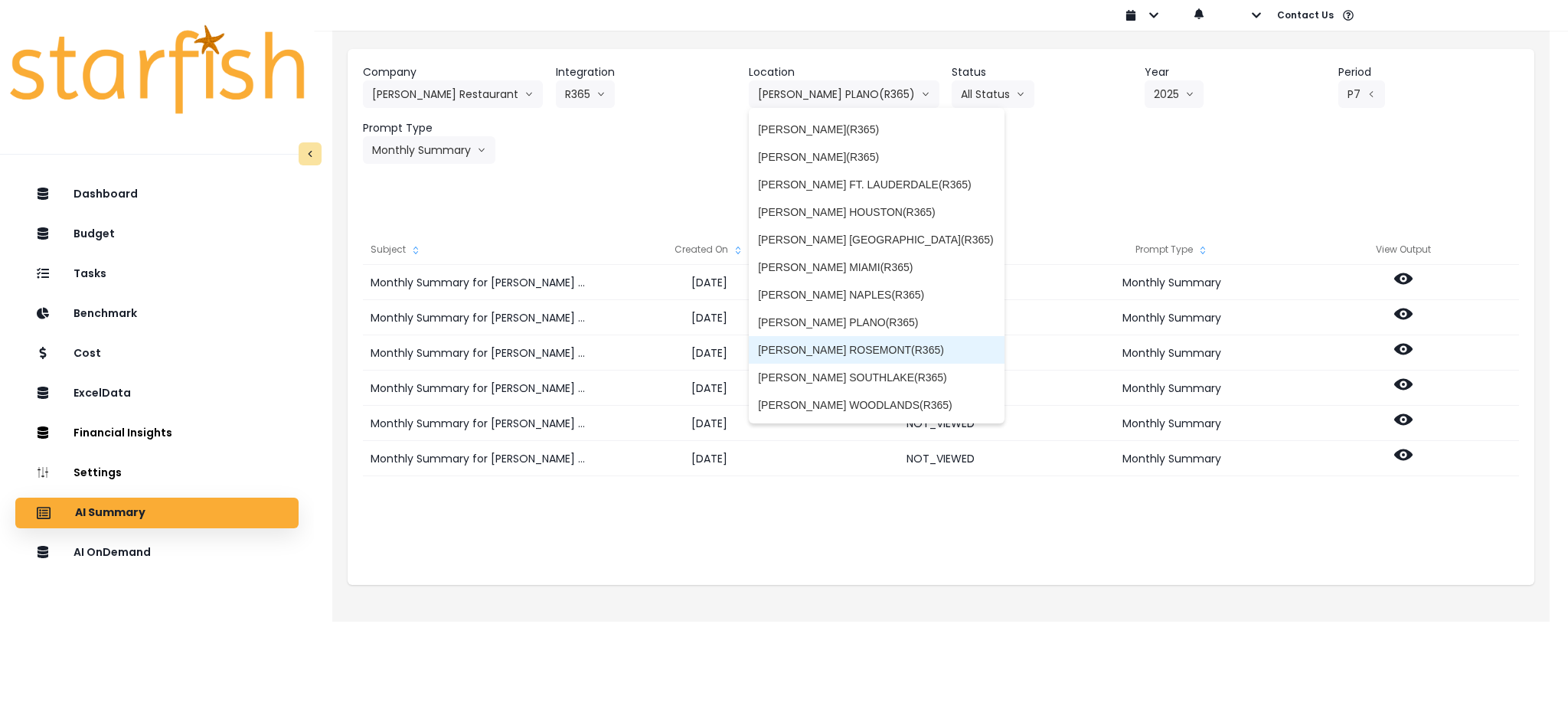
click at [887, 350] on span "TRULUCK'S ROSEMONT(R365)" at bounding box center [877, 350] width 237 height 15
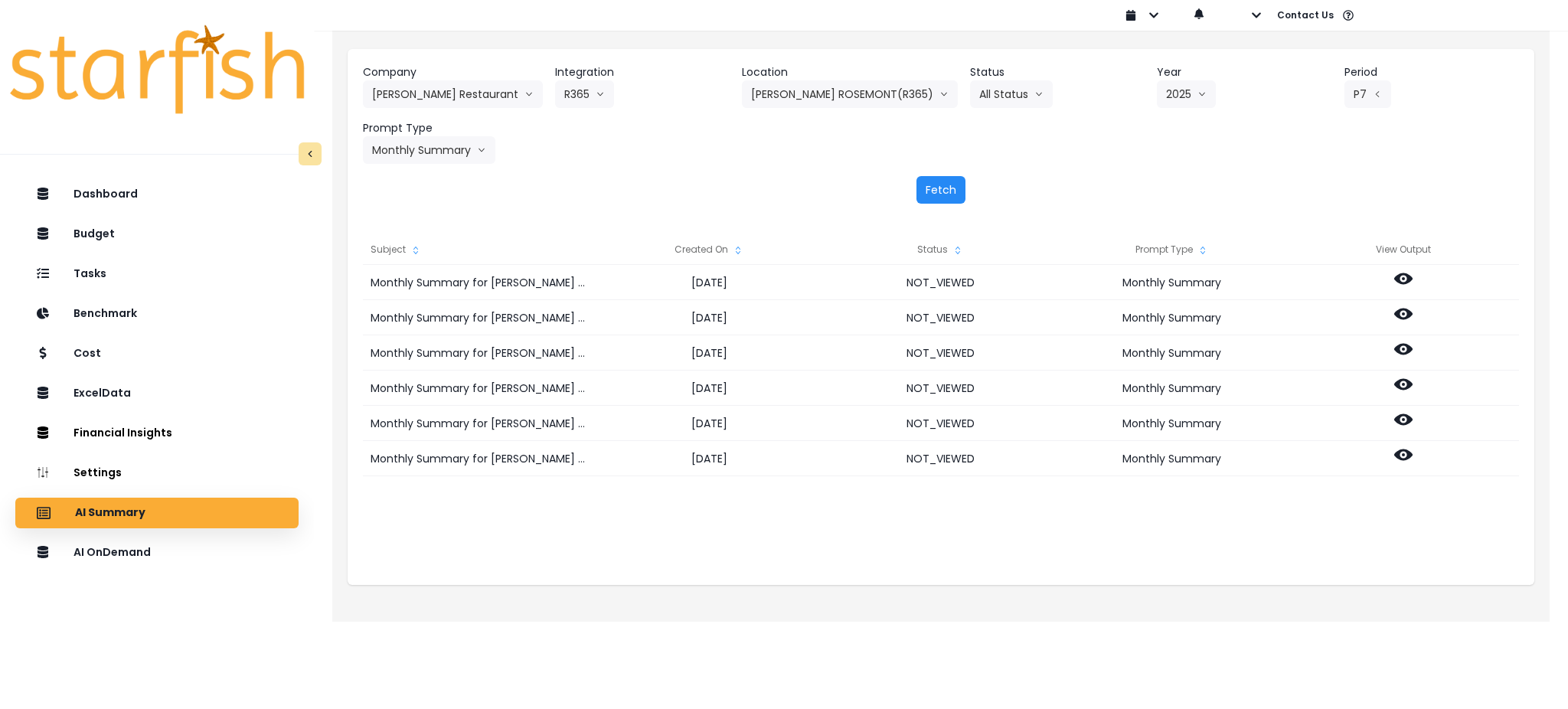
click at [920, 190] on button "Fetch" at bounding box center [940, 190] width 49 height 28
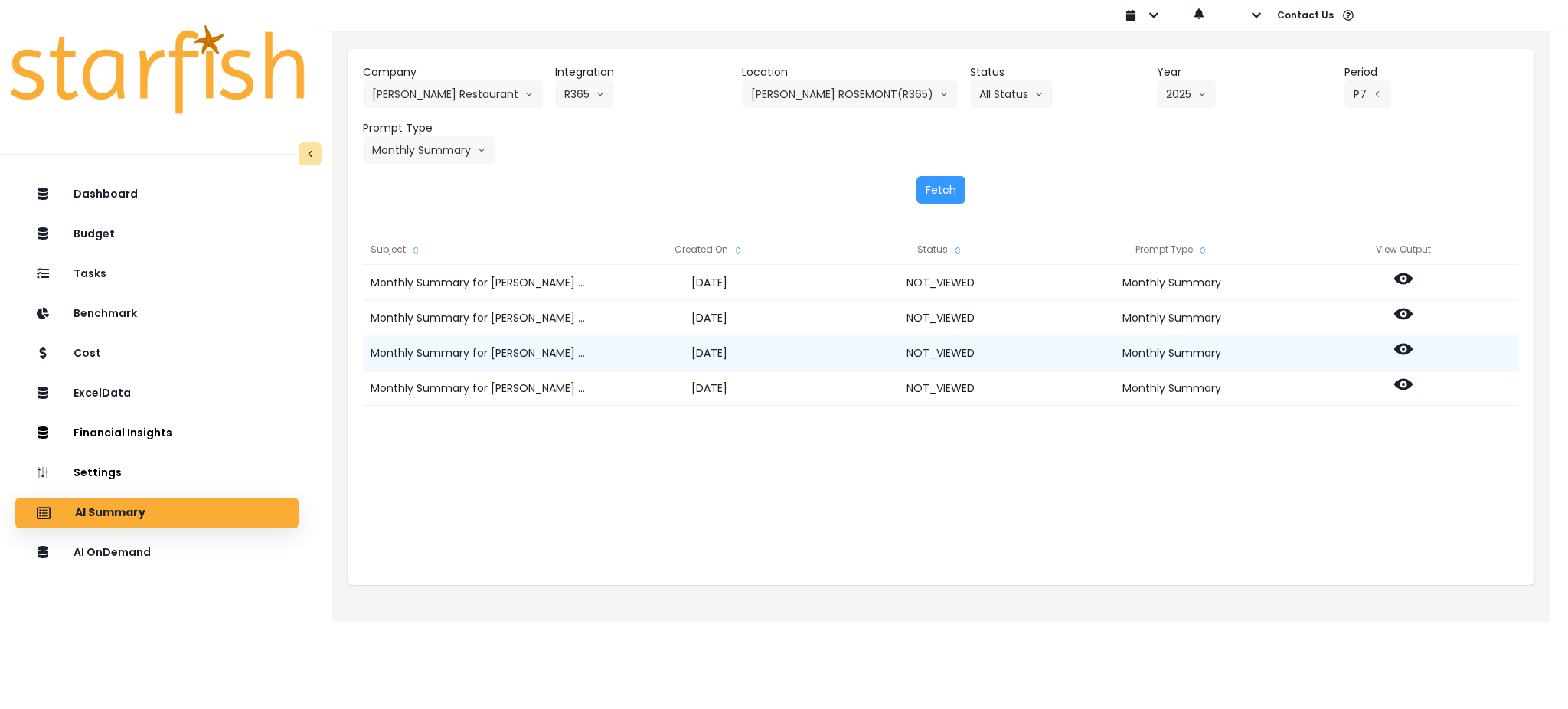
click at [1411, 353] on icon at bounding box center [1404, 349] width 18 height 18
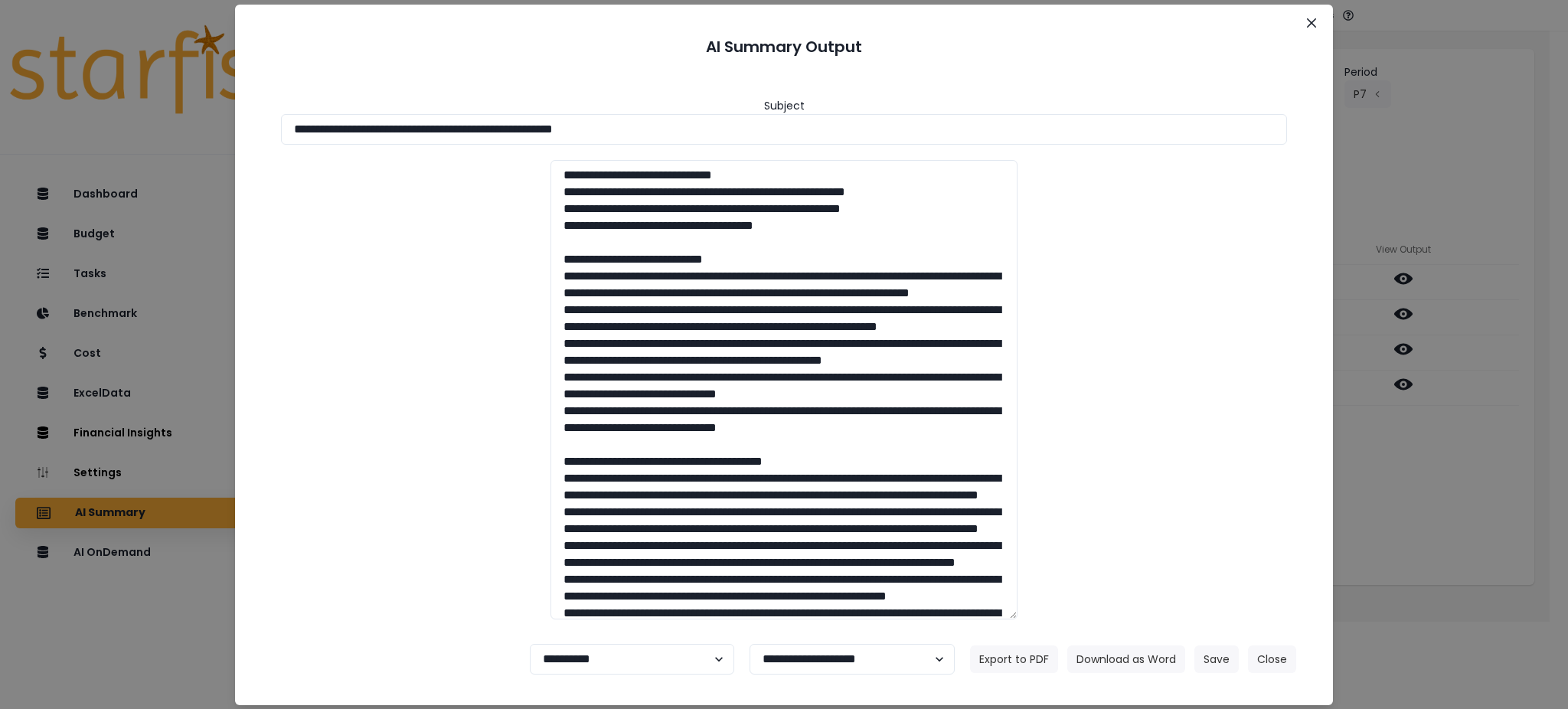
drag, startPoint x: 716, startPoint y: 131, endPoint x: 0, endPoint y: 58, distance: 719.7
click at [0, 58] on div "**********" at bounding box center [784, 354] width 1568 height 709
click at [1137, 667] on button "Download as Word" at bounding box center [1127, 659] width 118 height 28
click at [1486, 533] on div "**********" at bounding box center [784, 354] width 1568 height 709
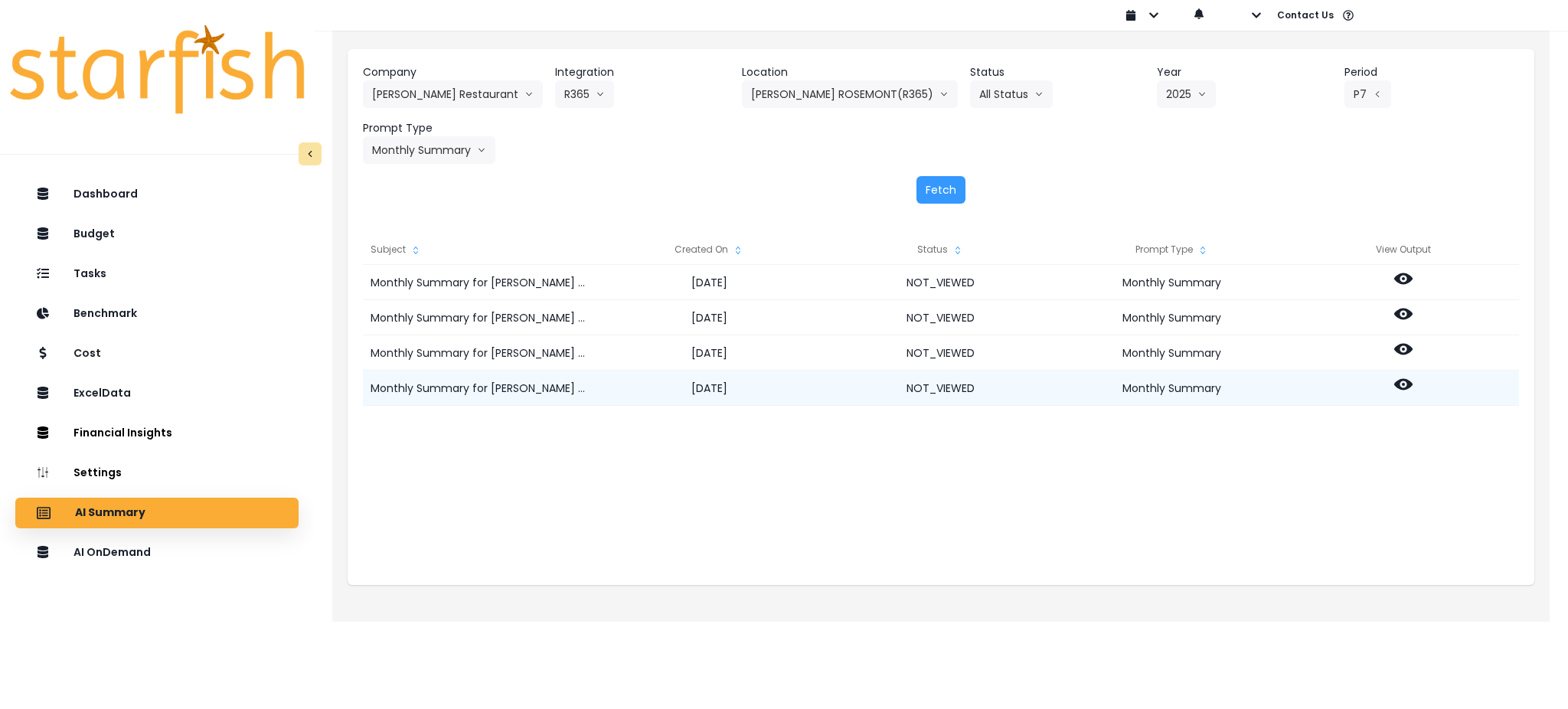
click at [1407, 384] on icon at bounding box center [1404, 384] width 18 height 12
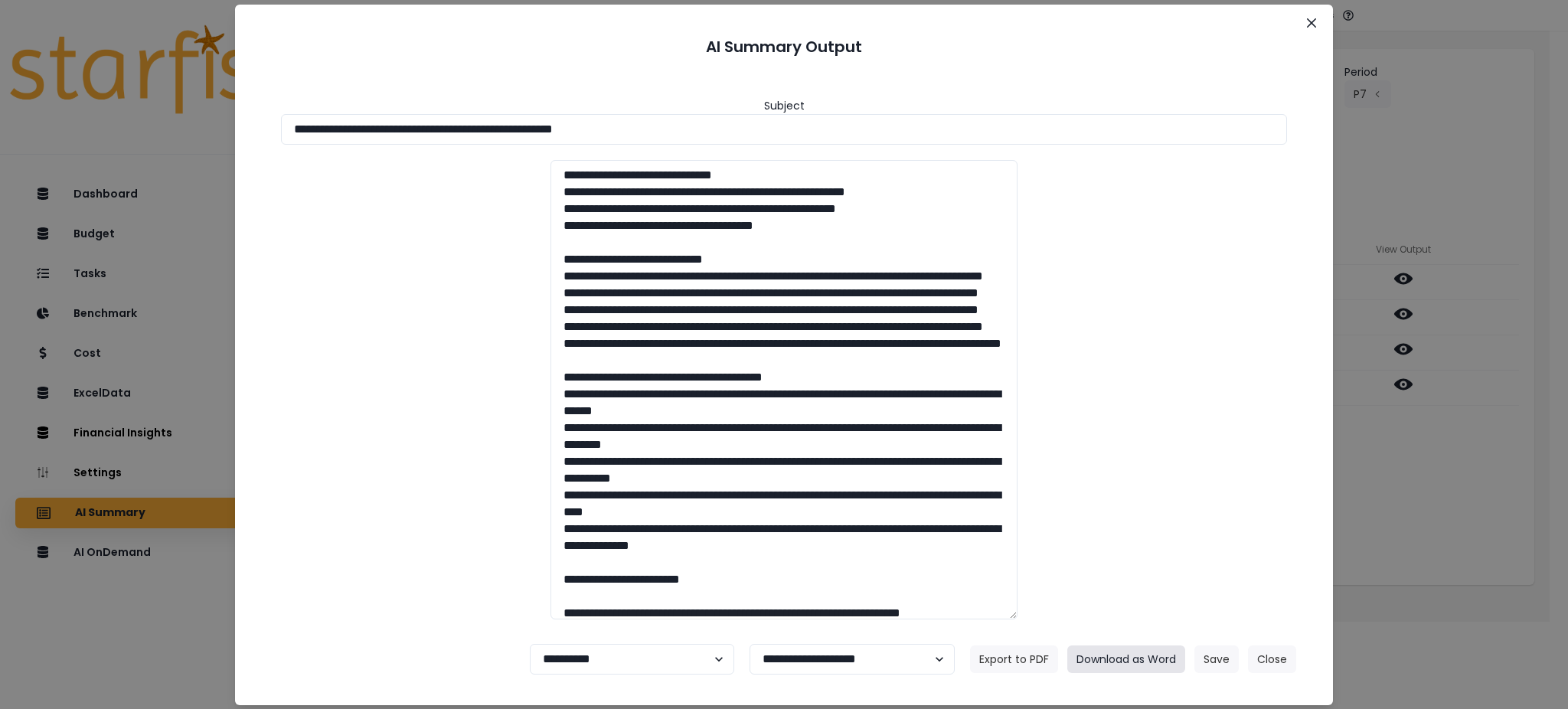
click at [1144, 660] on button "Download as Word" at bounding box center [1127, 659] width 118 height 28
